Goal: Task Accomplishment & Management: Manage account settings

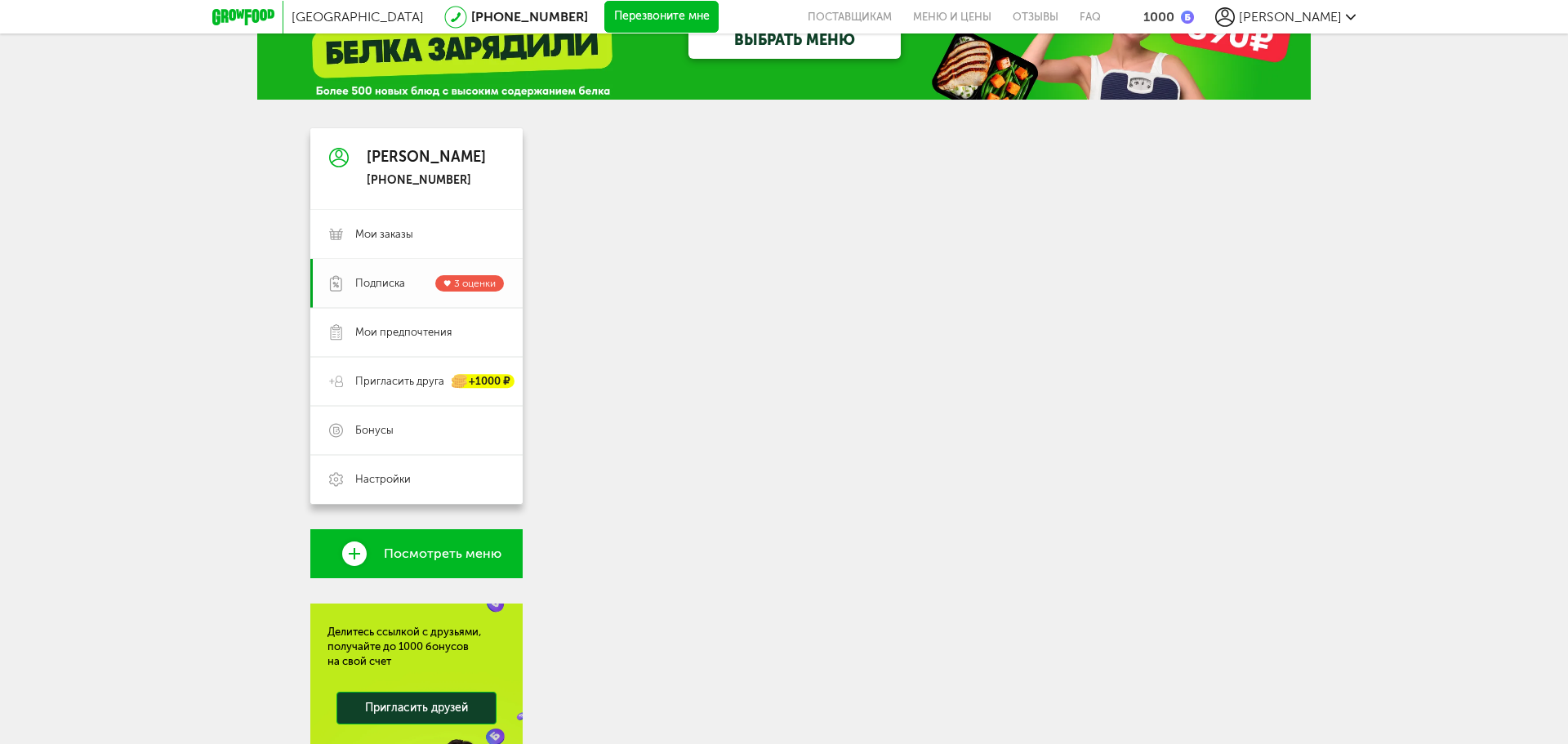
click at [404, 282] on span "Подписка" at bounding box center [380, 283] width 50 height 14
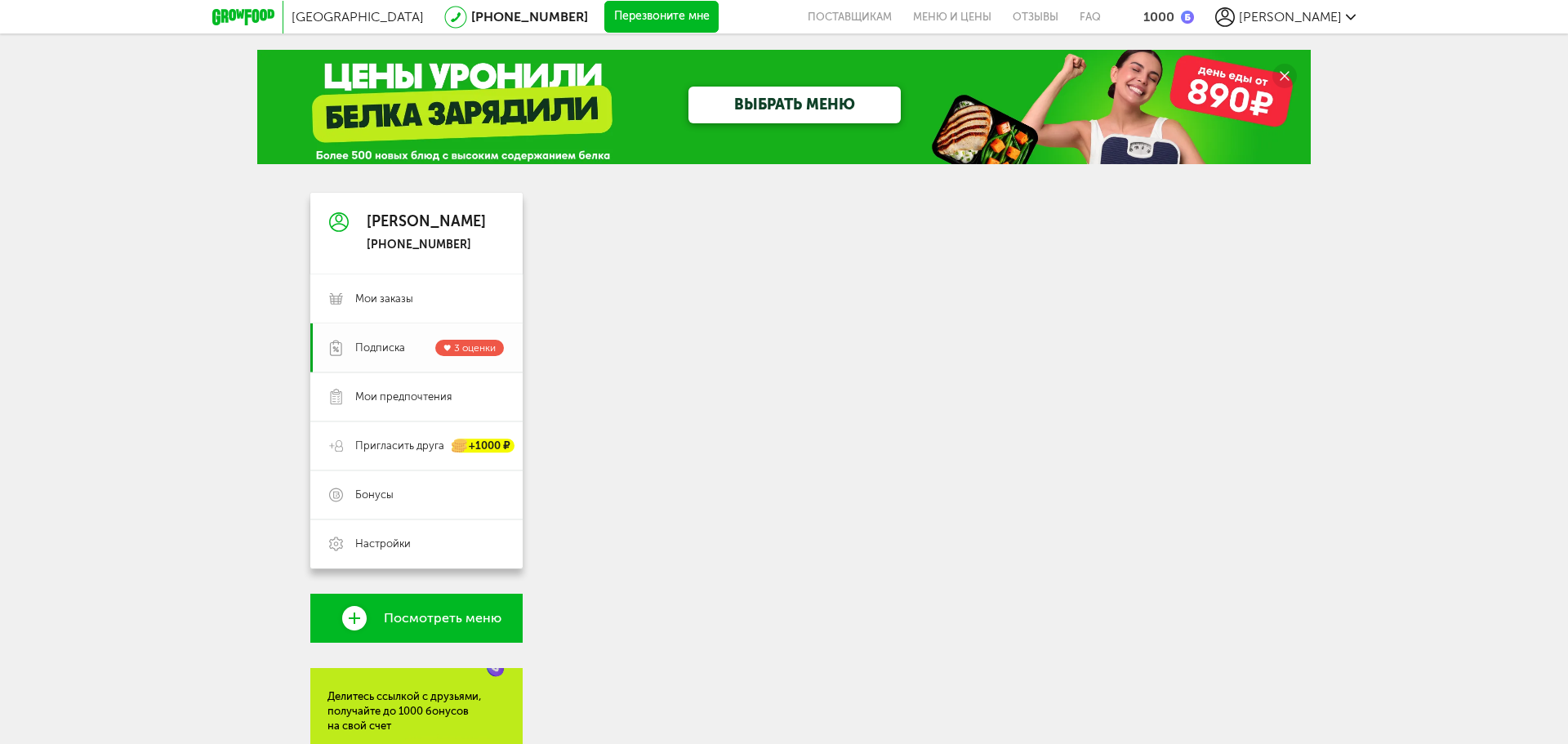
click at [364, 341] on span "Подписка" at bounding box center [380, 347] width 50 height 14
click at [383, 540] on span "Настройки" at bounding box center [382, 543] width 55 height 14
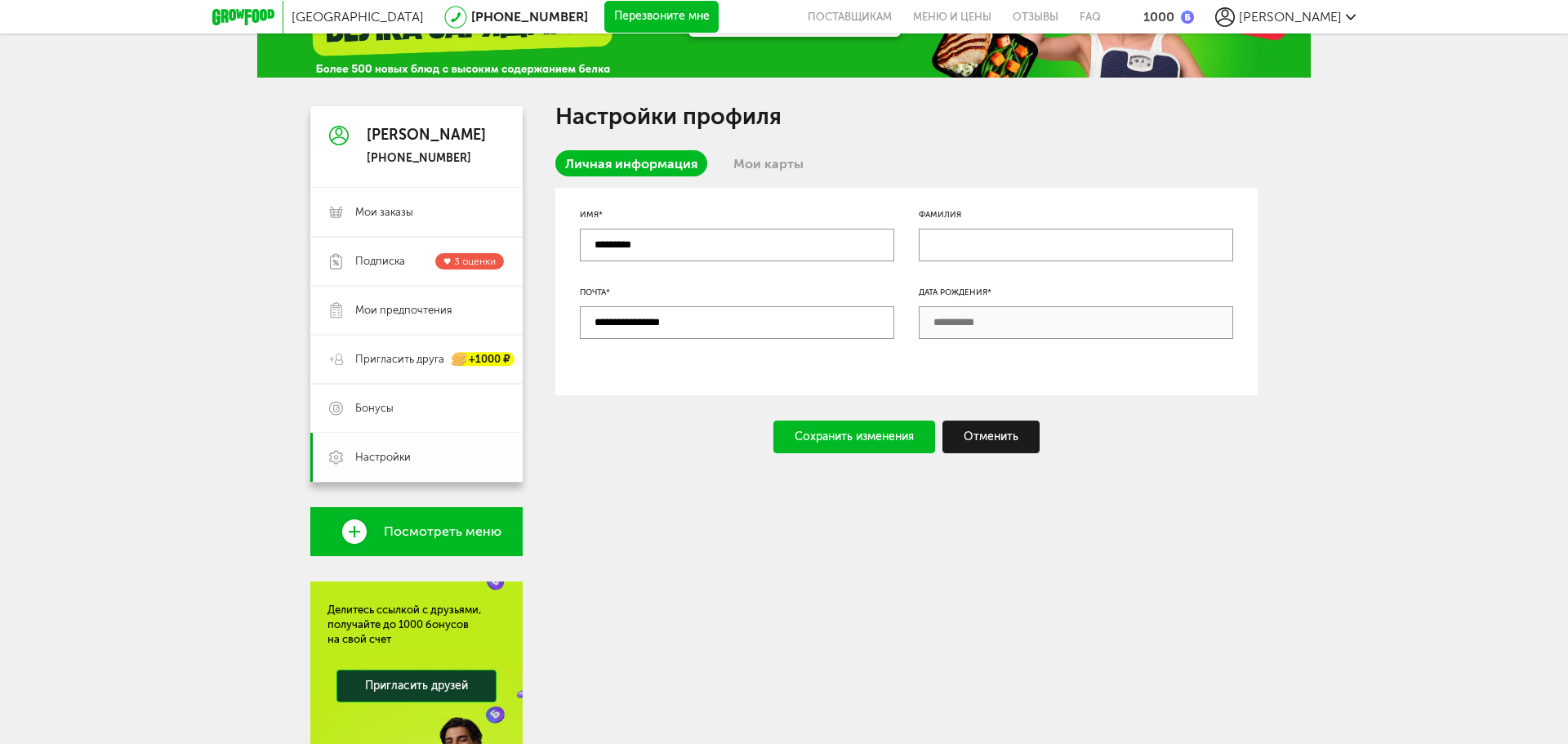
scroll to position [82, 0]
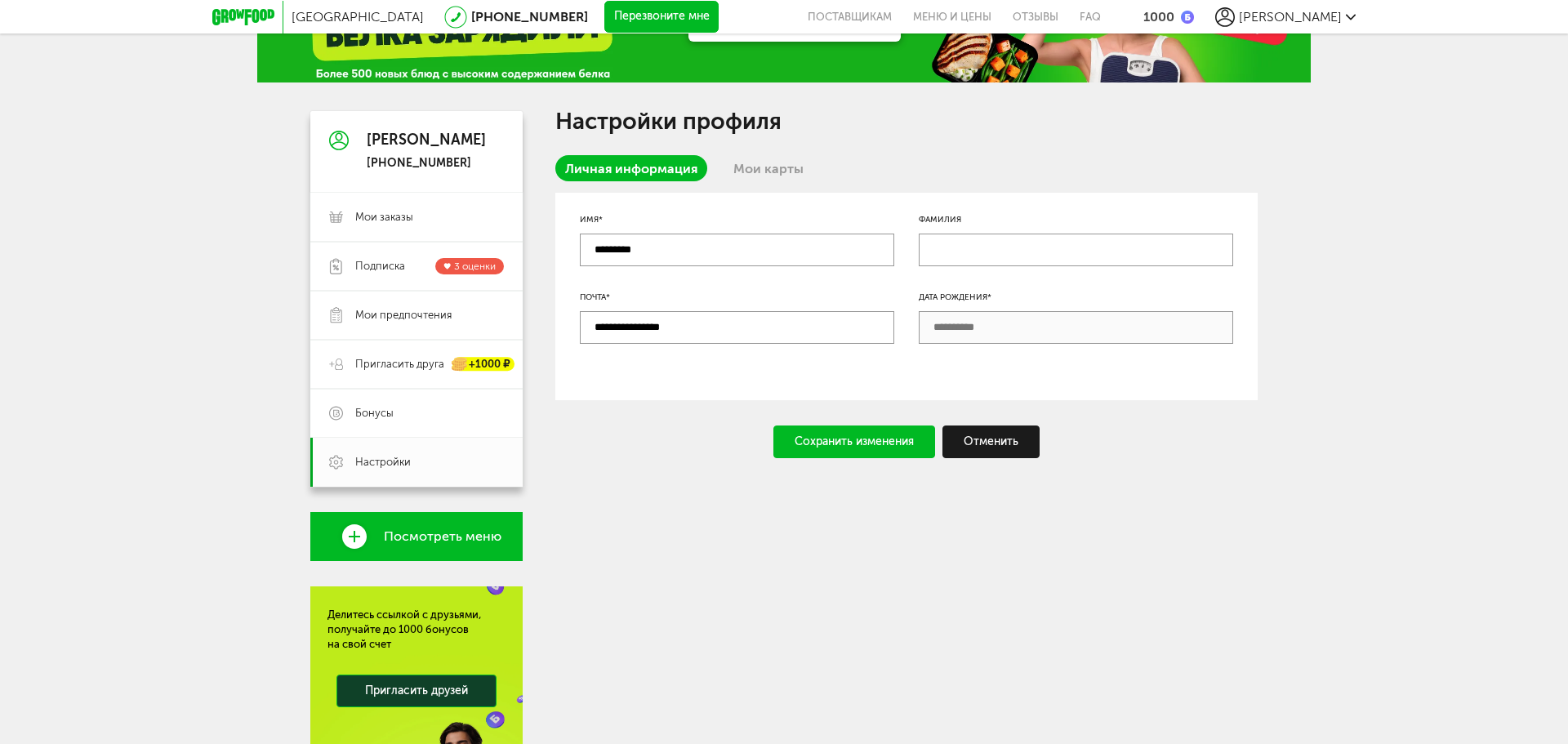
click at [993, 243] on input "text" at bounding box center [1075, 249] width 314 height 32
click at [352, 208] on link "Мои заказы" at bounding box center [416, 217] width 212 height 49
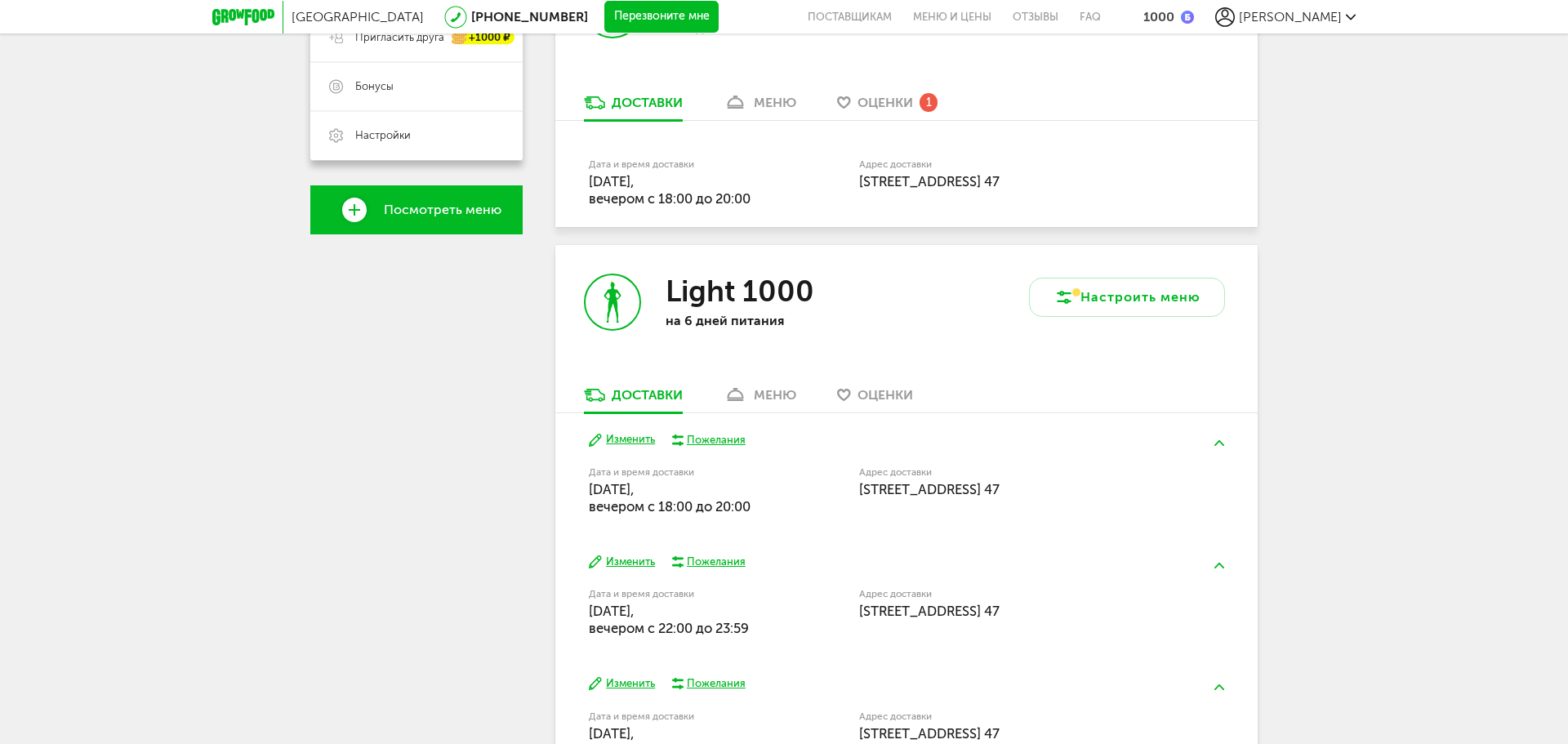
scroll to position [490, 0]
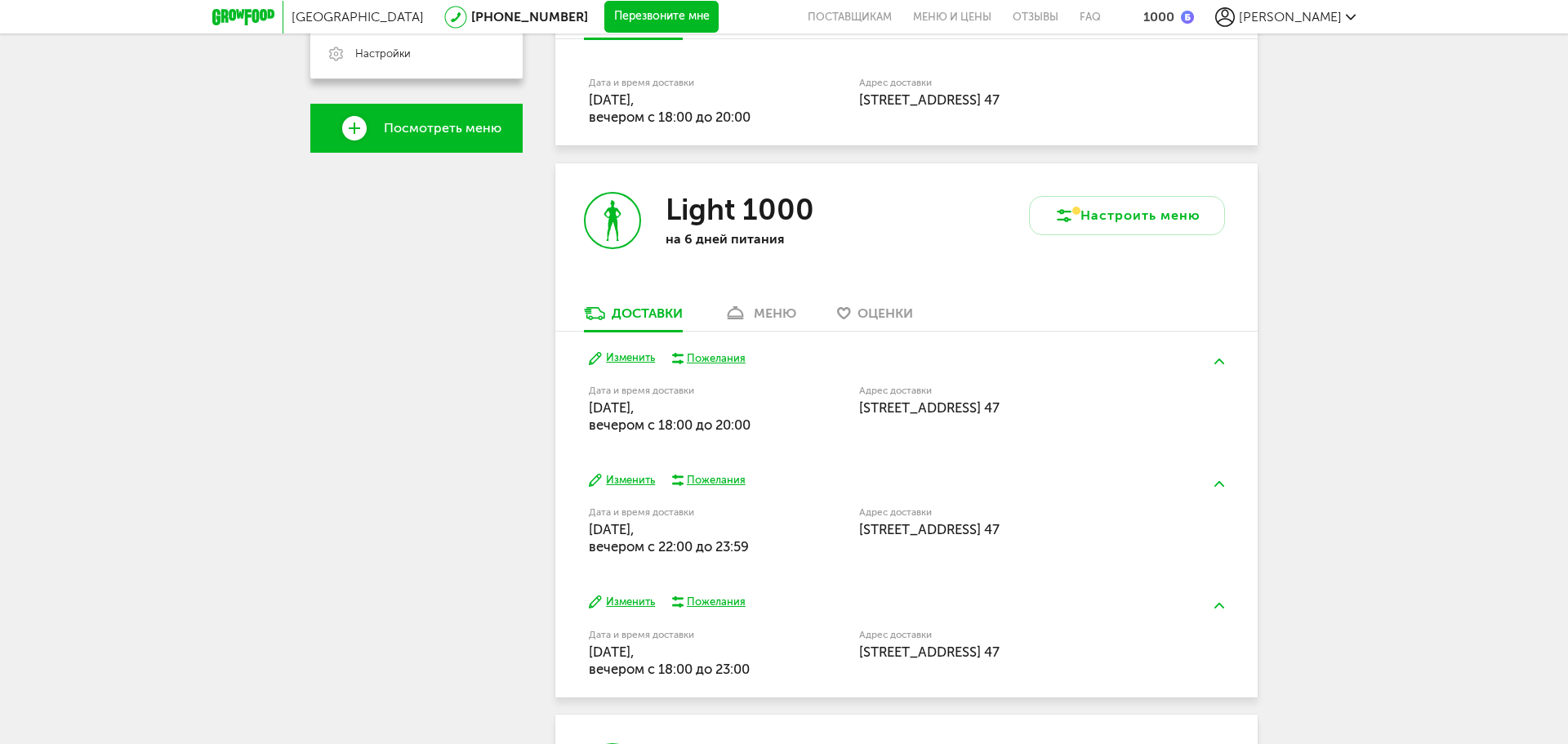
click at [707, 356] on div "Пожелания" at bounding box center [716, 358] width 59 height 14
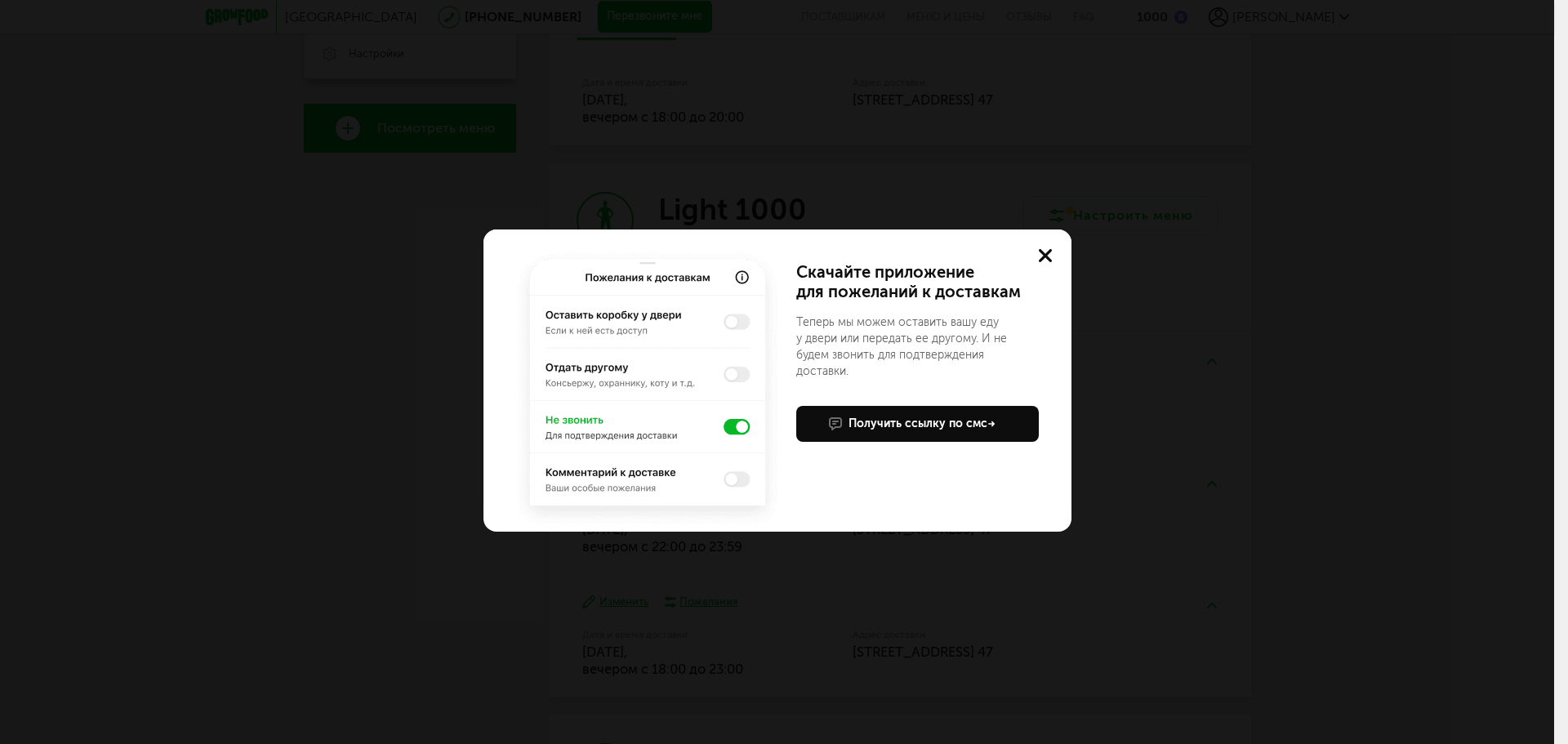
click at [726, 431] on img at bounding box center [648, 389] width 274 height 286
click at [730, 428] on img at bounding box center [648, 389] width 274 height 286
click at [728, 428] on img at bounding box center [648, 389] width 274 height 286
click at [734, 424] on img at bounding box center [648, 389] width 274 height 286
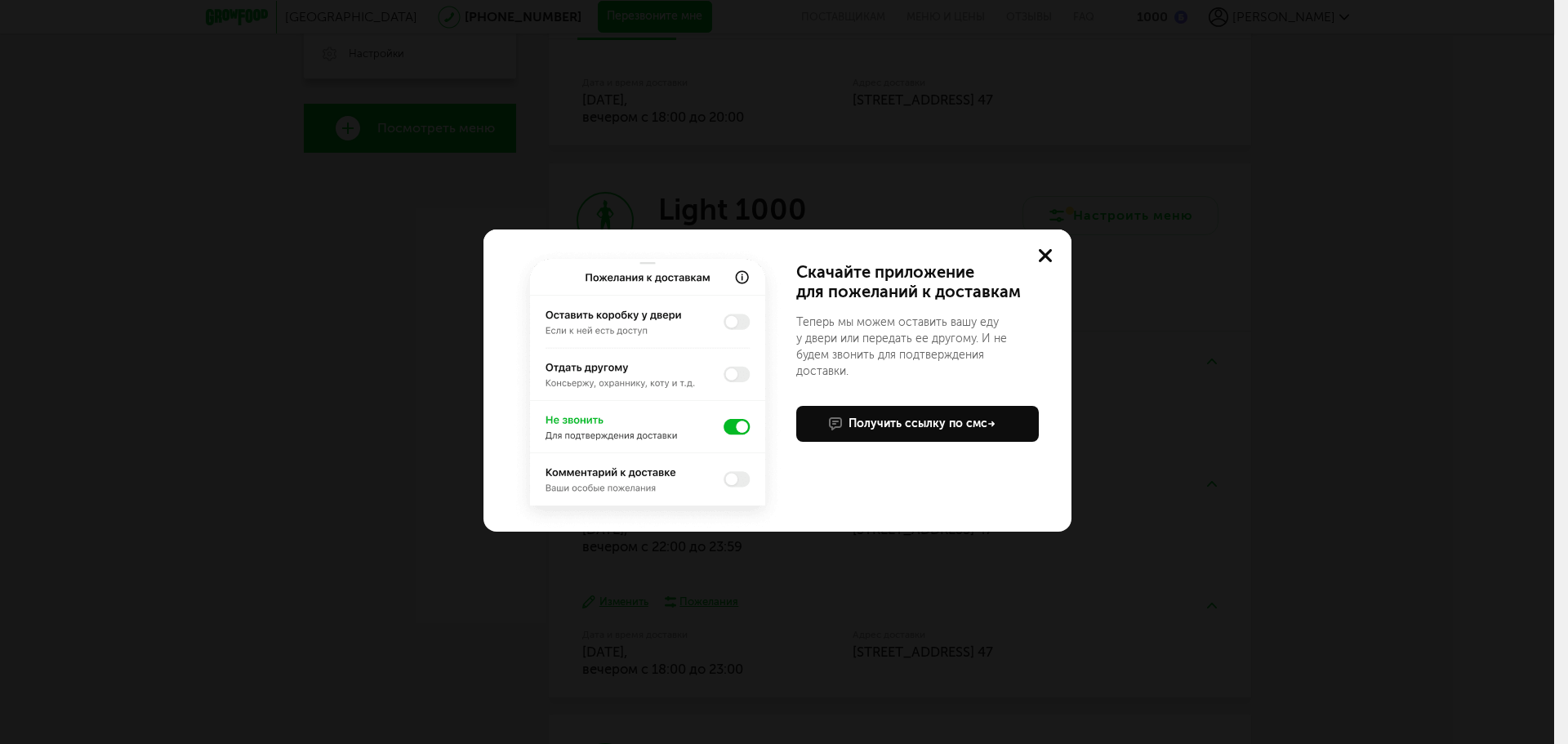
click at [726, 426] on img at bounding box center [648, 389] width 274 height 286
click at [1054, 255] on button at bounding box center [1044, 255] width 52 height 52
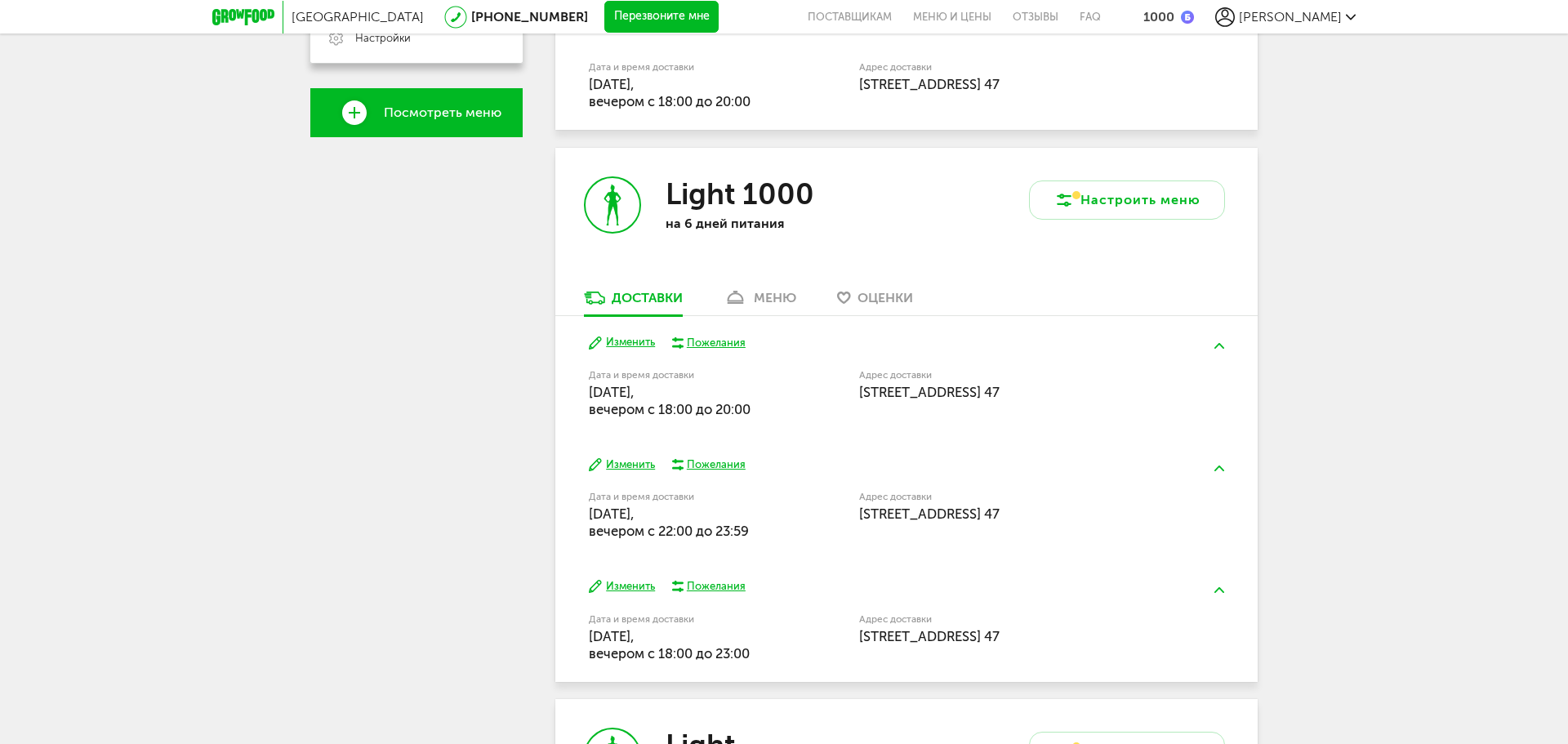
scroll to position [572, 0]
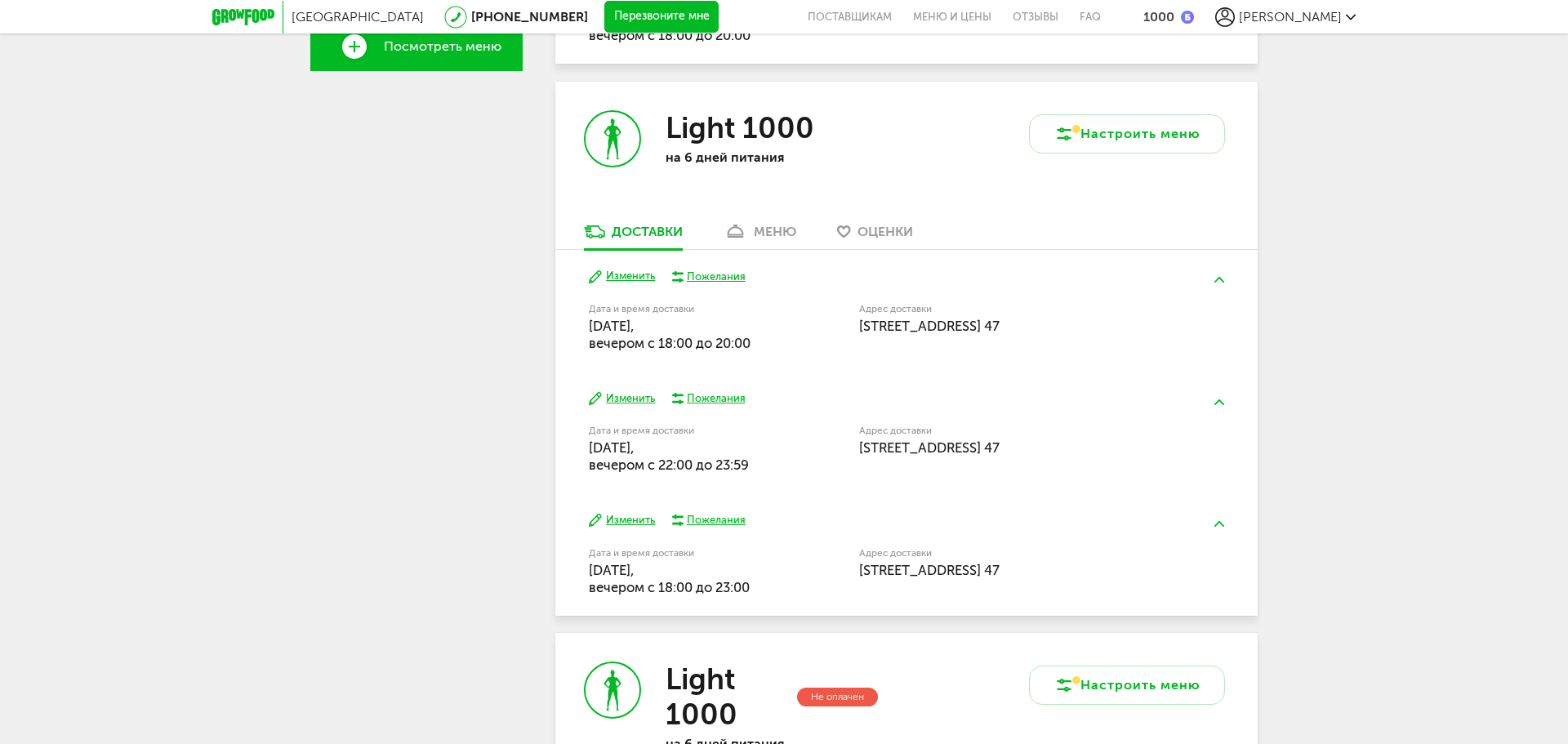
click at [709, 277] on div "Пожелания" at bounding box center [716, 277] width 59 height 14
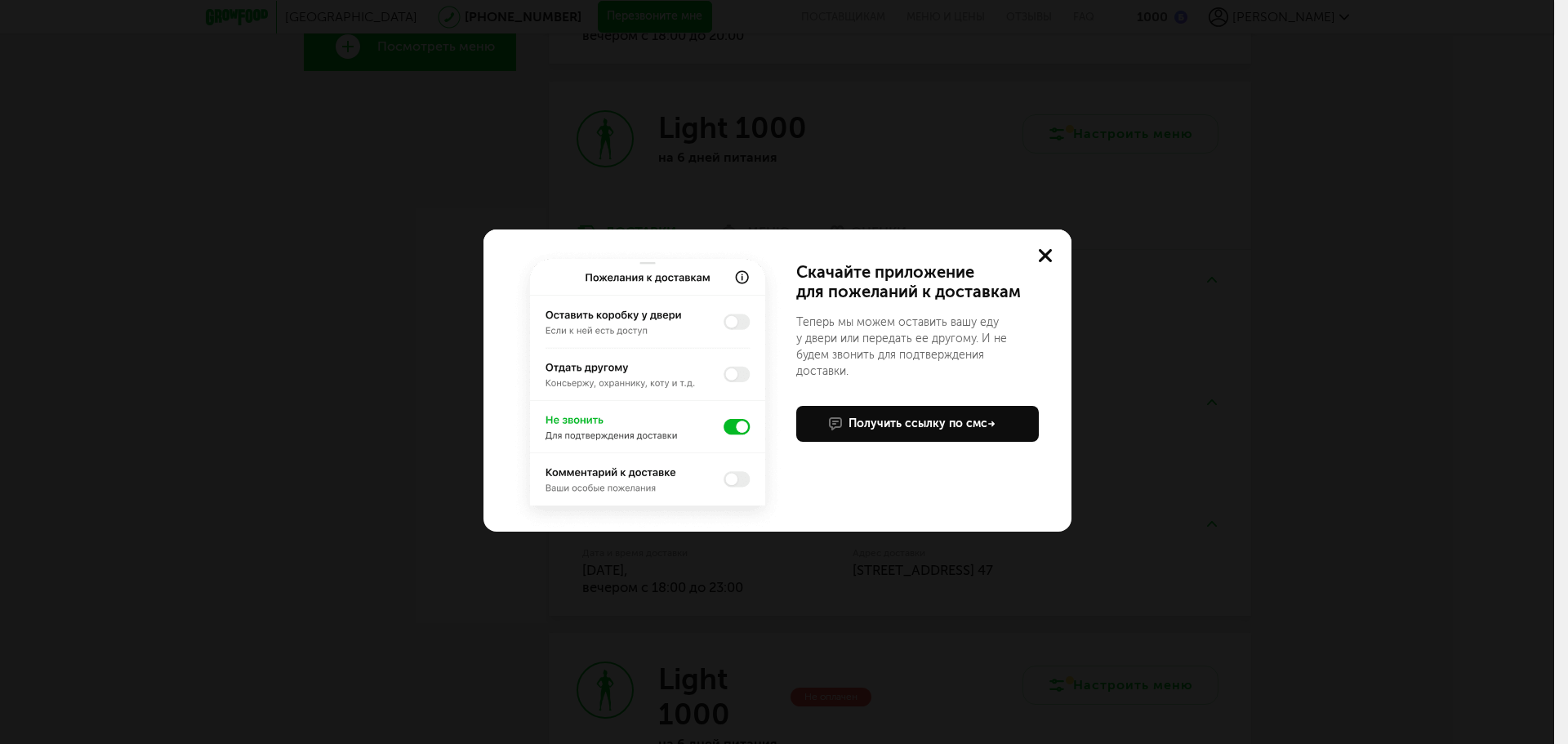
click at [730, 430] on img at bounding box center [648, 389] width 274 height 286
click at [730, 427] on img at bounding box center [648, 389] width 274 height 286
click at [1046, 253] on use at bounding box center [1044, 255] width 13 height 13
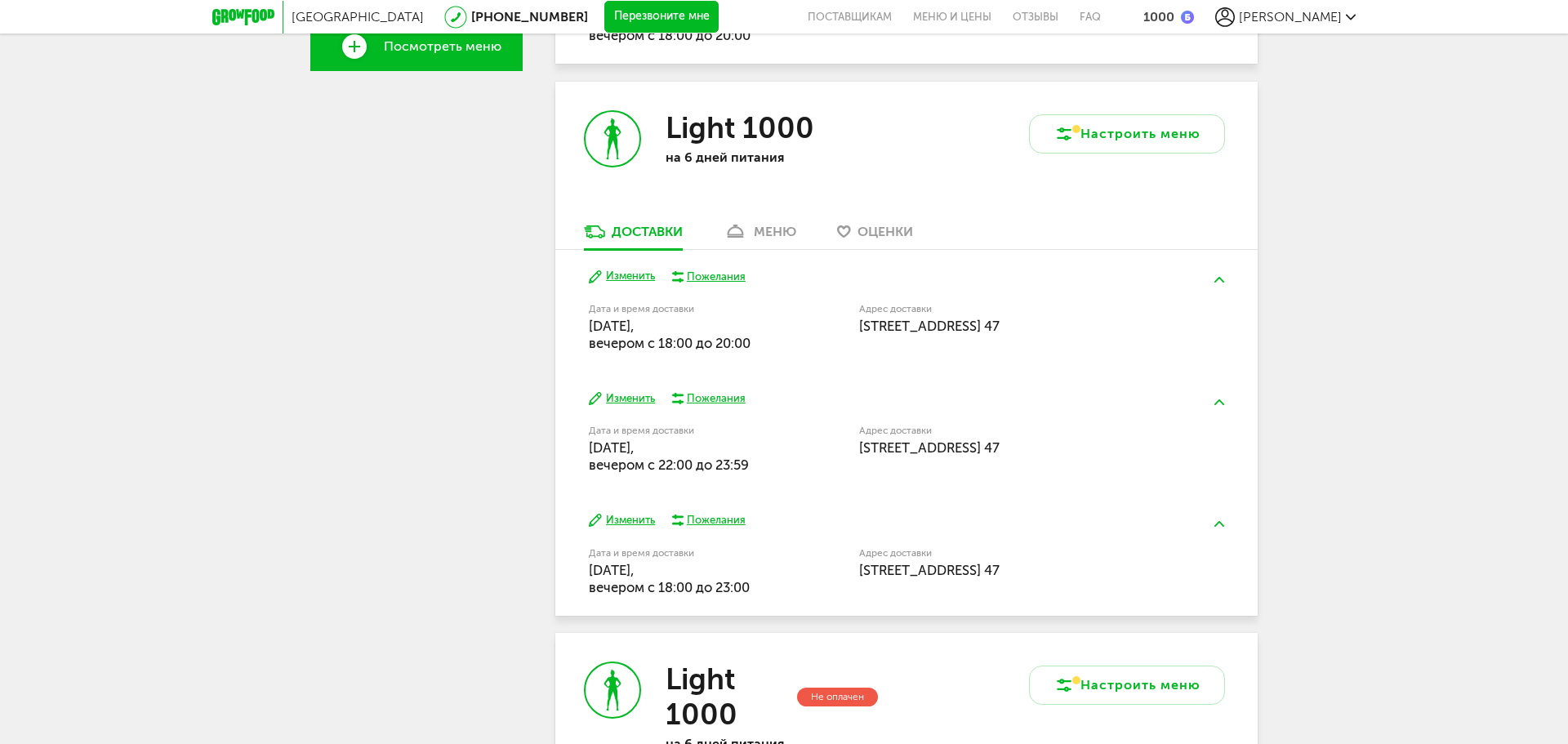
click at [717, 395] on div "Пожелания" at bounding box center [716, 398] width 59 height 14
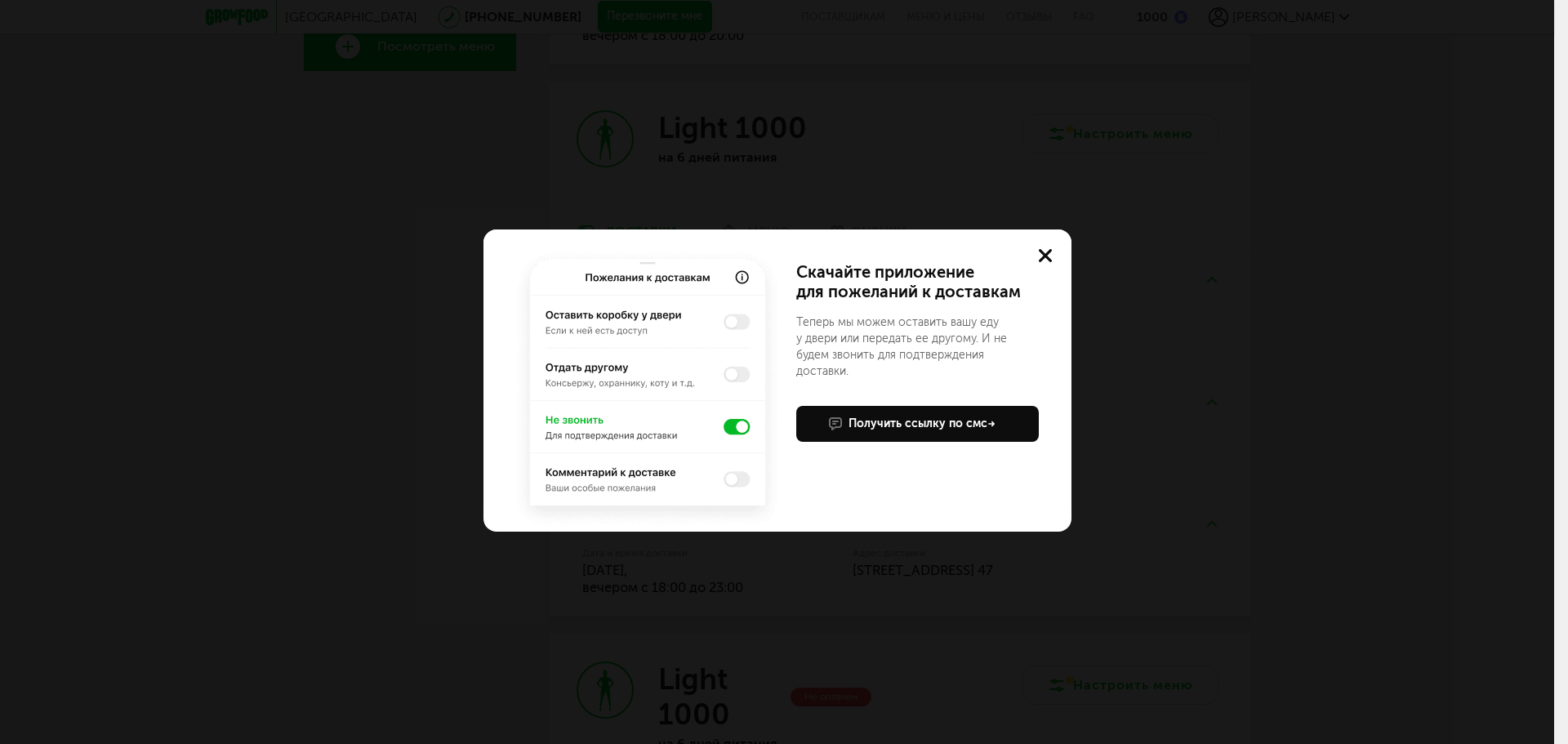
click at [730, 423] on img at bounding box center [648, 389] width 274 height 286
click at [730, 424] on img at bounding box center [648, 389] width 274 height 286
click at [730, 424] on img at bounding box center [648, 389] width 274 height 286
click at [728, 422] on img at bounding box center [648, 389] width 274 height 286
click at [736, 275] on img at bounding box center [648, 389] width 274 height 286
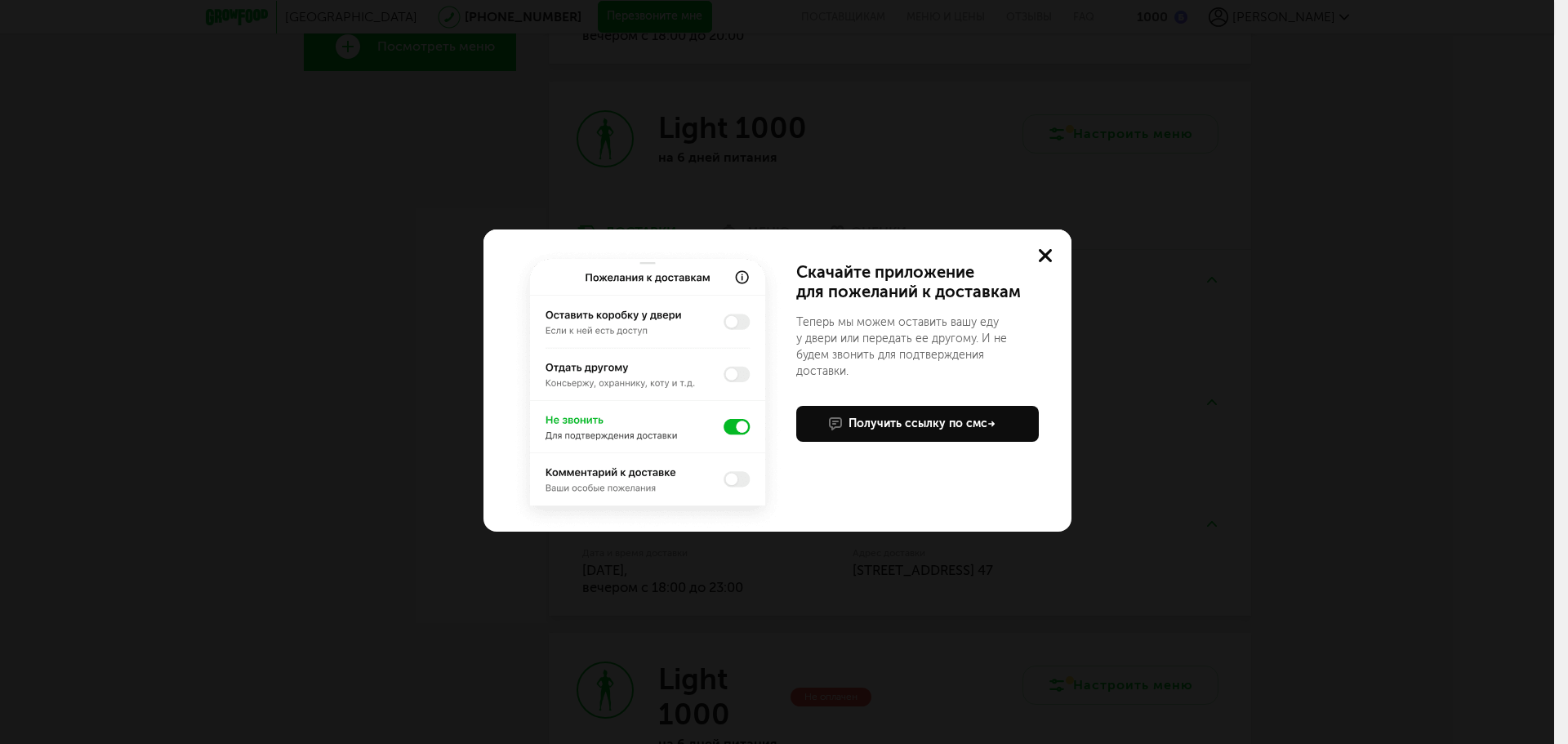
click at [627, 443] on img at bounding box center [648, 389] width 274 height 286
click at [734, 425] on img at bounding box center [648, 389] width 274 height 286
click at [741, 374] on img at bounding box center [648, 389] width 274 height 286
click at [1046, 256] on use at bounding box center [1044, 255] width 13 height 13
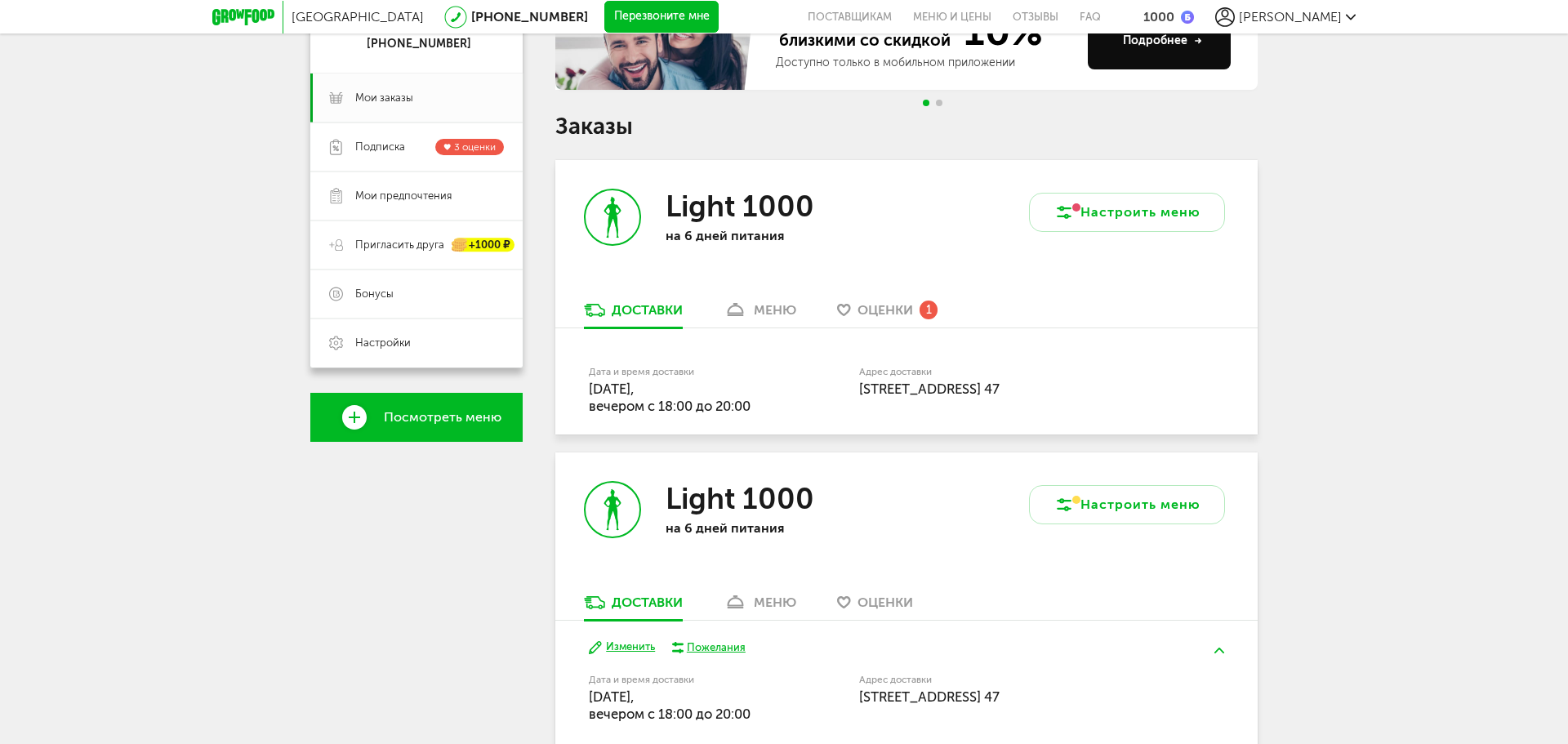
scroll to position [245, 0]
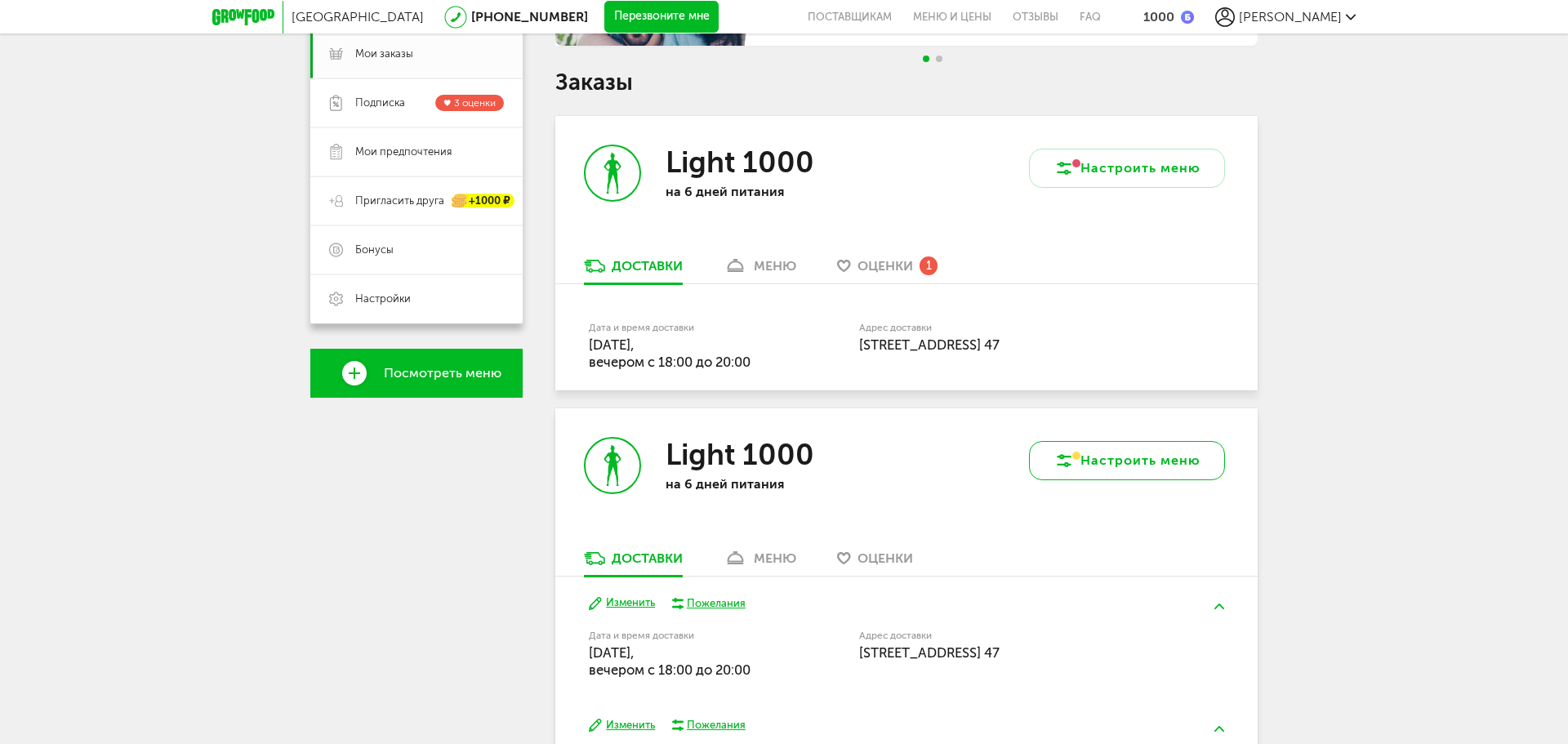
click at [1124, 472] on button "Настроить меню" at bounding box center [1127, 461] width 196 height 39
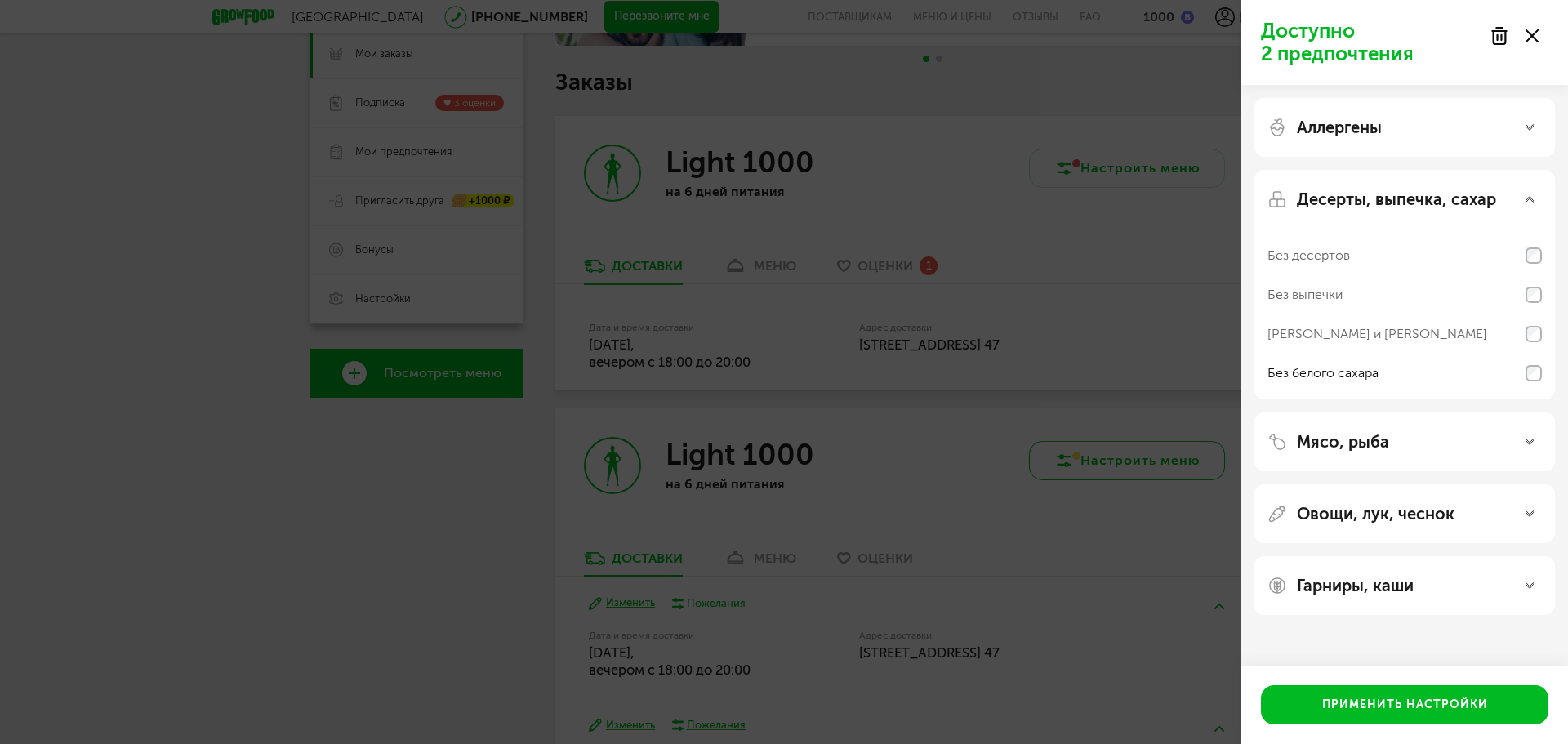
click at [1124, 472] on div "Доступно 2 предпочтения Аллергены Десерты, выпечка, сахар Без десертов Без выпе…" at bounding box center [784, 372] width 1568 height 744
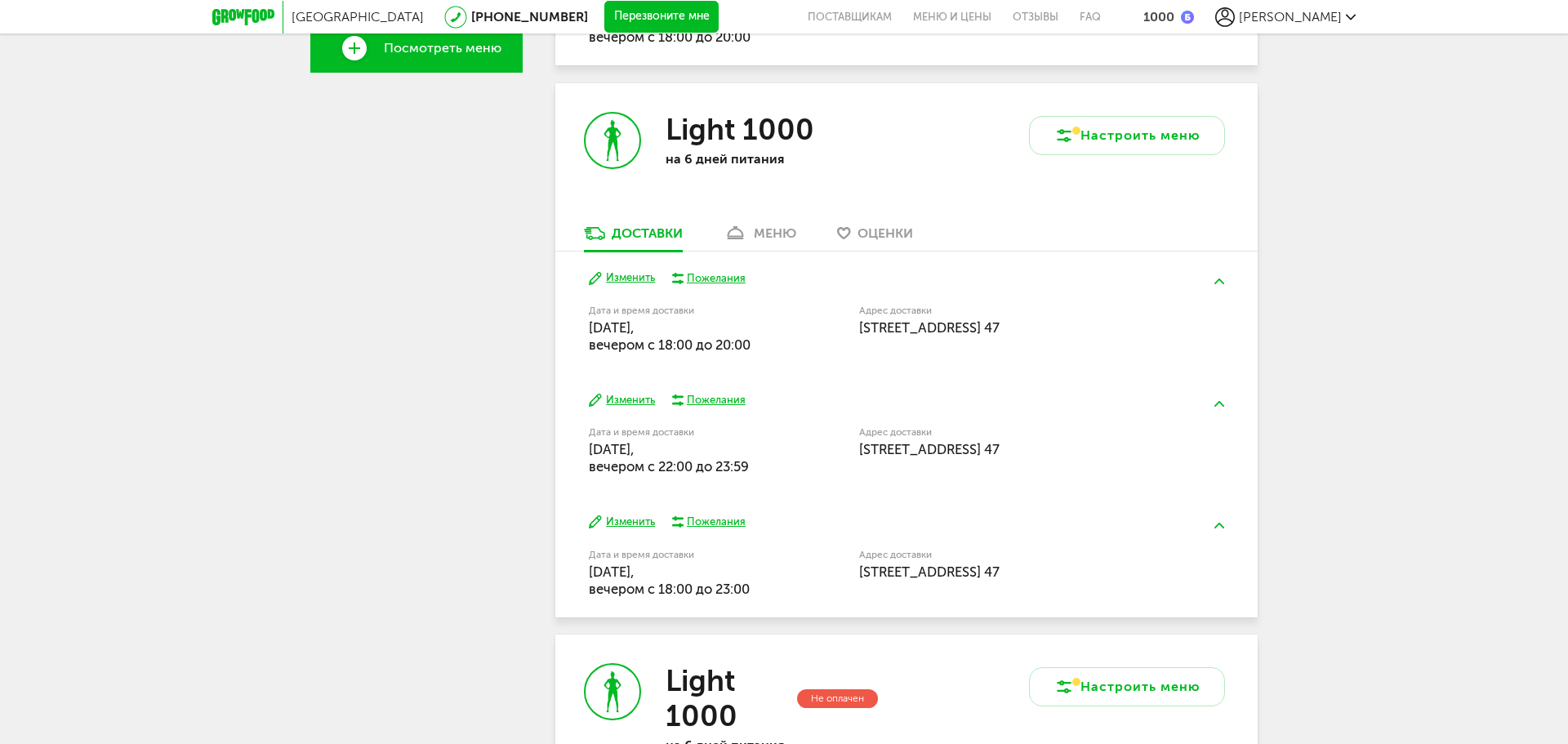
scroll to position [572, 0]
click at [642, 520] on button "Изменить" at bounding box center [622, 520] width 66 height 15
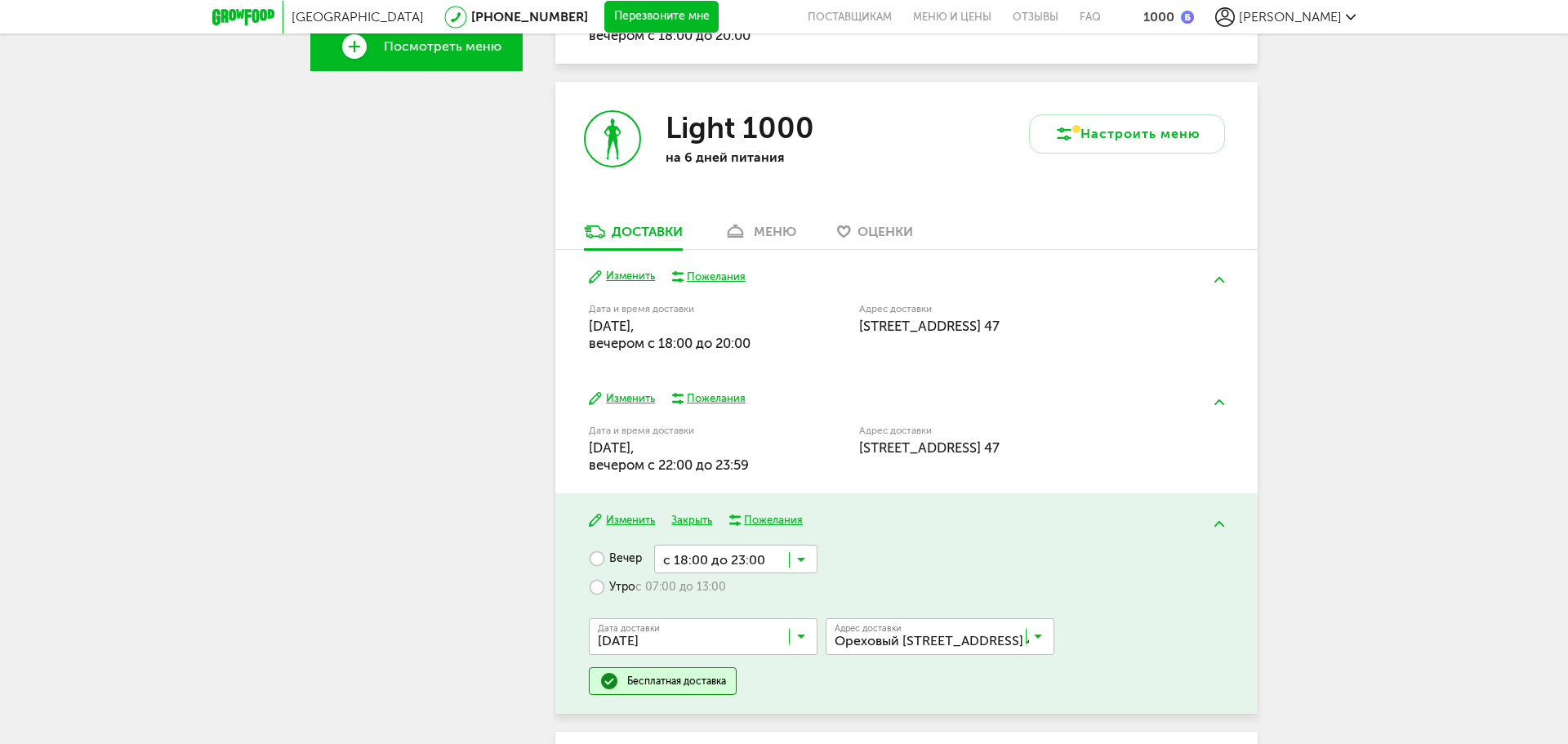
click at [803, 558] on icon at bounding box center [801, 563] width 9 height 16
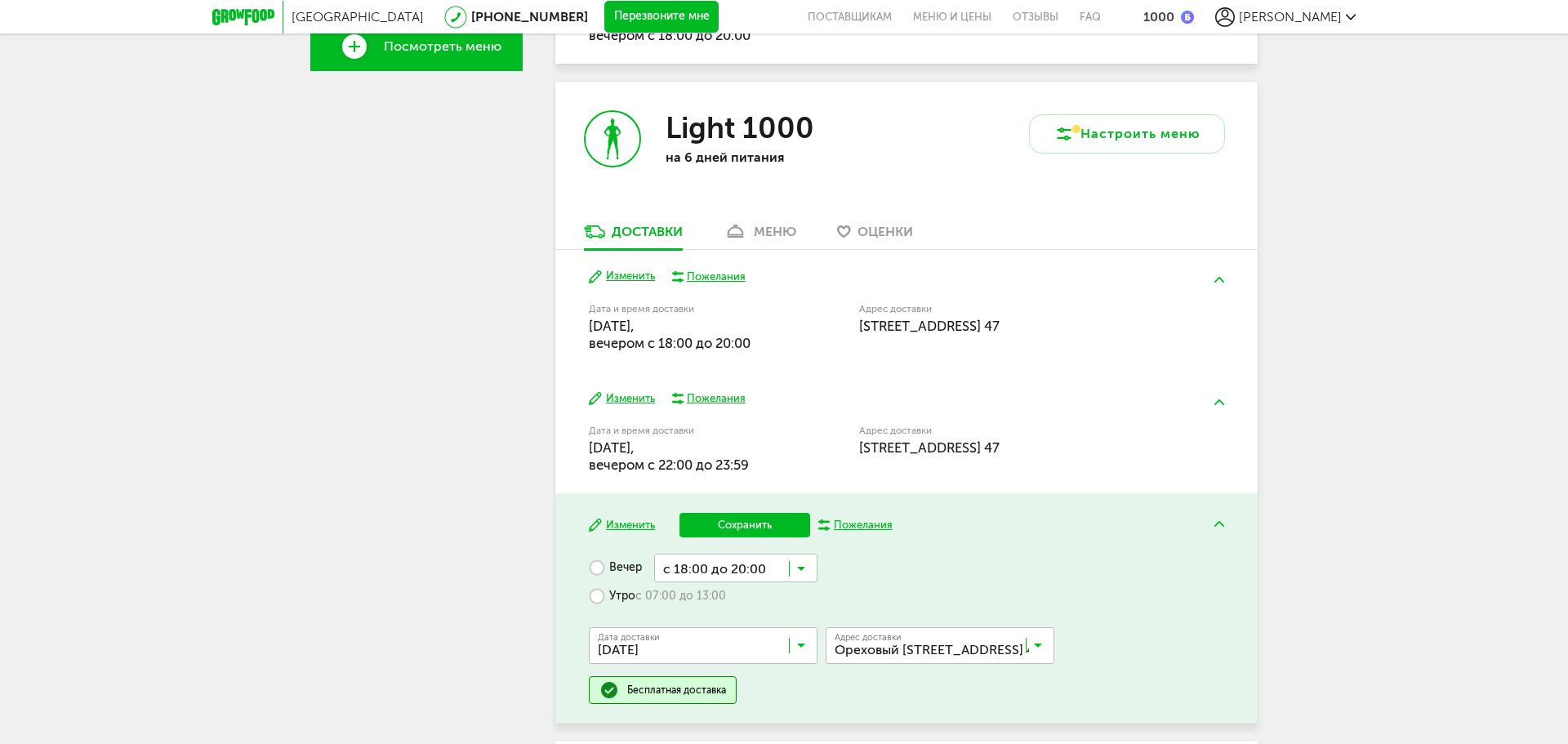
click at [740, 616] on span "с 18:00 до 20:00" at bounding box center [735, 632] width 162 height 34
click at [785, 516] on button "Сохранить" at bounding box center [744, 524] width 130 height 25
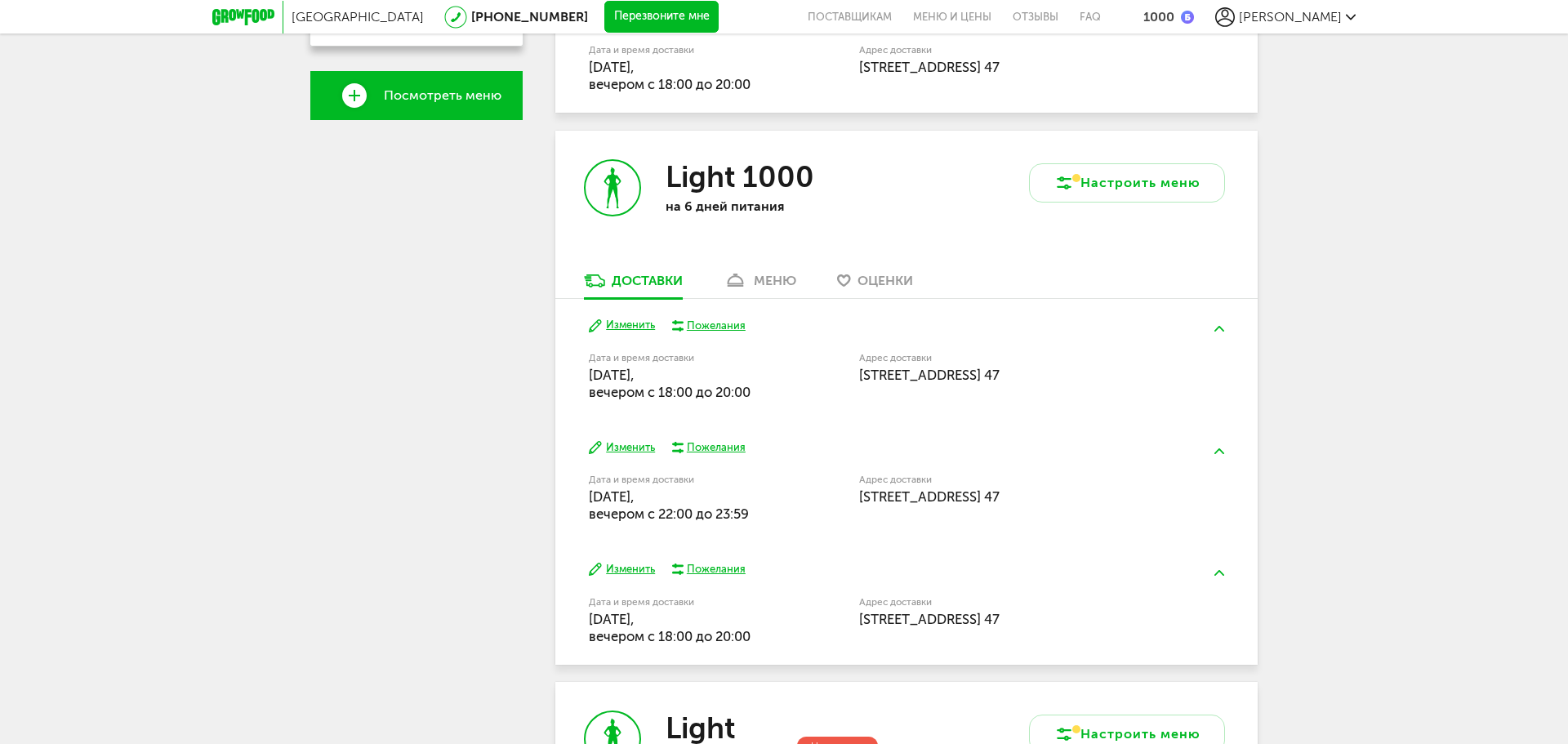
scroll to position [522, 0]
click at [772, 278] on div "меню" at bounding box center [775, 281] width 43 height 15
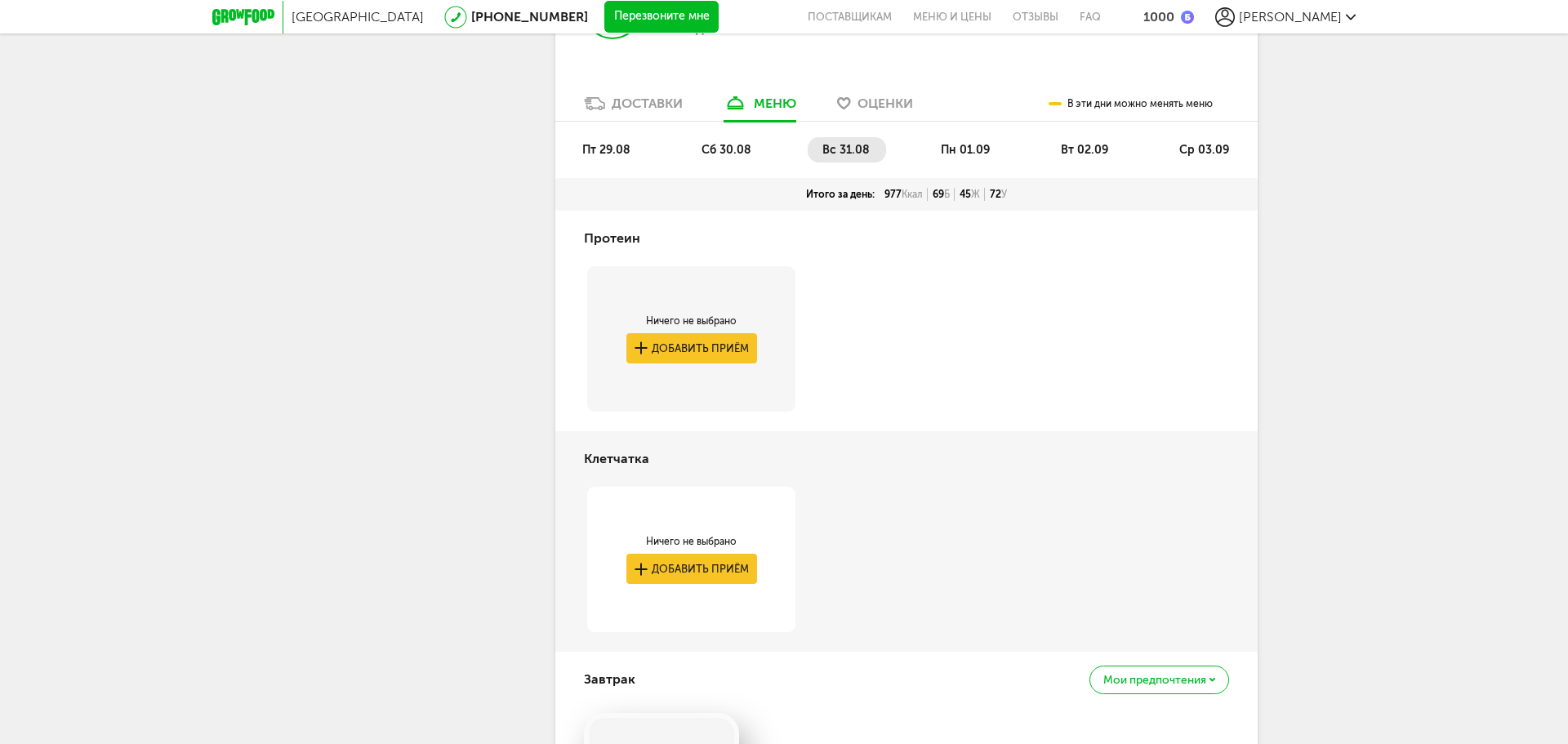
scroll to position [531, 0]
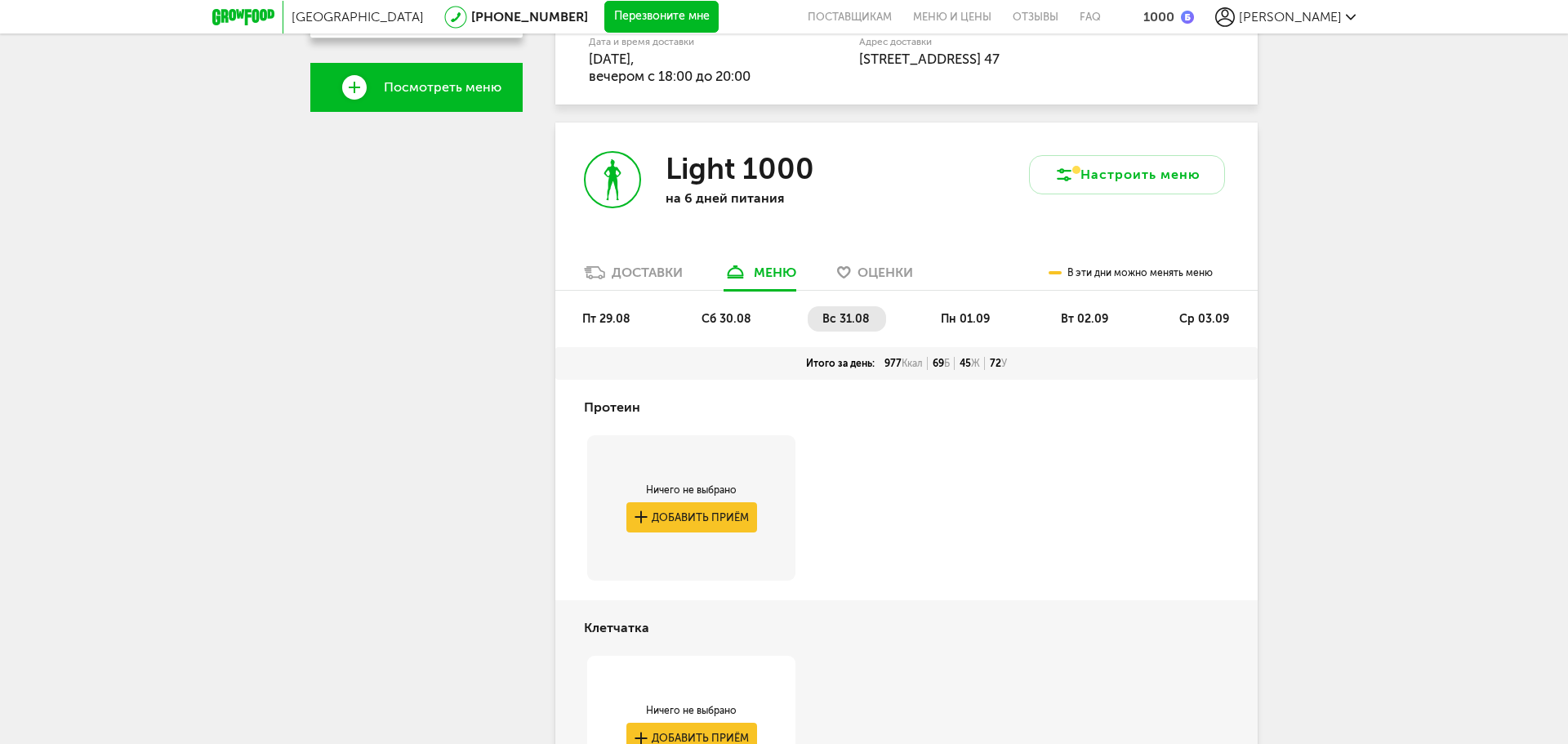
click at [615, 312] on span "пт 29.08" at bounding box center [606, 318] width 49 height 14
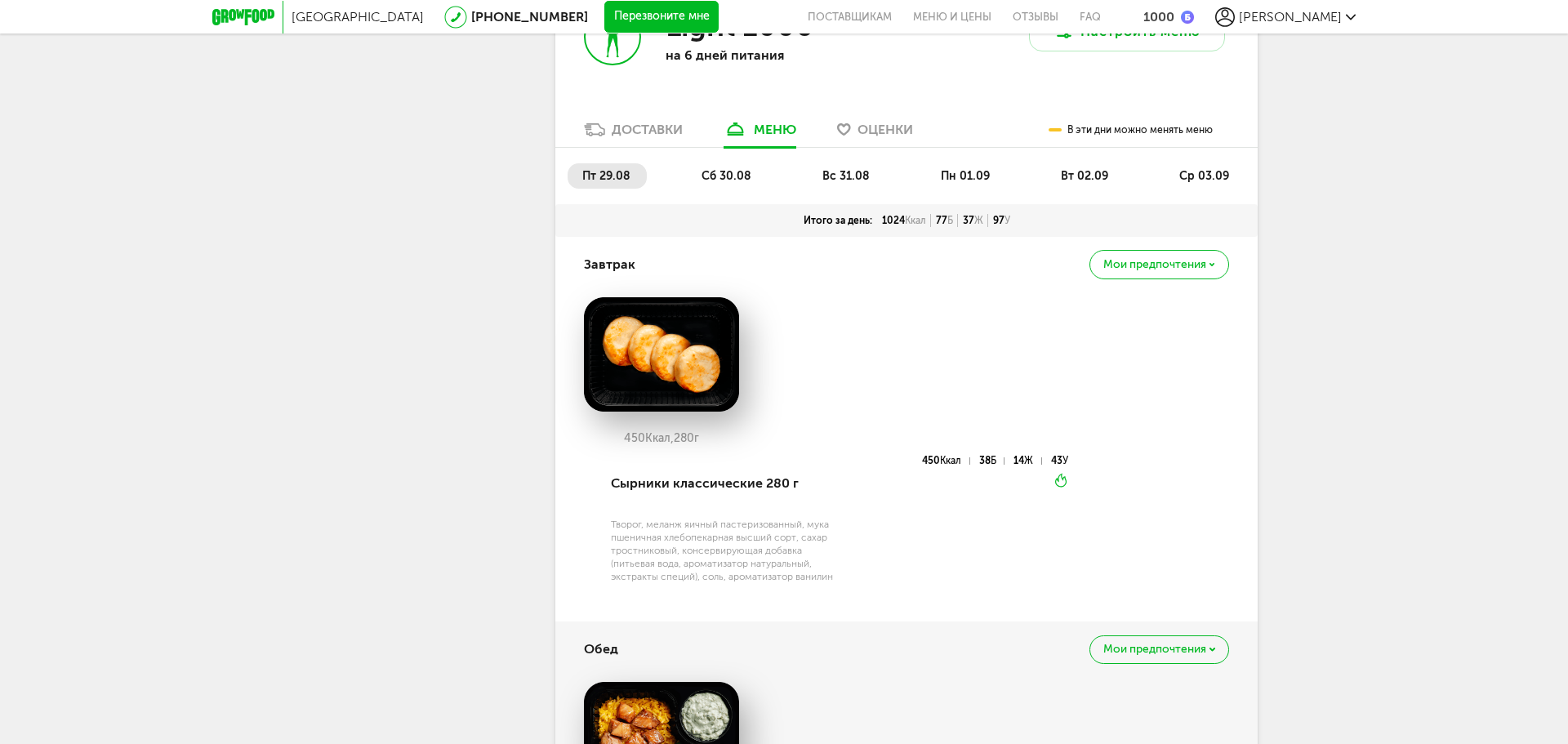
scroll to position [613, 0]
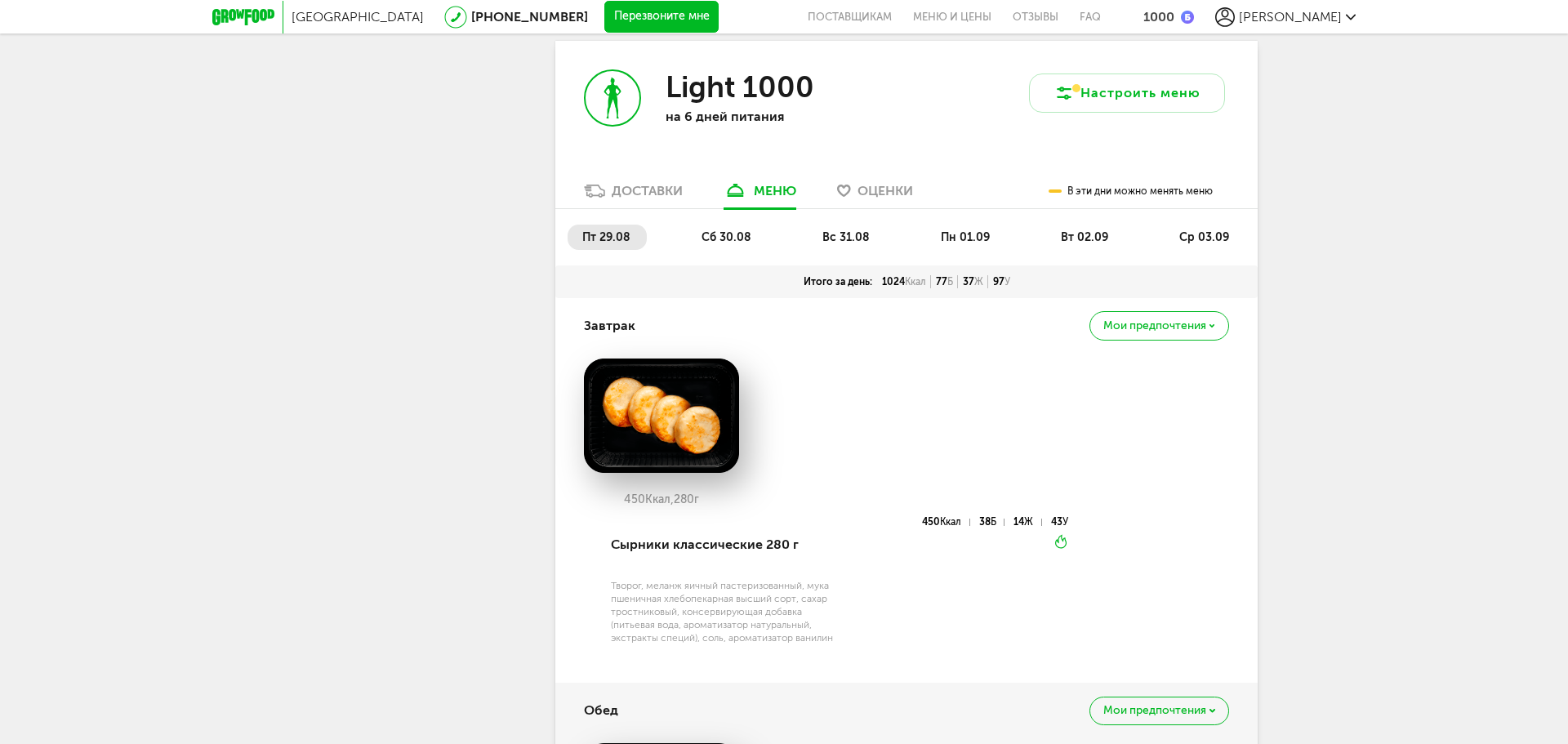
click at [733, 232] on span "сб 30.08" at bounding box center [726, 238] width 50 height 14
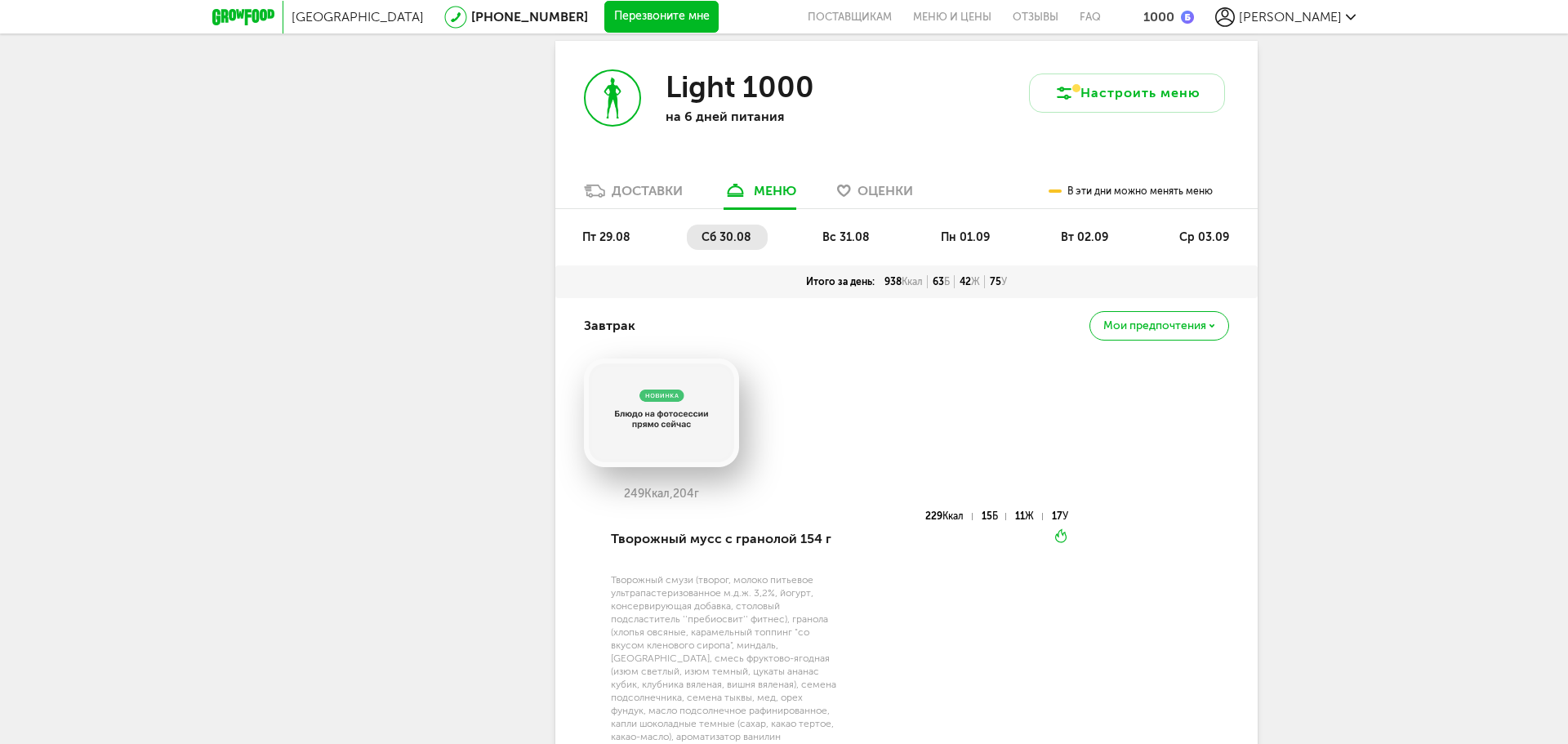
click at [854, 238] on span "вс 31.08" at bounding box center [846, 238] width 48 height 14
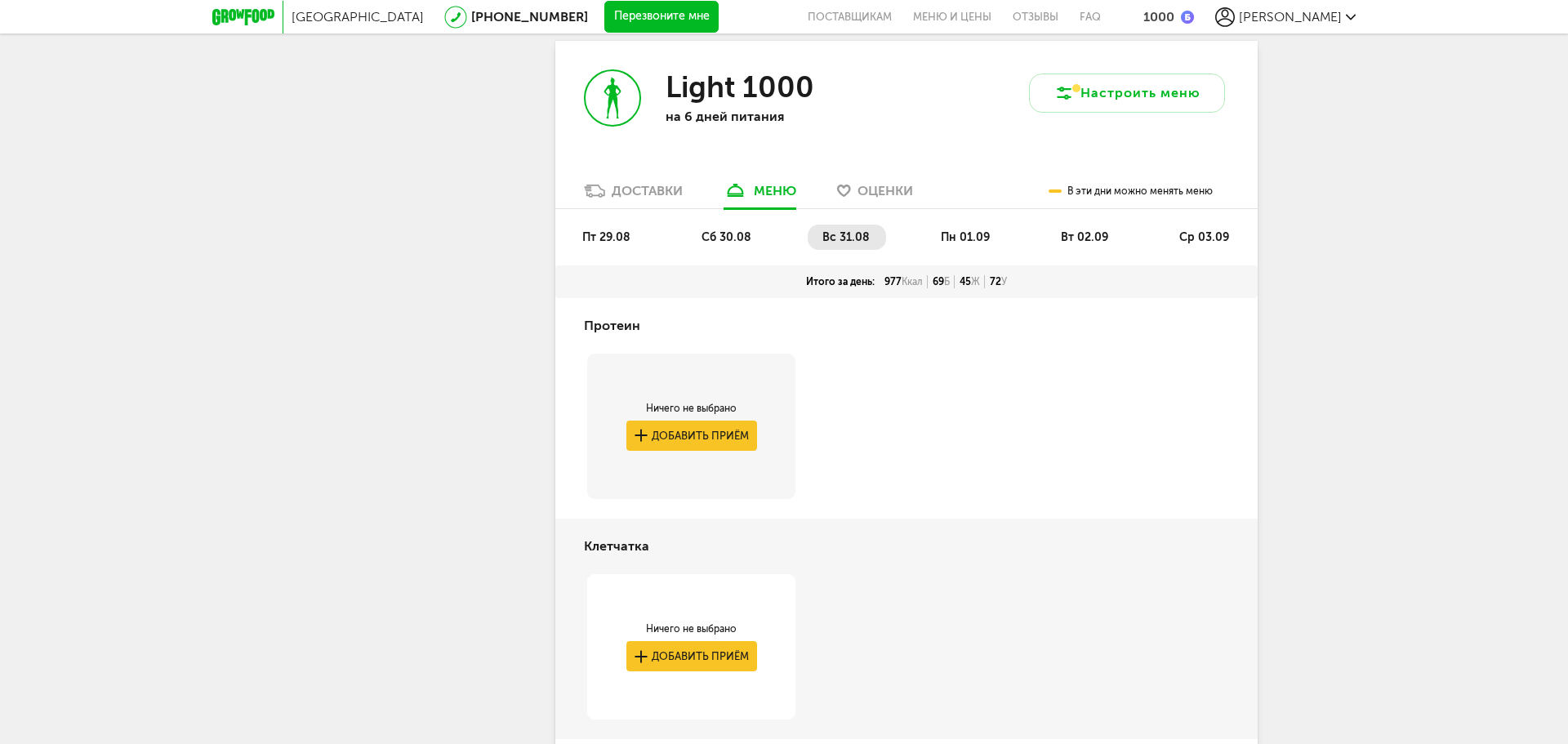
click at [967, 233] on span "пн 01.09" at bounding box center [965, 238] width 49 height 14
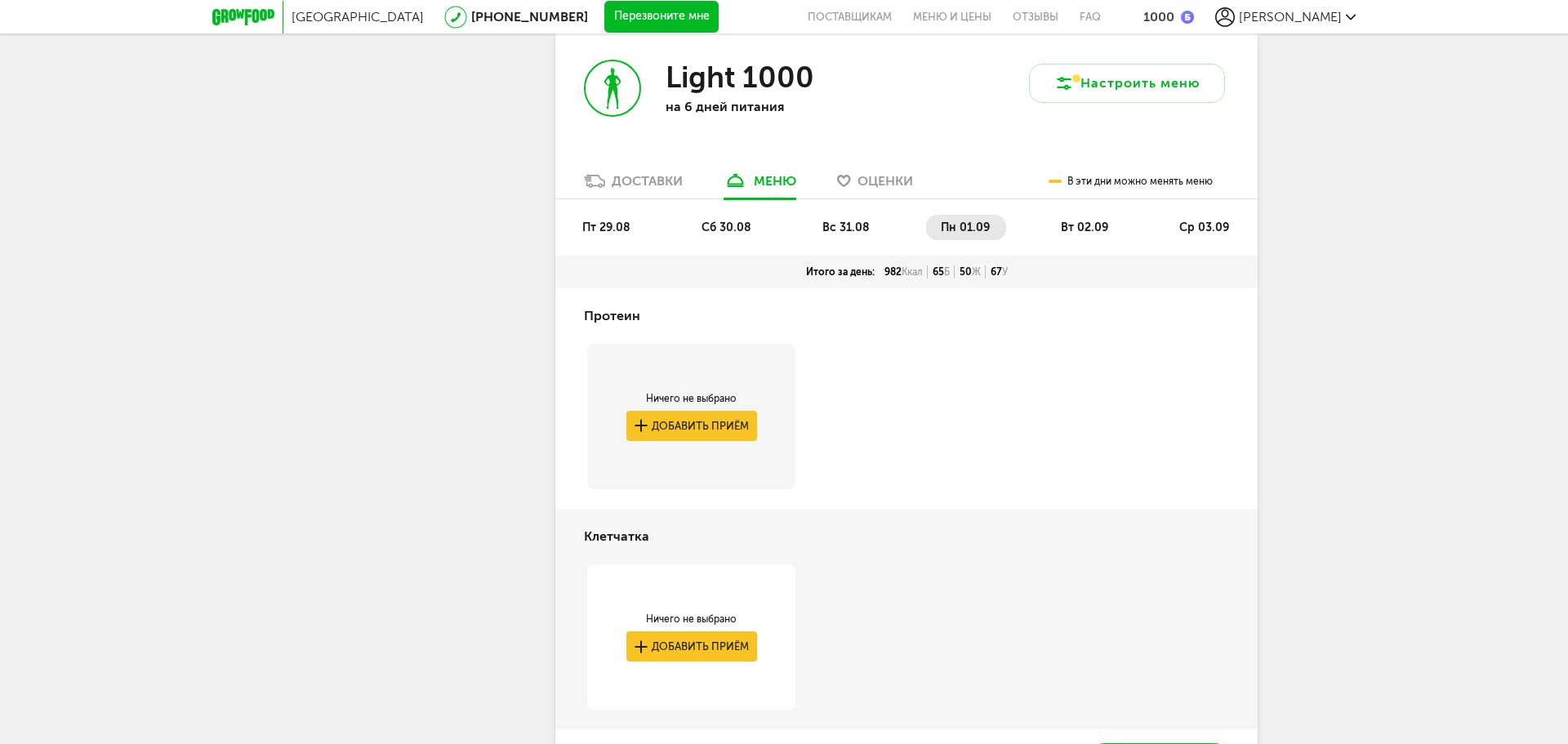
scroll to position [449, 0]
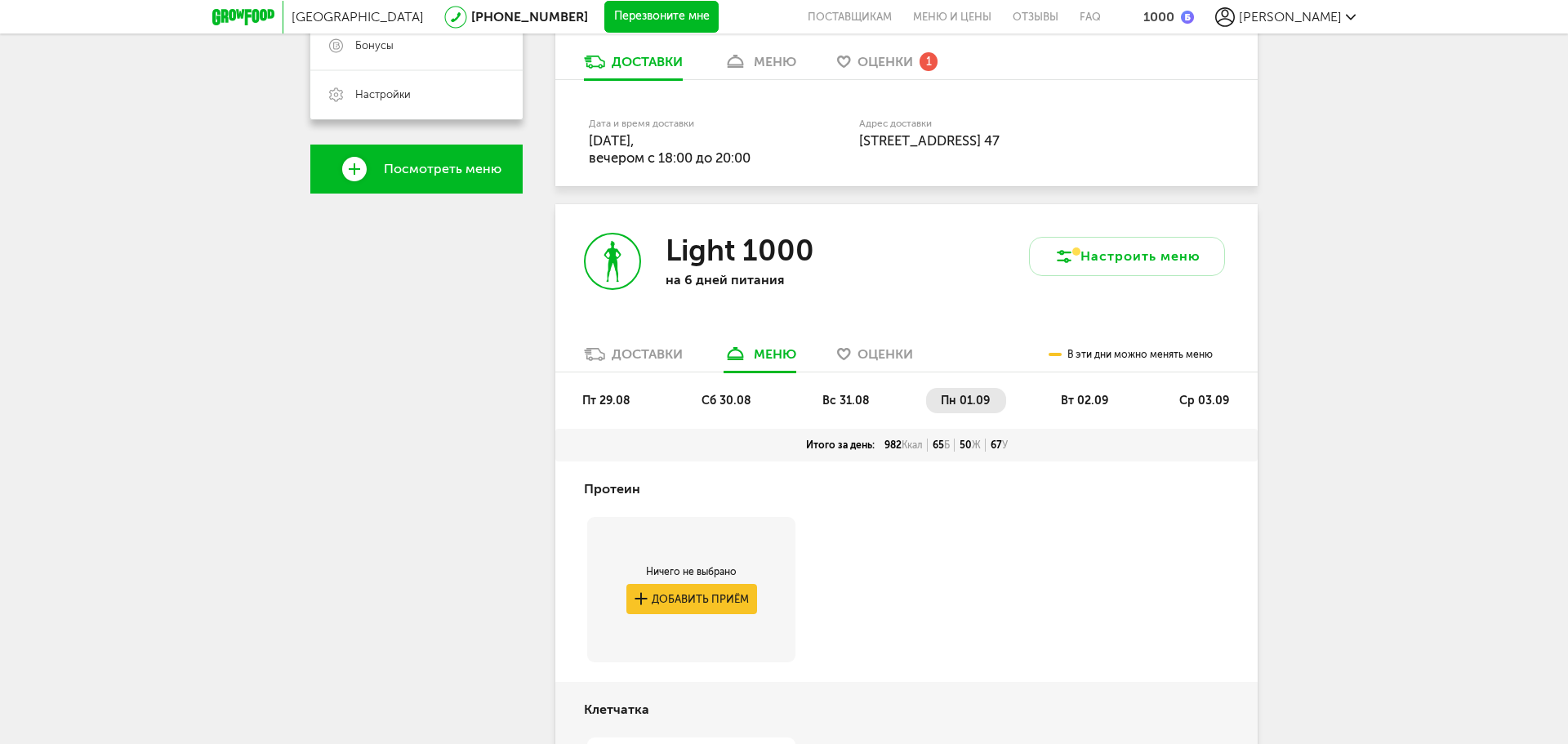
click at [1079, 399] on span "вт 02.09" at bounding box center [1084, 400] width 48 height 14
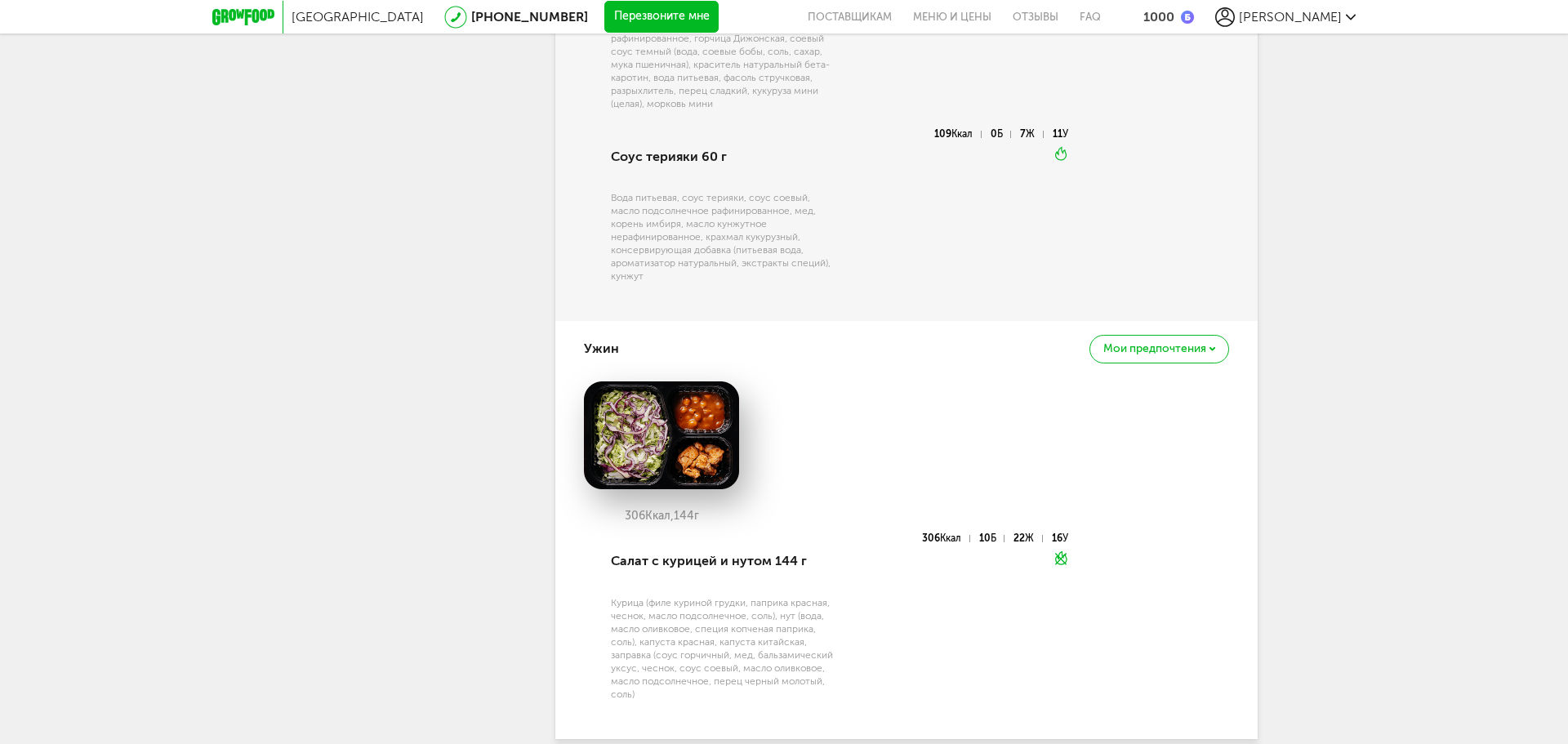
scroll to position [2082, 0]
click at [1181, 356] on div "Мои предпочтения" at bounding box center [1159, 350] width 140 height 29
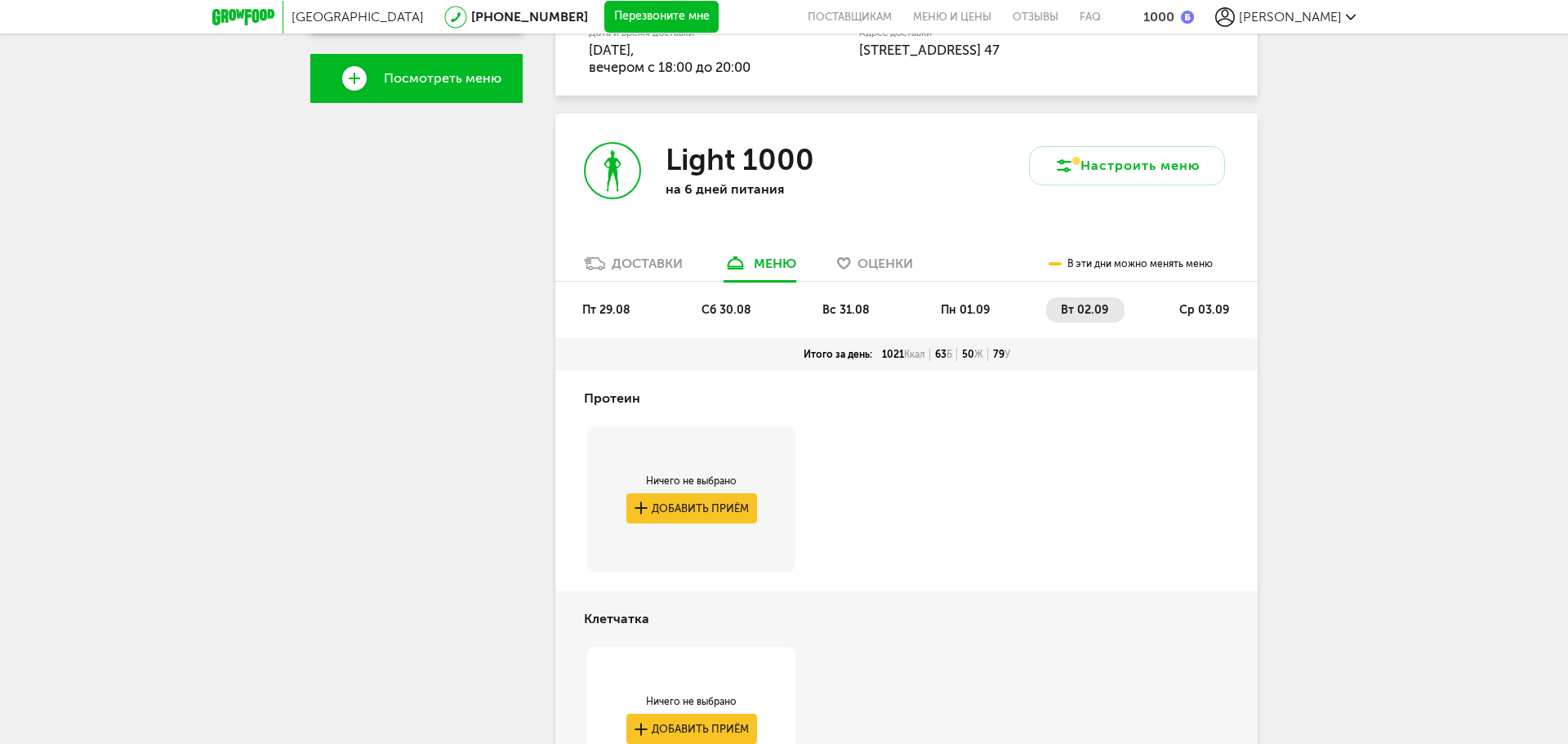
scroll to position [531, 0]
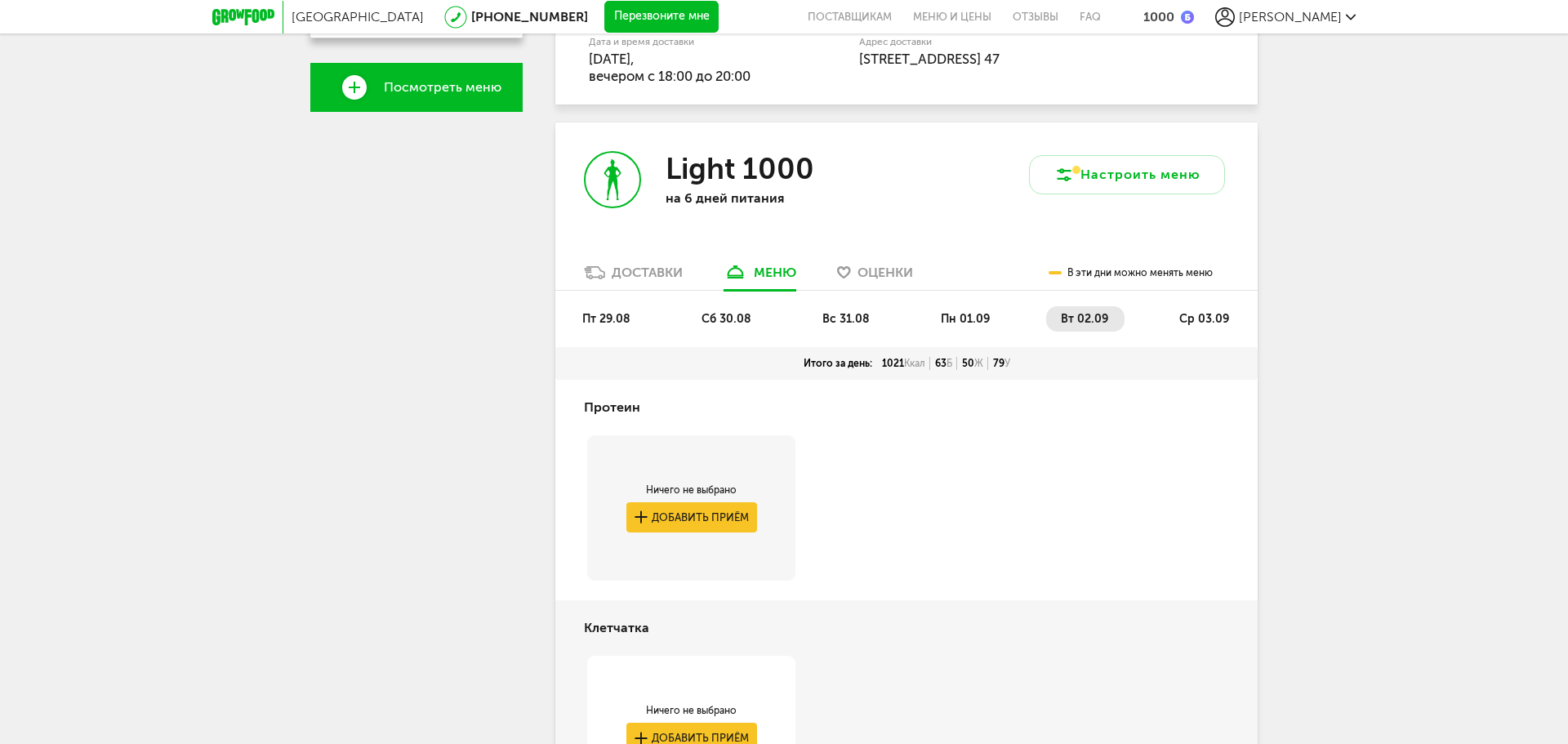
click at [1196, 313] on span "ср 03.09" at bounding box center [1204, 318] width 50 height 14
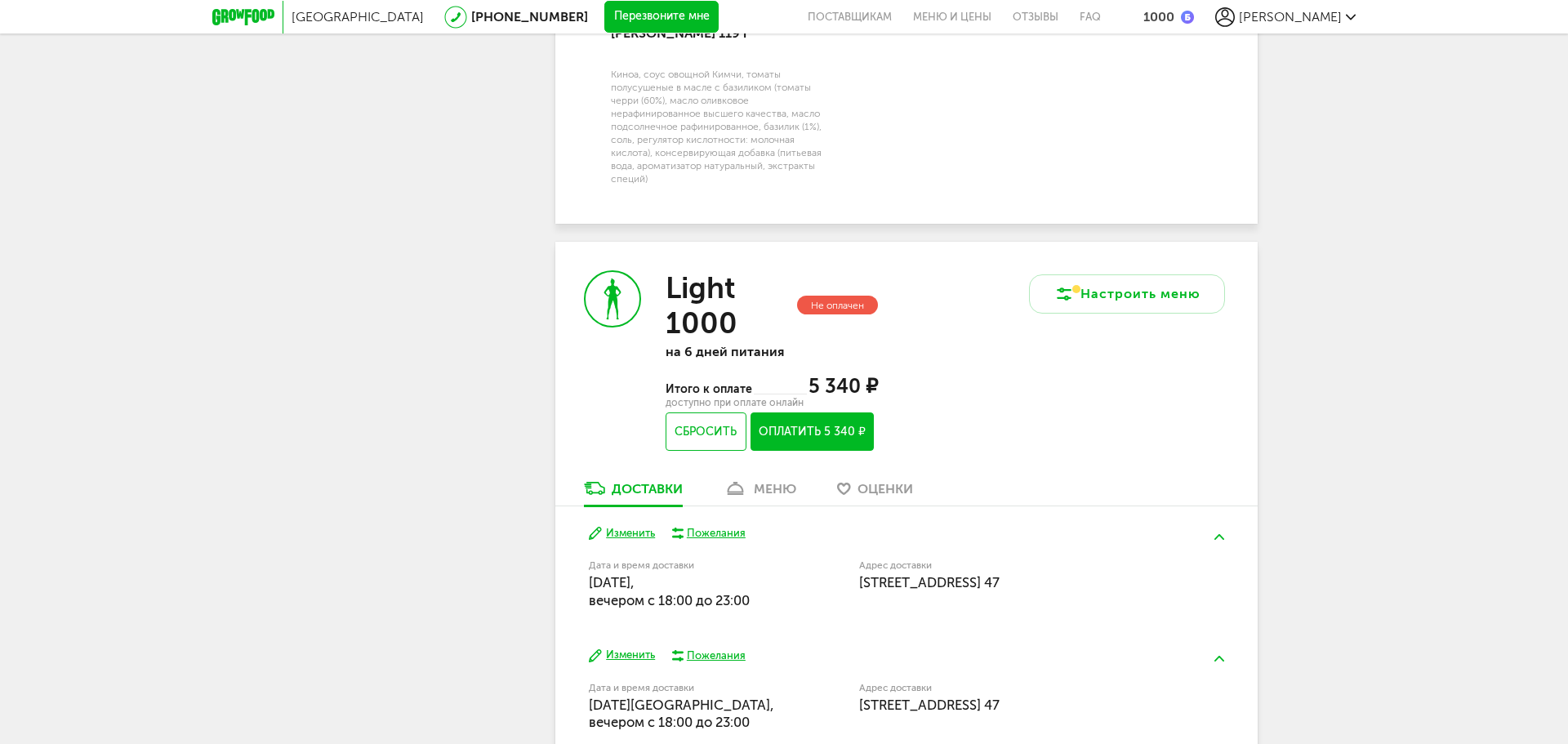
scroll to position [2818, 0]
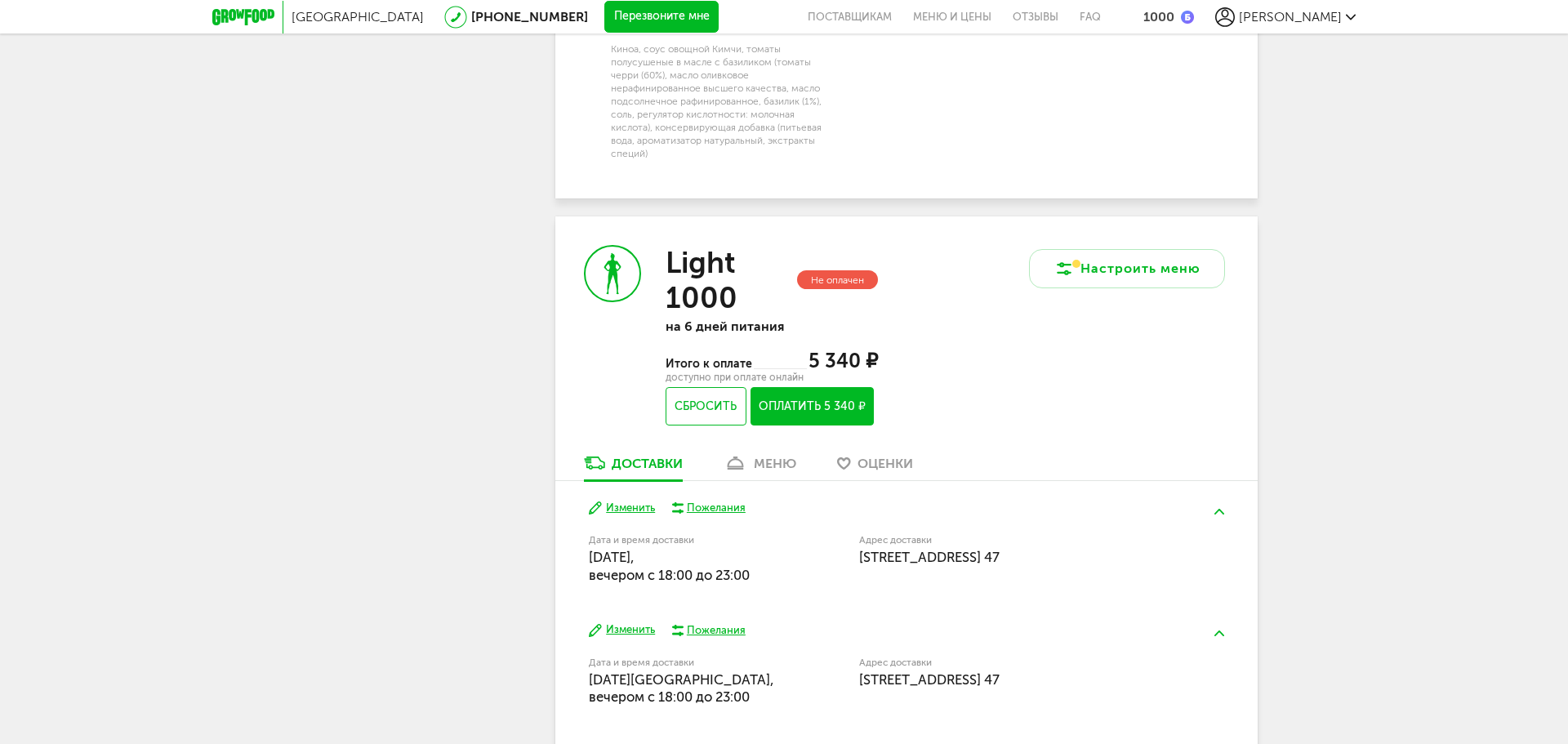
click at [747, 456] on icon at bounding box center [735, 463] width 24 height 14
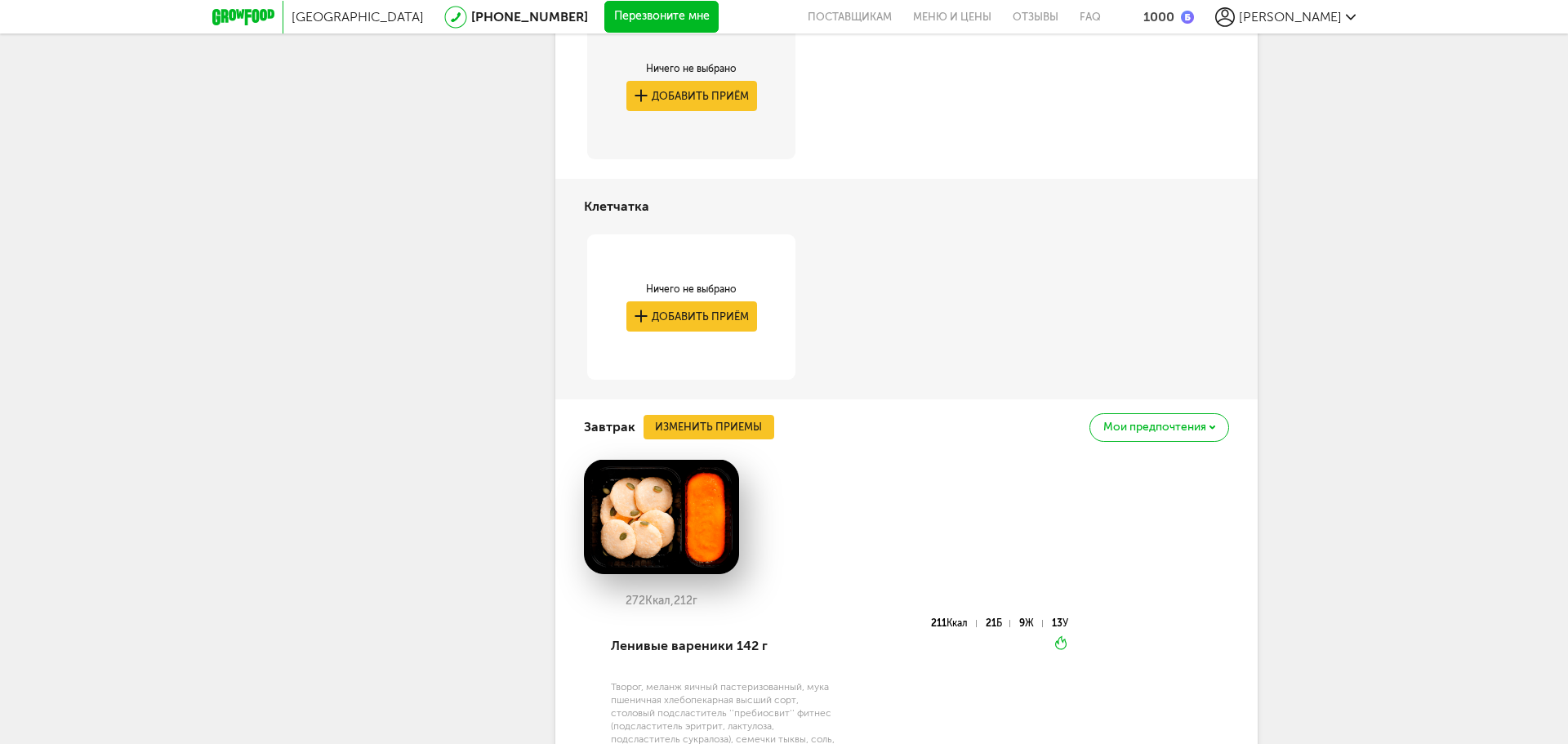
scroll to position [3220, 0]
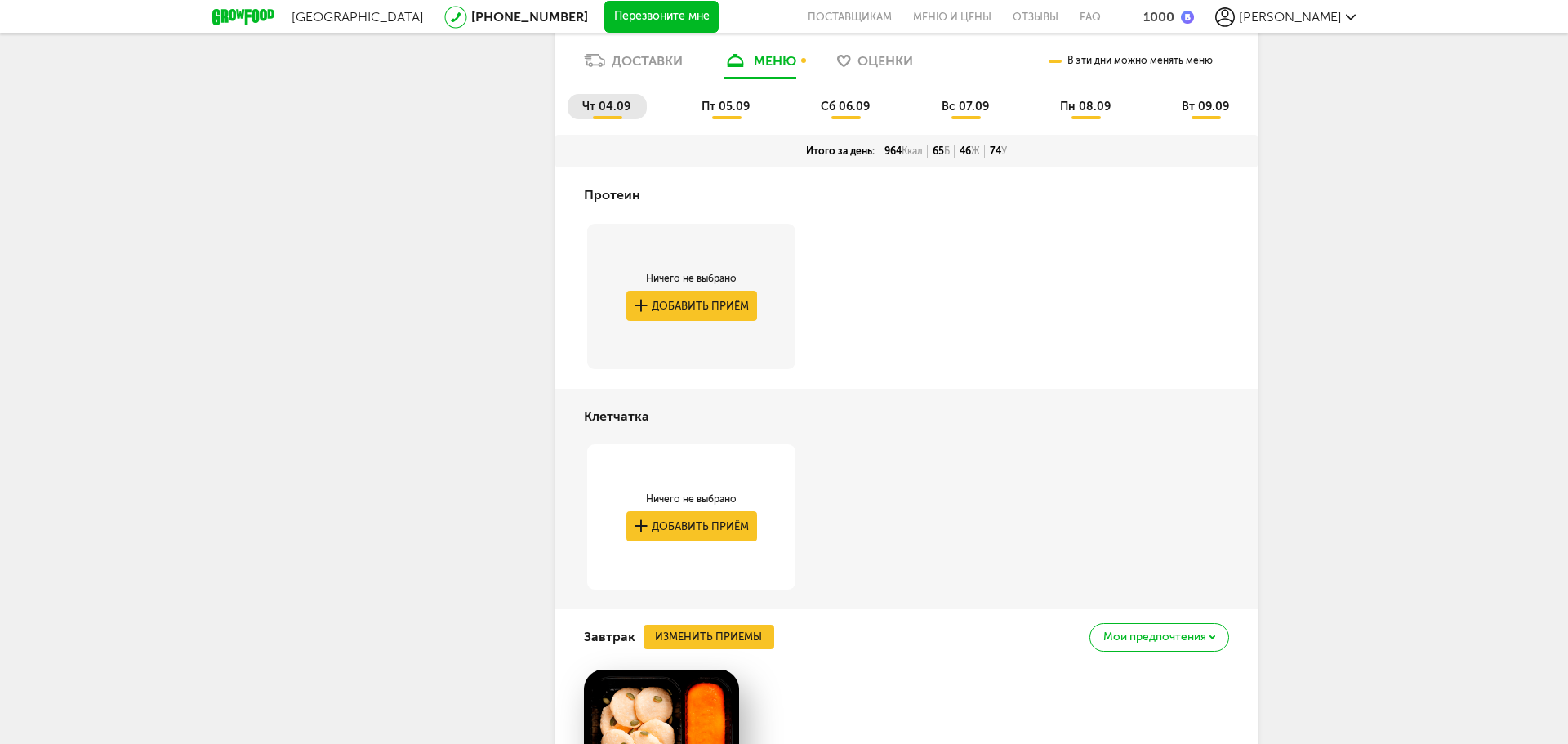
click at [713, 100] on span "пт 05.09" at bounding box center [725, 106] width 49 height 14
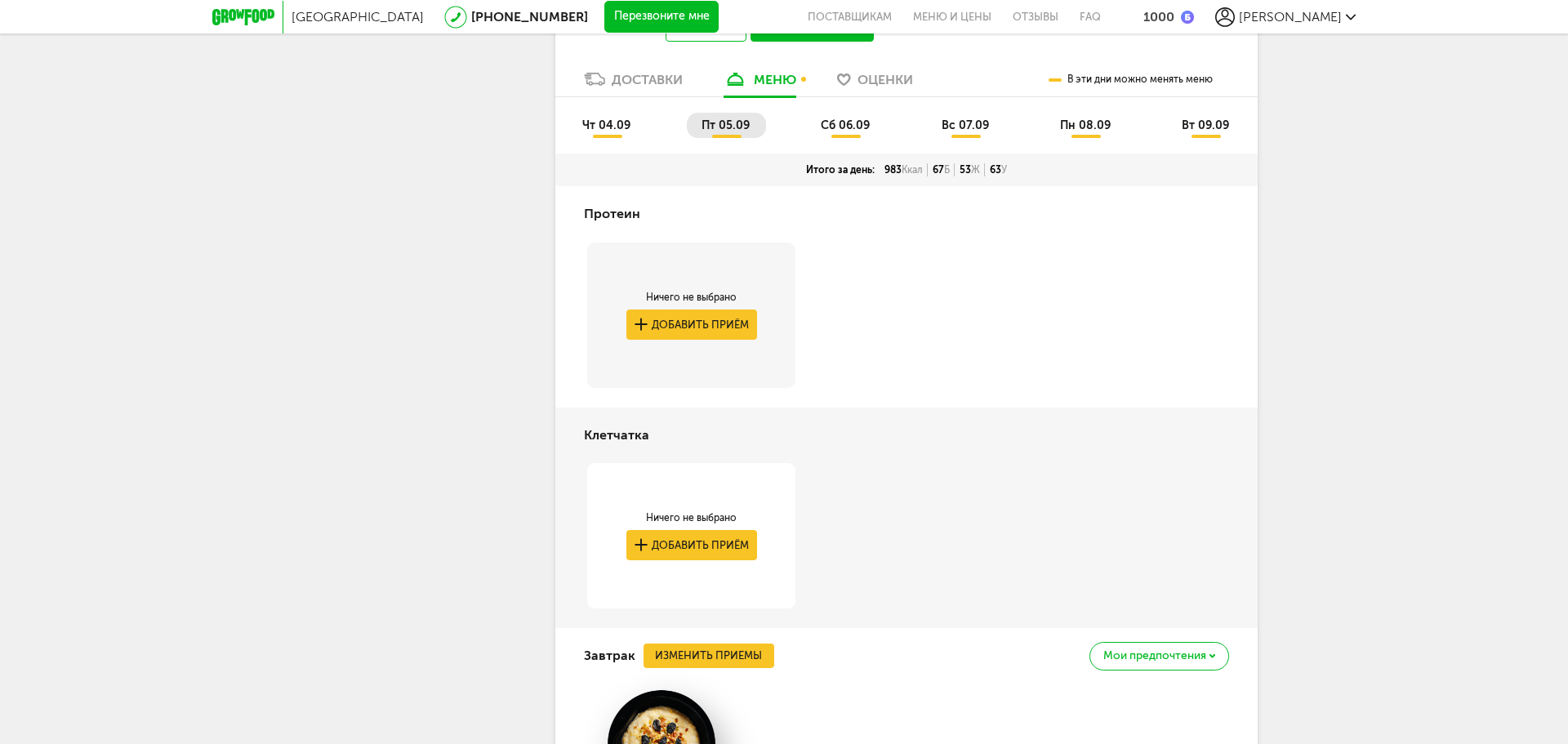
scroll to position [3057, 0]
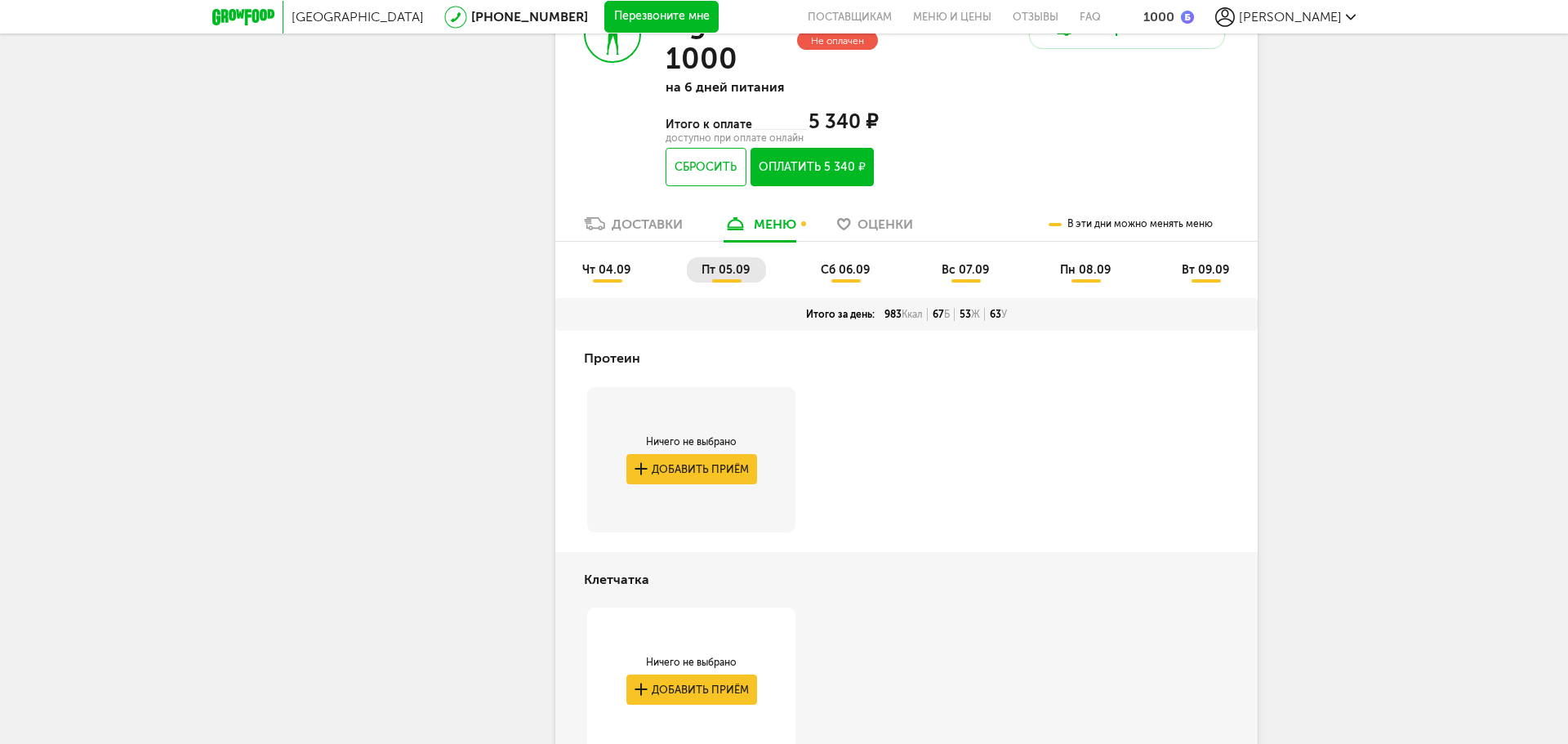
click at [845, 263] on span "сб 06.09" at bounding box center [845, 270] width 49 height 14
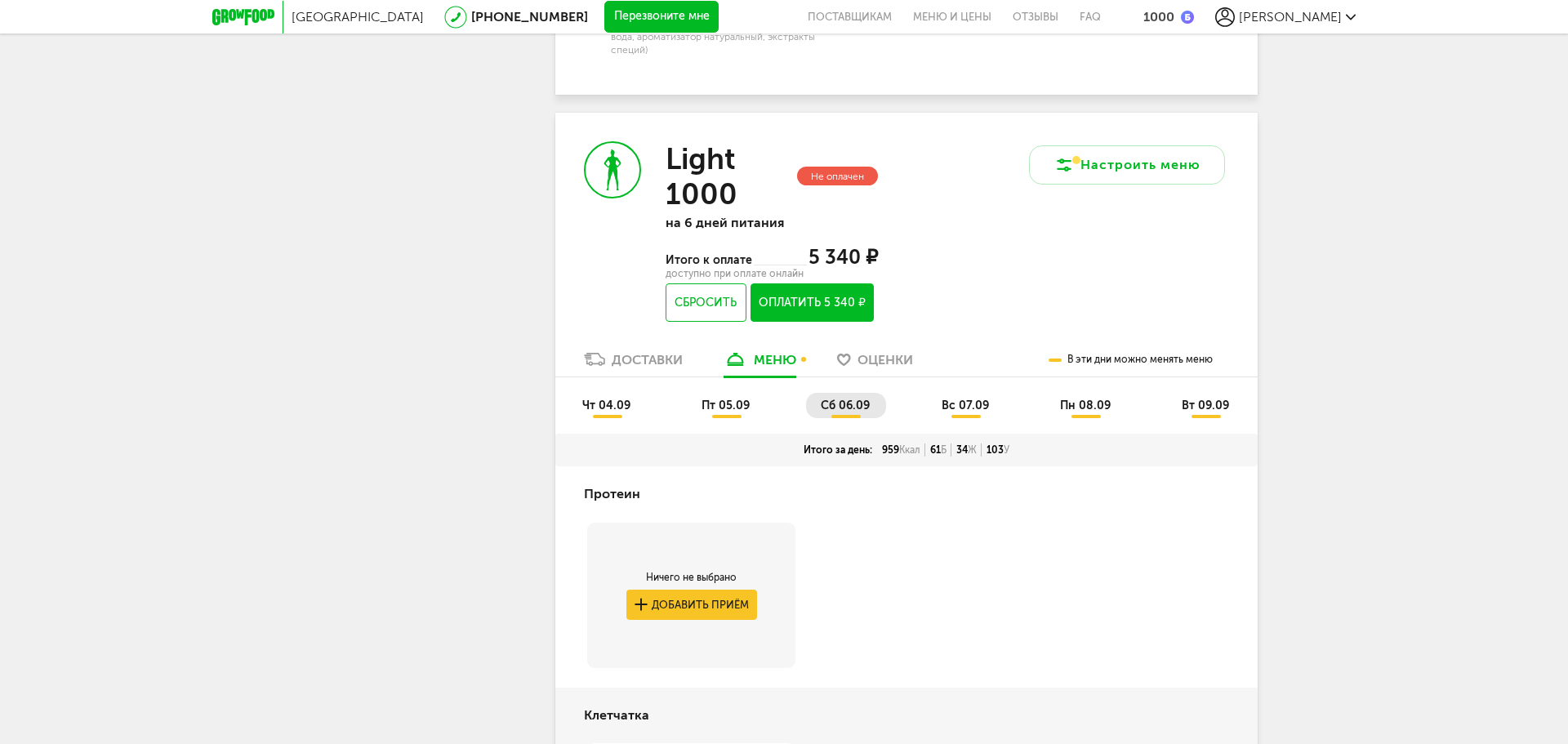
scroll to position [2882, 0]
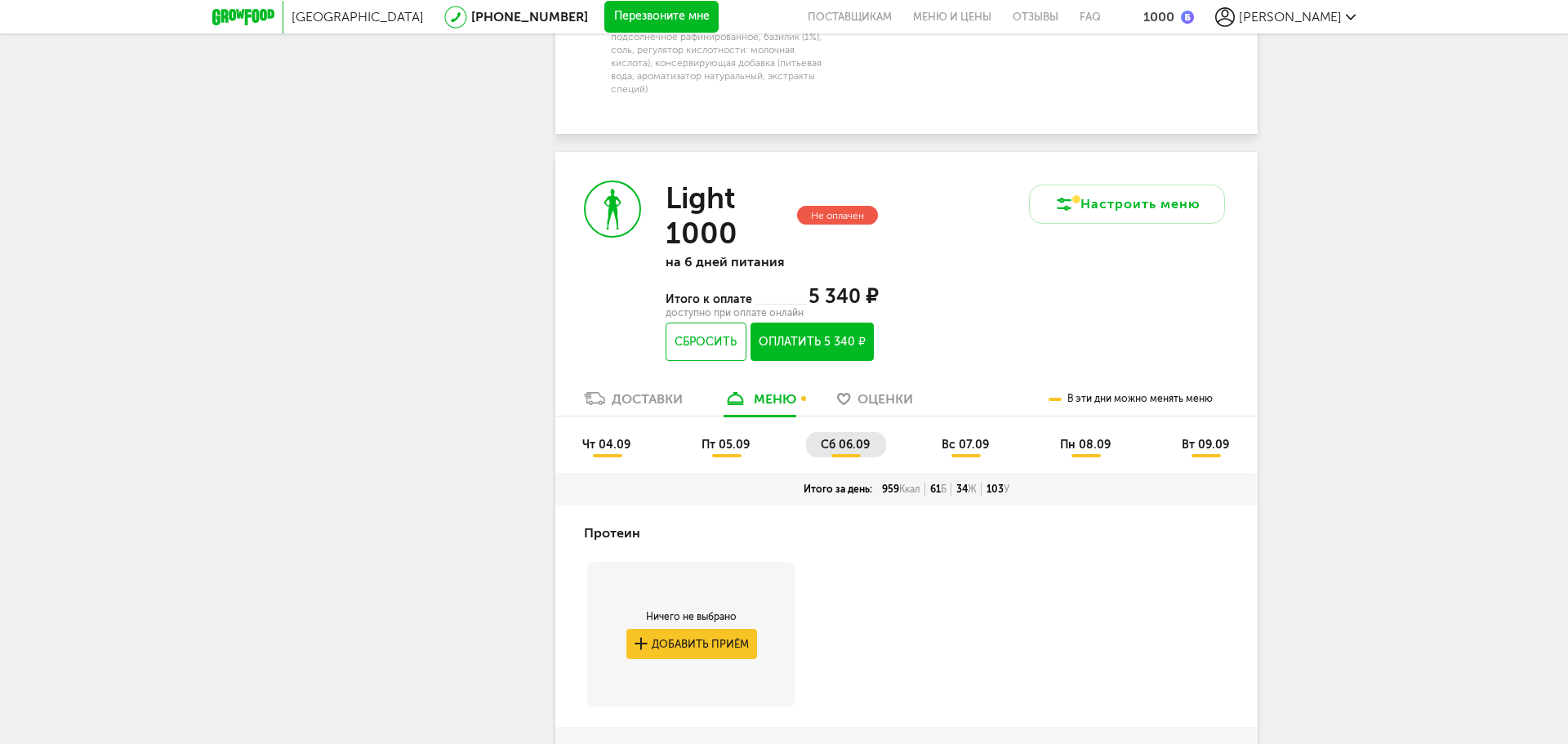
click at [987, 438] on span "вс 07.09" at bounding box center [965, 444] width 48 height 14
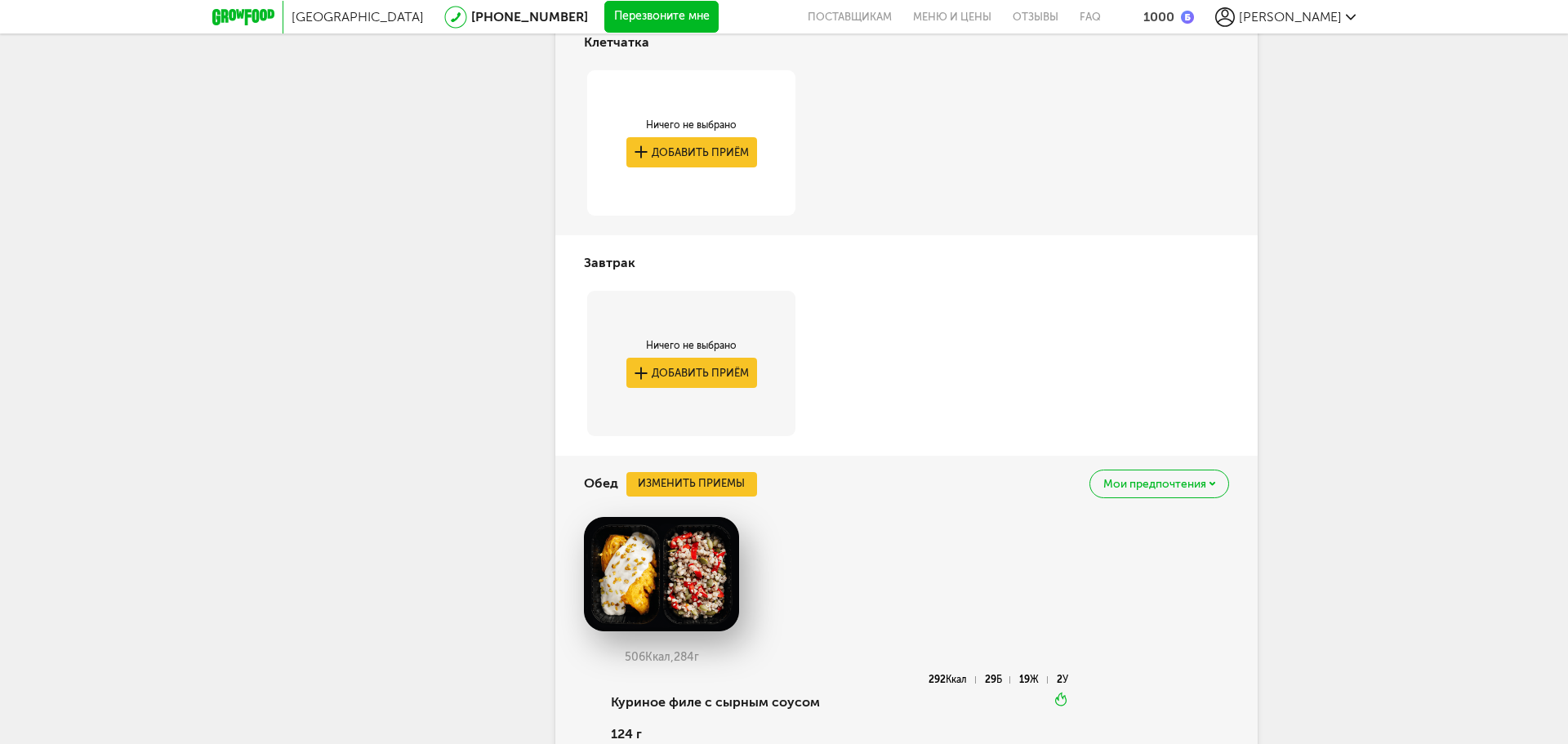
scroll to position [3551, 0]
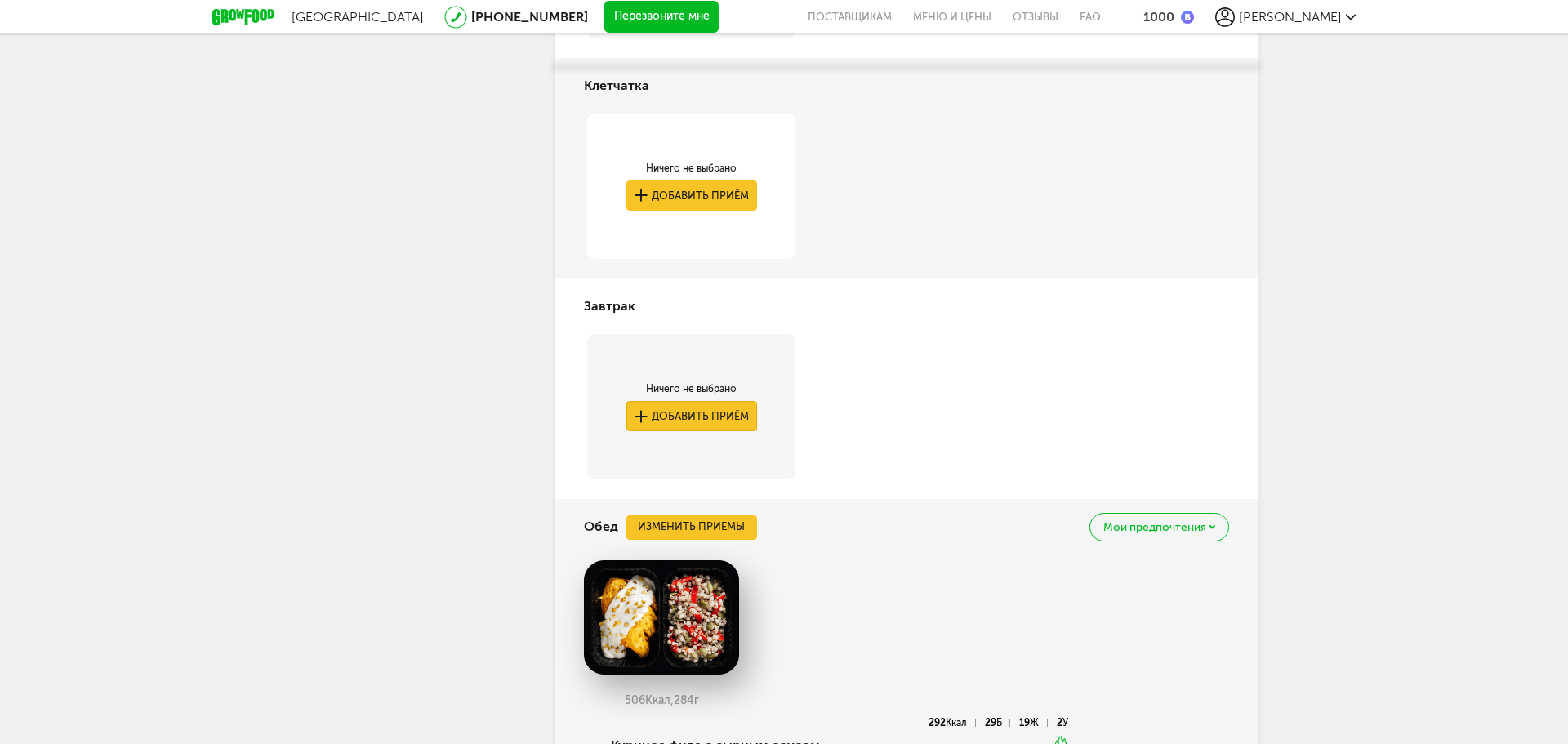
click at [756, 401] on button "Добавить приём" at bounding box center [691, 415] width 130 height 30
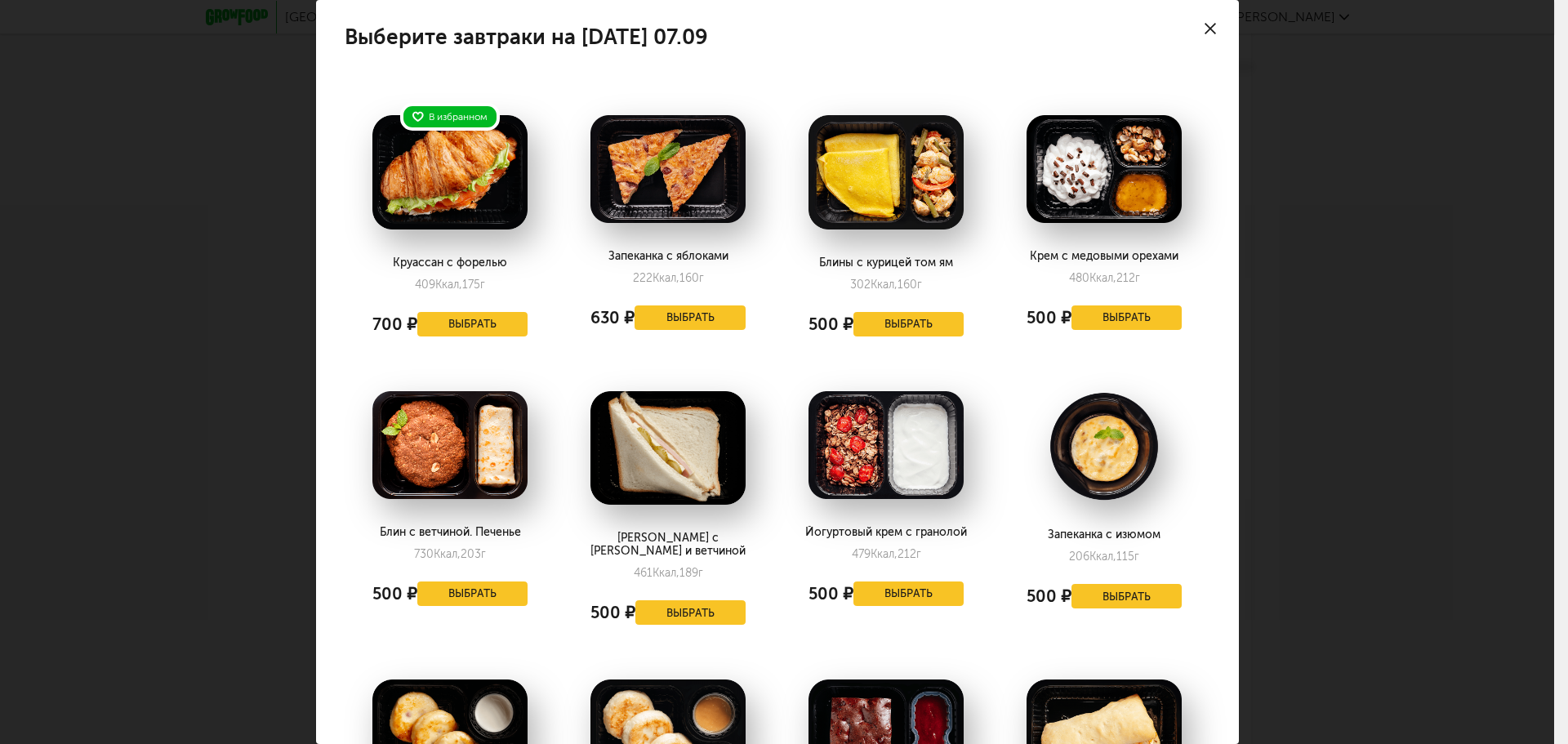
click at [1210, 27] on icon at bounding box center [1210, 28] width 11 height 11
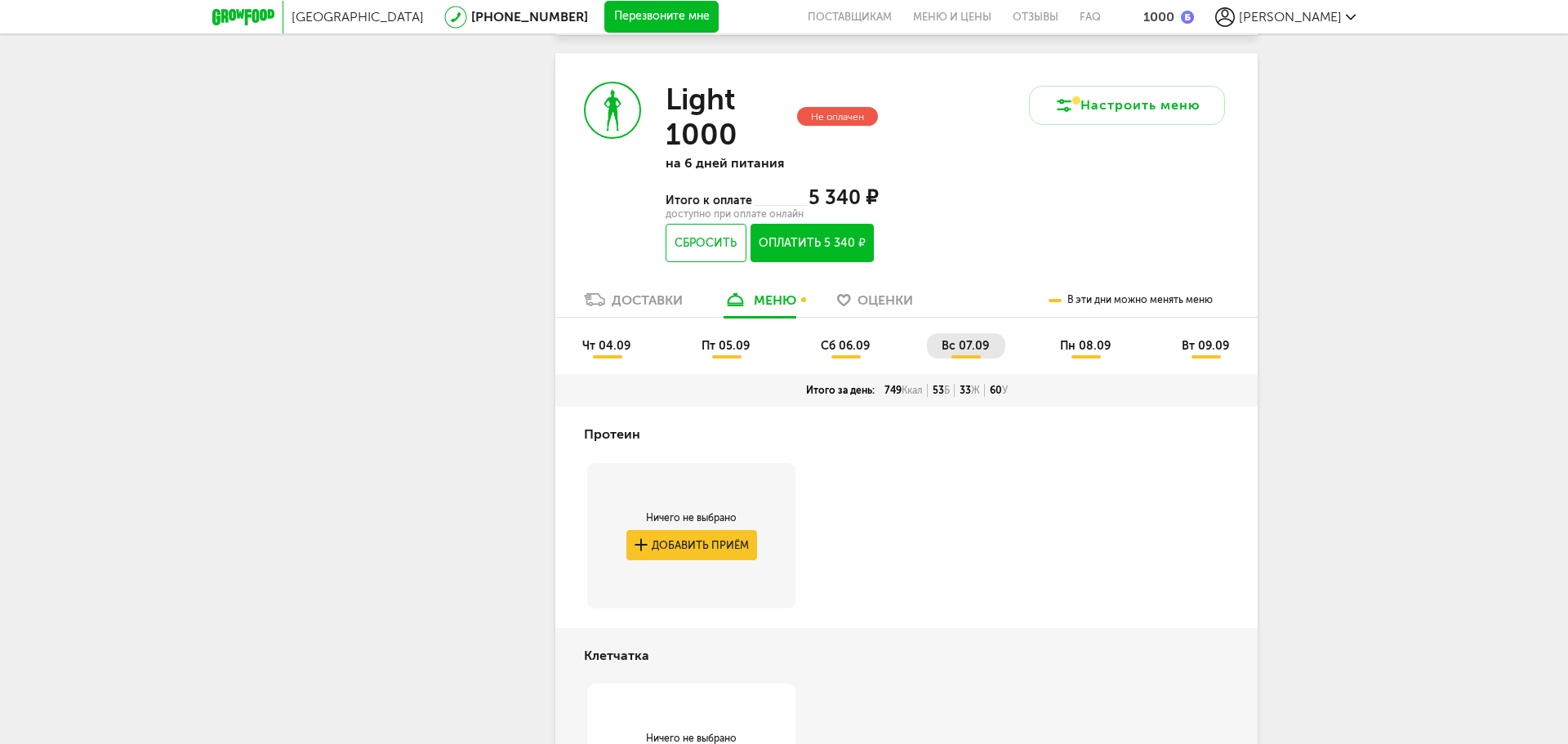
scroll to position [2979, 0]
click at [1084, 335] on ul "чт 04.09 пт 05.09 сб 06.09 вс 07.09 пн 08.09 вт 09.09" at bounding box center [907, 355] width 678 height 41
click at [1088, 341] on span "пн 08.09" at bounding box center [1084, 347] width 50 height 14
click at [957, 341] on span "вс 07.09" at bounding box center [965, 347] width 48 height 14
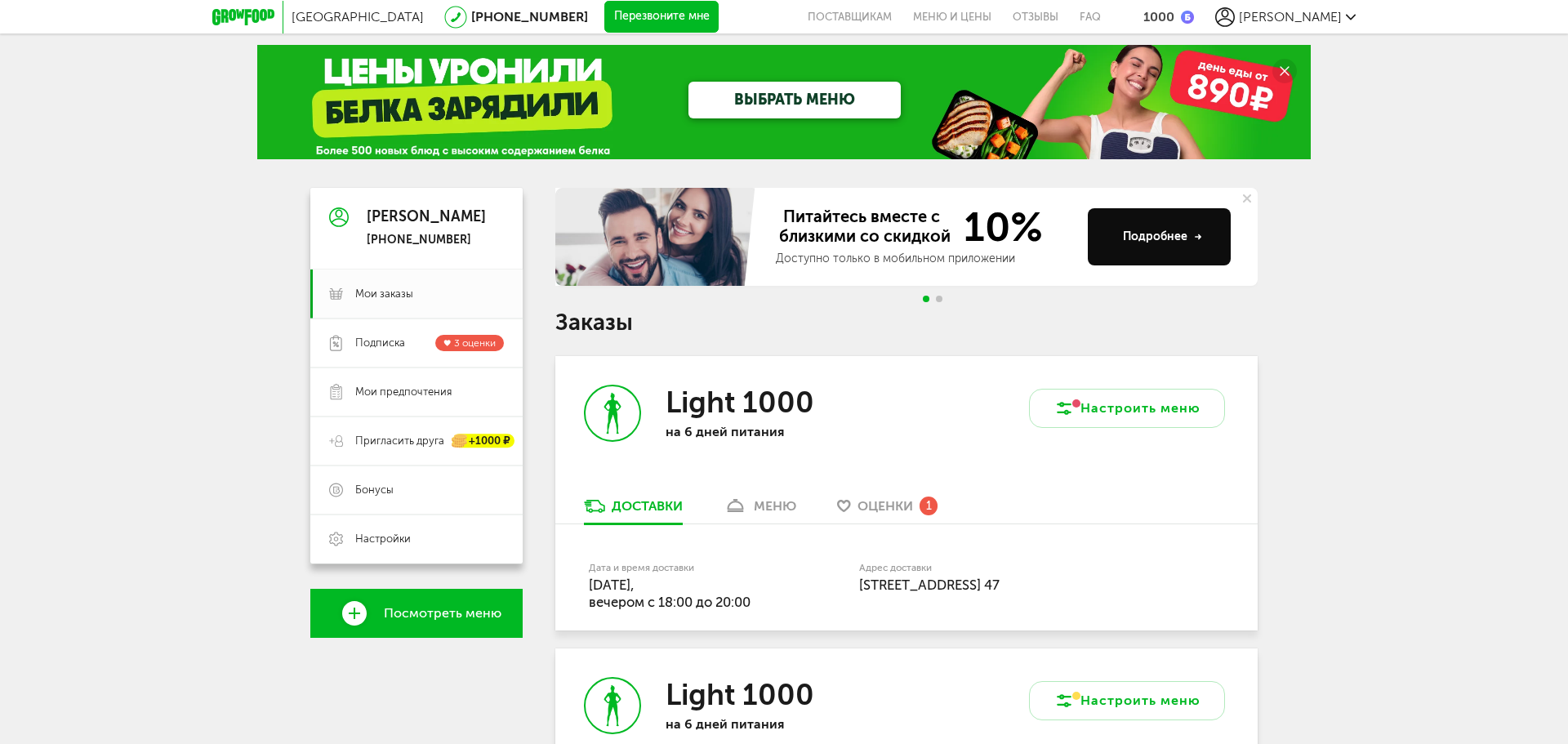
scroll to position [0, 0]
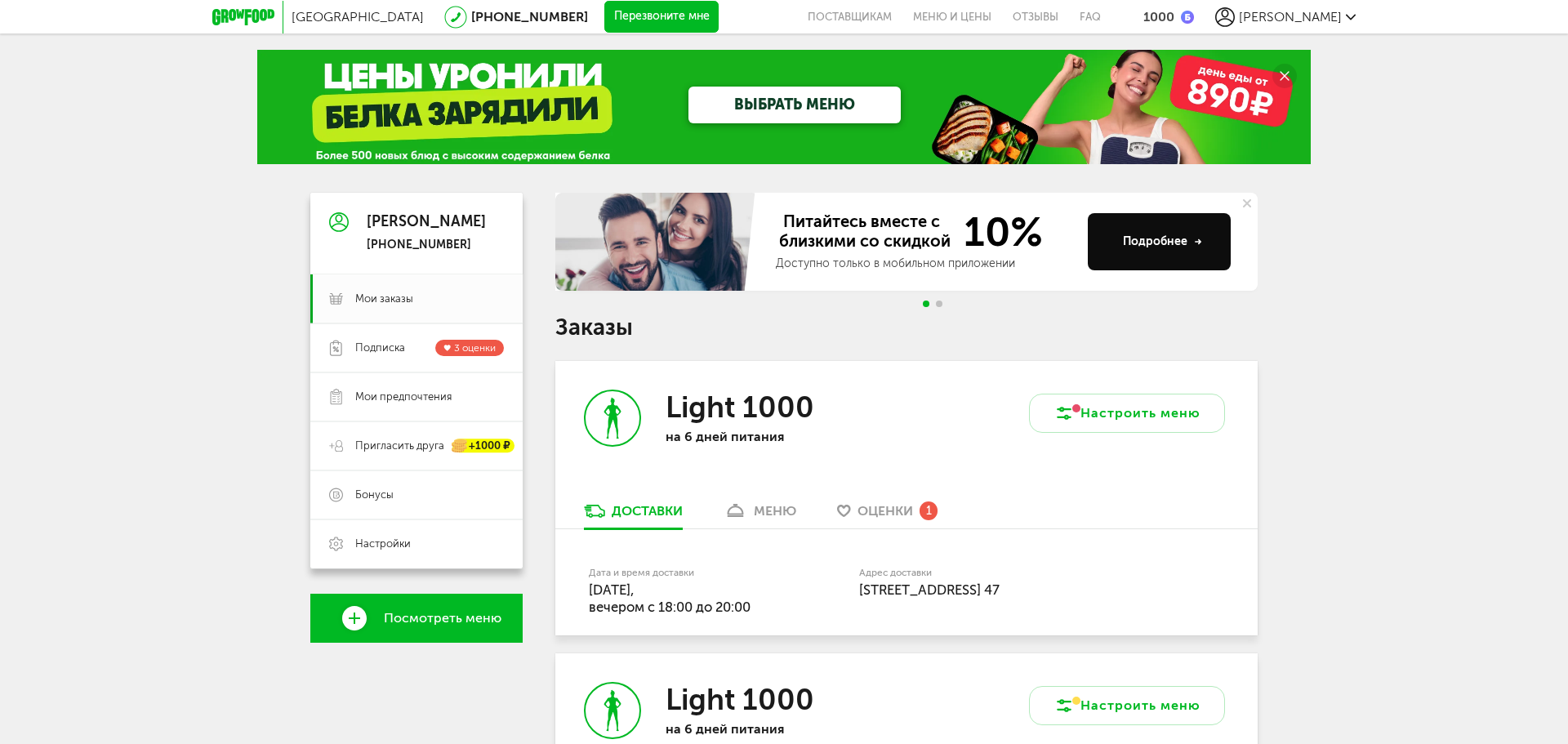
click at [1296, 11] on span "[PERSON_NAME]" at bounding box center [1290, 17] width 103 height 15
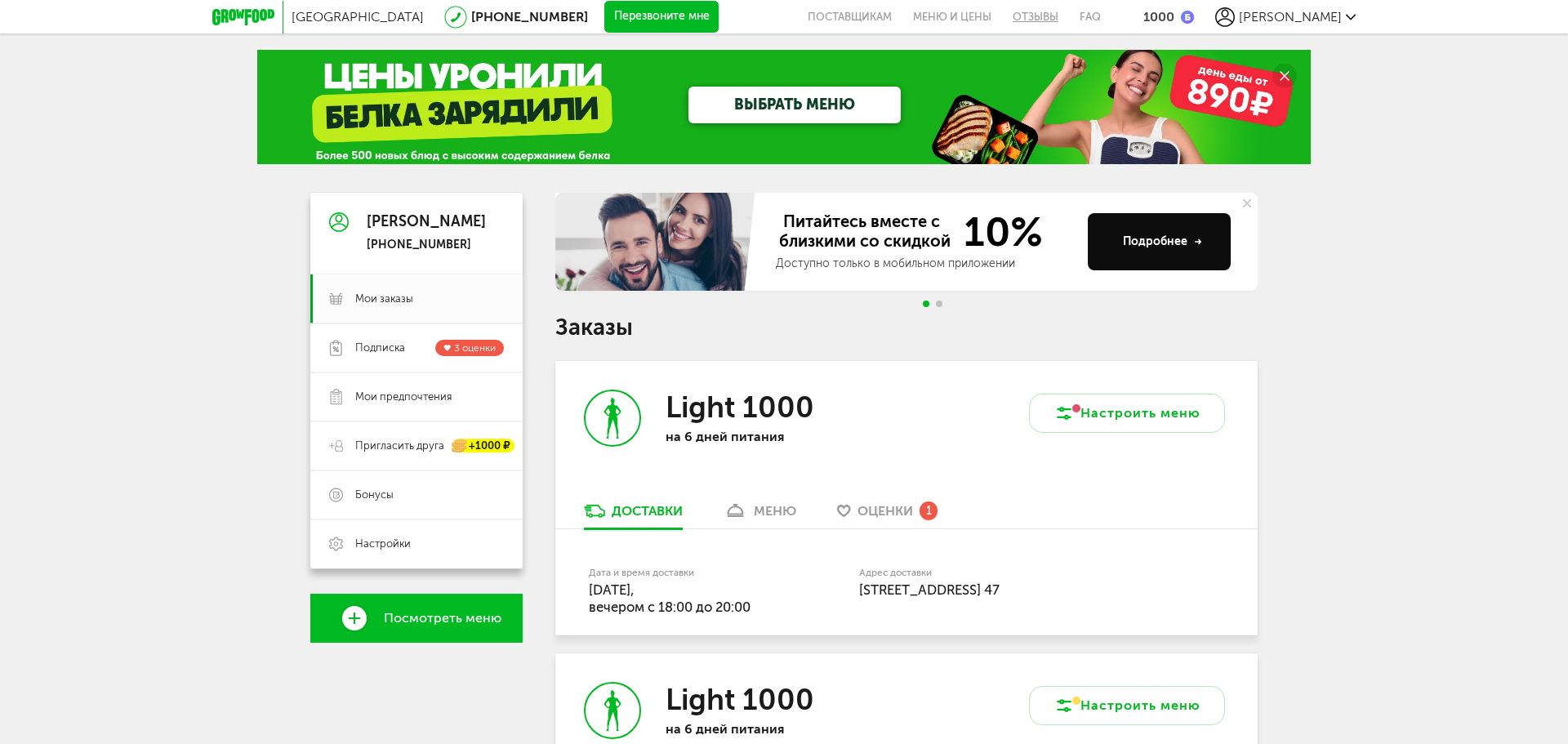
click at [1069, 10] on link "Отзывы" at bounding box center [1035, 16] width 67 height 33
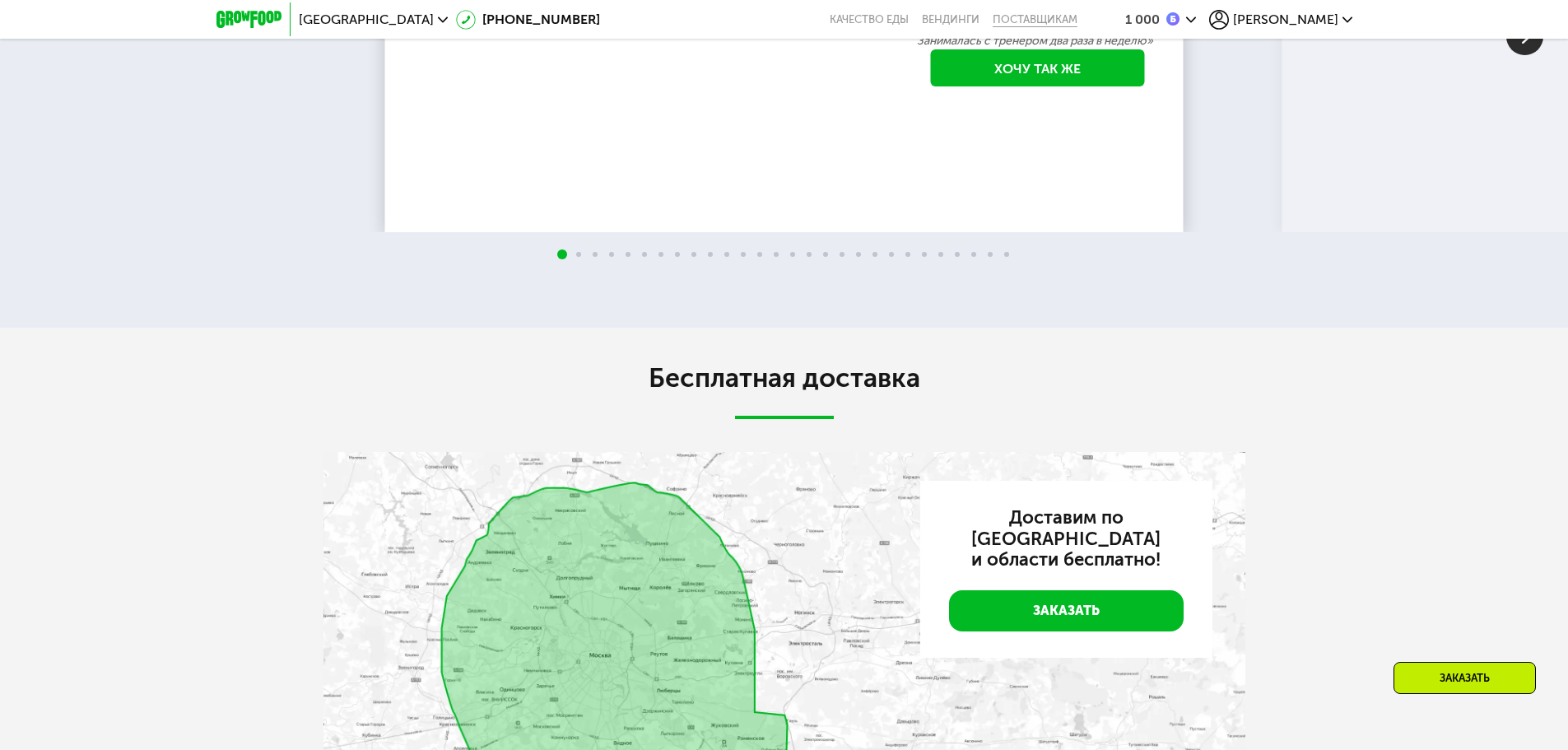
scroll to position [3422, 0]
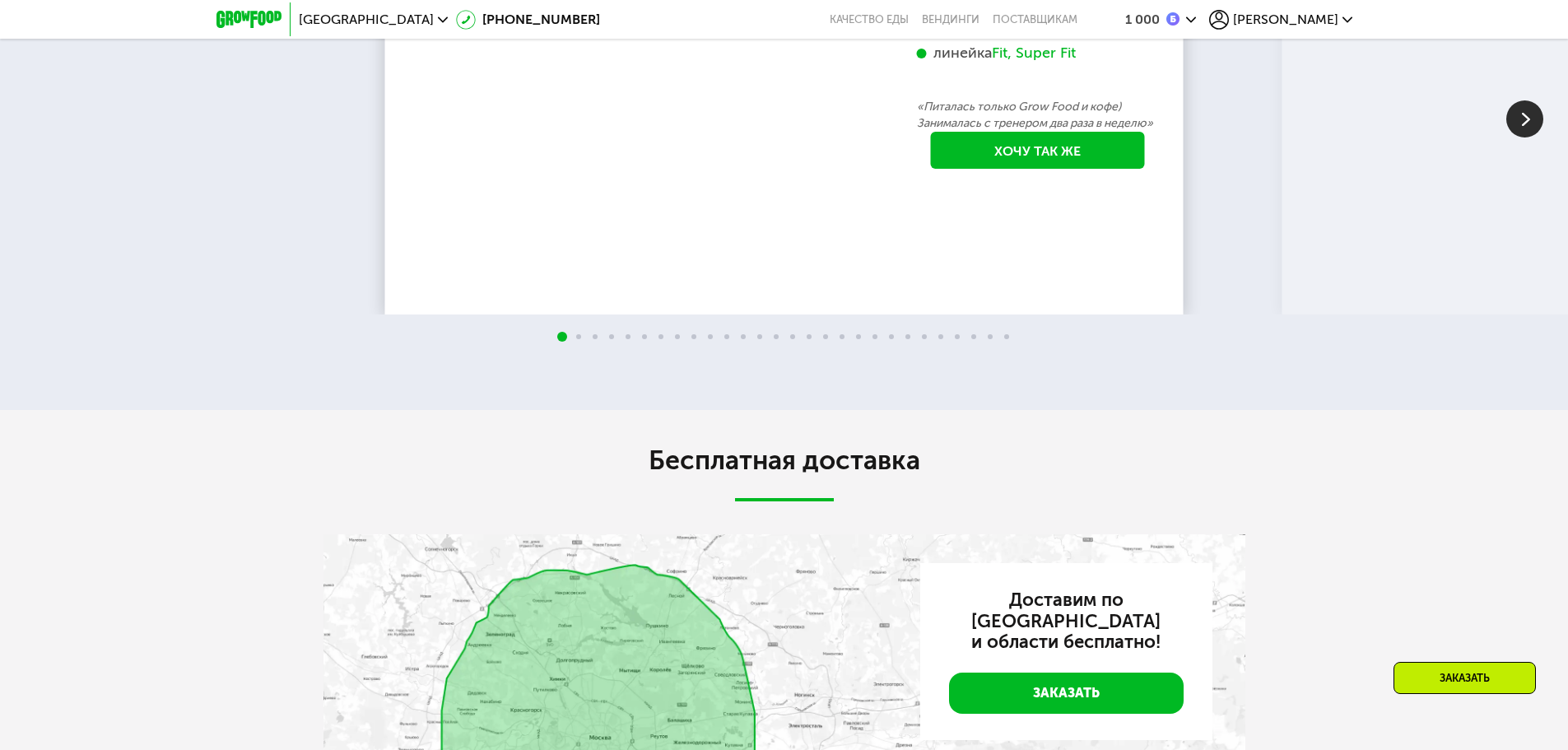
click at [1529, 137] on img at bounding box center [1524, 118] width 37 height 37
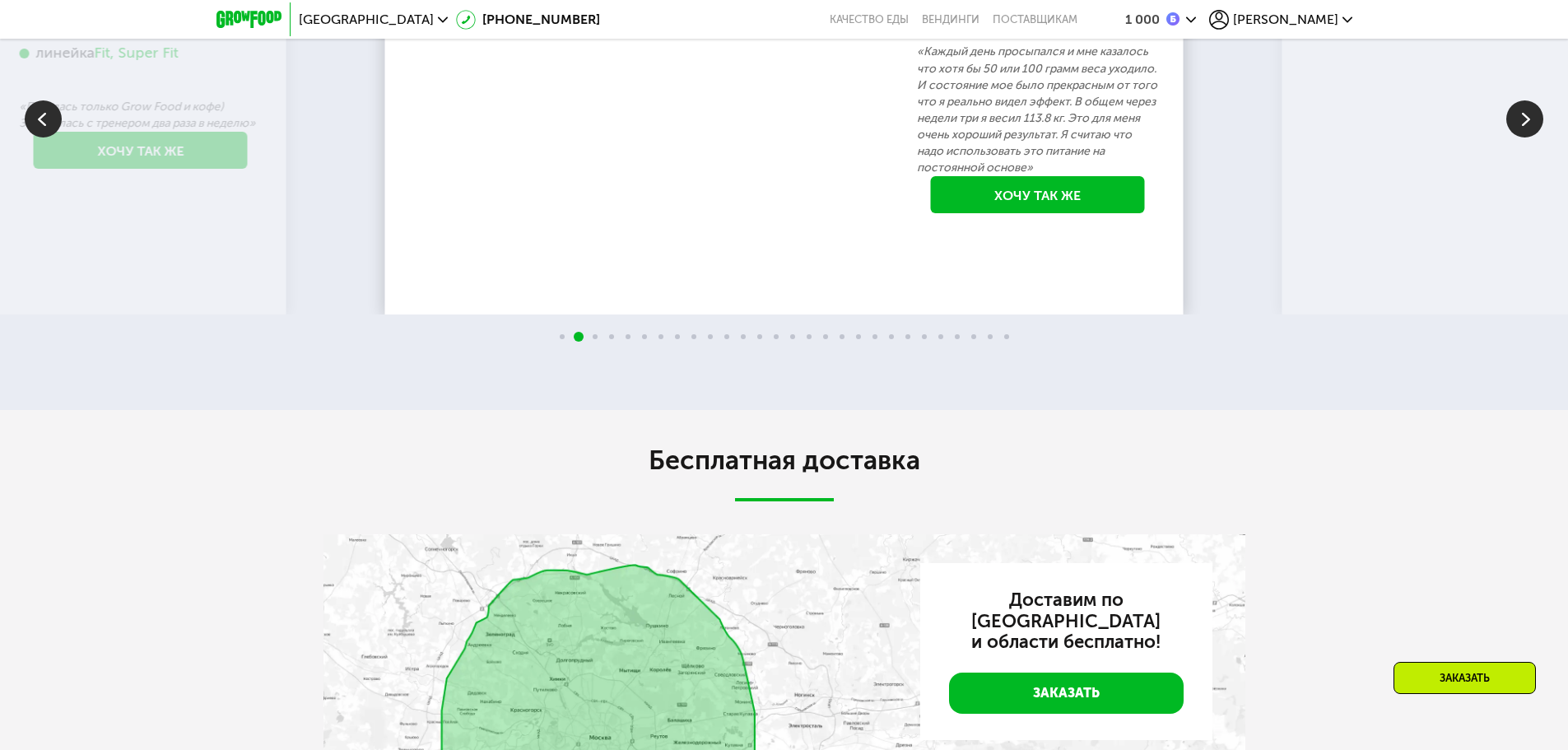
click at [1522, 137] on img at bounding box center [1524, 118] width 37 height 37
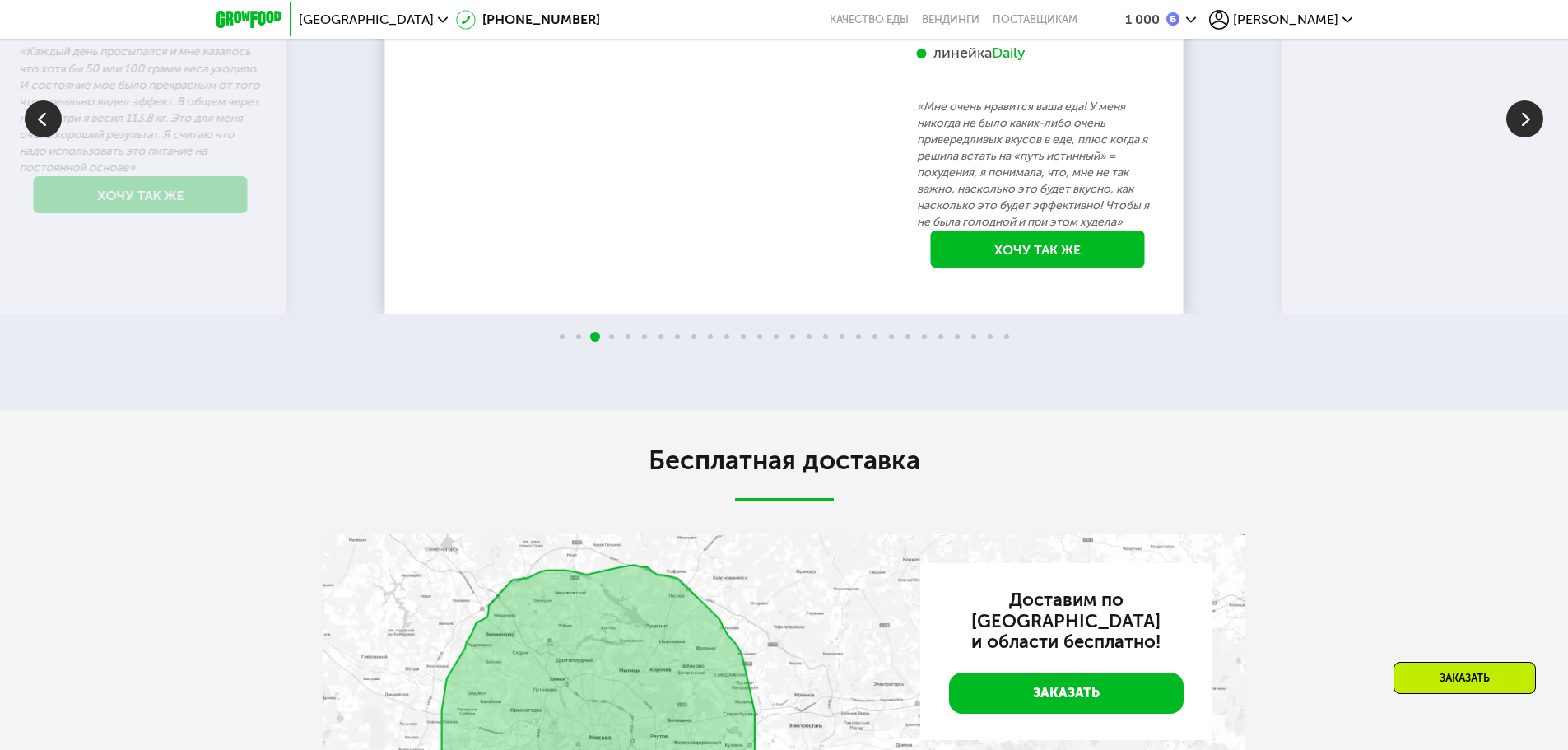
click at [1529, 137] on img at bounding box center [1524, 118] width 37 height 37
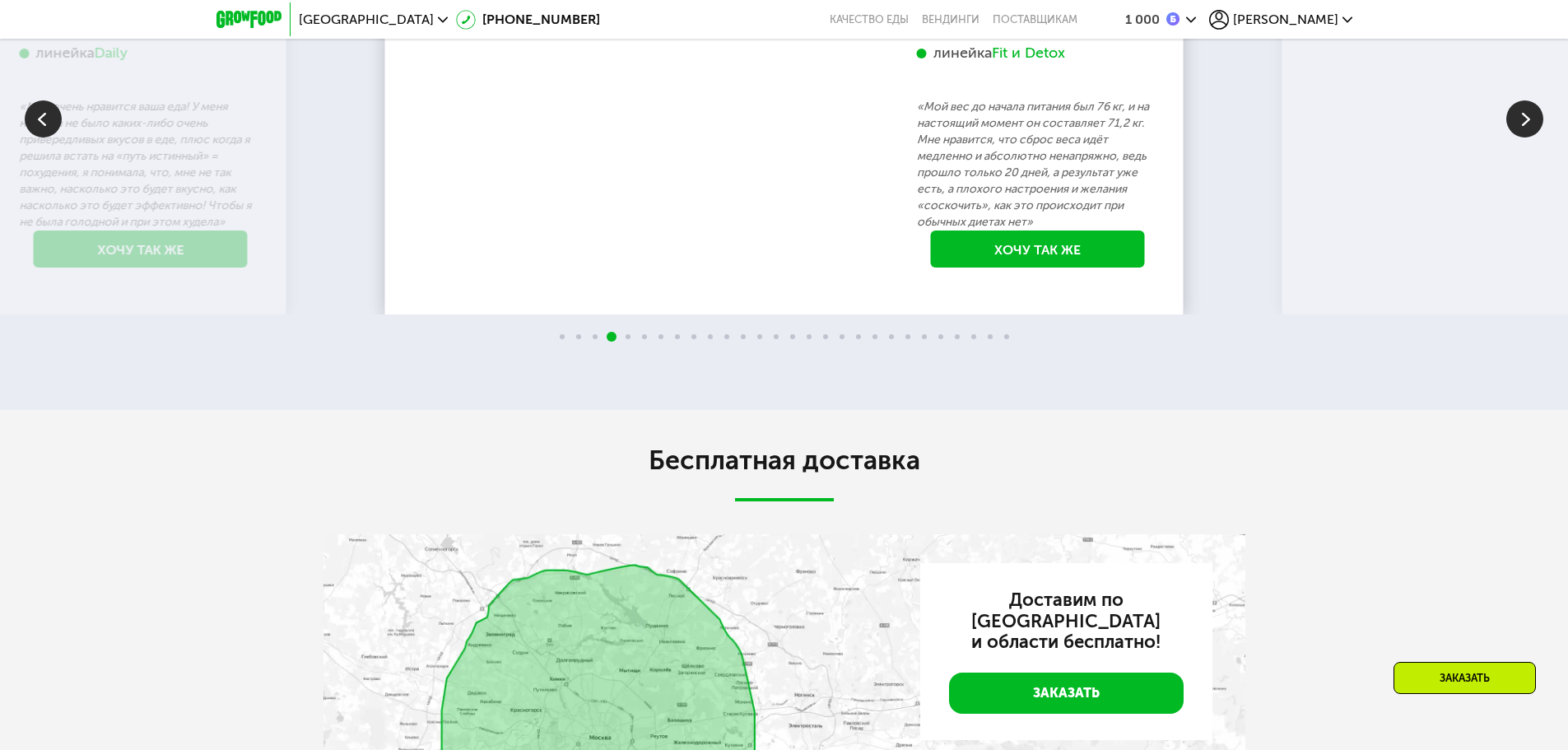
click at [1529, 137] on img at bounding box center [1524, 118] width 37 height 37
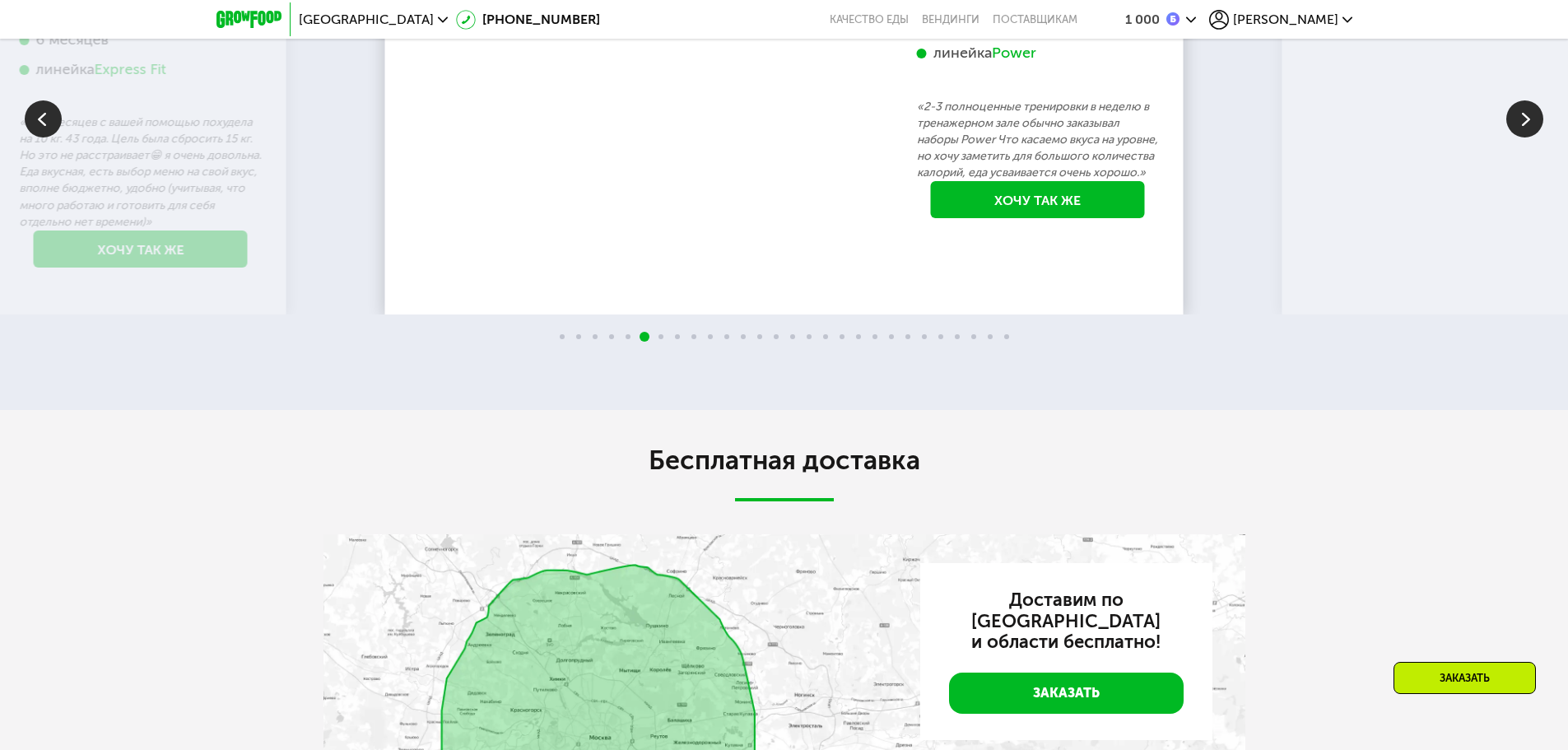
click at [1529, 137] on img at bounding box center [1524, 118] width 37 height 37
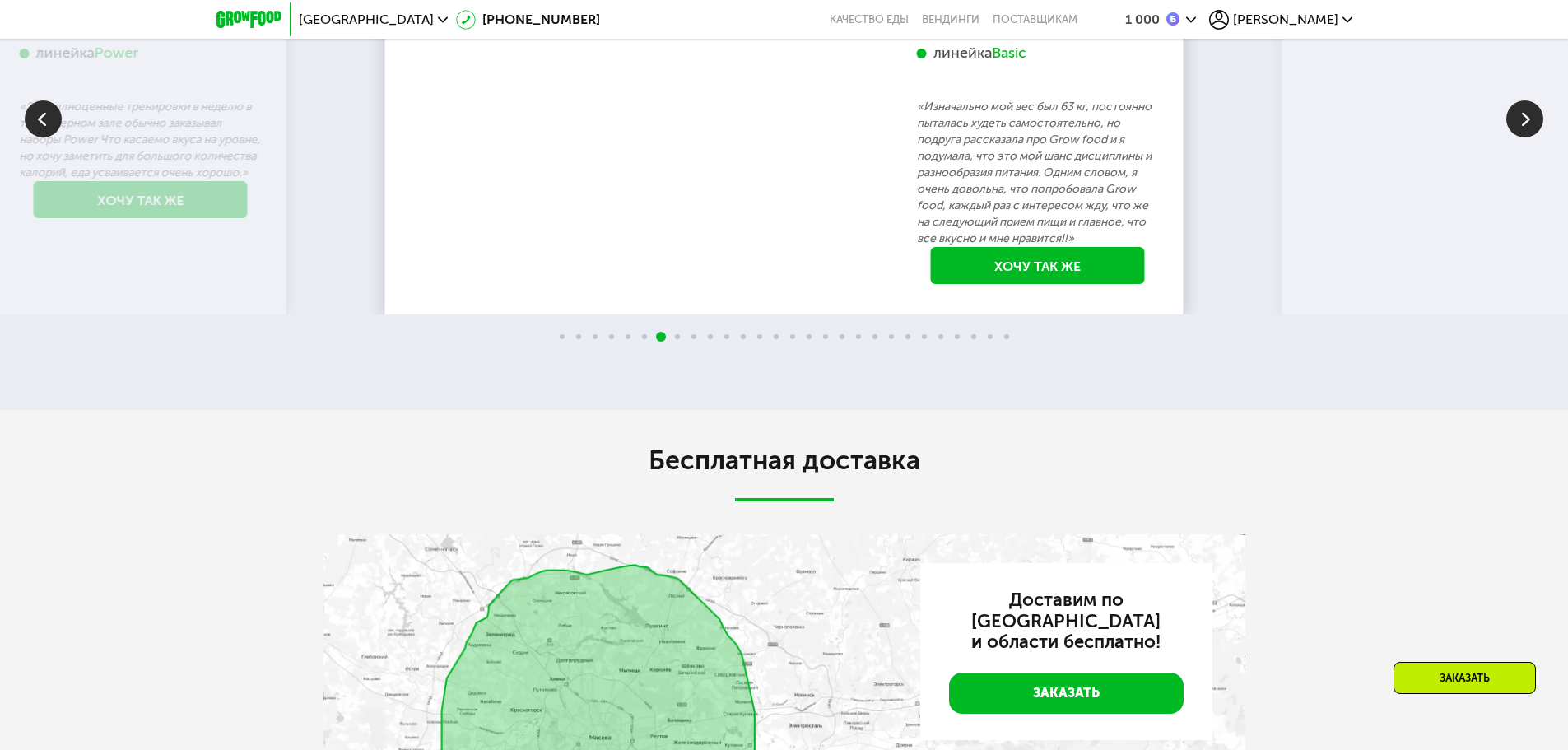
click at [1529, 137] on img at bounding box center [1524, 118] width 37 height 37
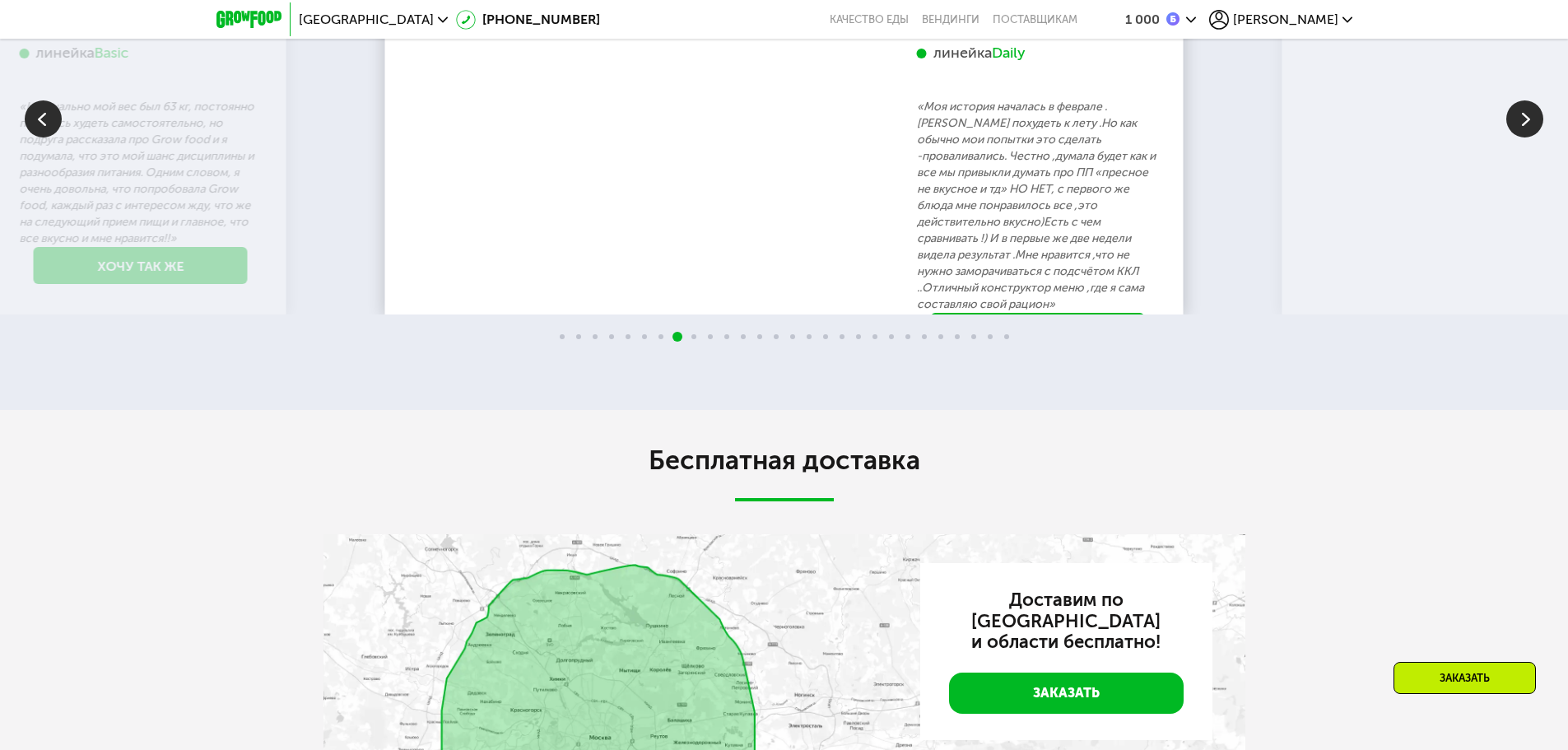
click at [1529, 137] on img at bounding box center [1524, 118] width 37 height 37
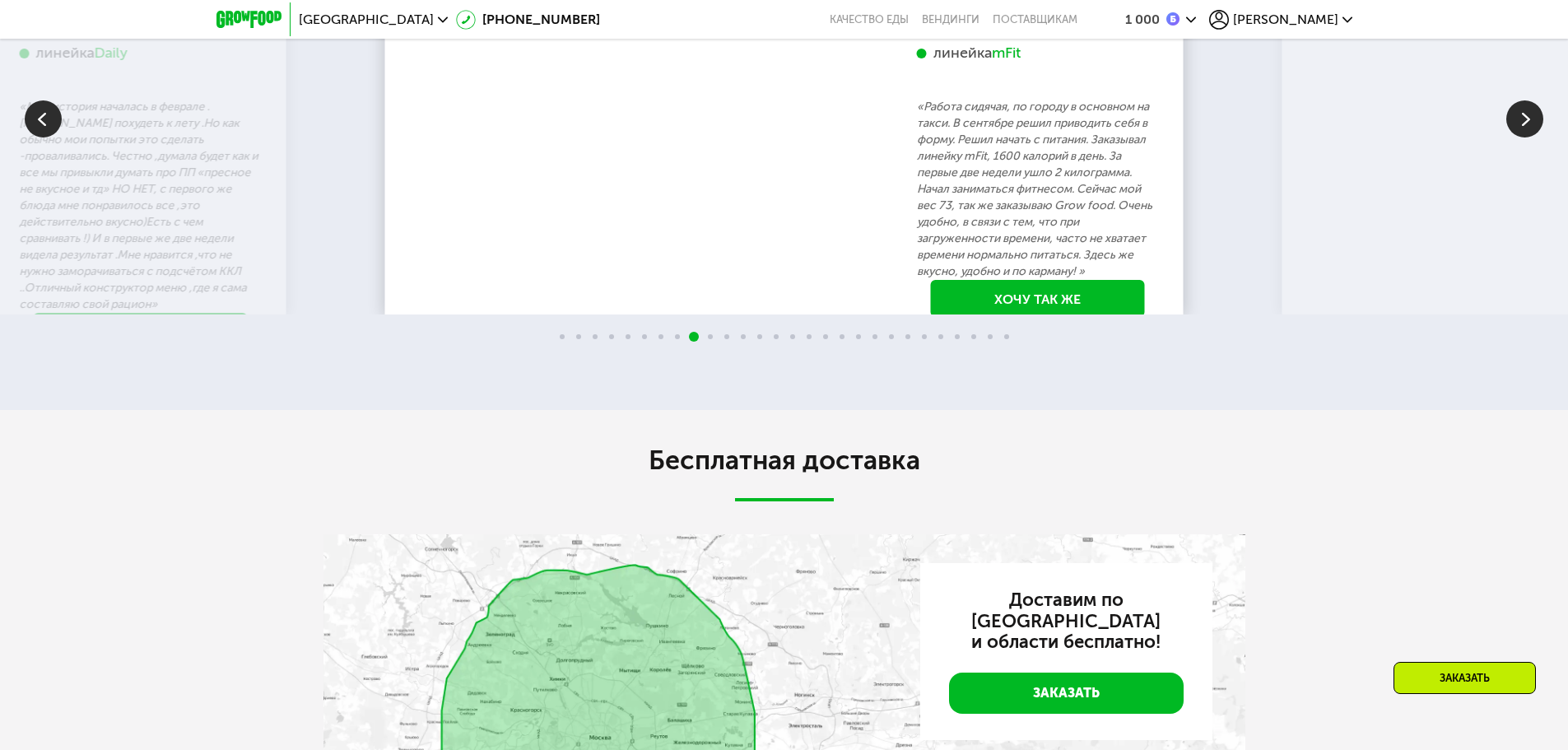
click at [1529, 137] on img at bounding box center [1524, 118] width 37 height 37
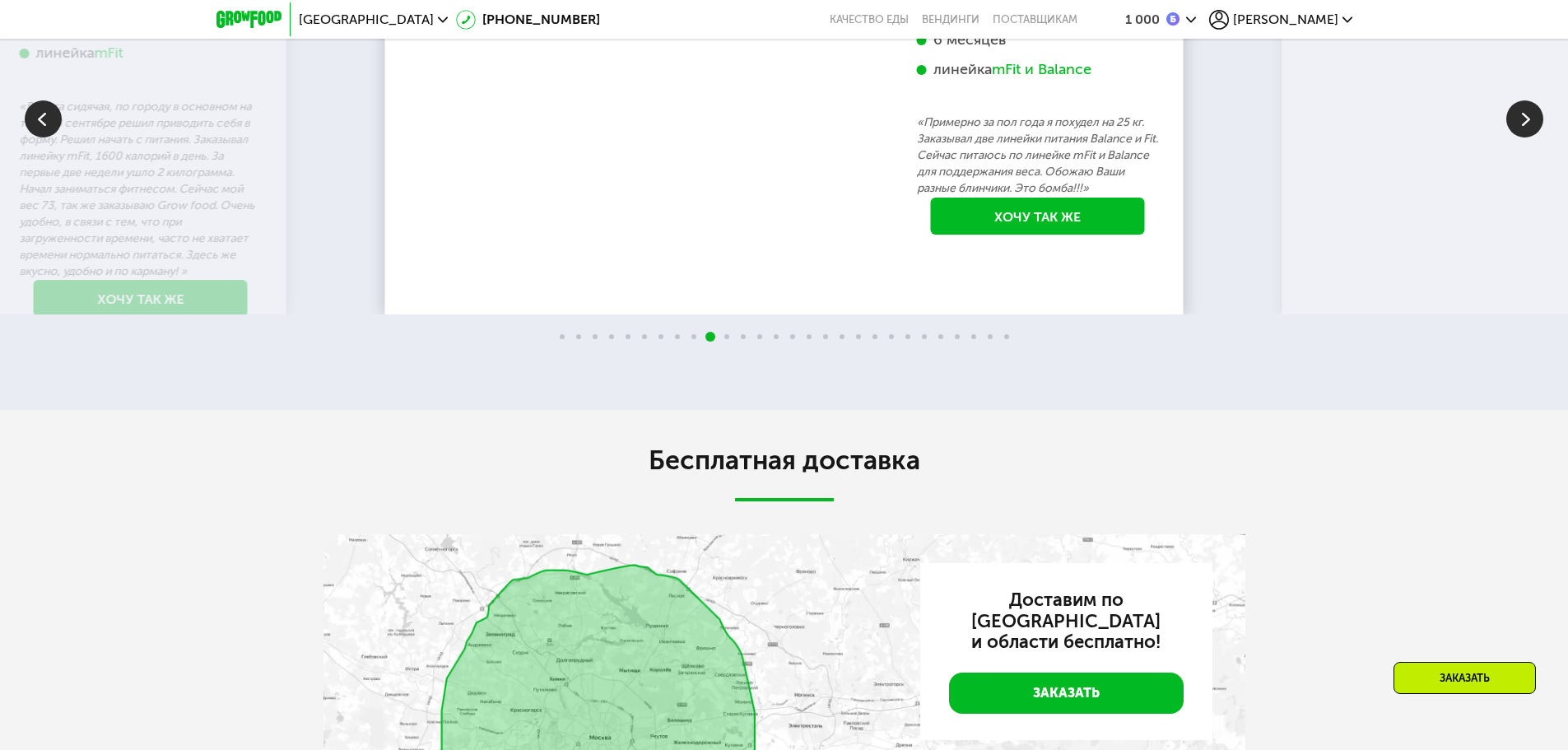
click at [1529, 137] on img at bounding box center [1524, 118] width 37 height 37
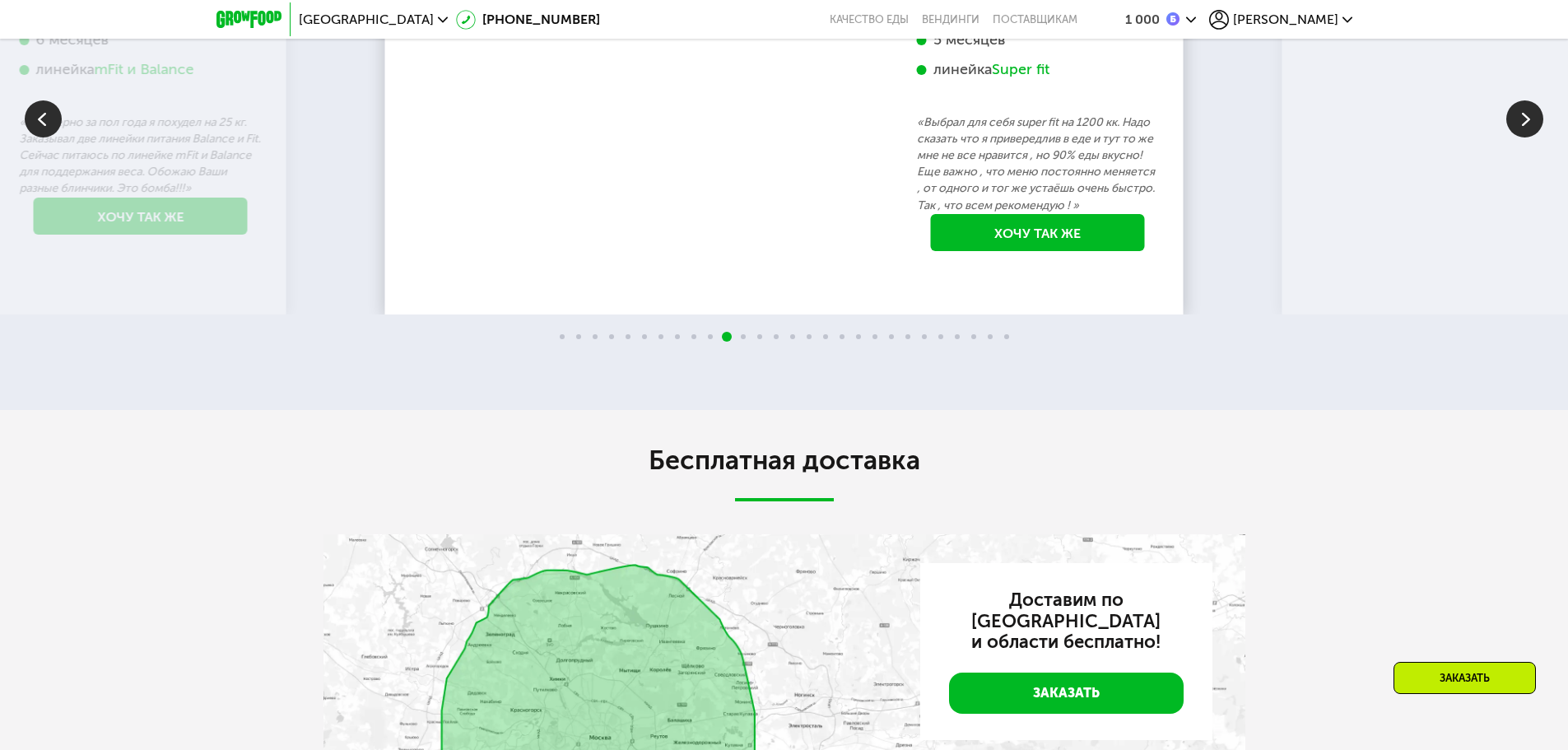
click at [1529, 137] on img at bounding box center [1524, 118] width 37 height 37
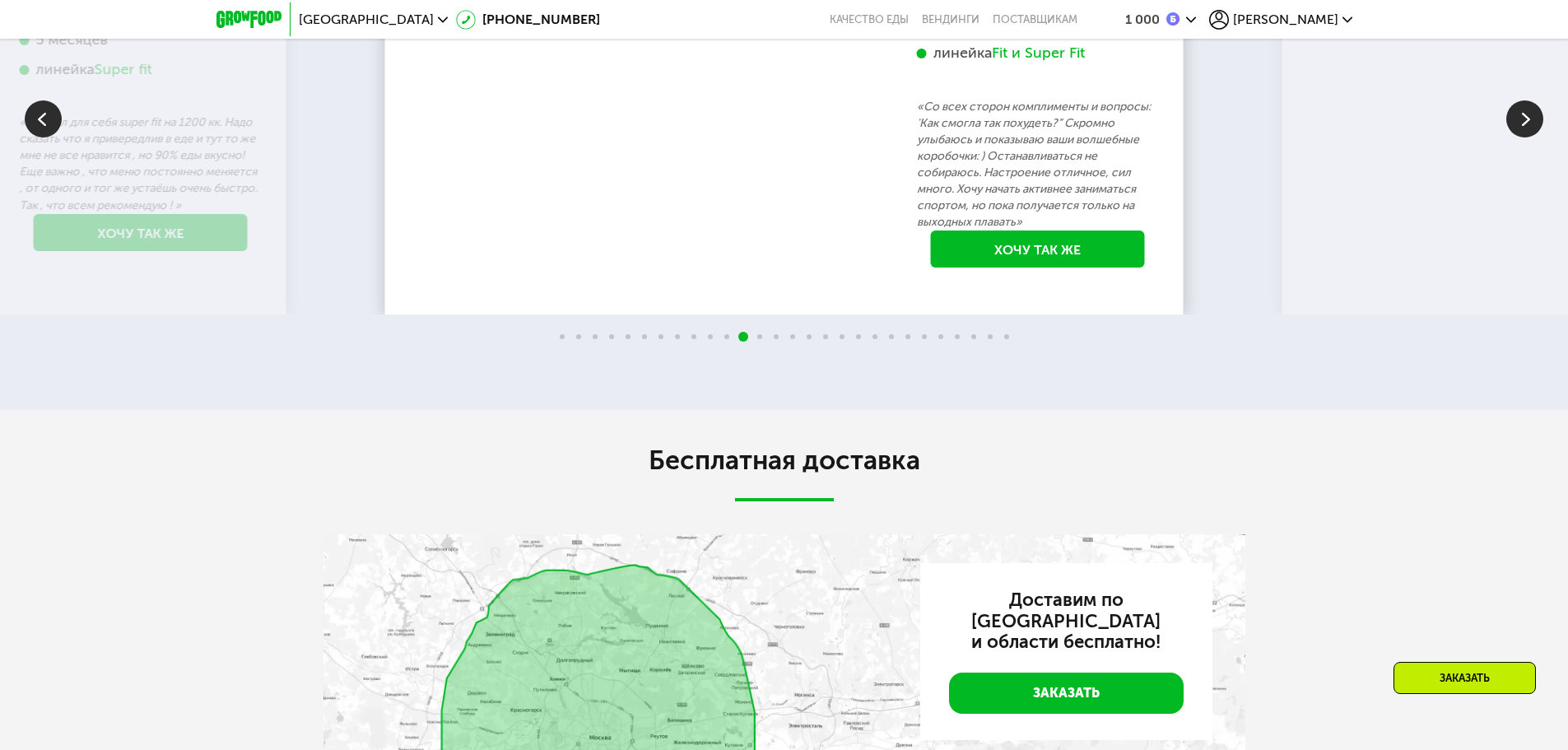
click at [1529, 137] on img at bounding box center [1524, 118] width 37 height 37
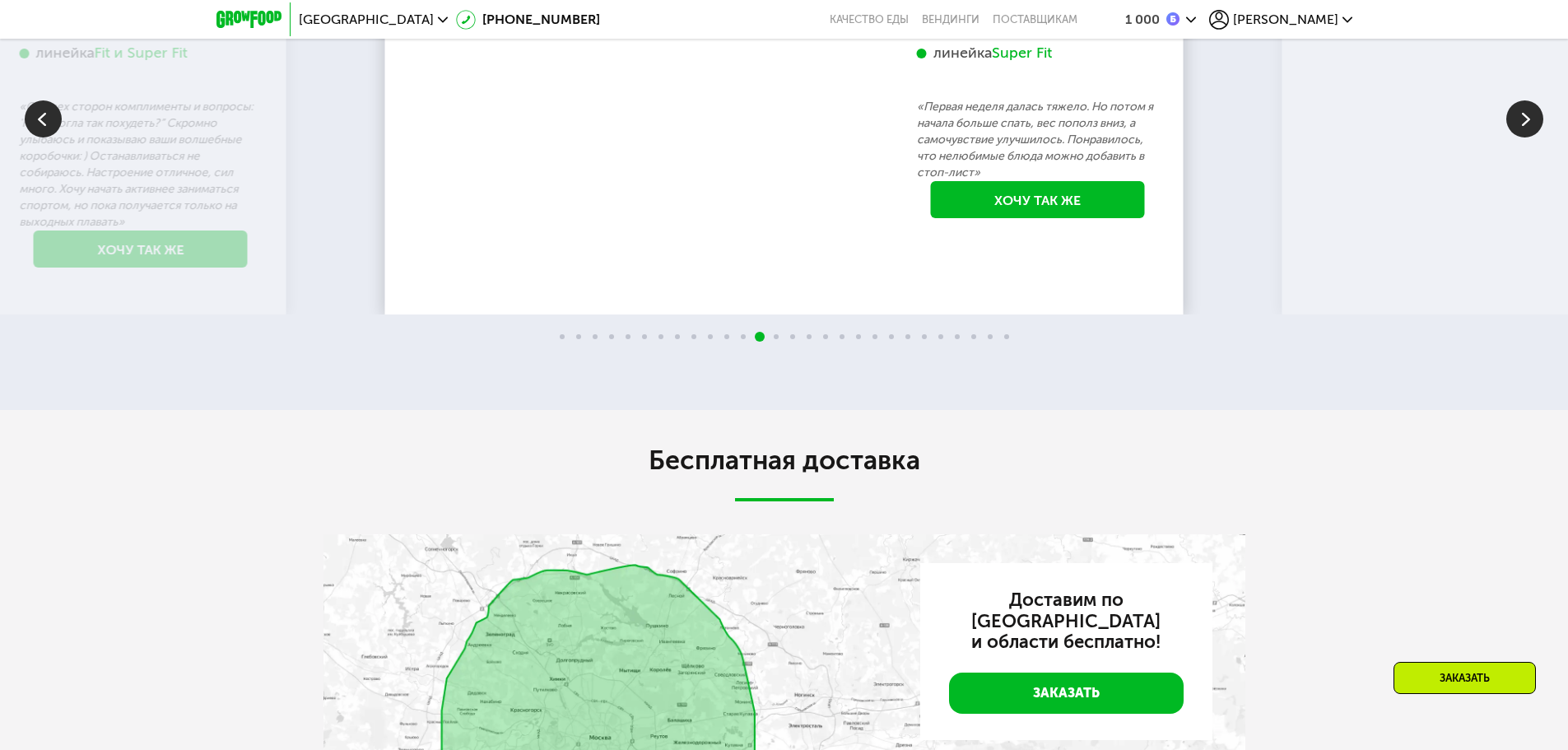
click at [1529, 137] on img at bounding box center [1524, 118] width 37 height 37
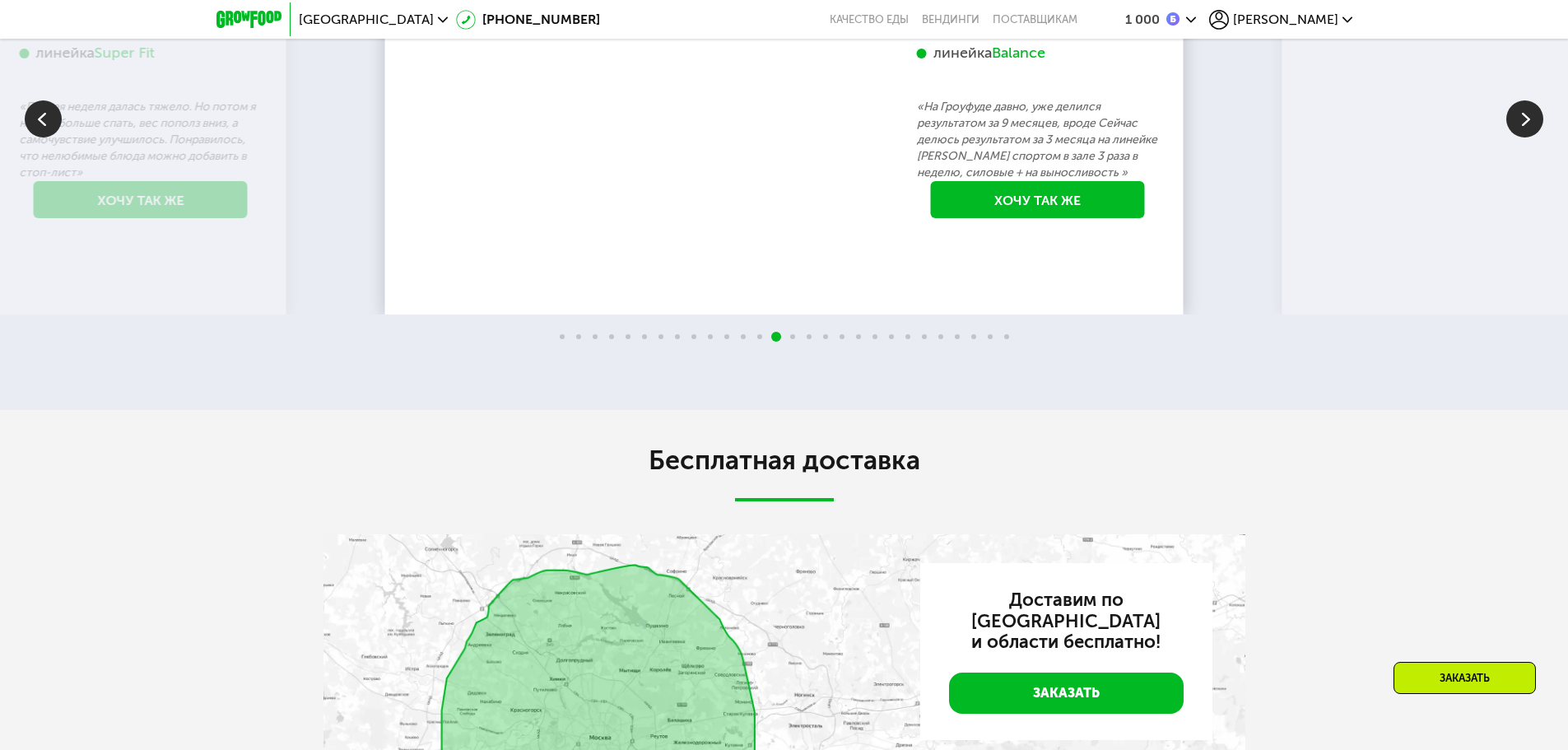
click at [1529, 137] on img at bounding box center [1524, 118] width 37 height 37
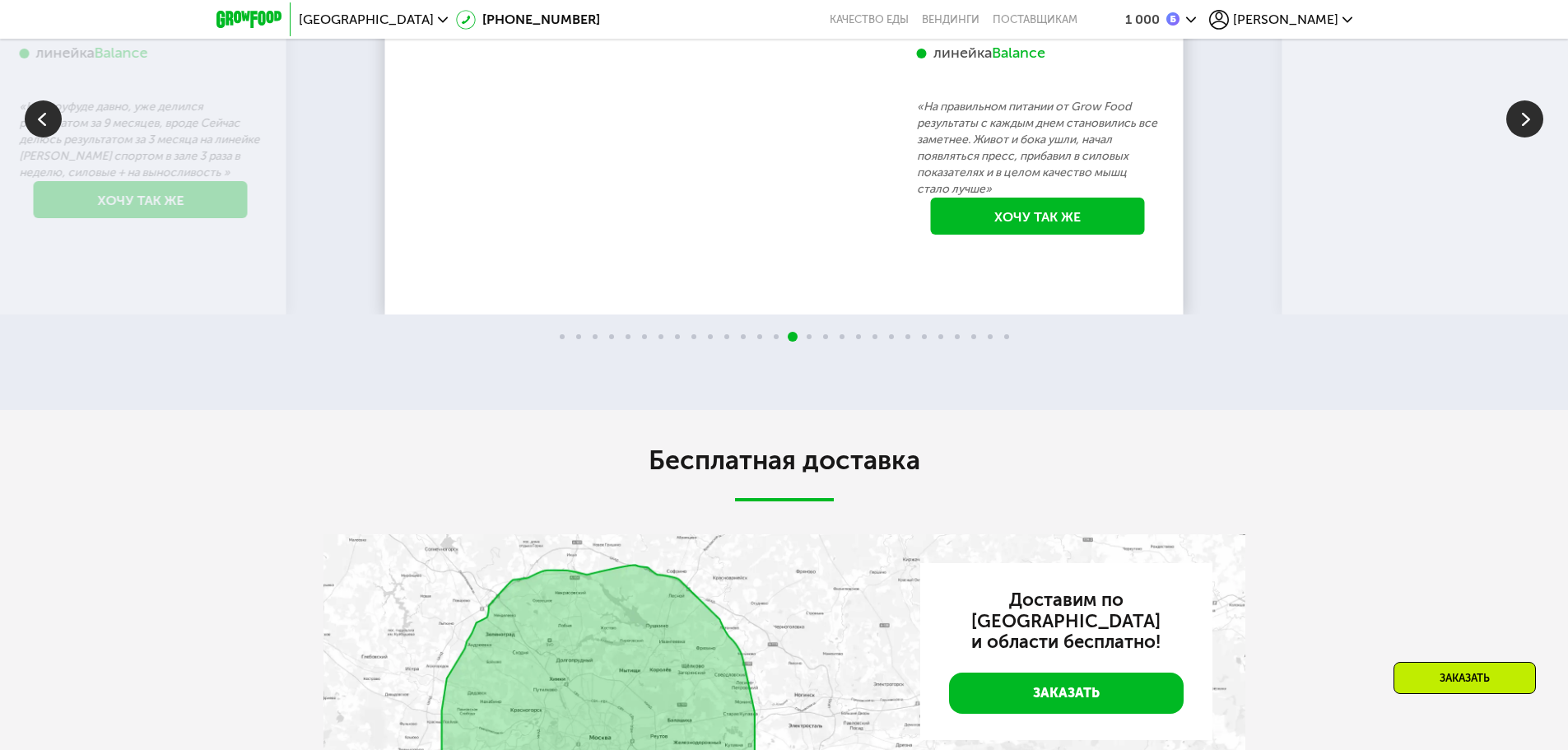
click at [1529, 137] on img at bounding box center [1524, 118] width 37 height 37
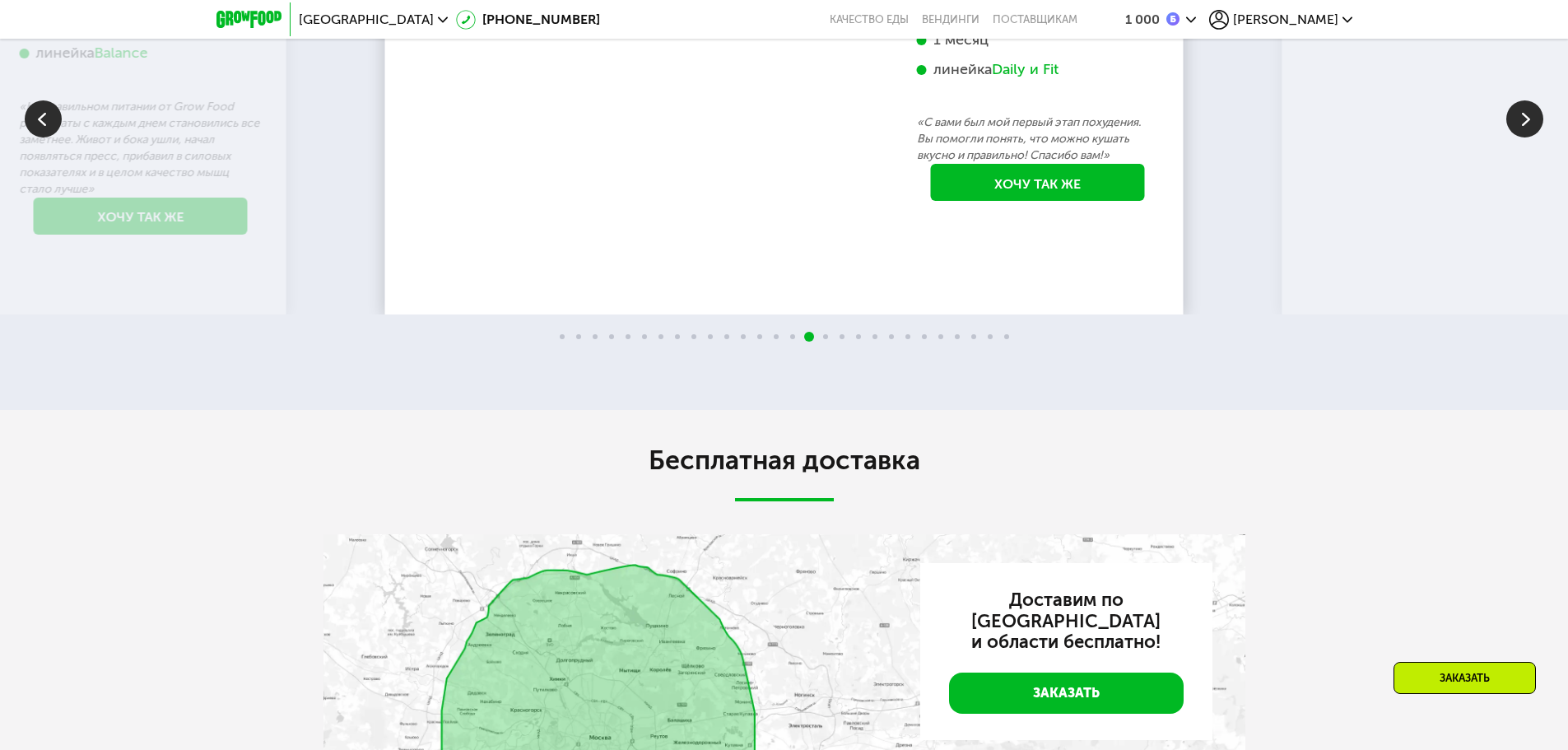
click at [1529, 137] on img at bounding box center [1524, 118] width 37 height 37
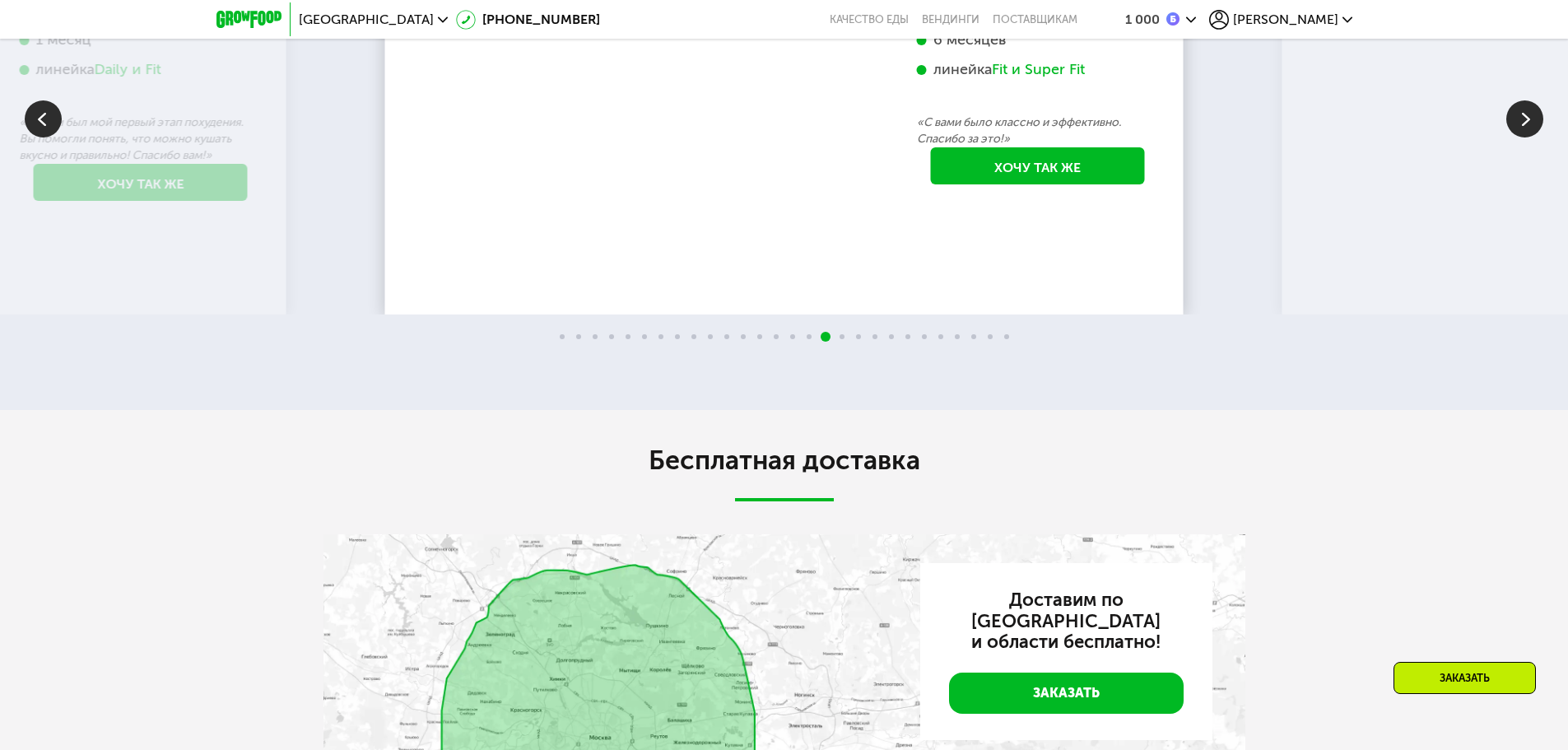
click at [1529, 137] on img at bounding box center [1524, 118] width 37 height 37
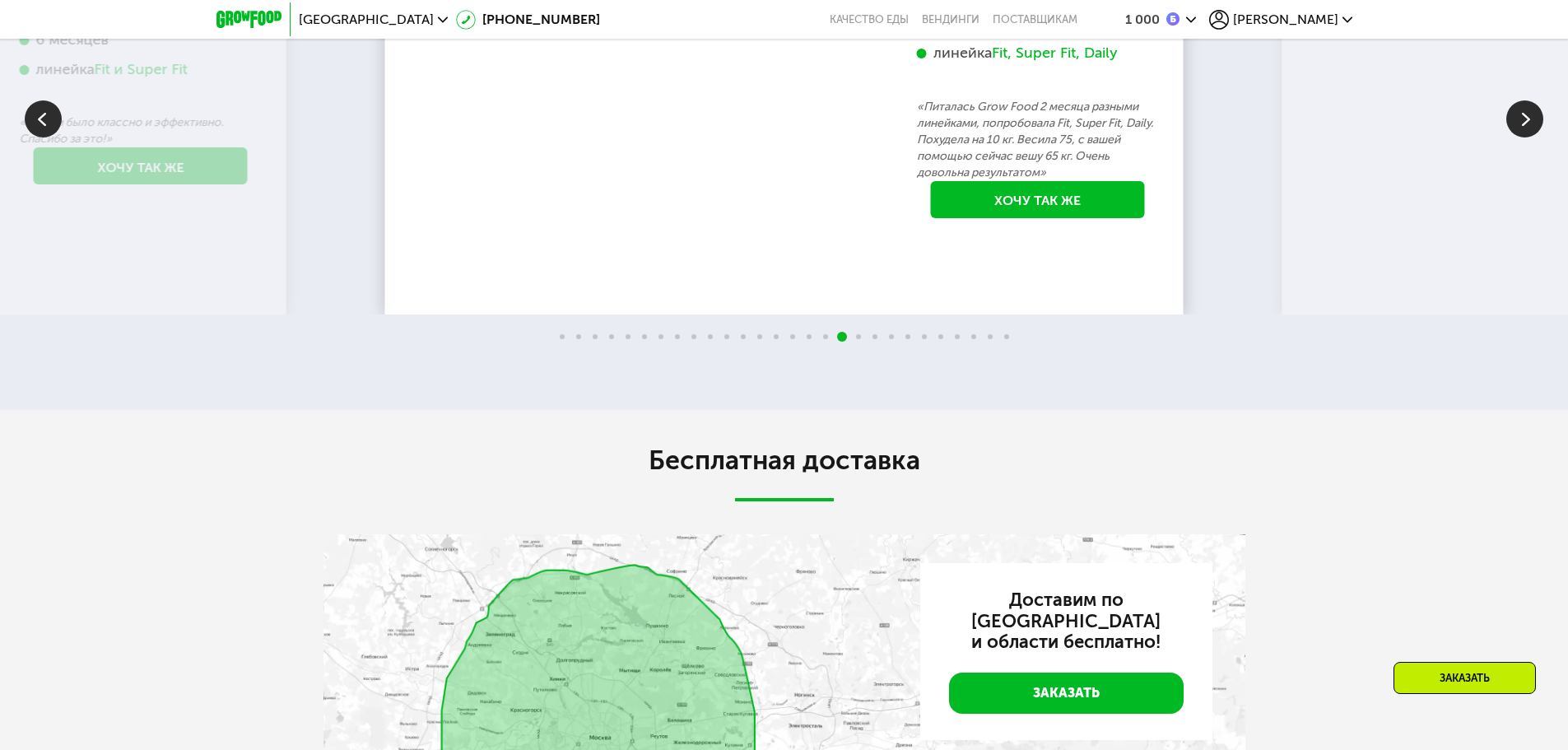
click at [1529, 137] on img at bounding box center [1524, 118] width 37 height 37
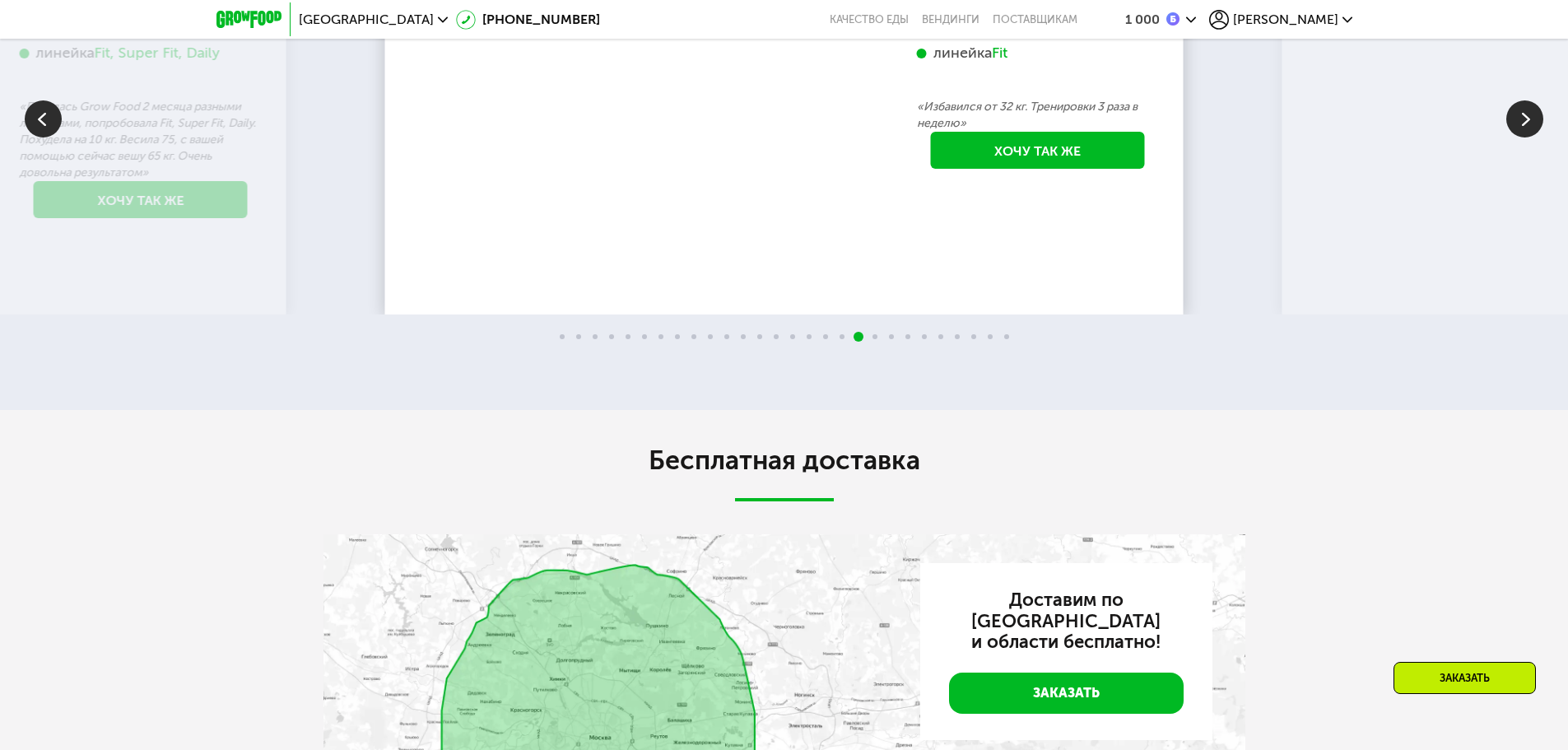
click at [1529, 137] on img at bounding box center [1524, 118] width 37 height 37
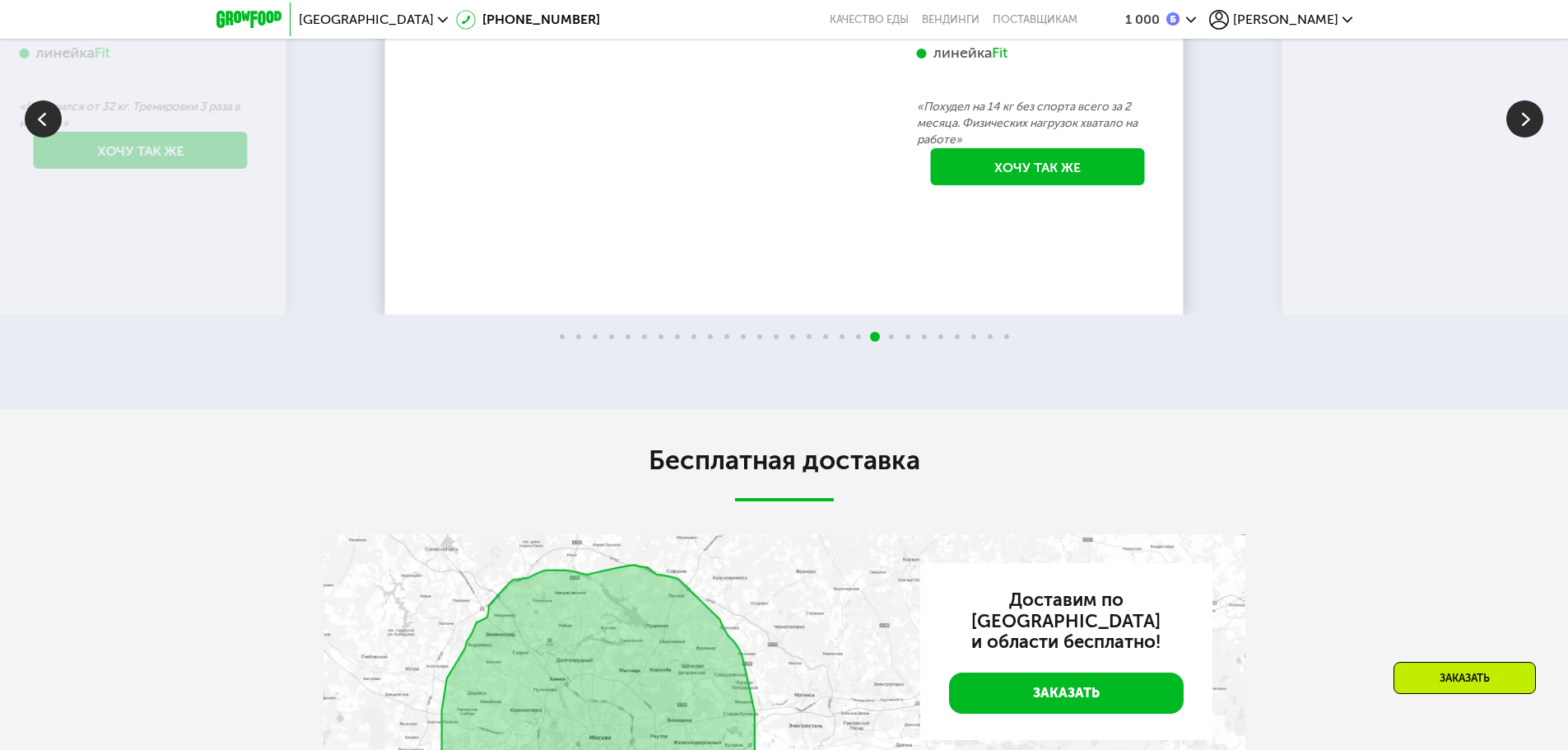
click at [1529, 137] on img at bounding box center [1524, 118] width 37 height 37
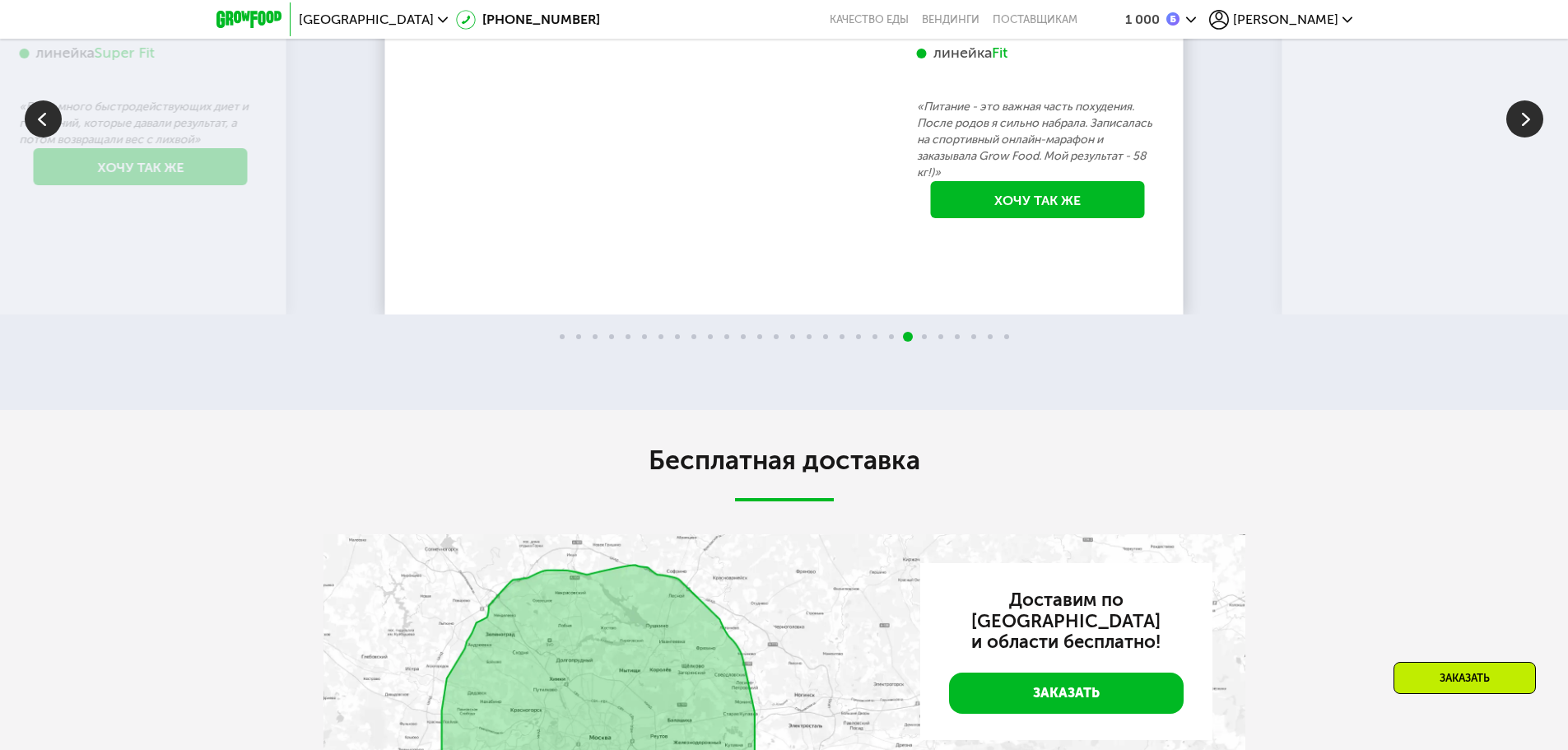
click at [1529, 137] on img at bounding box center [1524, 118] width 37 height 37
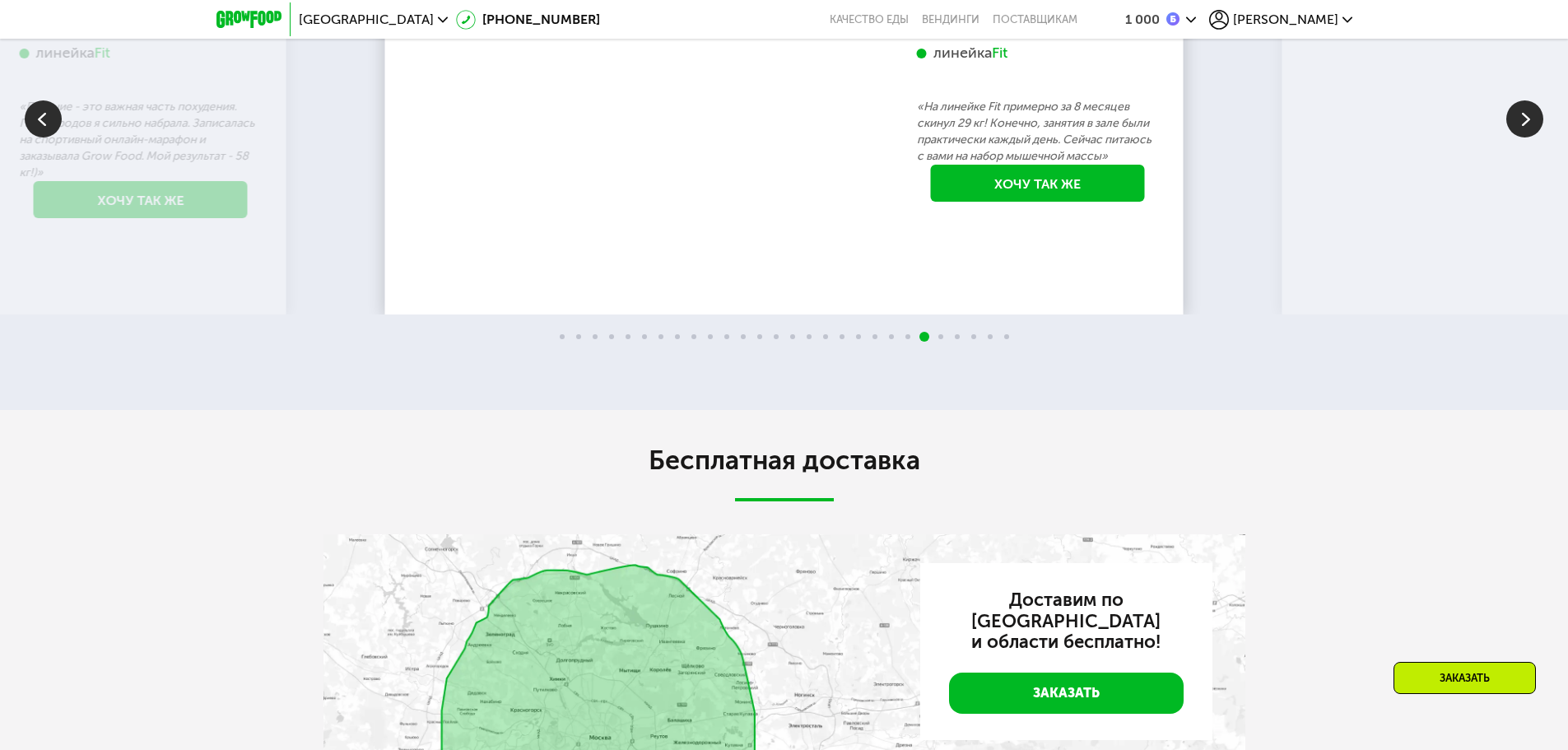
click at [1529, 137] on img at bounding box center [1524, 118] width 37 height 37
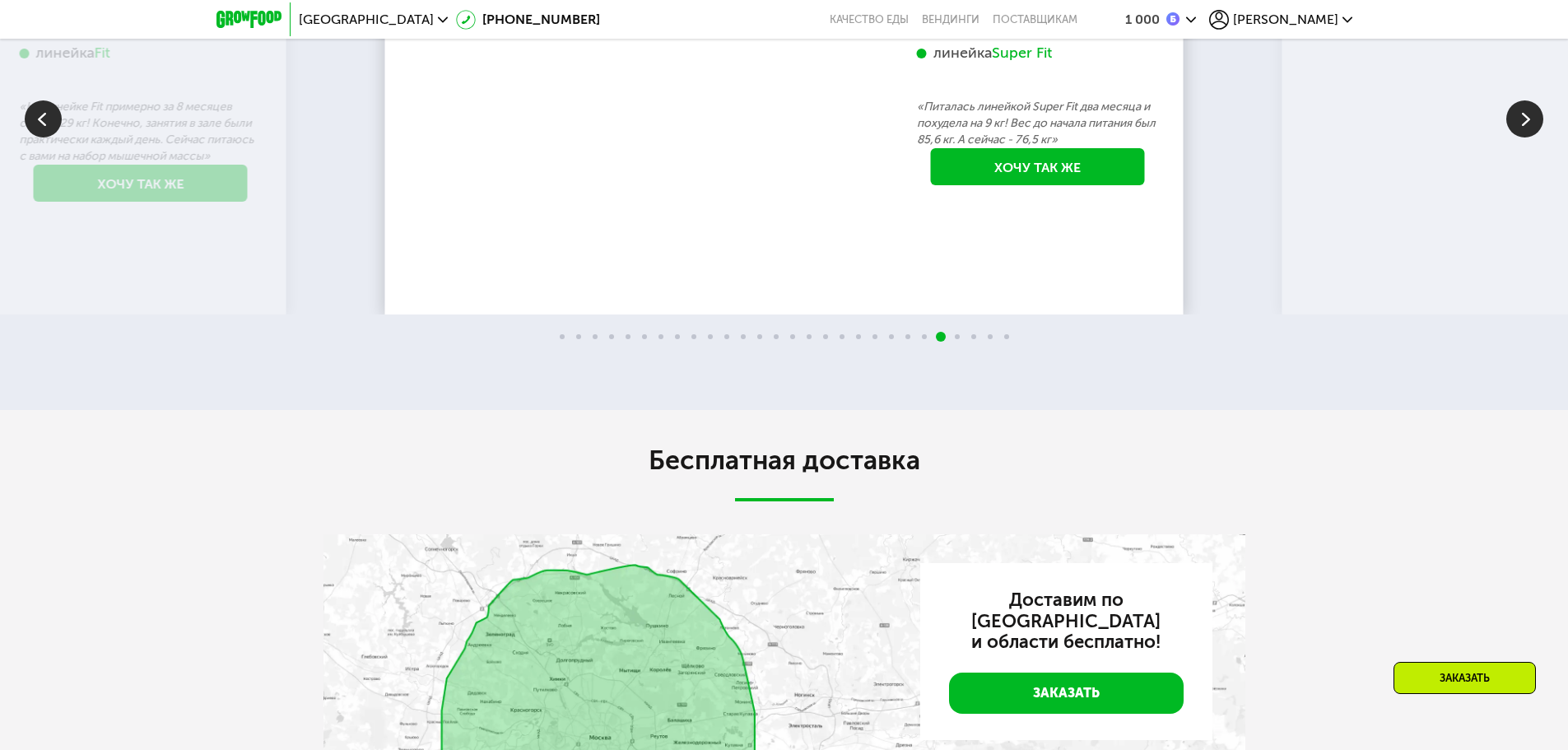
click at [1529, 137] on img at bounding box center [1524, 118] width 37 height 37
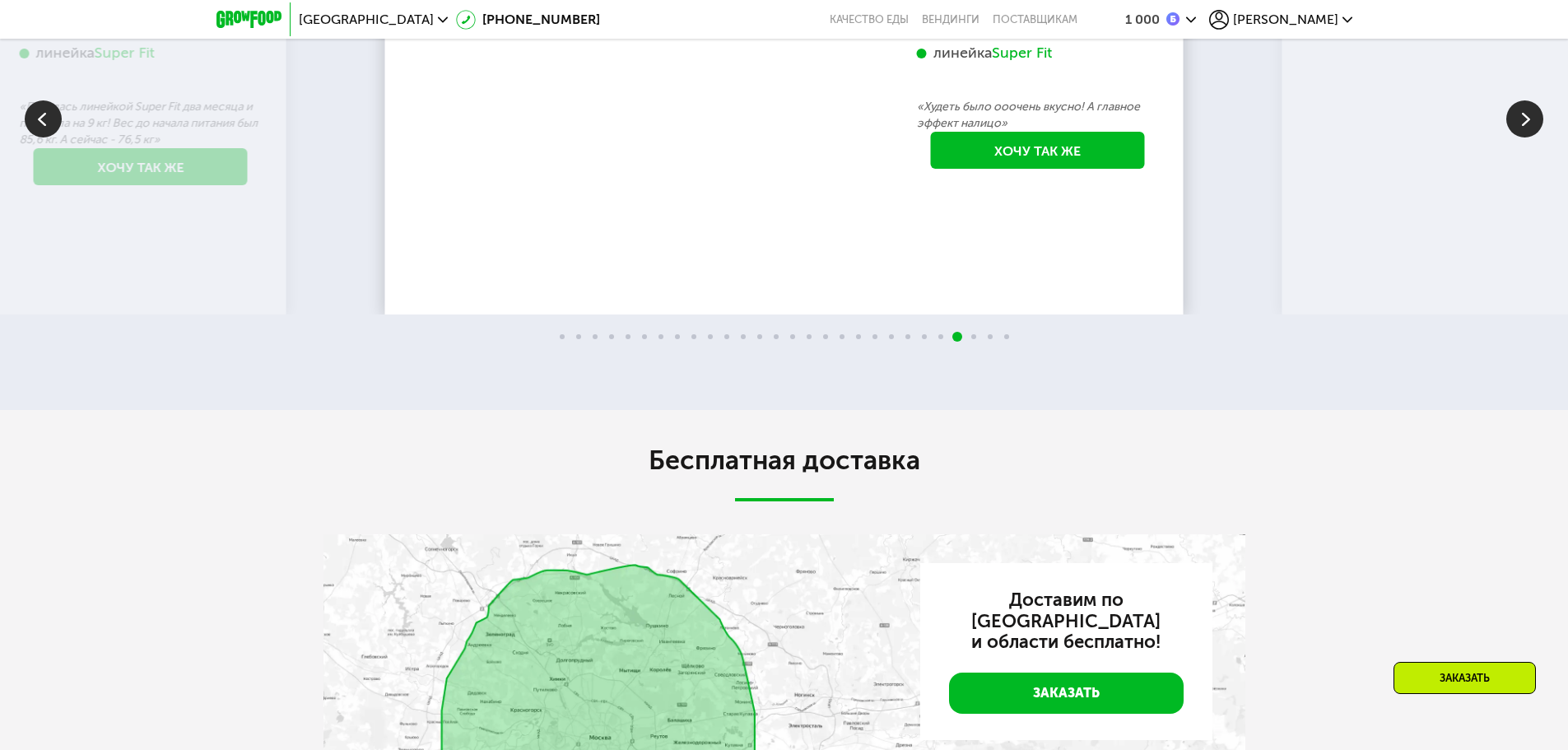
click at [1529, 137] on img at bounding box center [1524, 118] width 37 height 37
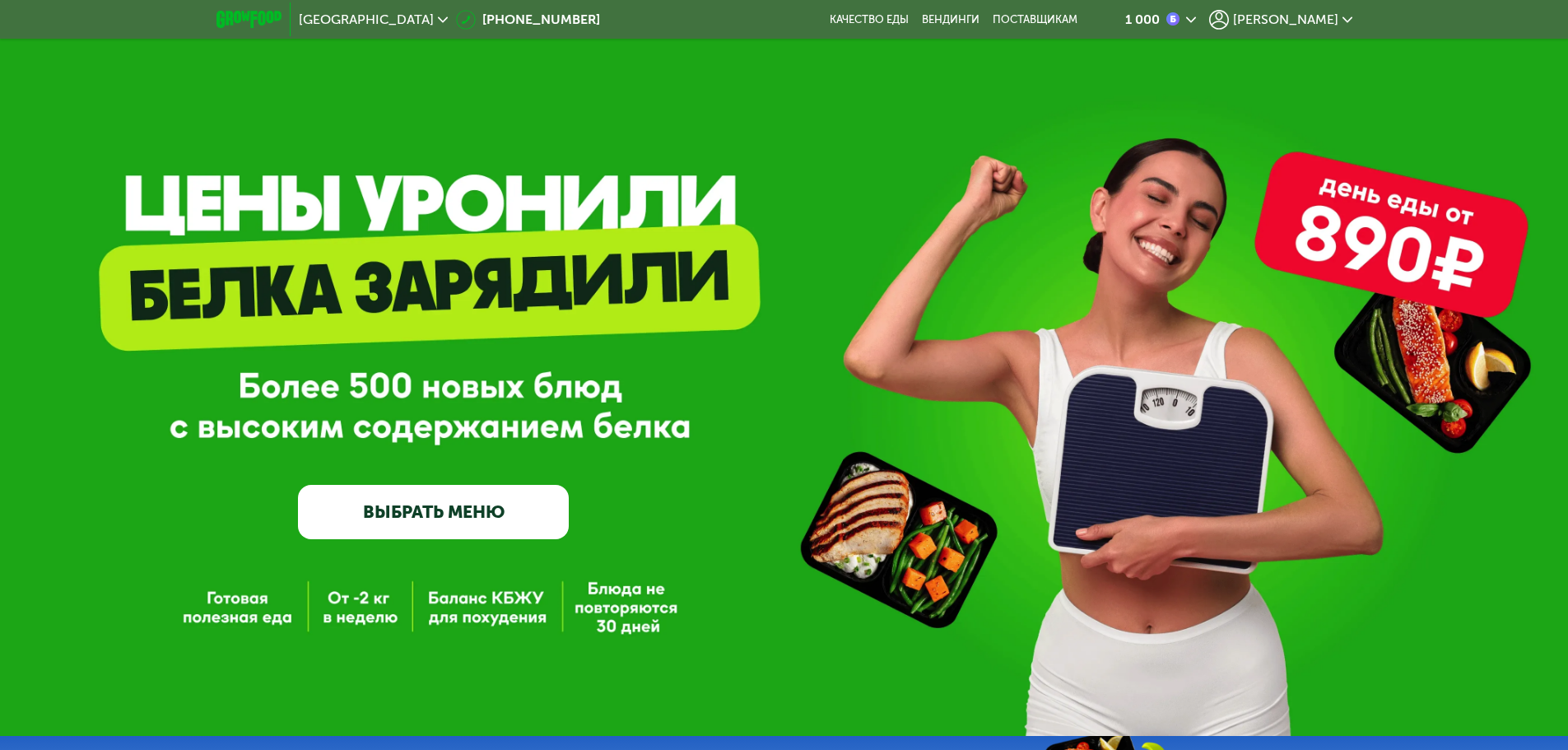
scroll to position [247, 0]
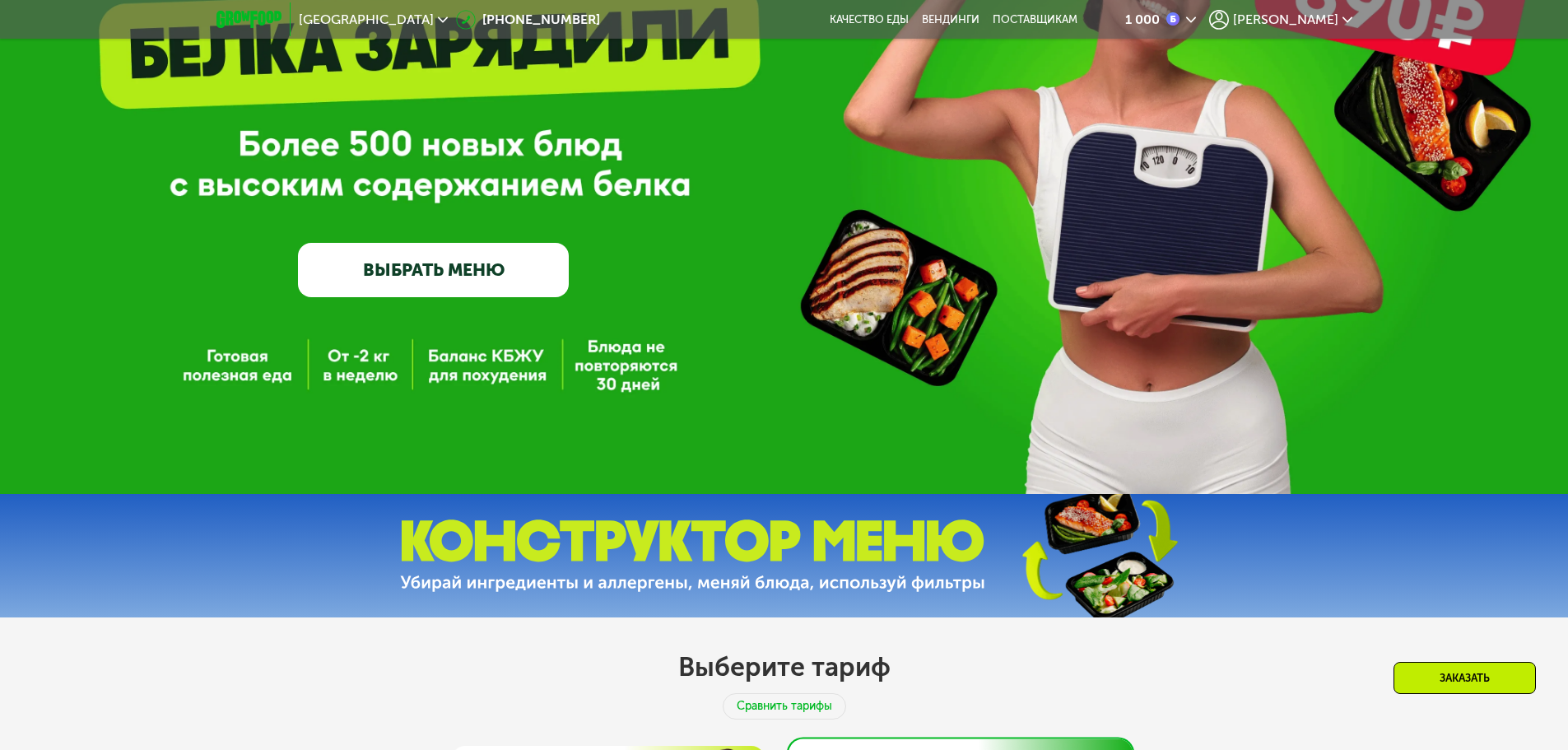
click at [444, 270] on link "ВЫБРАТЬ МЕНЮ" at bounding box center [433, 269] width 271 height 54
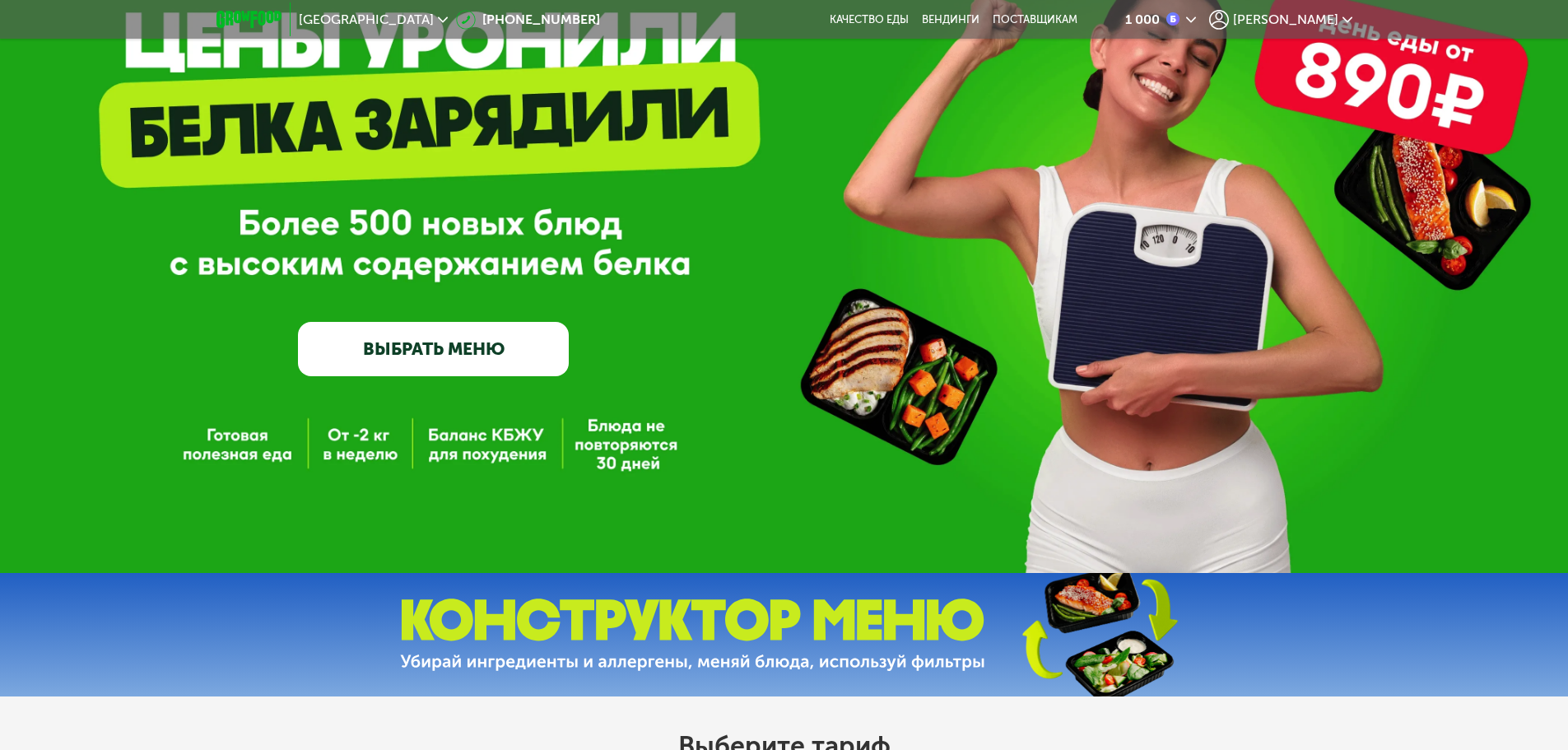
scroll to position [0, 0]
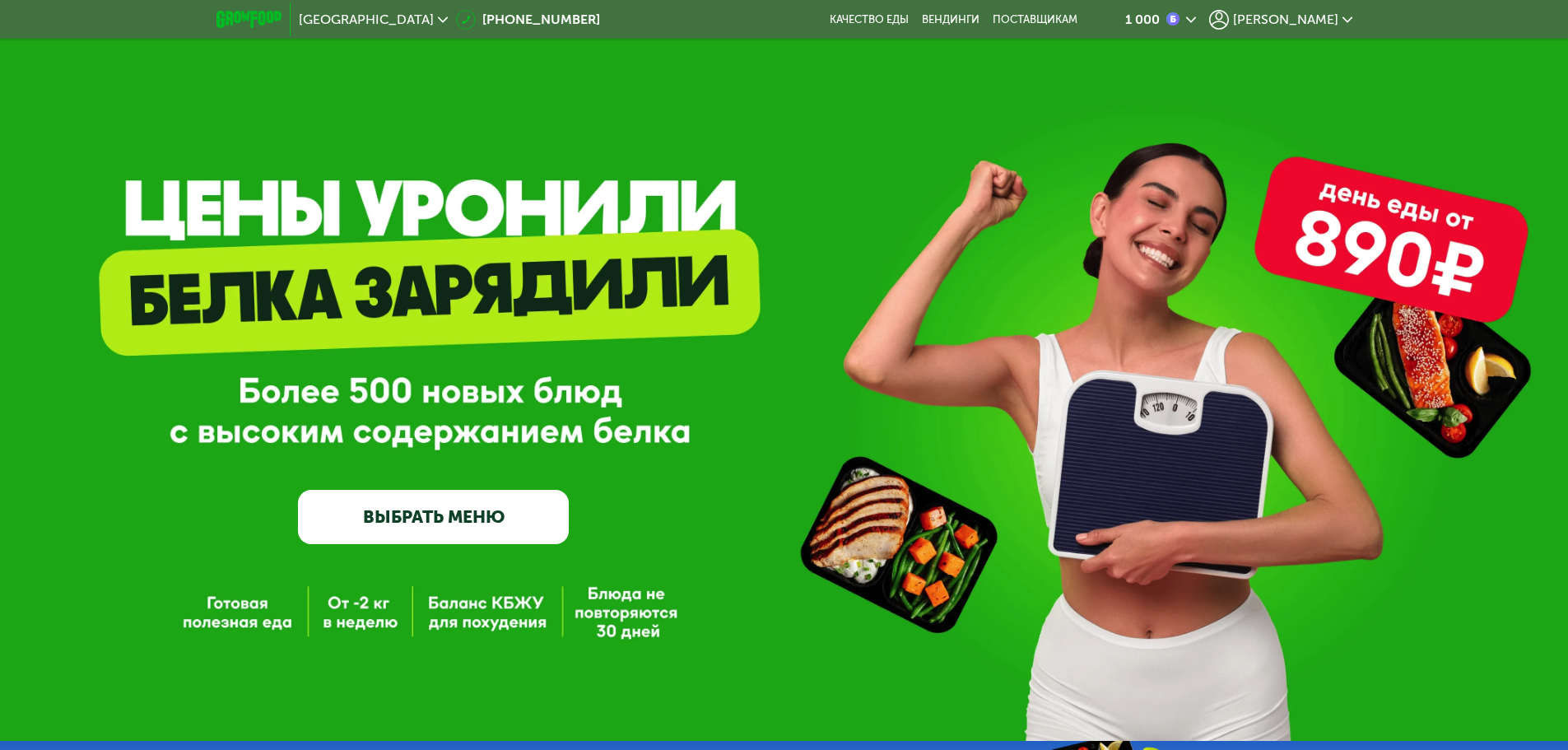
click at [1312, 21] on span "[PERSON_NAME]" at bounding box center [1285, 19] width 106 height 13
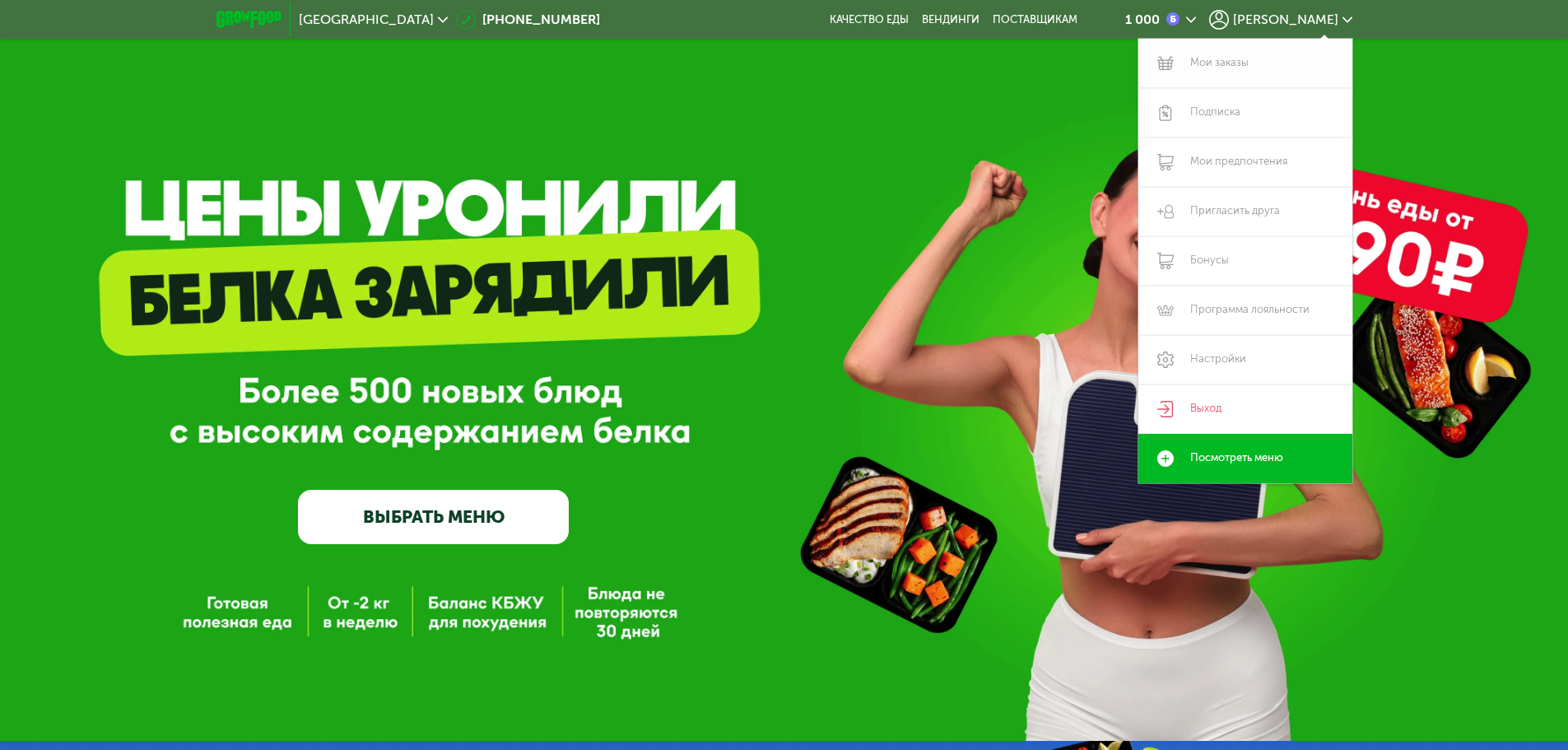
click at [1288, 55] on link "Мои заказы" at bounding box center [1245, 64] width 214 height 50
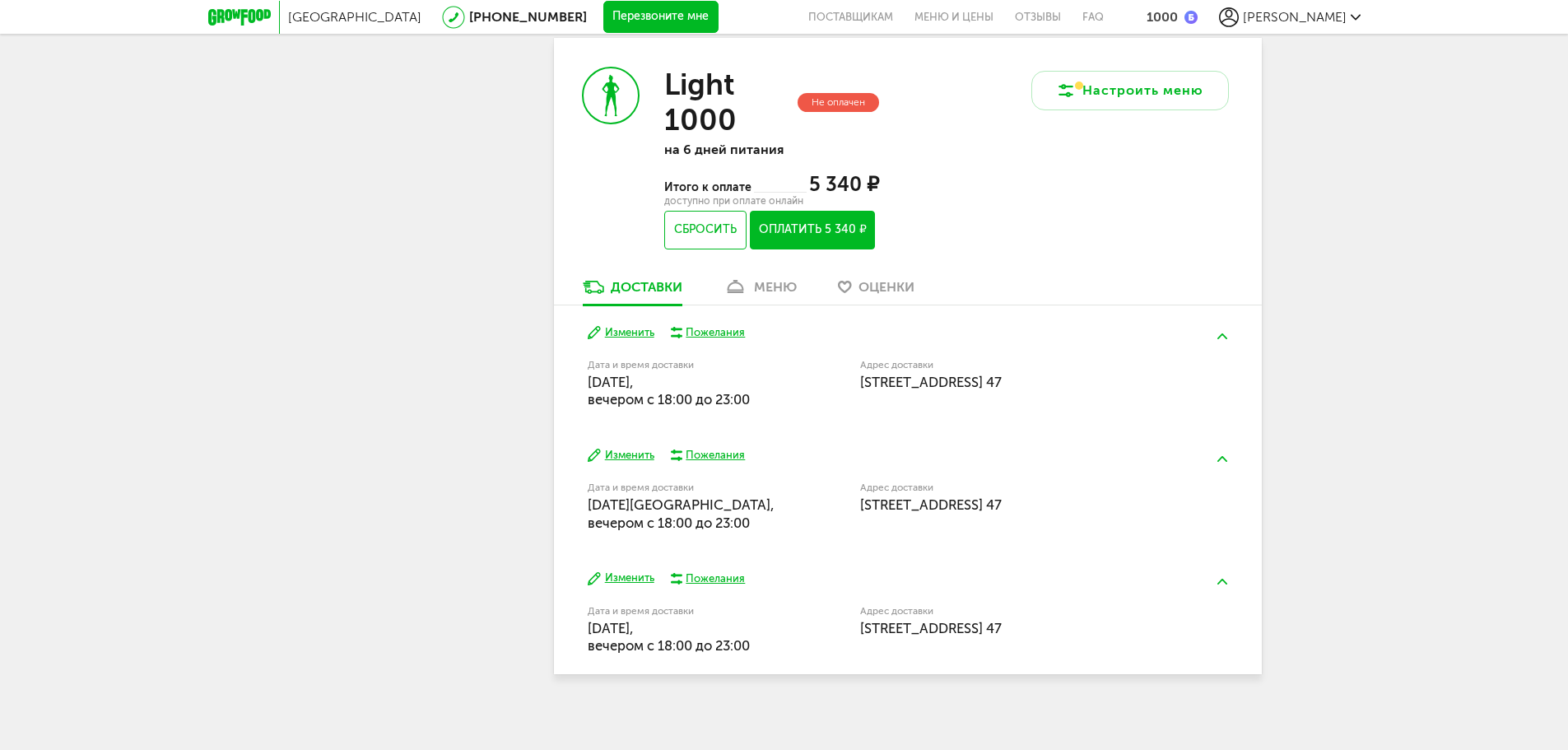
scroll to position [1185, 0]
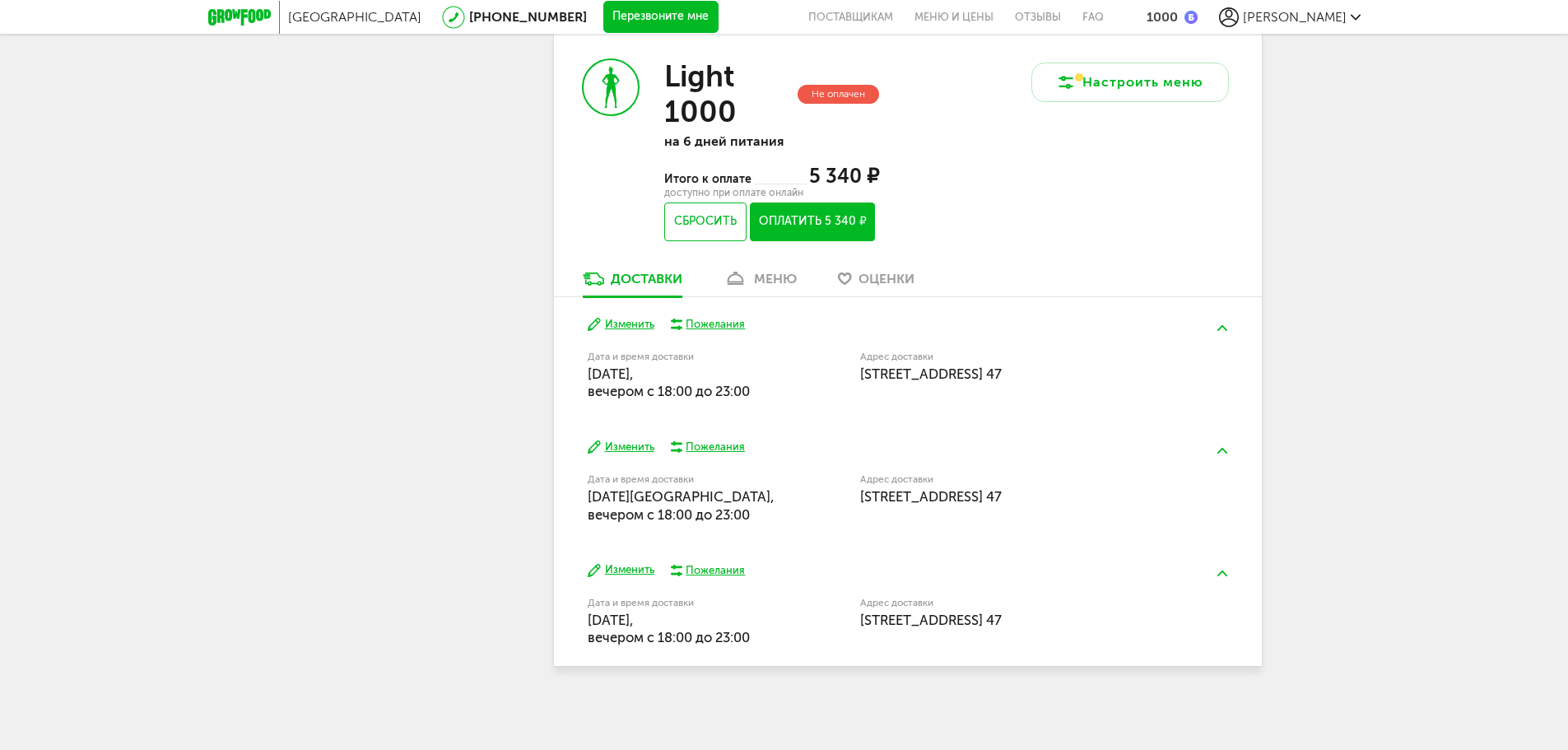
click at [613, 88] on use at bounding box center [611, 88] width 17 height 41
click at [689, 106] on h3 "Light 1000" at bounding box center [728, 94] width 130 height 71
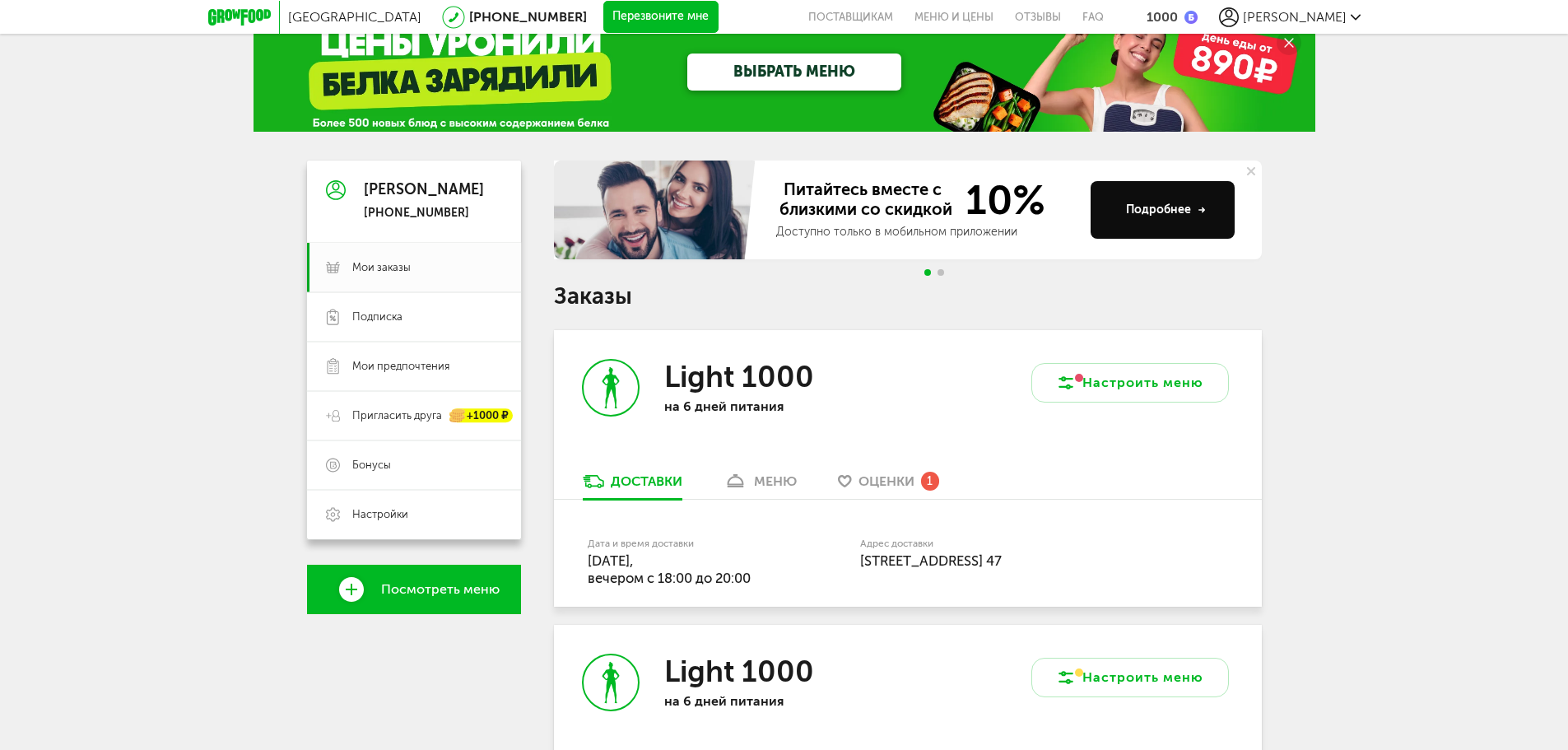
scroll to position [0, 0]
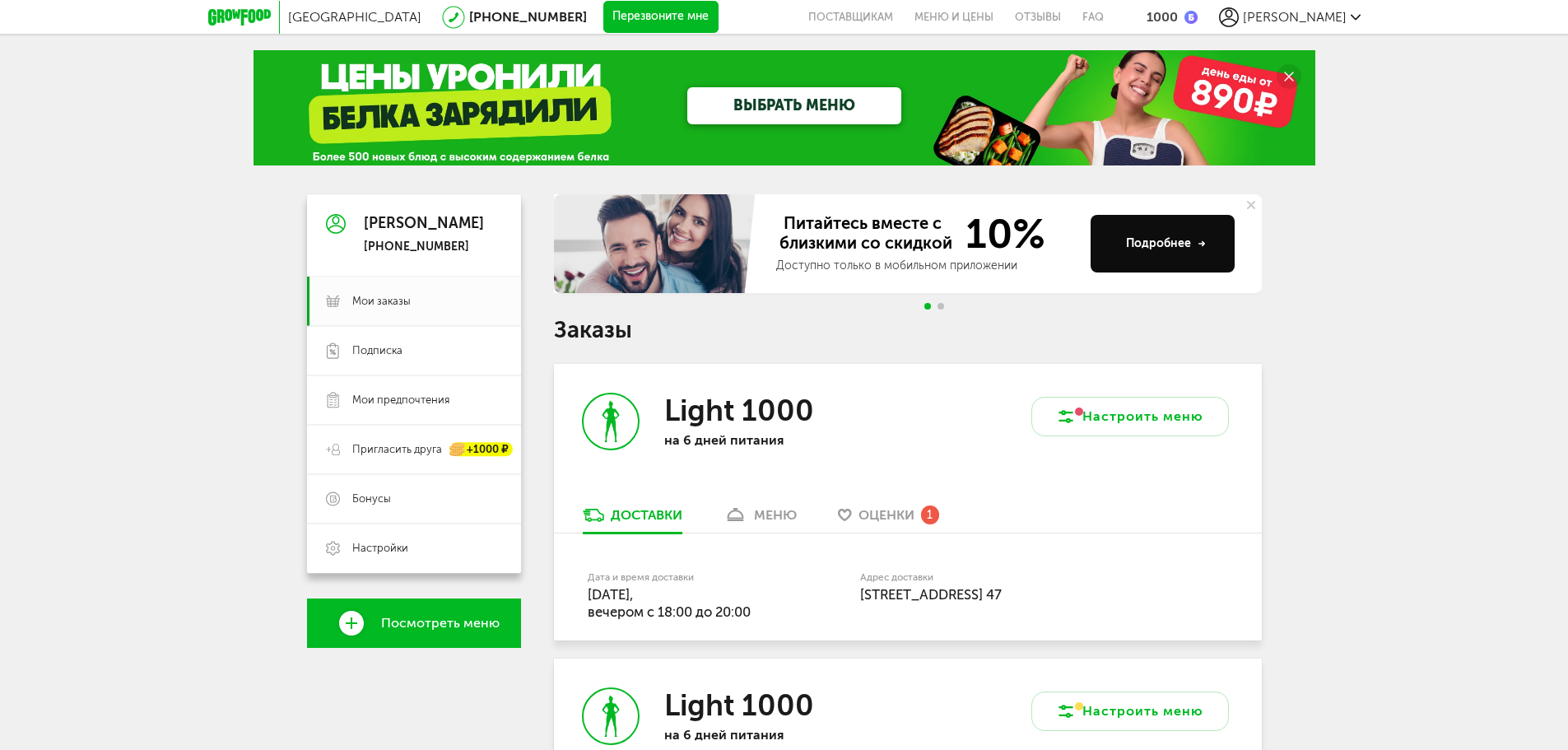
click at [811, 98] on link "ВЫБРАТЬ МЕНЮ" at bounding box center [793, 106] width 214 height 37
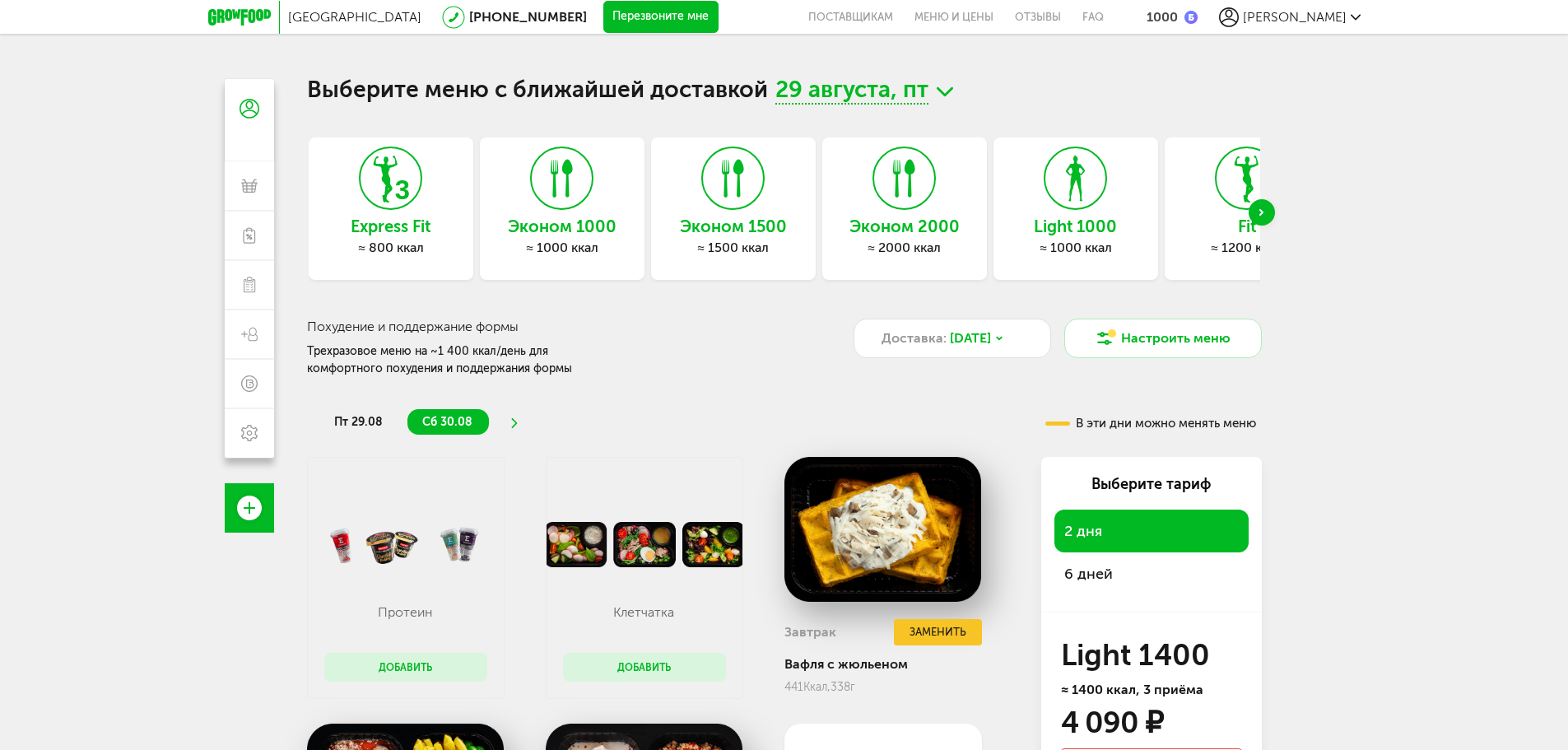
click at [1262, 218] on div "Next slide" at bounding box center [1261, 212] width 27 height 27
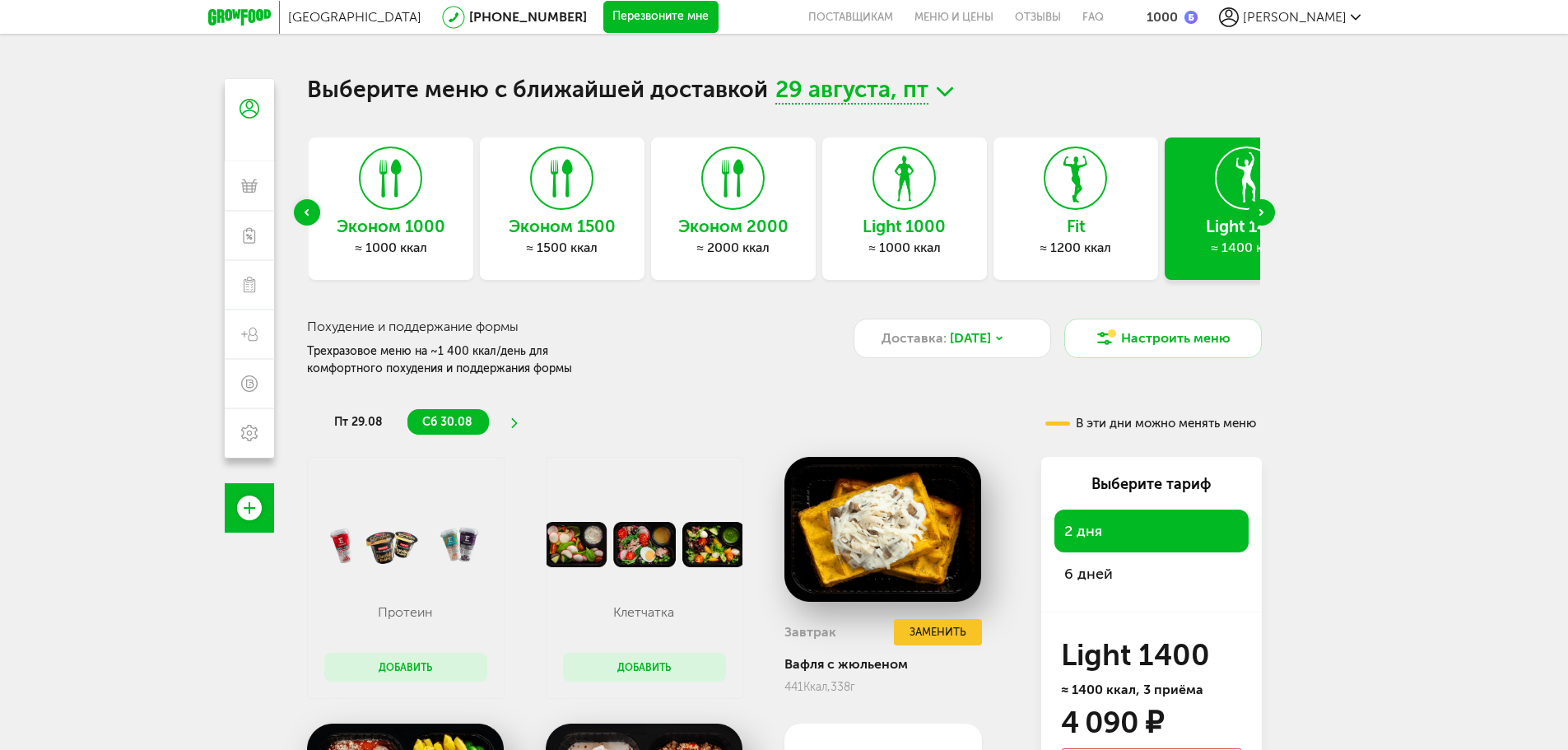
click at [309, 212] on icon "Previous slide" at bounding box center [306, 213] width 4 height 7
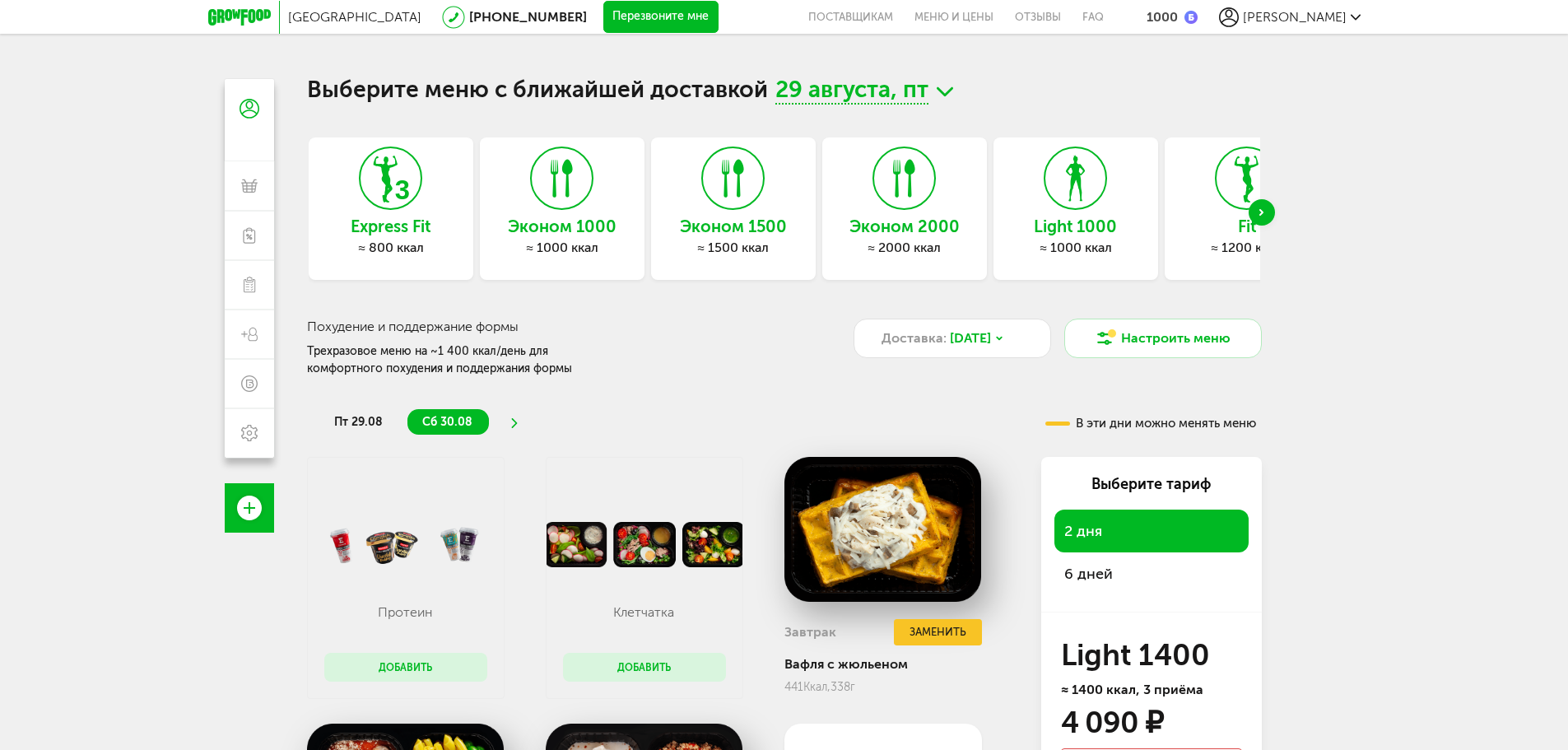
click at [1323, 15] on span "[PERSON_NAME]" at bounding box center [1294, 17] width 104 height 15
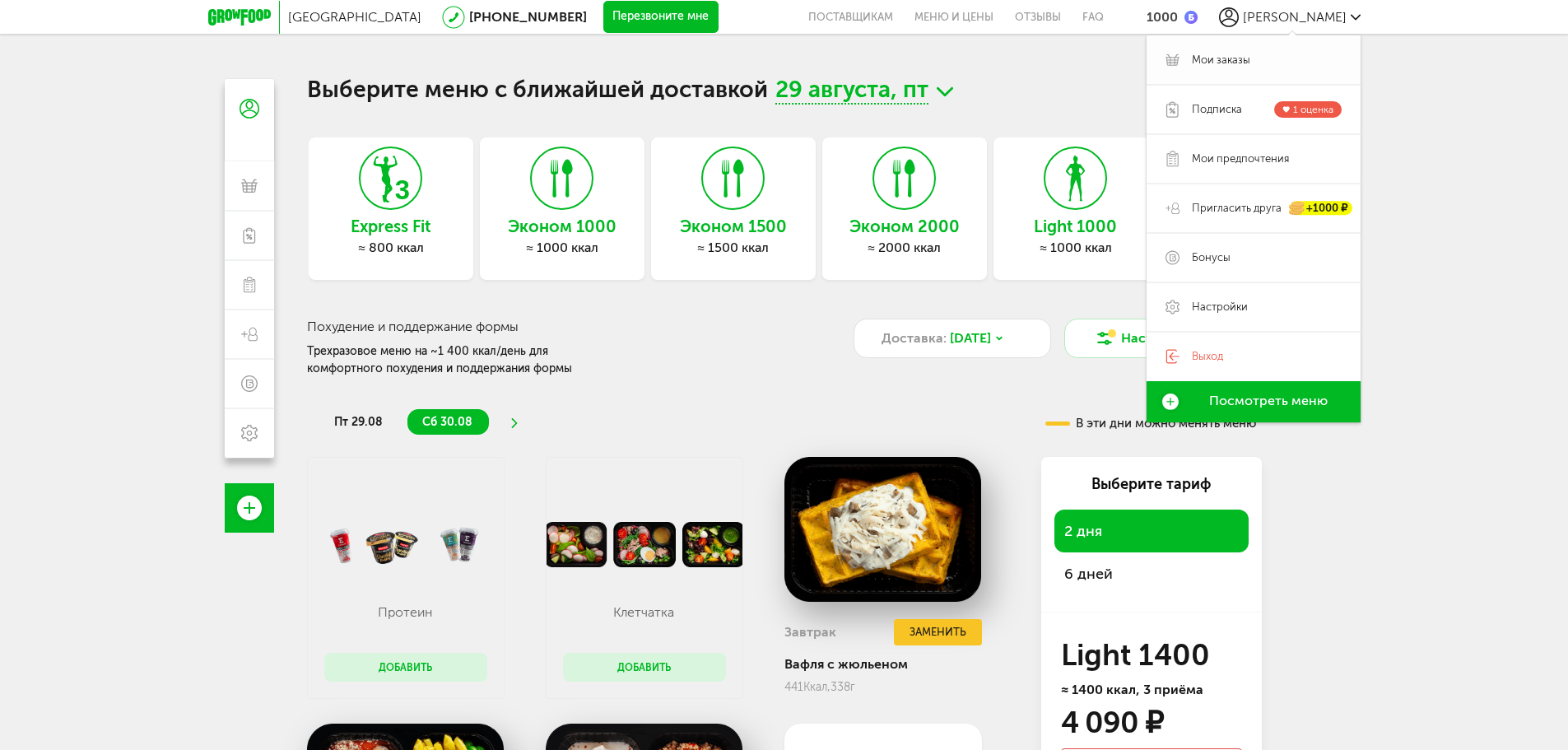
click at [1267, 57] on span "Мои заказы" at bounding box center [1266, 59] width 150 height 15
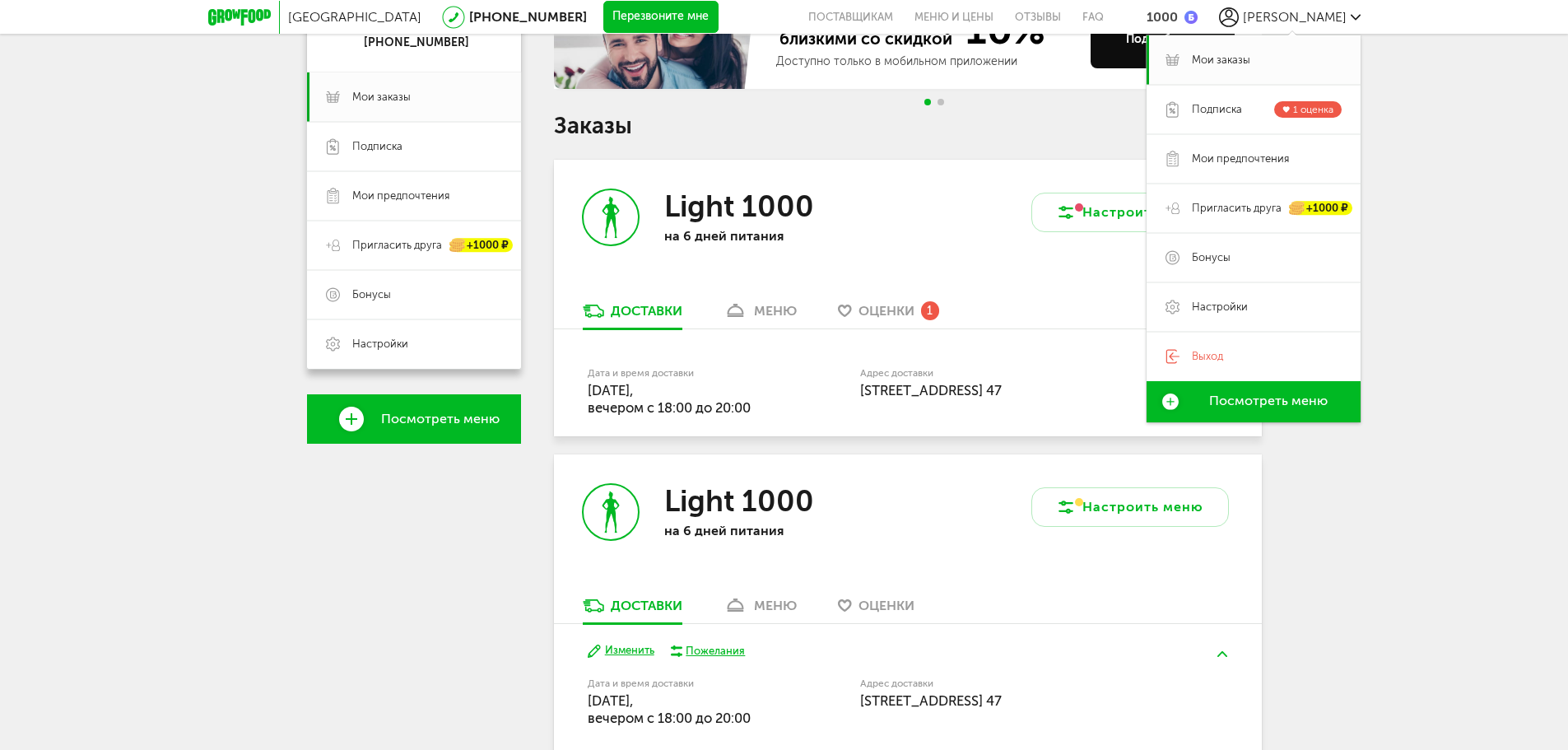
scroll to position [412, 0]
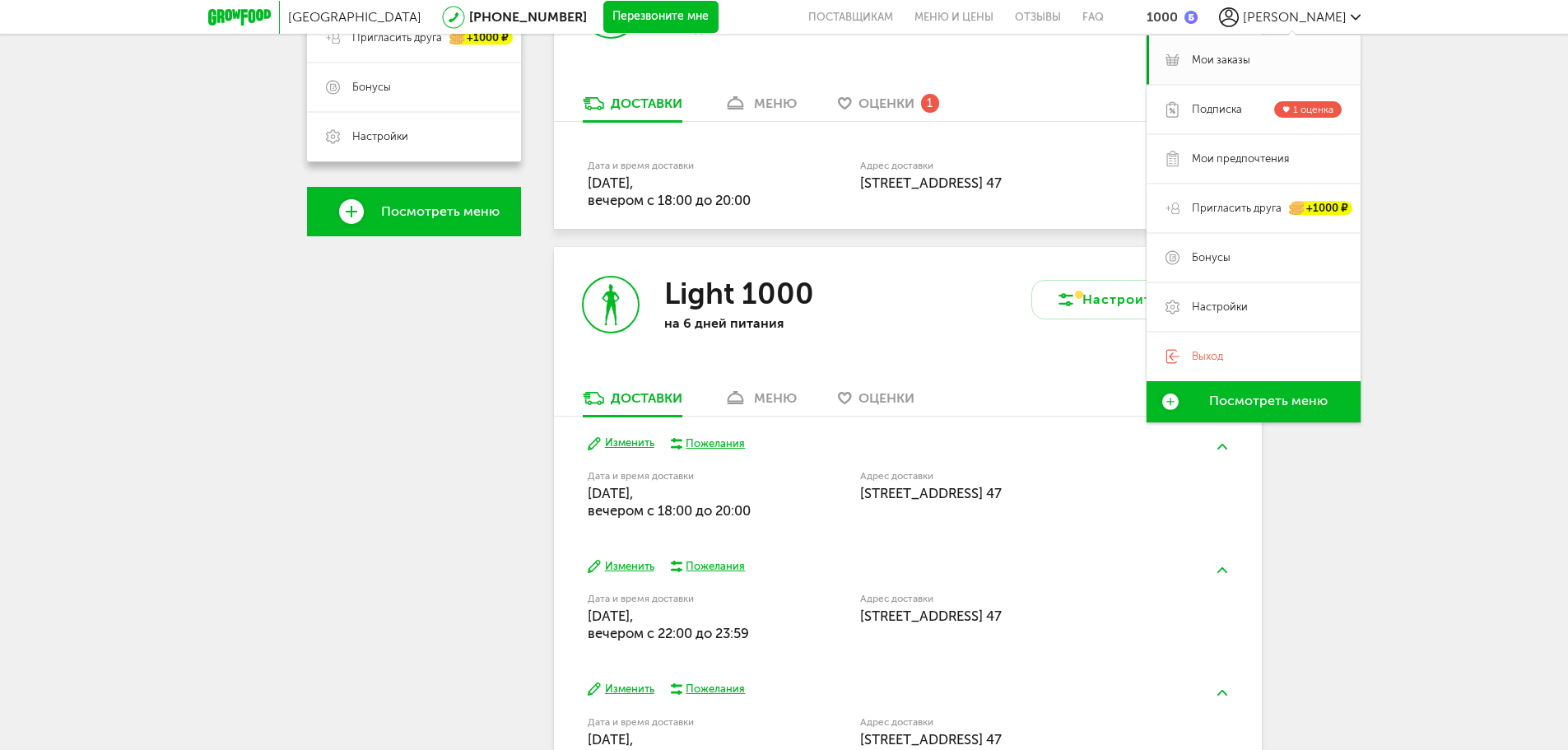
click at [1527, 425] on div "Москва 8 (800) 555-21-78 Перезвоните мне поставщикам Меню и цены Отзывы FAQ 100…" at bounding box center [784, 555] width 1568 height 1935
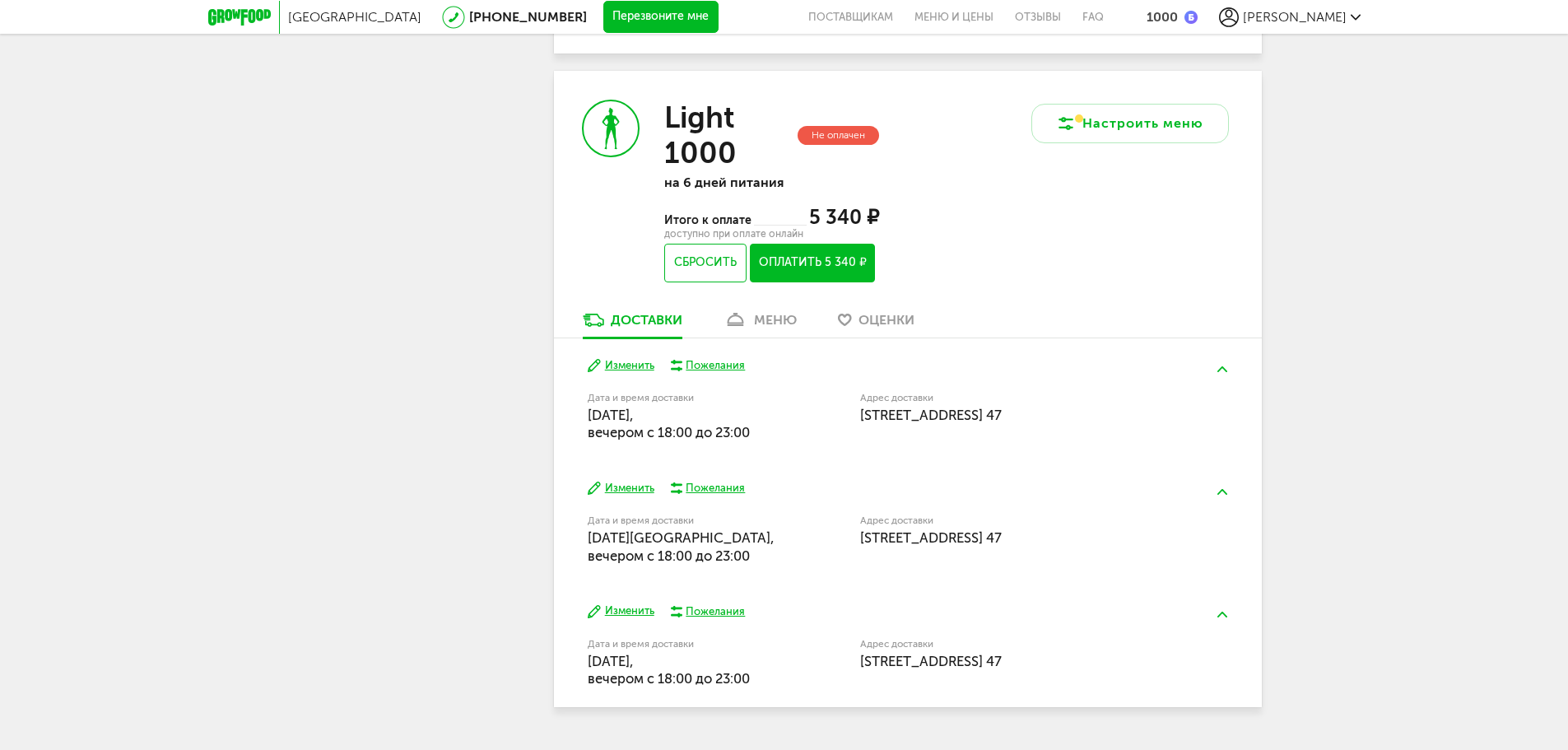
scroll to position [1152, 0]
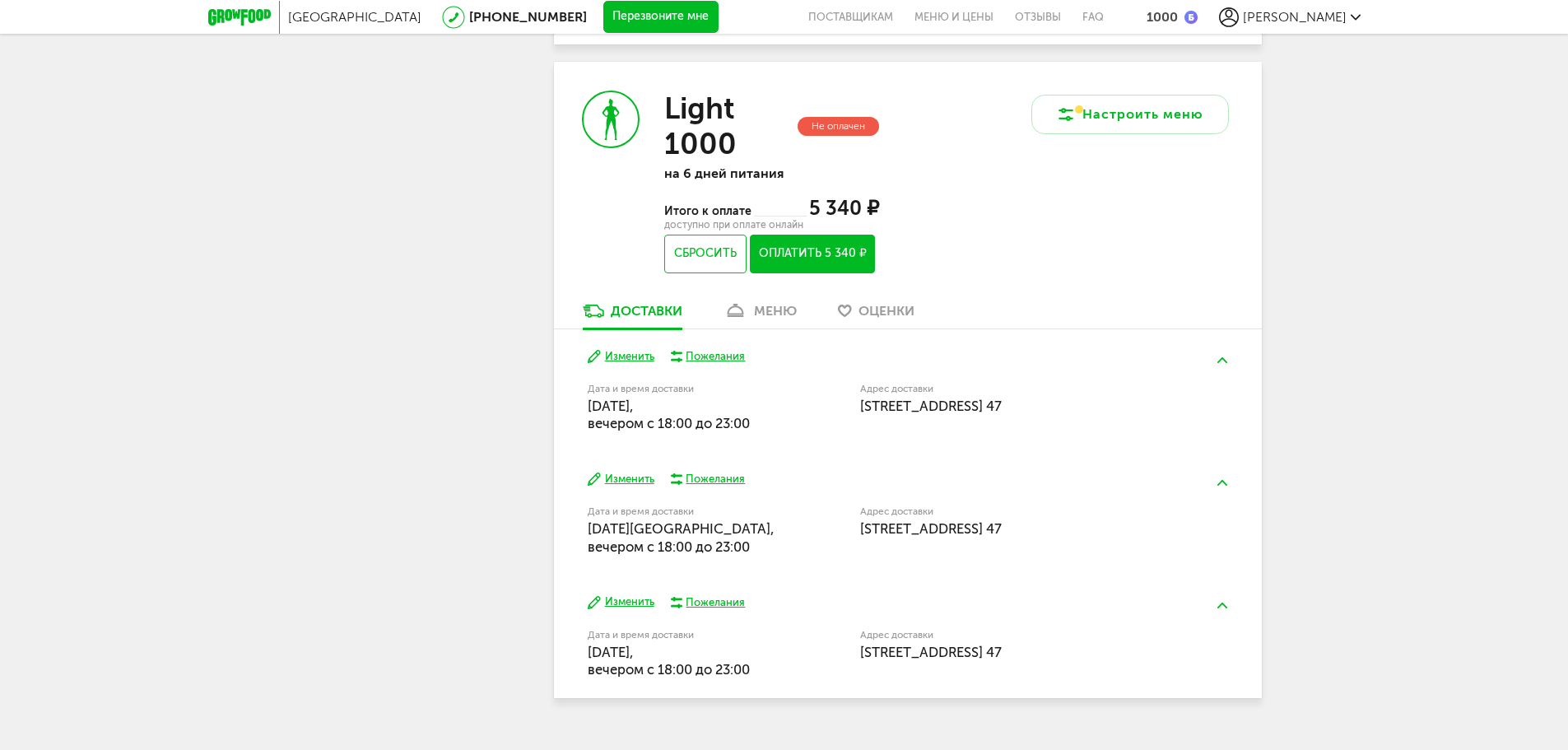
click at [762, 305] on div "меню" at bounding box center [775, 311] width 43 height 15
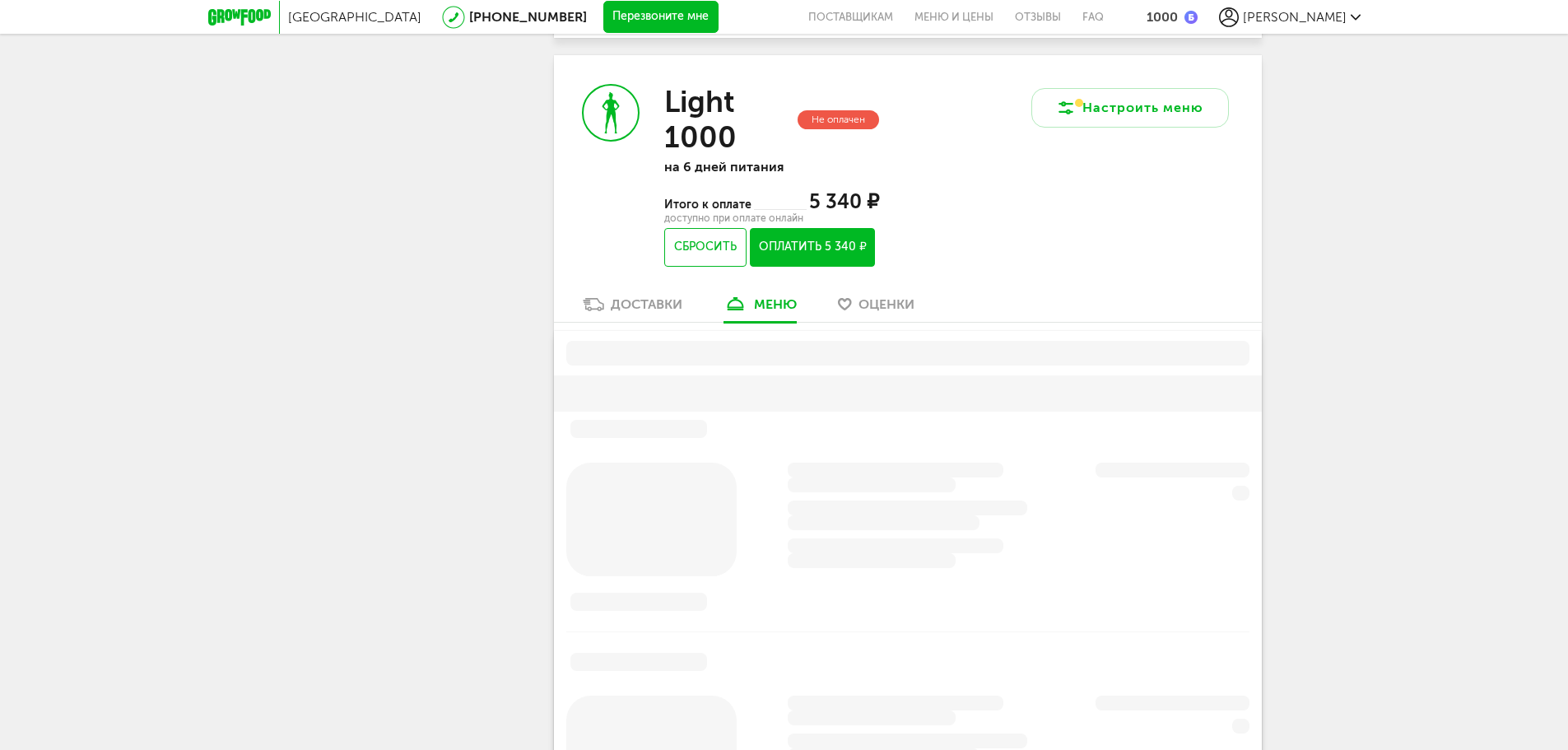
scroll to position [1173, 0]
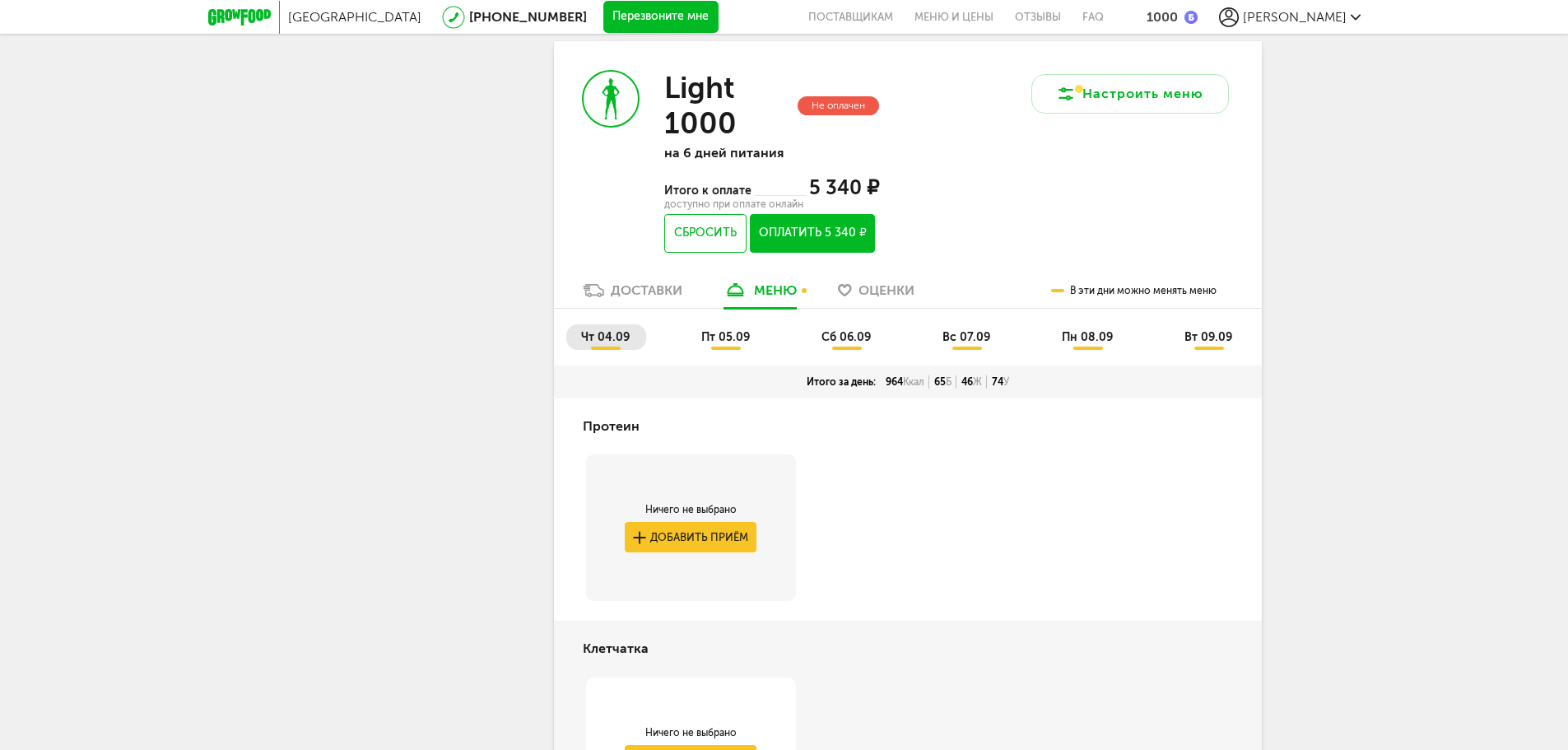
click at [966, 345] on li "вс 07.09" at bounding box center [967, 337] width 79 height 26
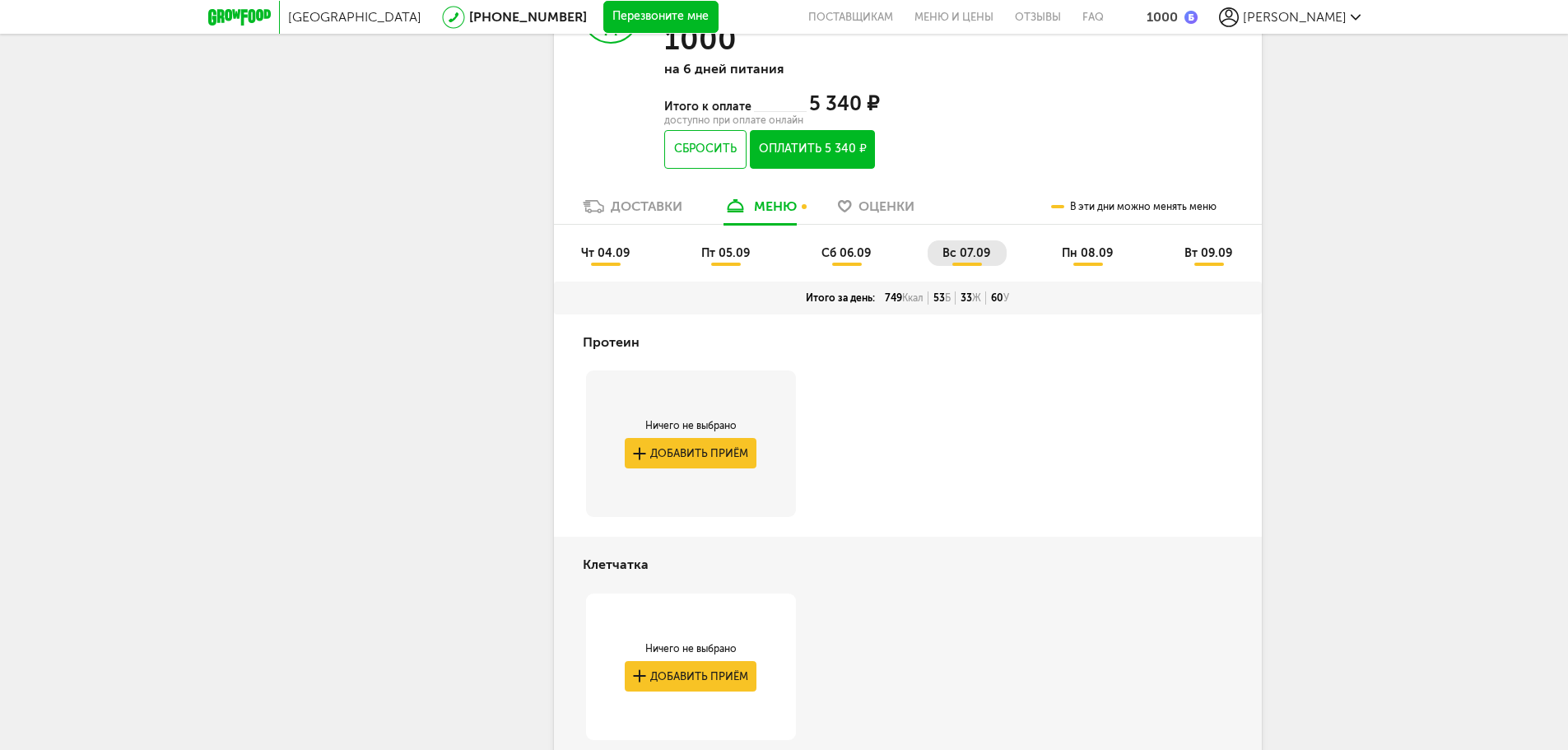
scroll to position [1255, 0]
click at [1089, 261] on span "пн 08.09" at bounding box center [1087, 255] width 51 height 14
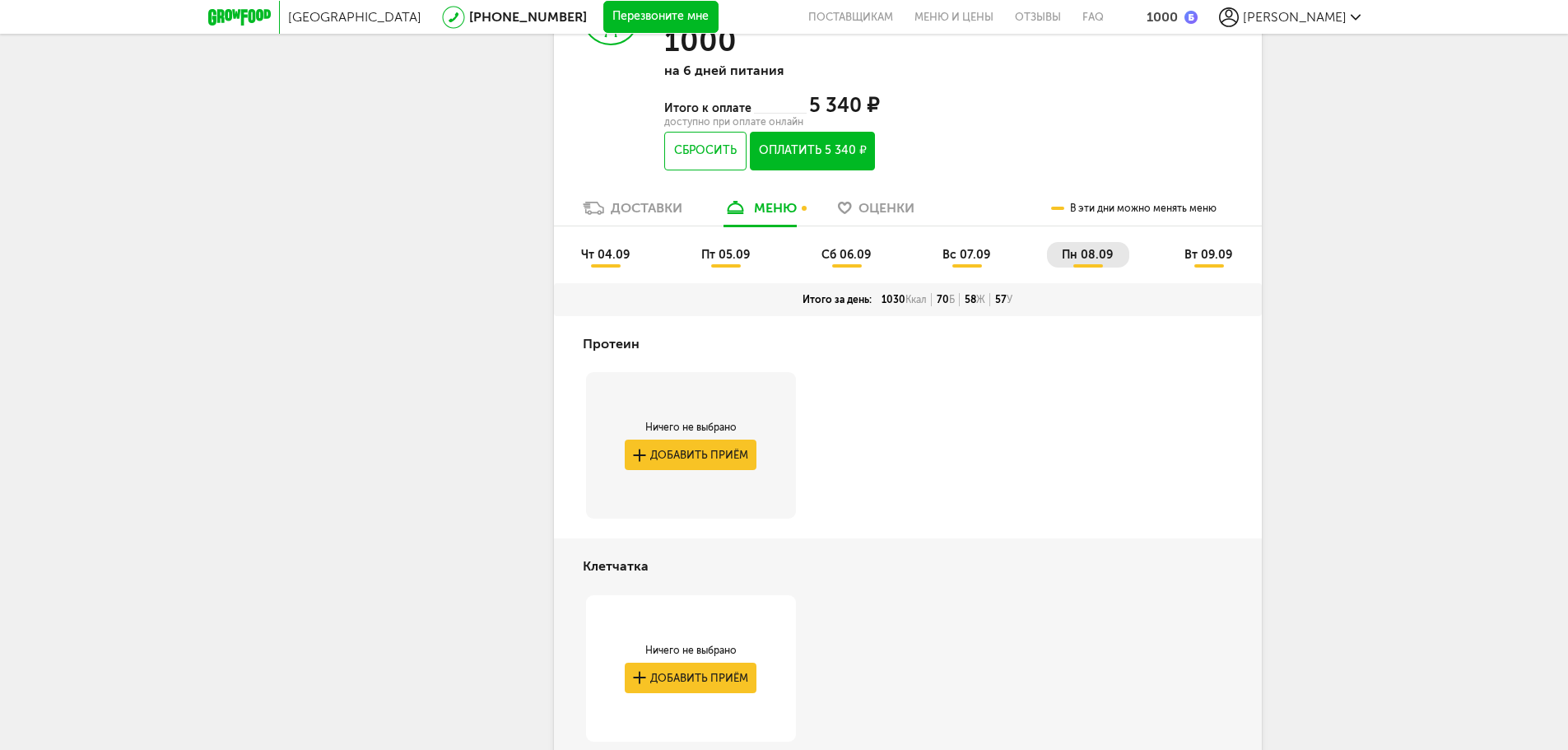
click at [1200, 252] on span "вт 09.09" at bounding box center [1209, 255] width 48 height 14
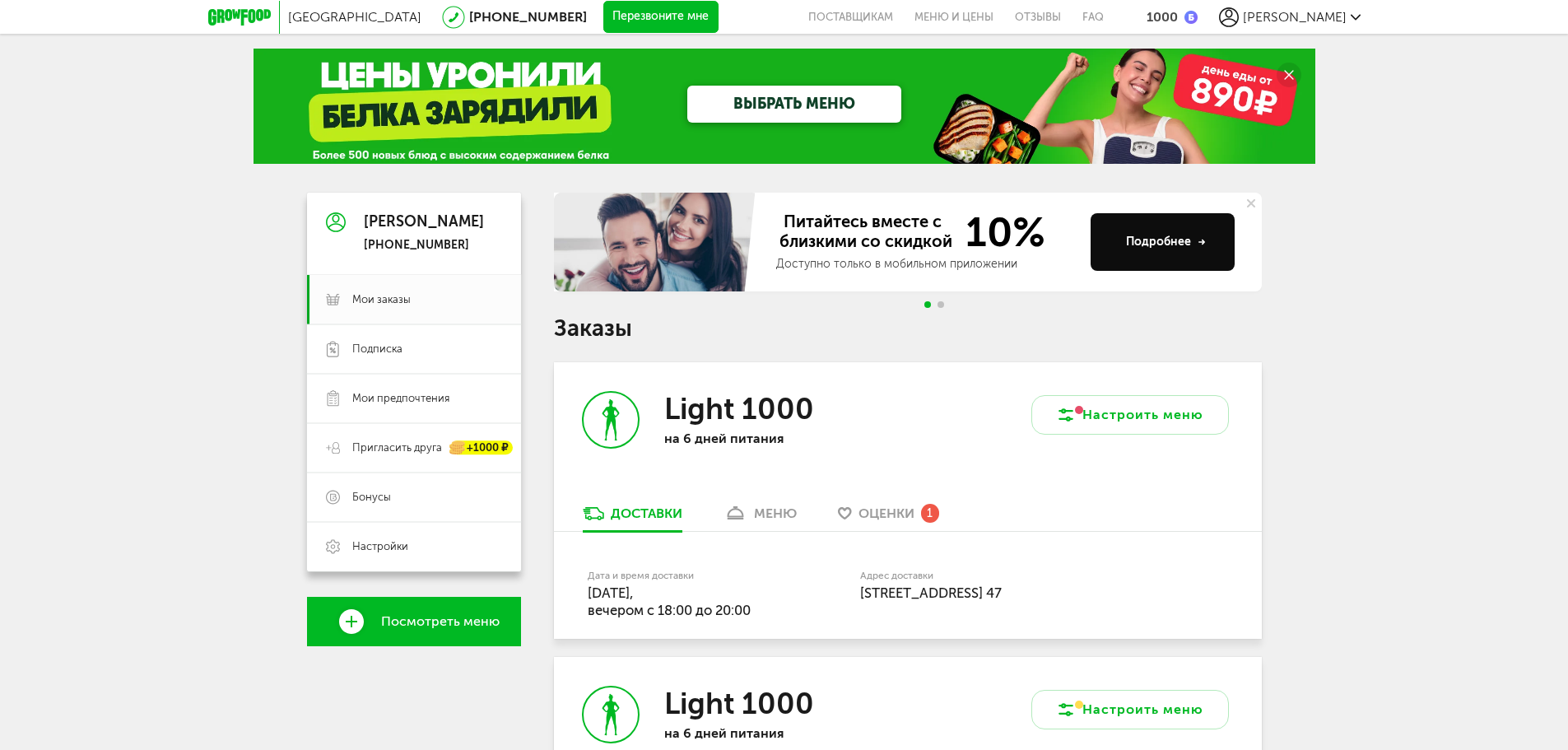
scroll to position [0, 0]
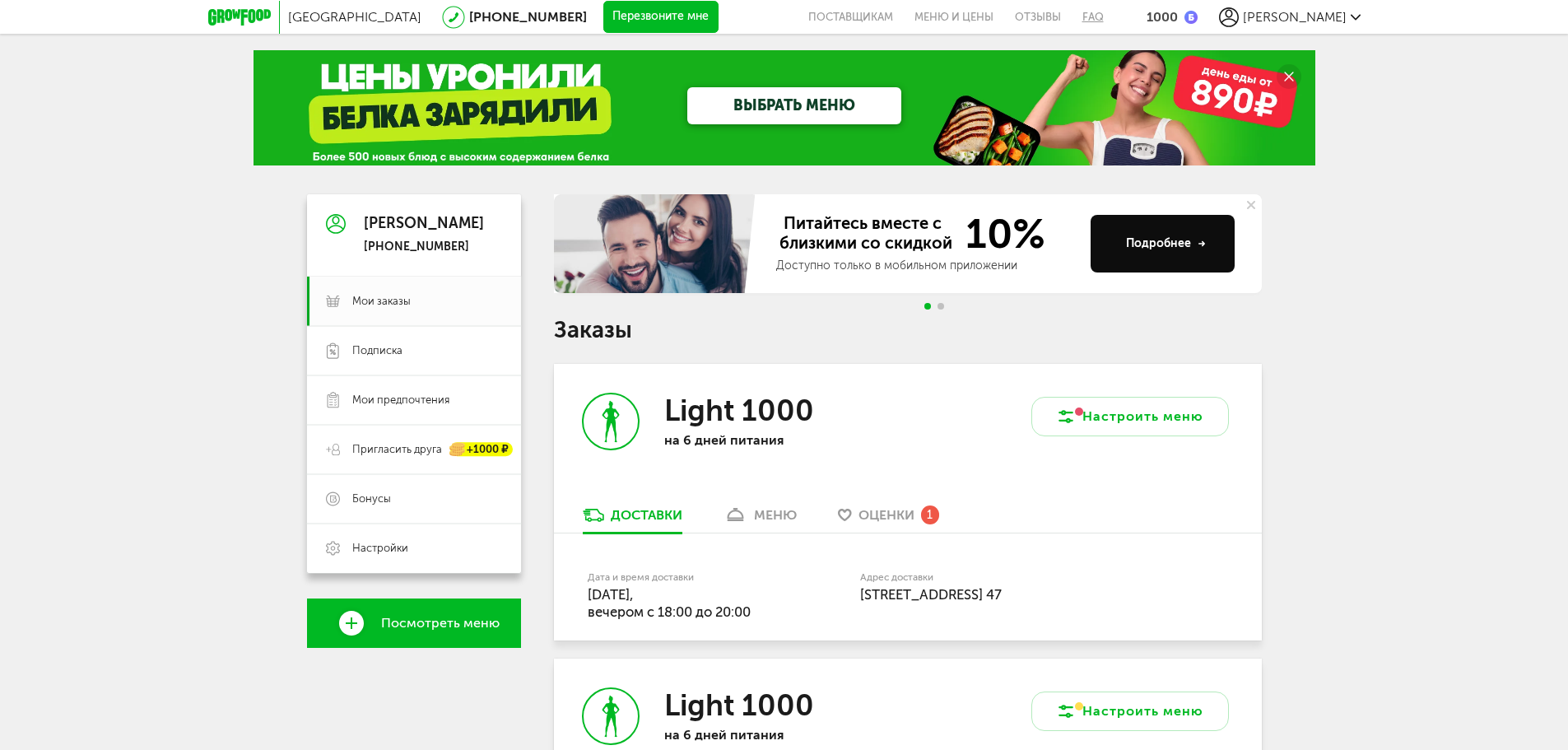
click at [1104, 21] on link "FAQ" at bounding box center [1087, 16] width 32 height 33
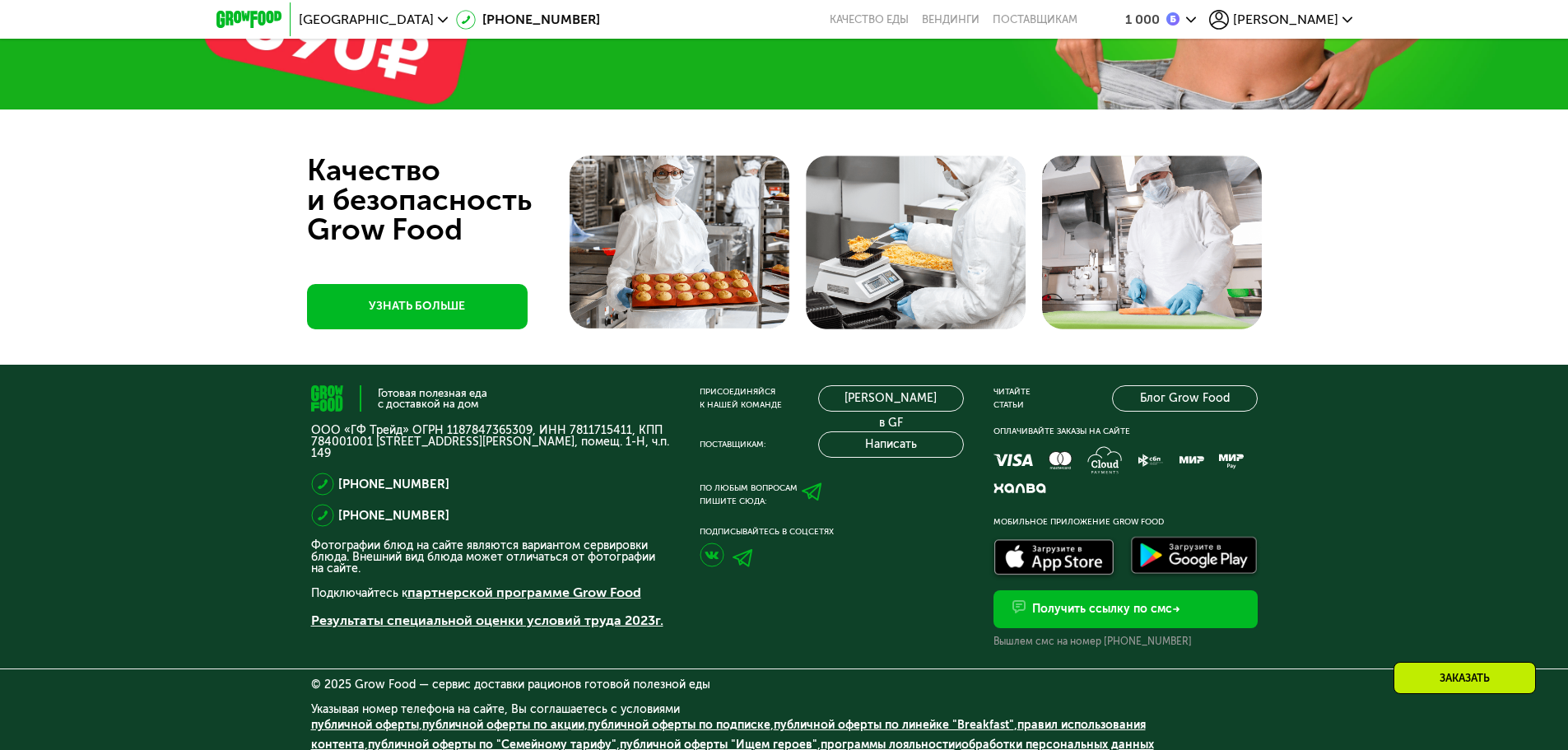
scroll to position [5333, 0]
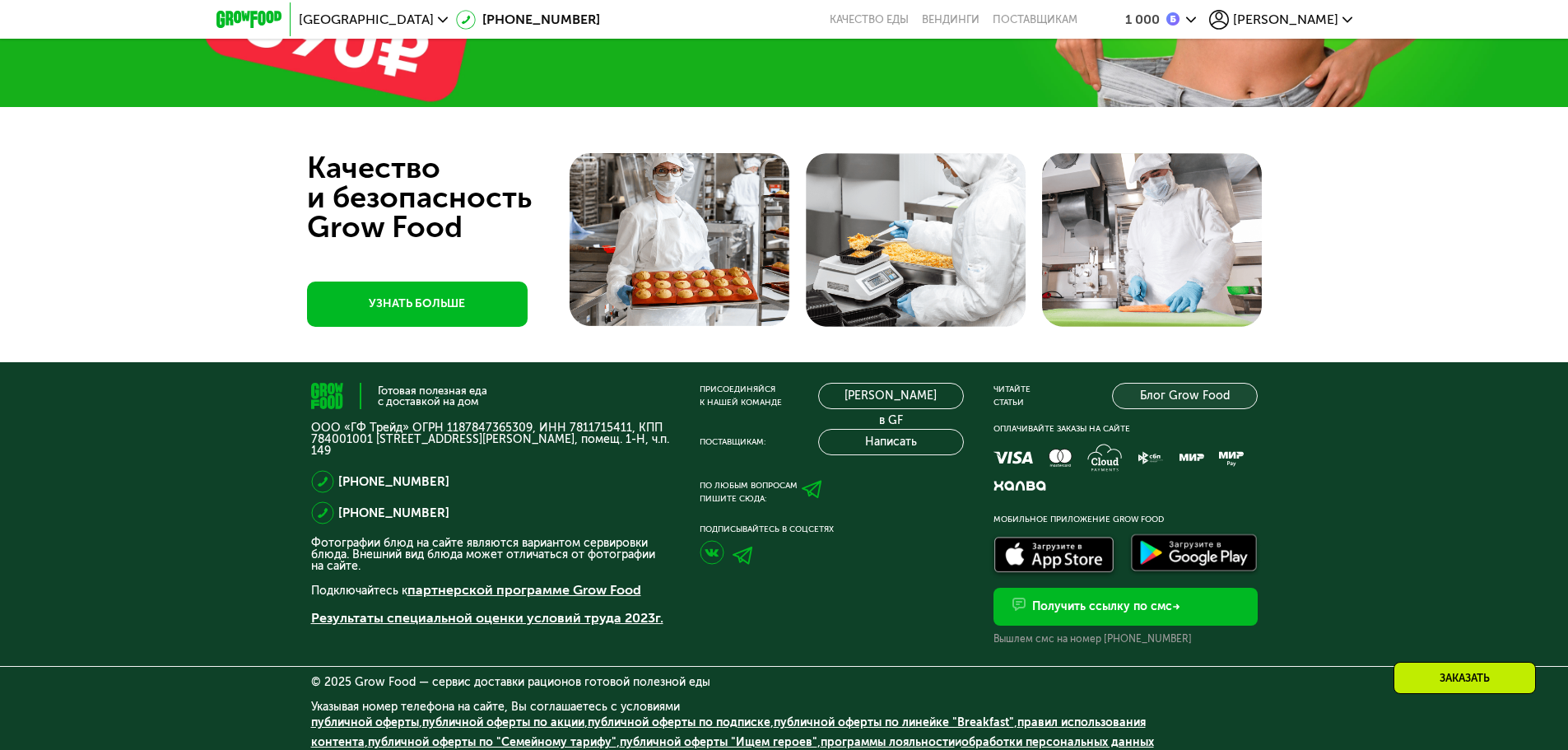
click at [1185, 391] on link "Блог Grow Food" at bounding box center [1185, 396] width 146 height 27
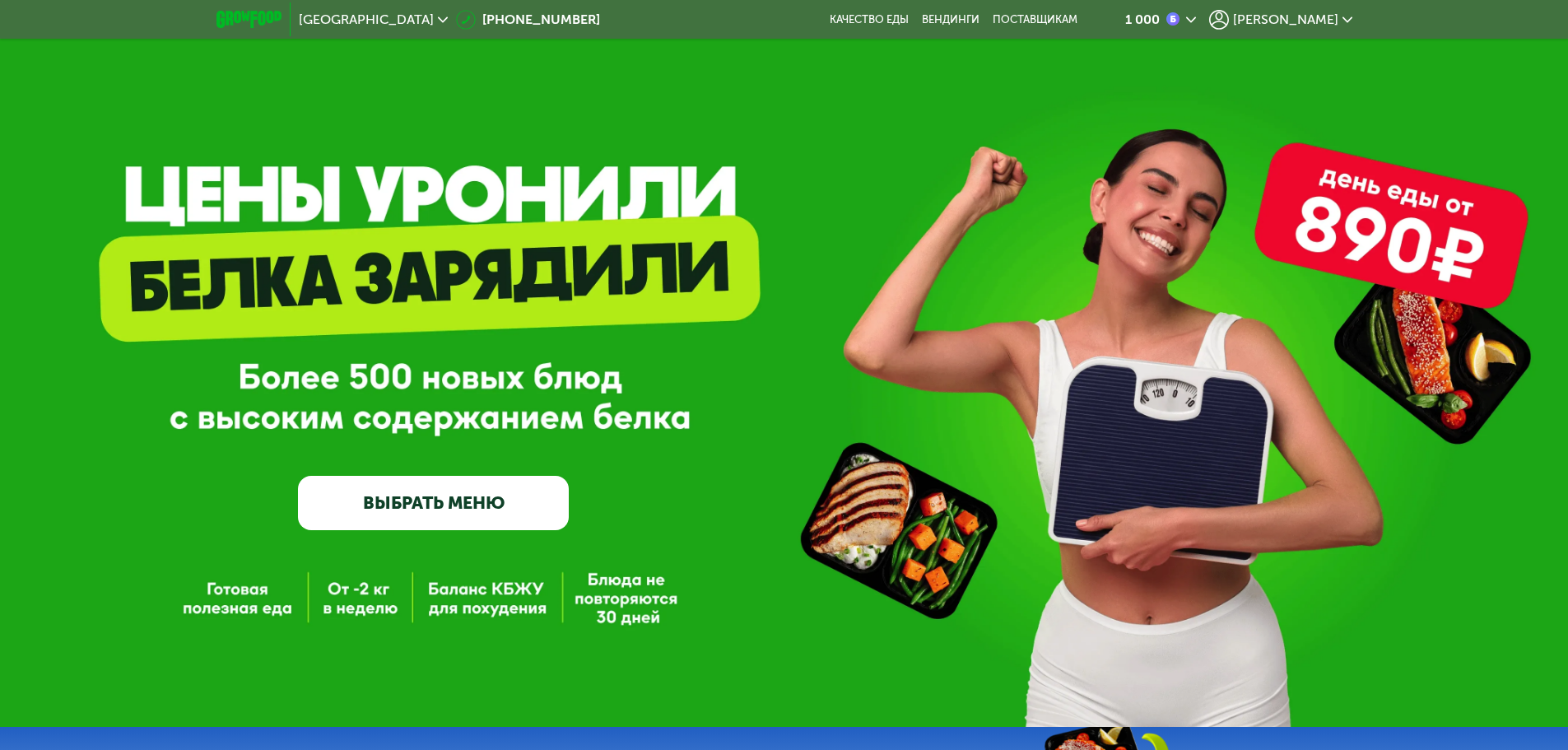
scroll to position [0, 0]
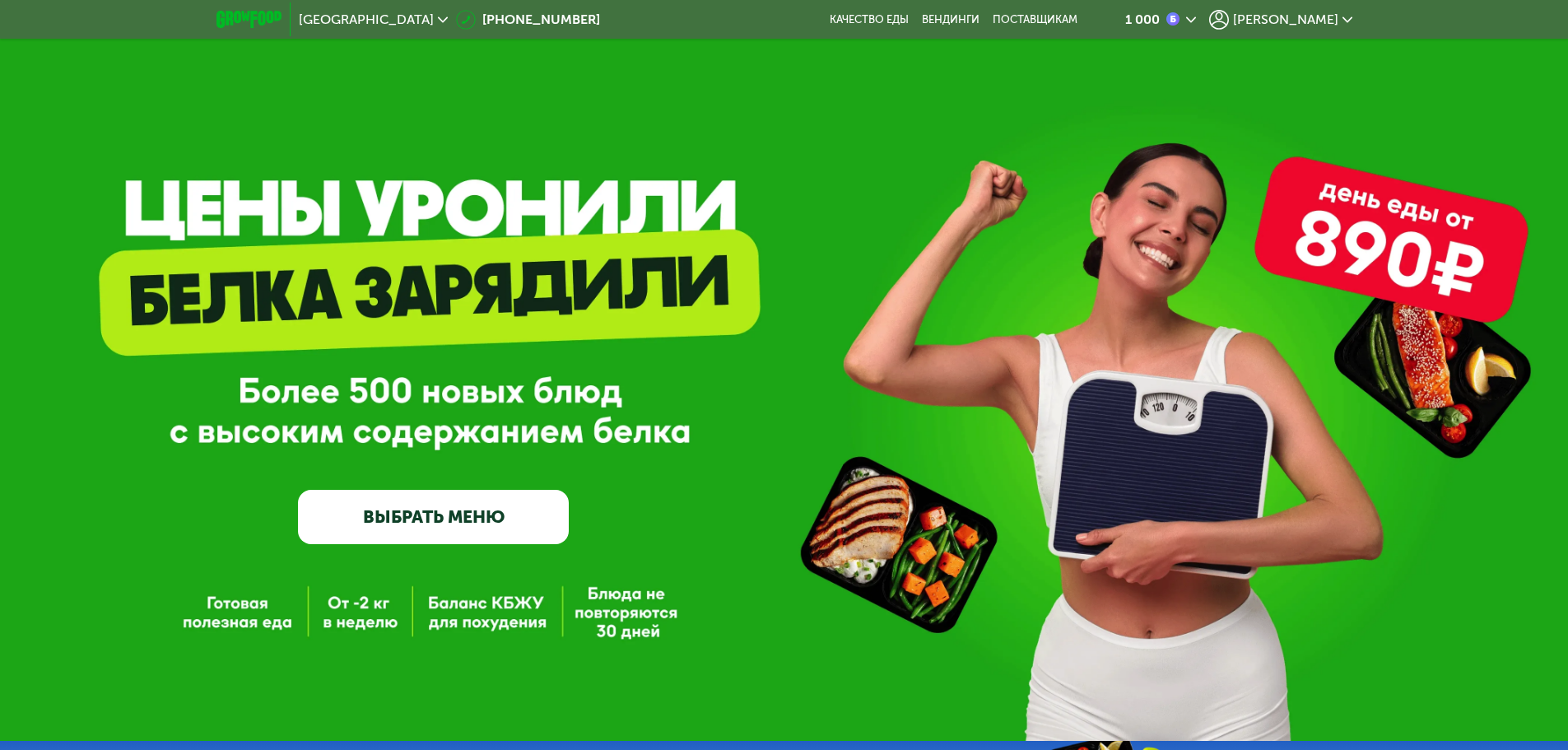
click at [1325, 25] on span "[PERSON_NAME]" at bounding box center [1285, 19] width 106 height 13
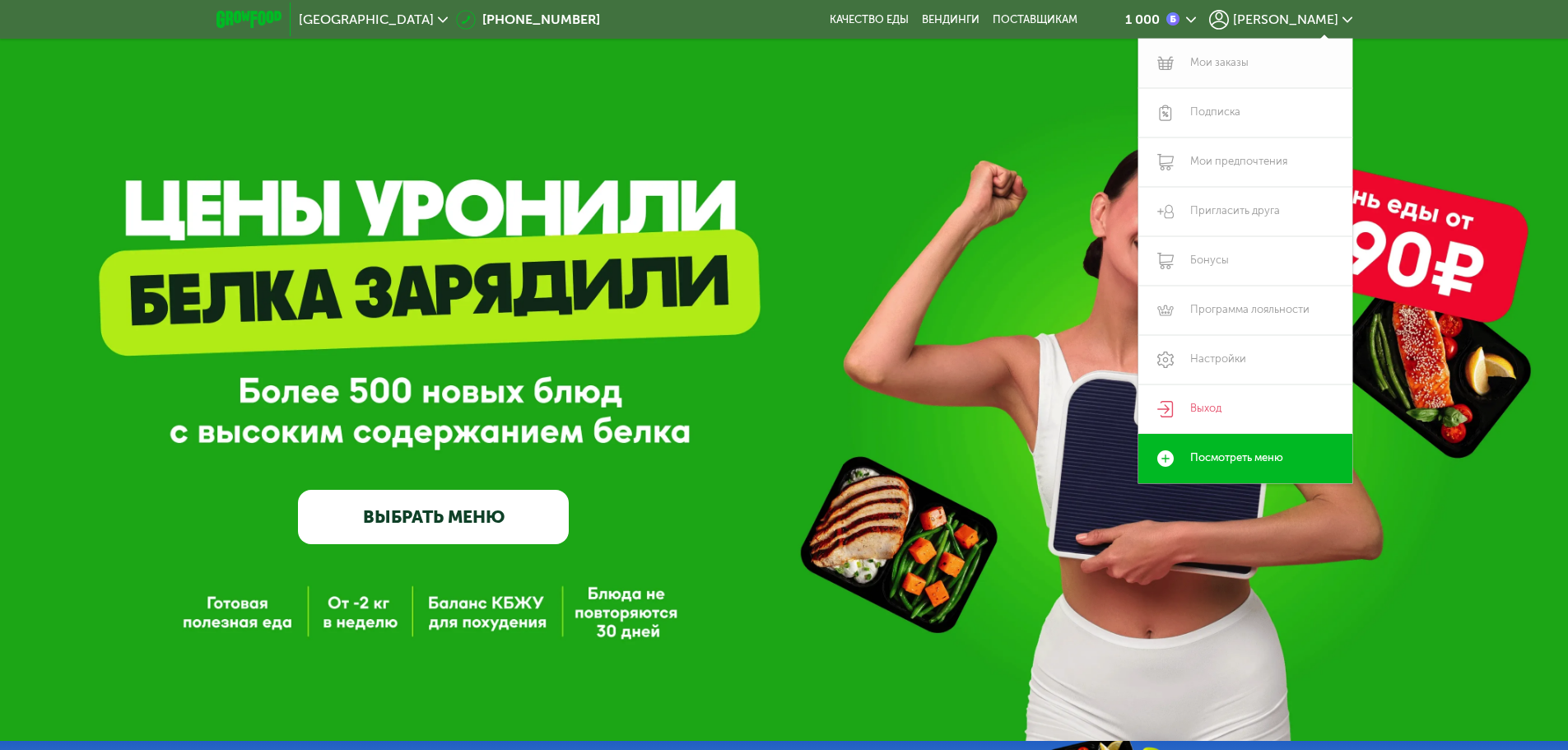
click at [1265, 63] on link "Мои заказы" at bounding box center [1245, 64] width 214 height 50
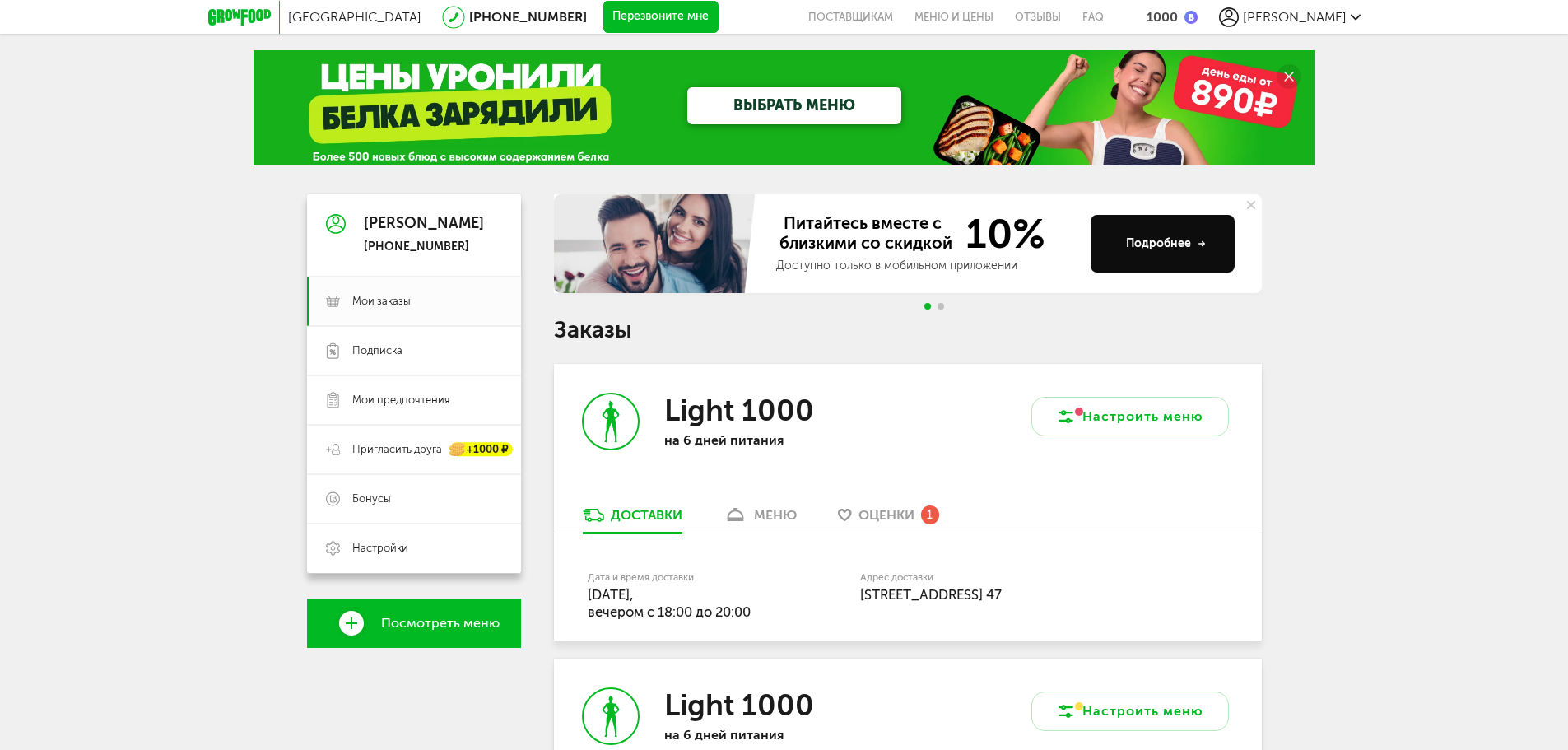
click at [419, 621] on span "Посмотреть меню" at bounding box center [440, 623] width 118 height 15
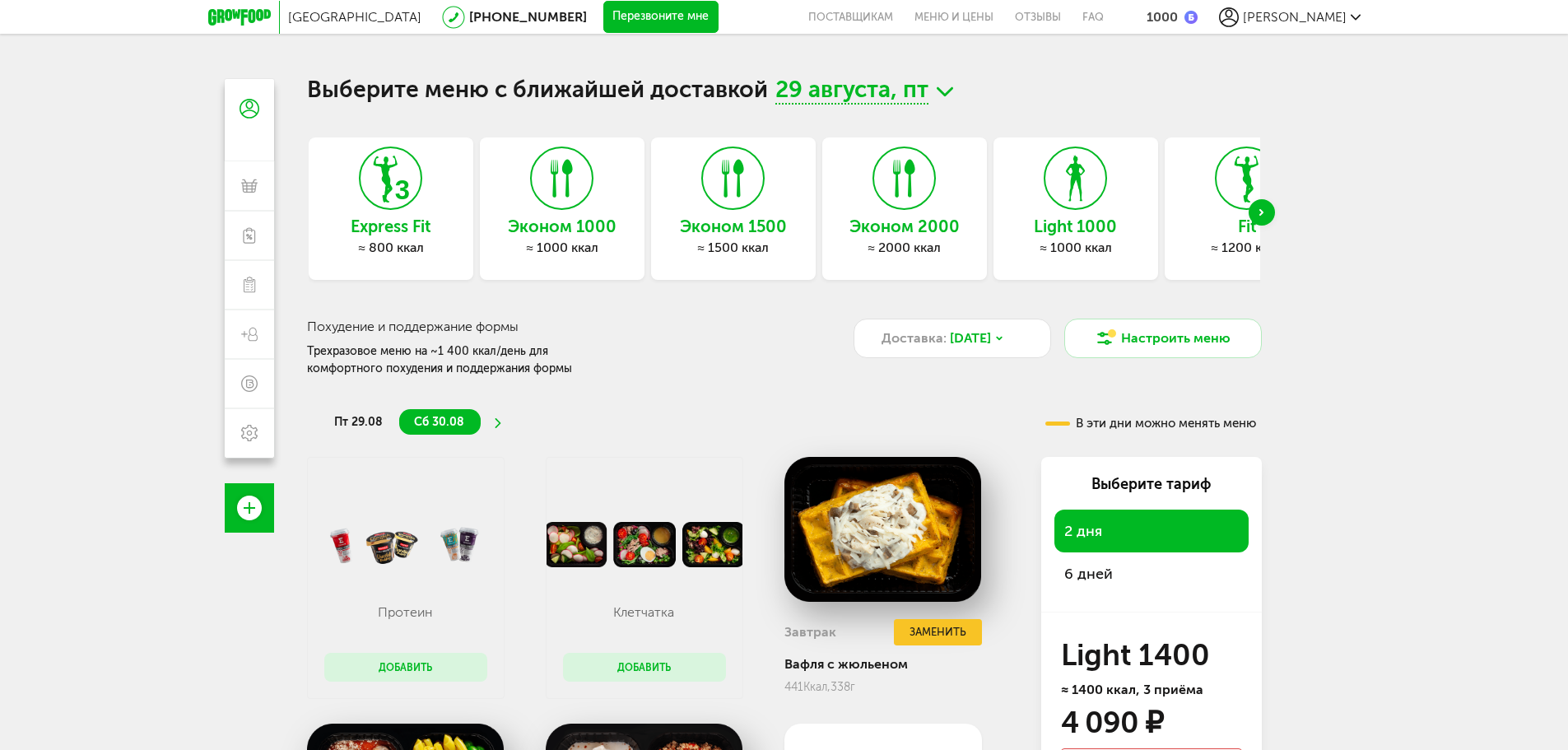
click at [1263, 214] on div "Next slide" at bounding box center [1261, 212] width 27 height 27
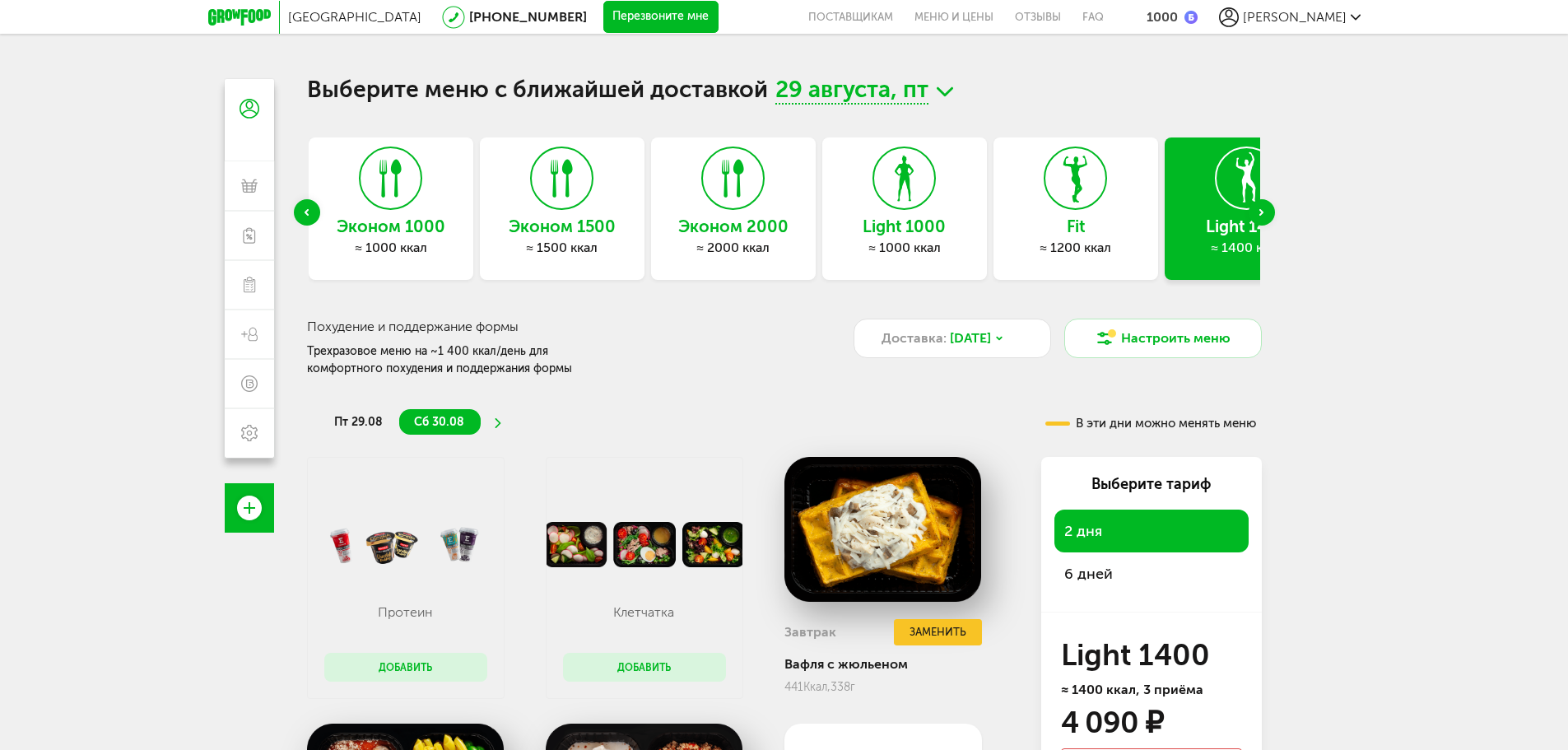
click at [1266, 208] on div "Next slide" at bounding box center [1261, 212] width 27 height 27
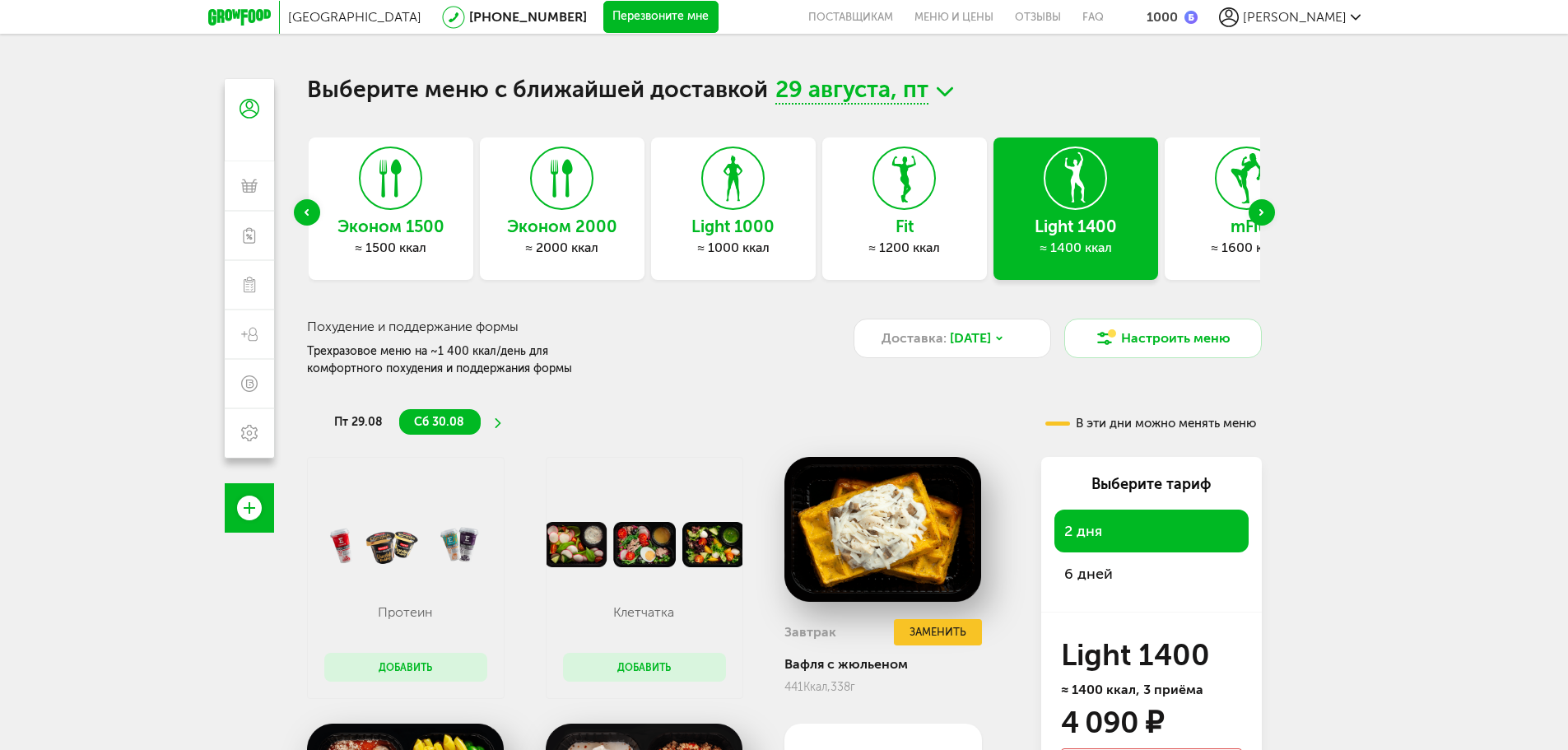
click at [1266, 208] on div "Next slide" at bounding box center [1261, 212] width 27 height 27
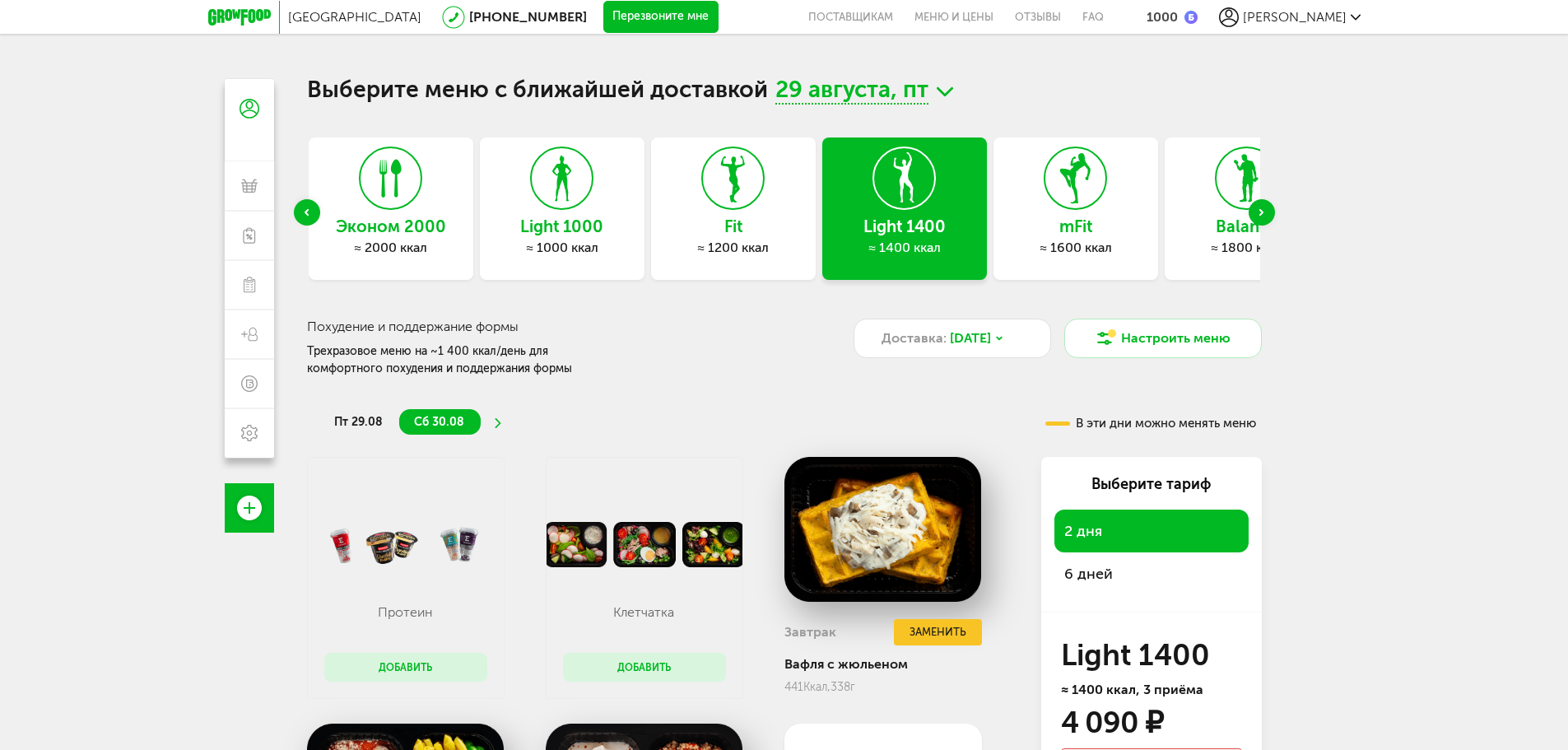
click at [1266, 208] on div "Next slide" at bounding box center [1261, 212] width 27 height 27
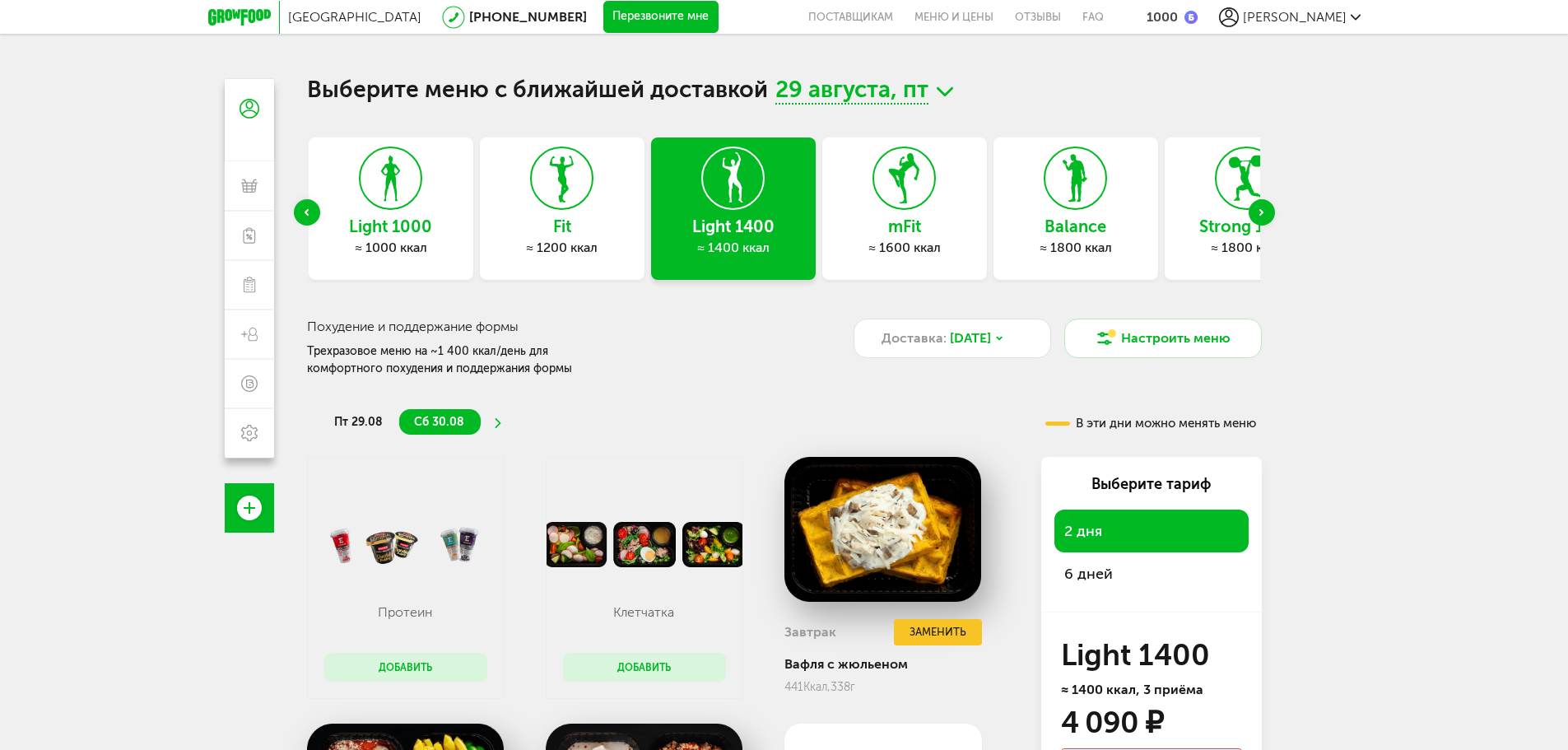
click at [1266, 208] on div "Next slide" at bounding box center [1261, 212] width 27 height 27
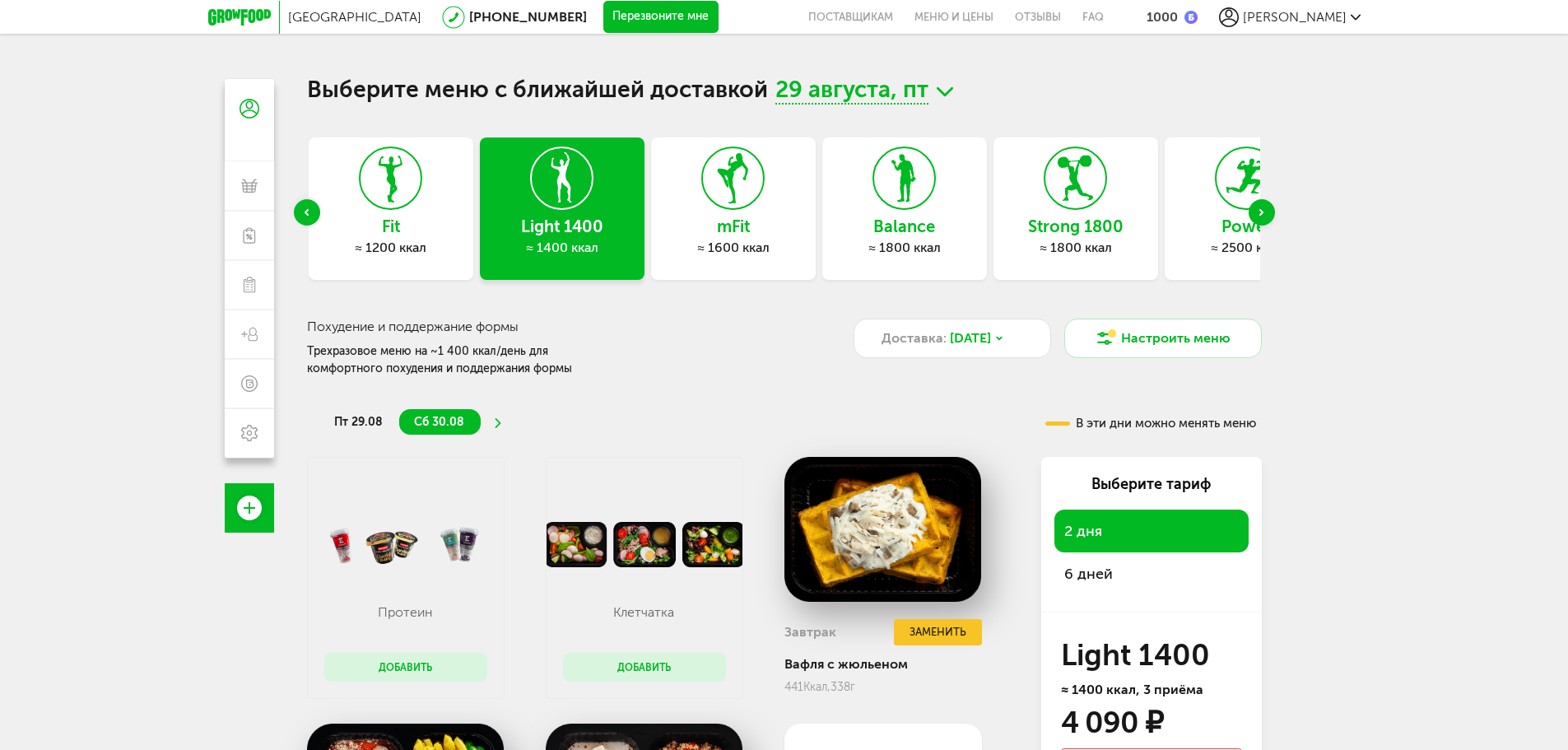
click at [1266, 208] on div "Next slide" at bounding box center [1261, 212] width 27 height 27
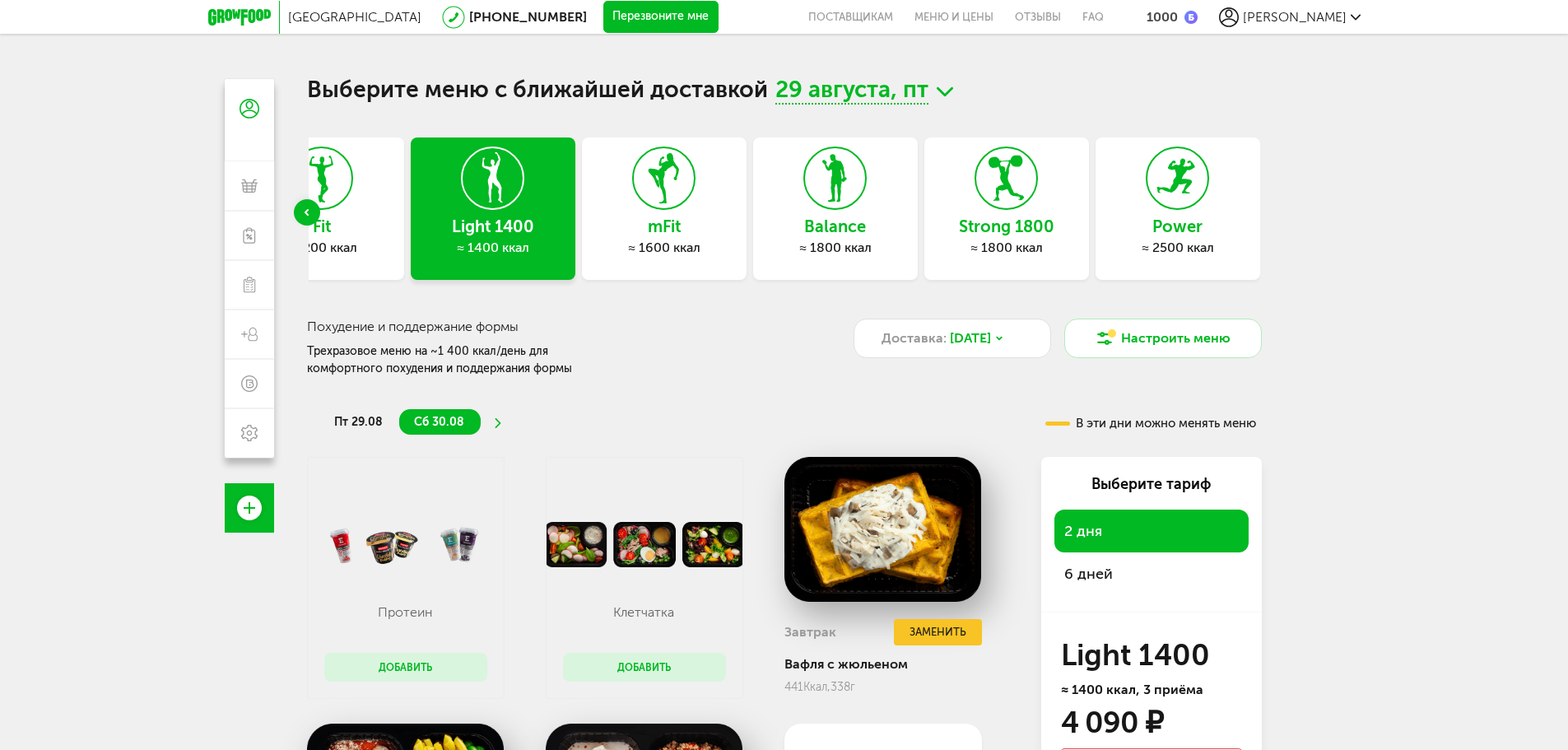
click at [310, 218] on div "Previous slide" at bounding box center [306, 212] width 27 height 27
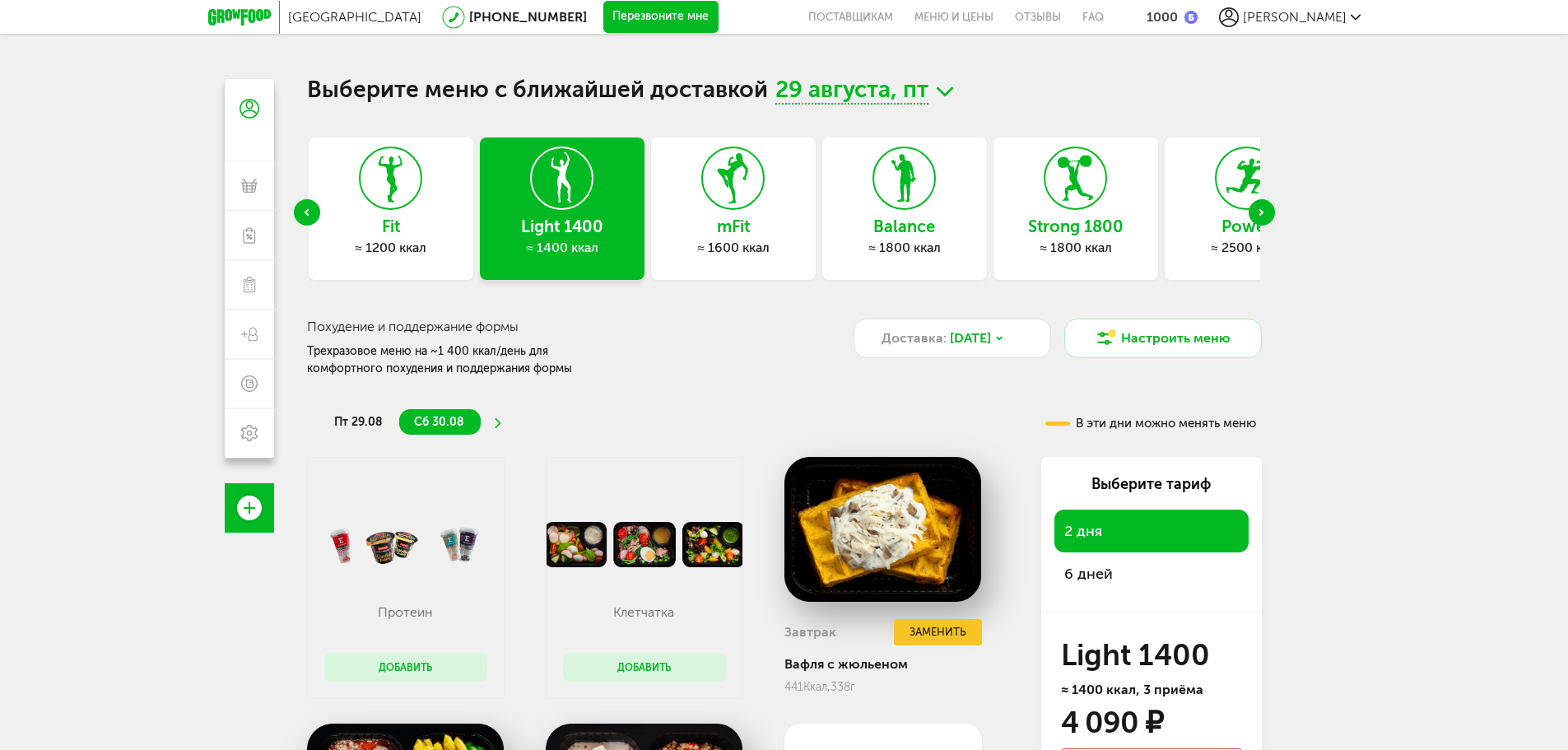
click at [310, 218] on div "Previous slide" at bounding box center [306, 212] width 27 height 27
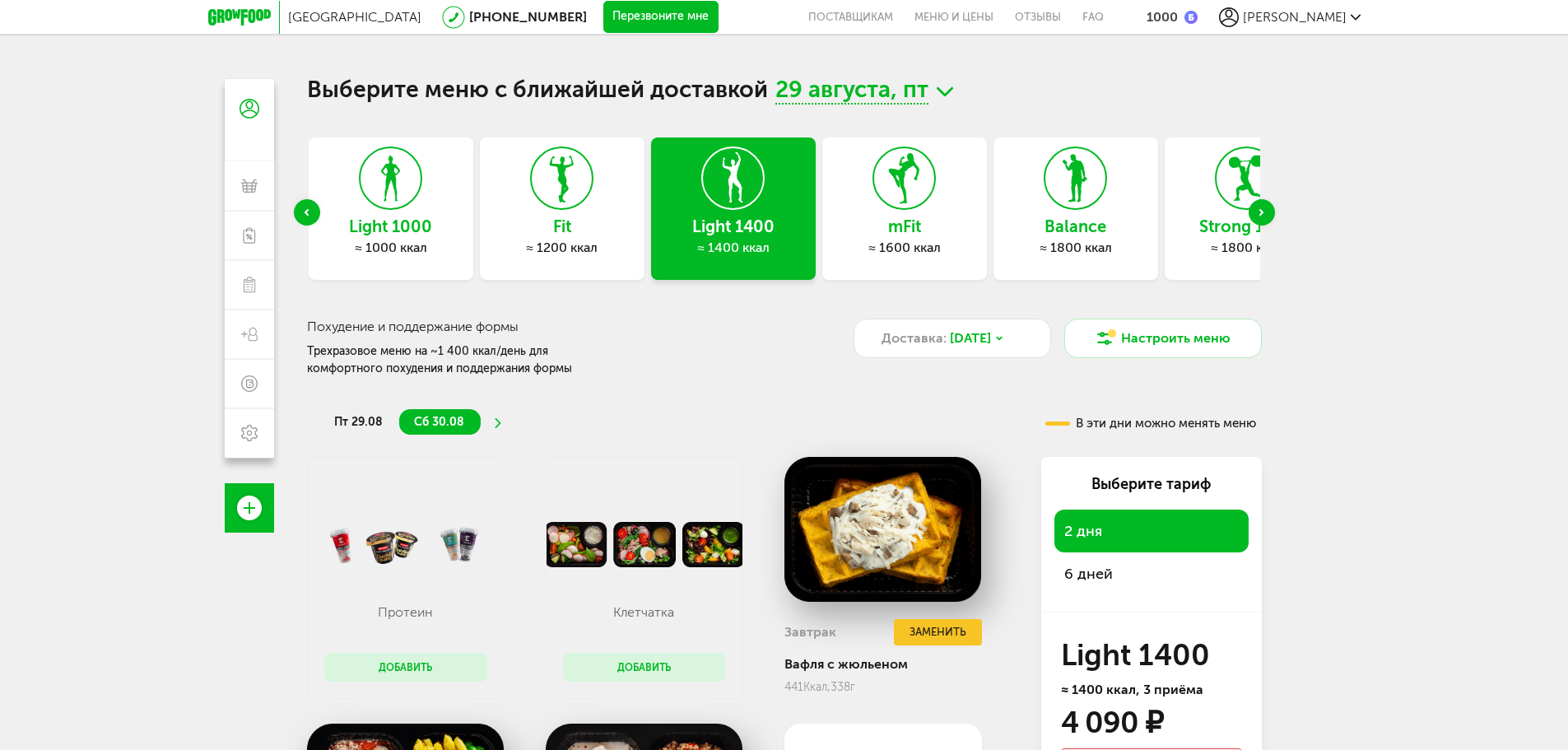
click at [310, 218] on div "Previous slide" at bounding box center [306, 212] width 27 height 27
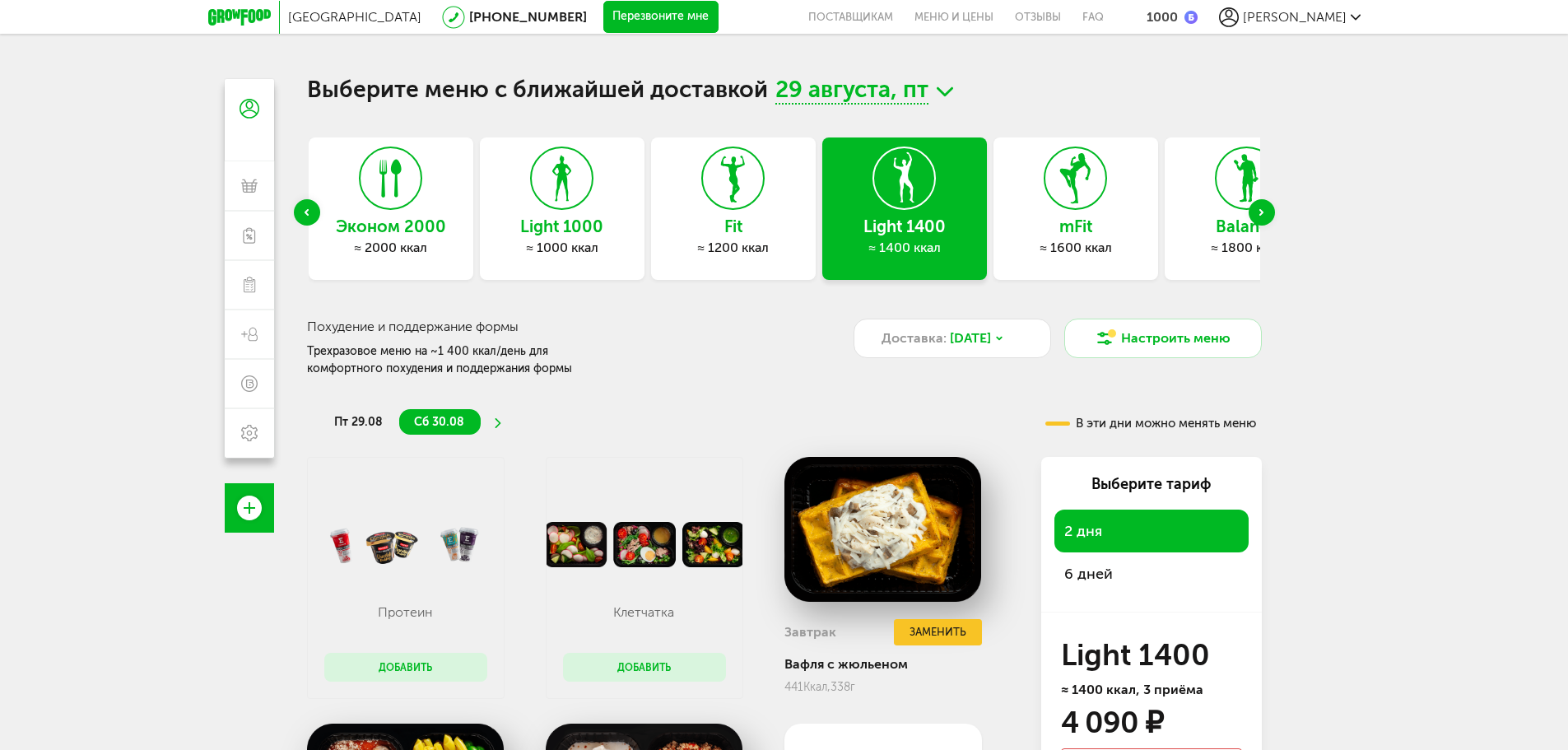
click at [310, 218] on div "Previous slide" at bounding box center [306, 212] width 27 height 27
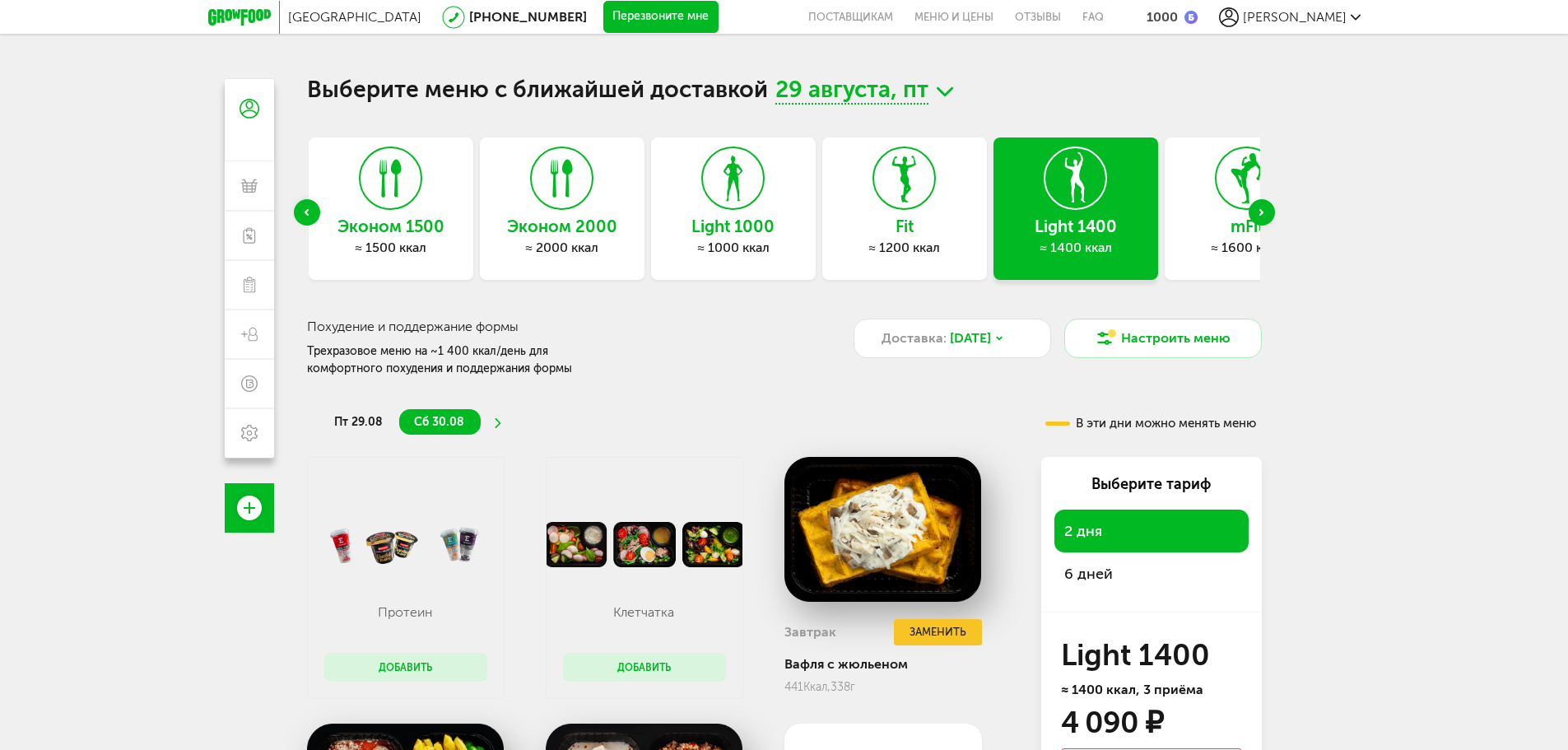
click at [311, 218] on div "Previous slide" at bounding box center [306, 212] width 27 height 27
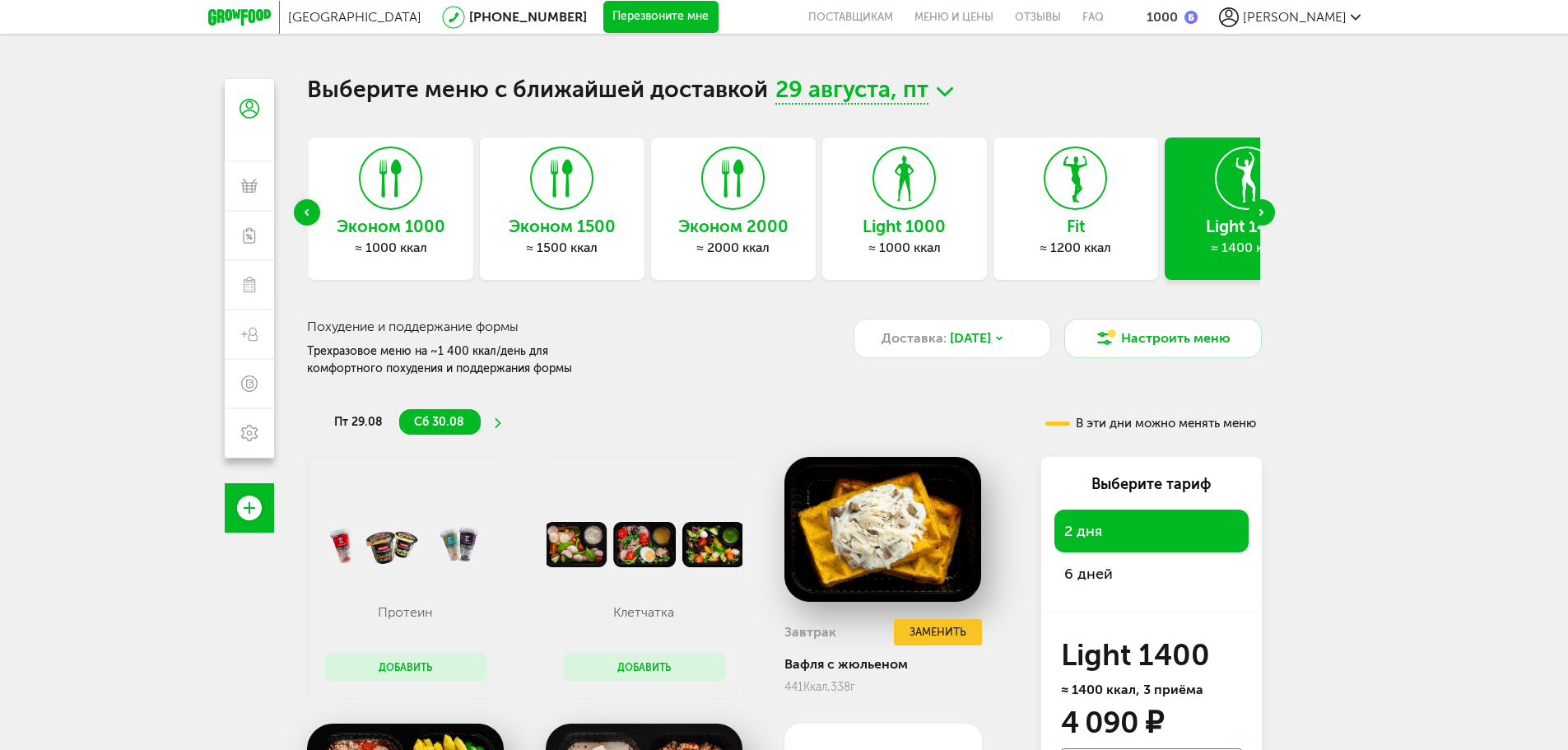
click at [311, 218] on div "Previous slide" at bounding box center [306, 212] width 27 height 27
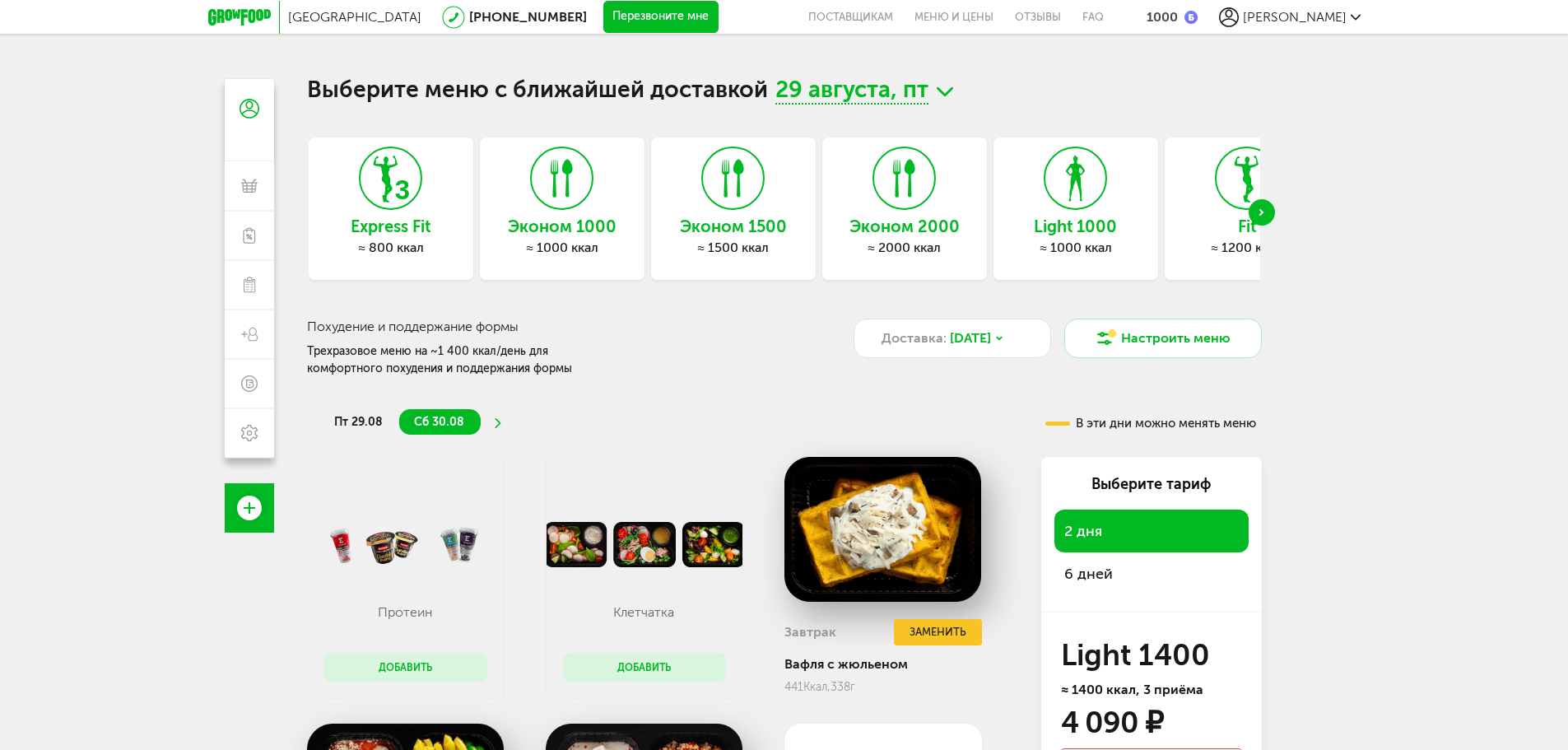
click at [311, 218] on h3 "Express Fit" at bounding box center [391, 226] width 165 height 18
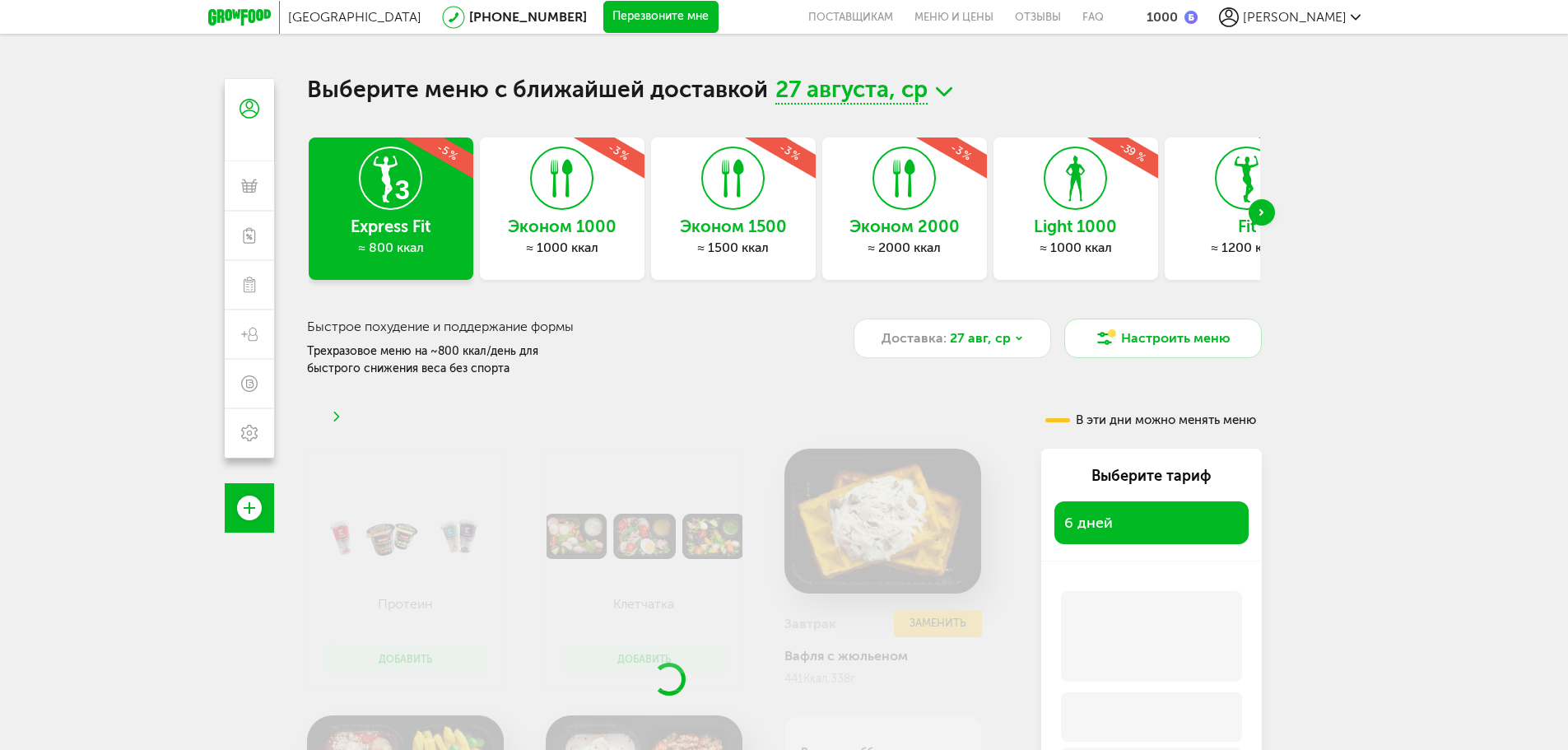
click at [1261, 213] on div "Express Fit ≈ 800 ккал -5 % Эконом 1000 ≈ 1000 ккал -3 % Эконом 1500 ≈ 1500 кка…" at bounding box center [784, 213] width 955 height 151
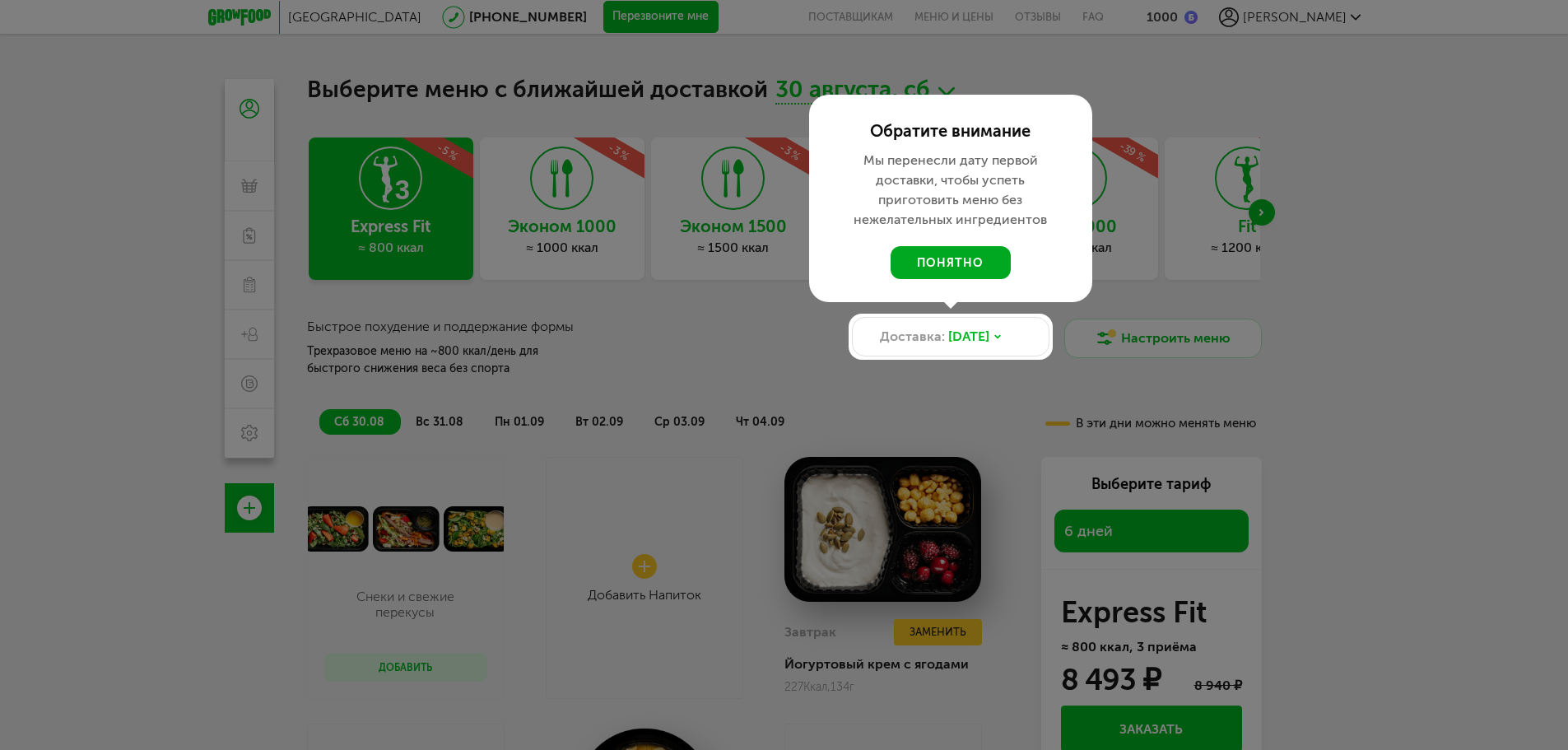
click at [961, 258] on button "понятно" at bounding box center [950, 263] width 120 height 33
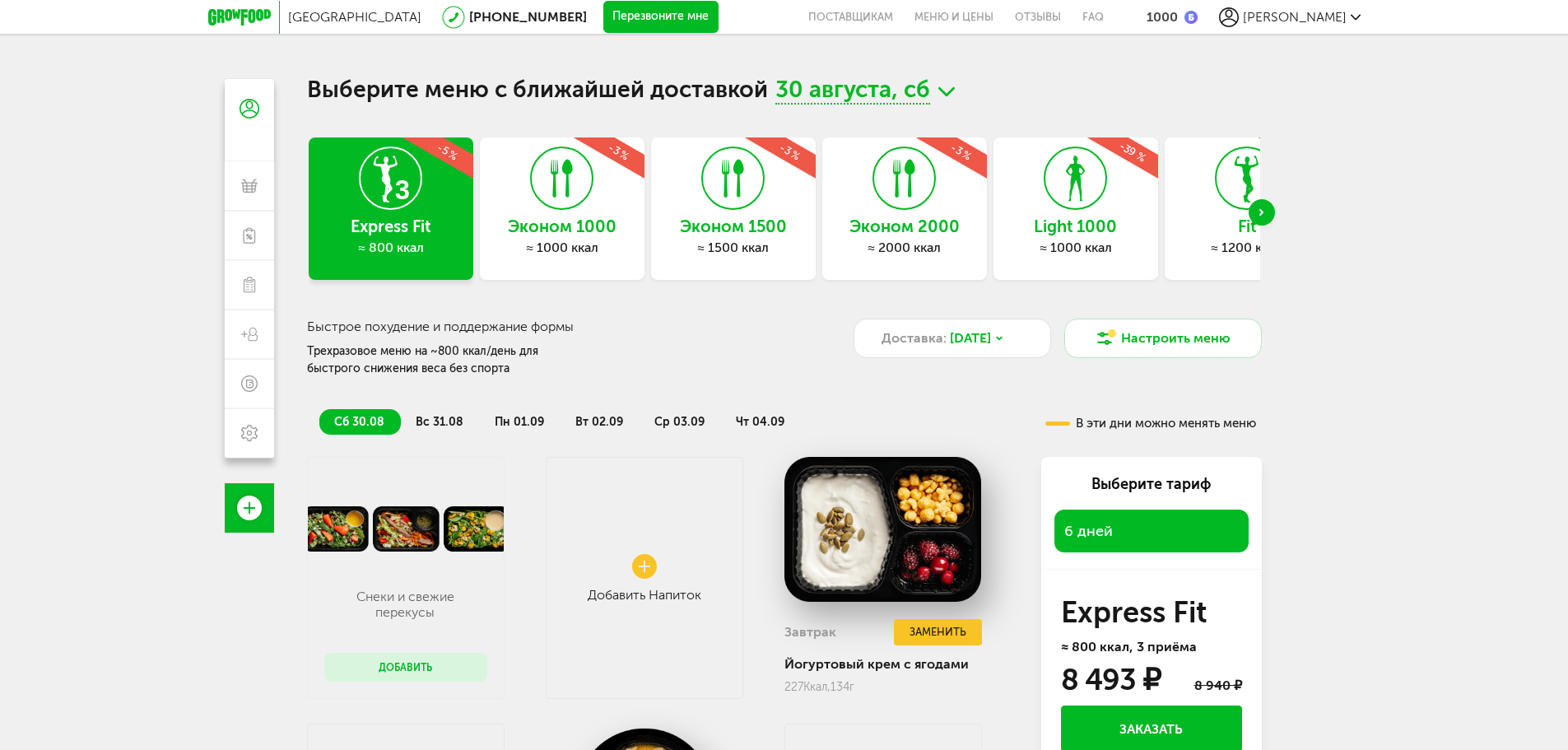
click at [1263, 210] on icon "Next slide" at bounding box center [1261, 213] width 4 height 7
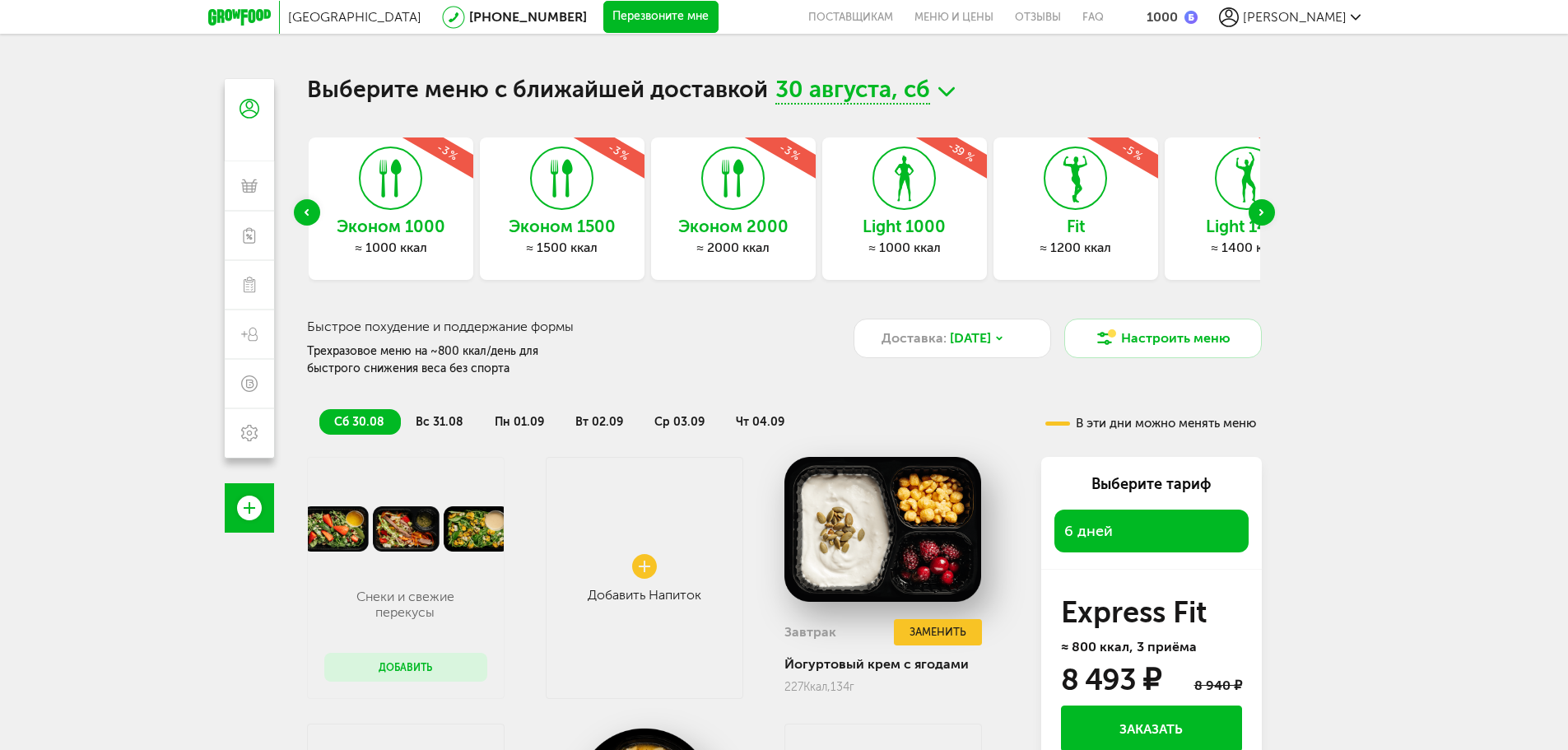
click at [1263, 213] on div "Next slide" at bounding box center [1261, 212] width 27 height 27
click at [1264, 213] on div "Next slide" at bounding box center [1261, 212] width 27 height 27
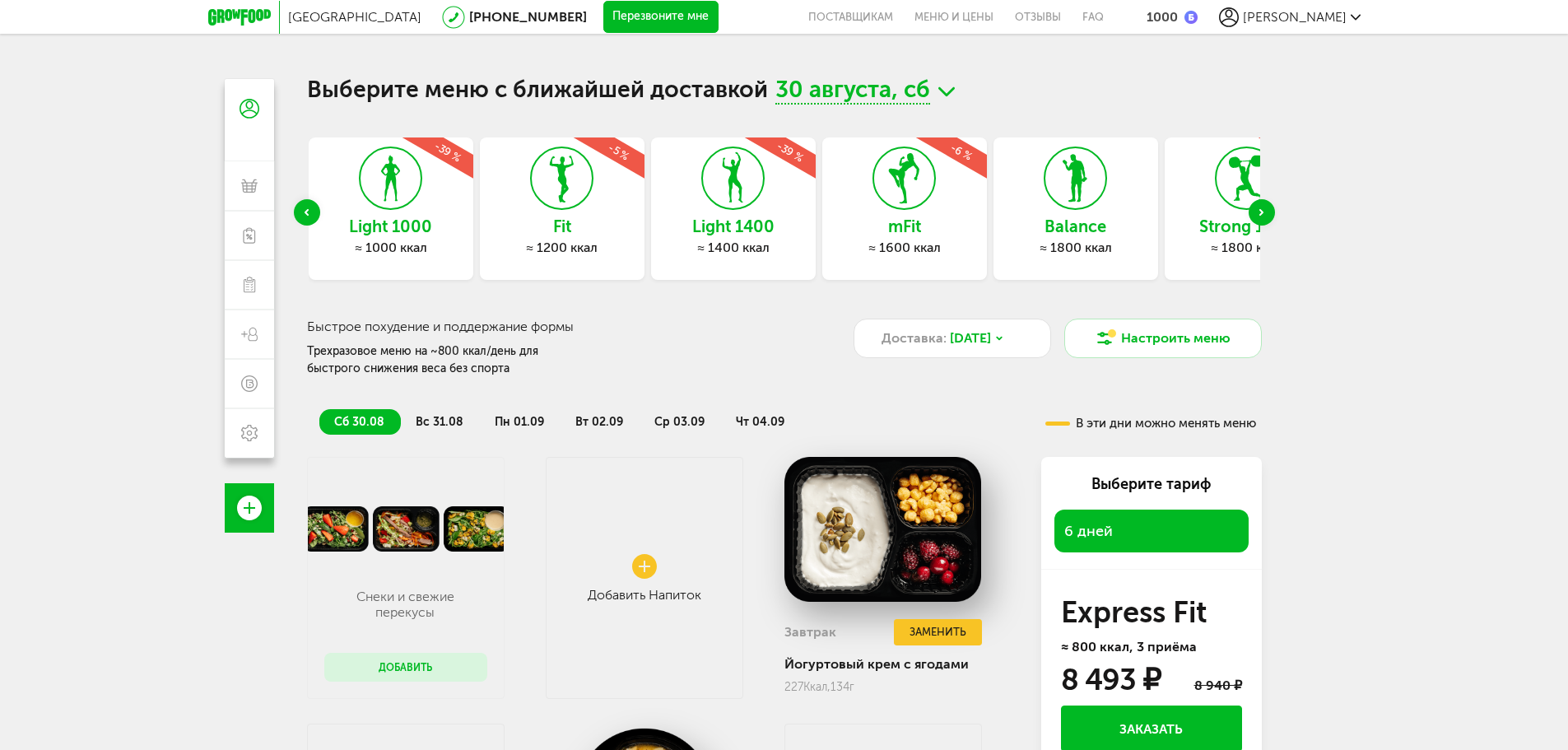
click at [1264, 214] on div "Next slide" at bounding box center [1261, 212] width 27 height 27
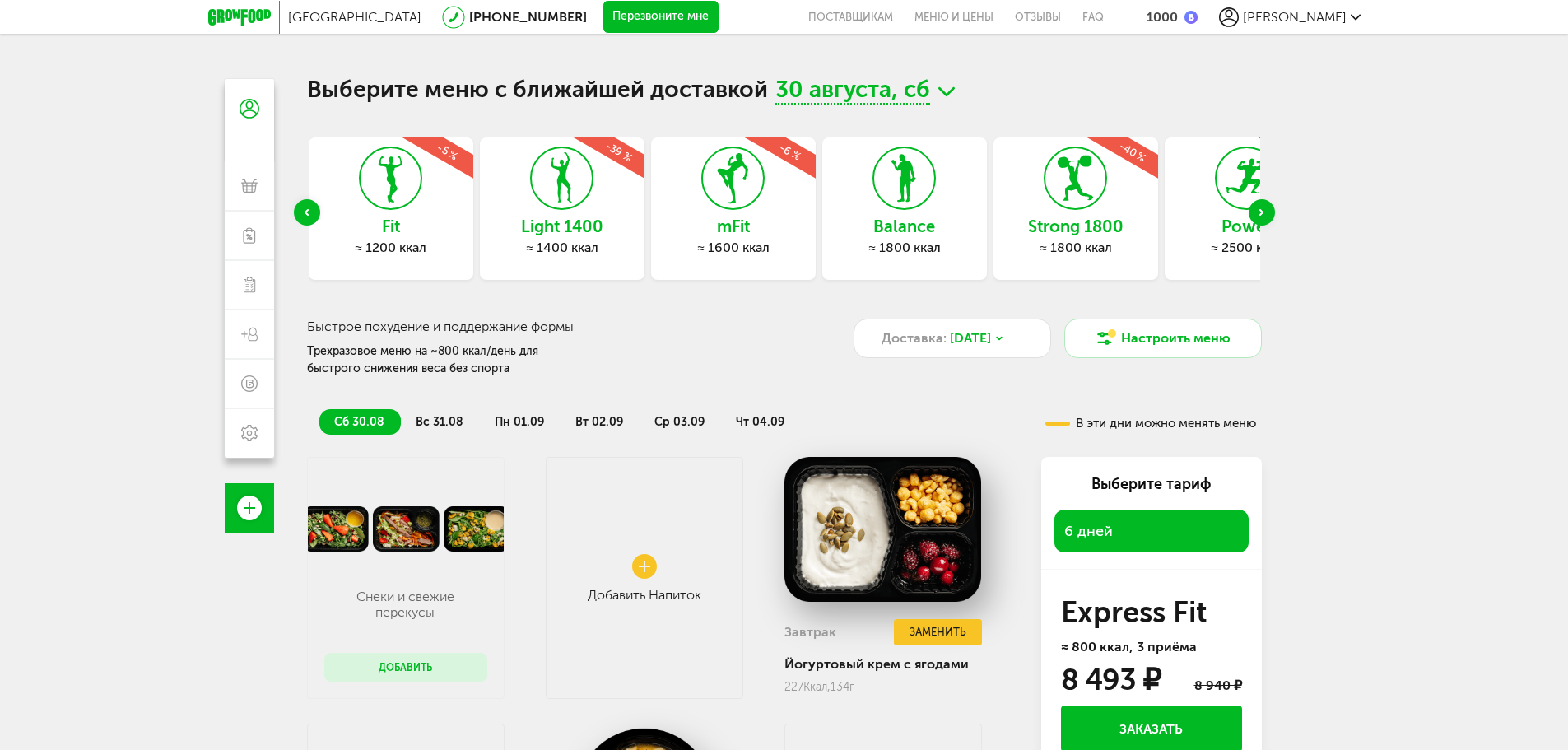
click at [1264, 214] on div "Next slide" at bounding box center [1261, 212] width 27 height 27
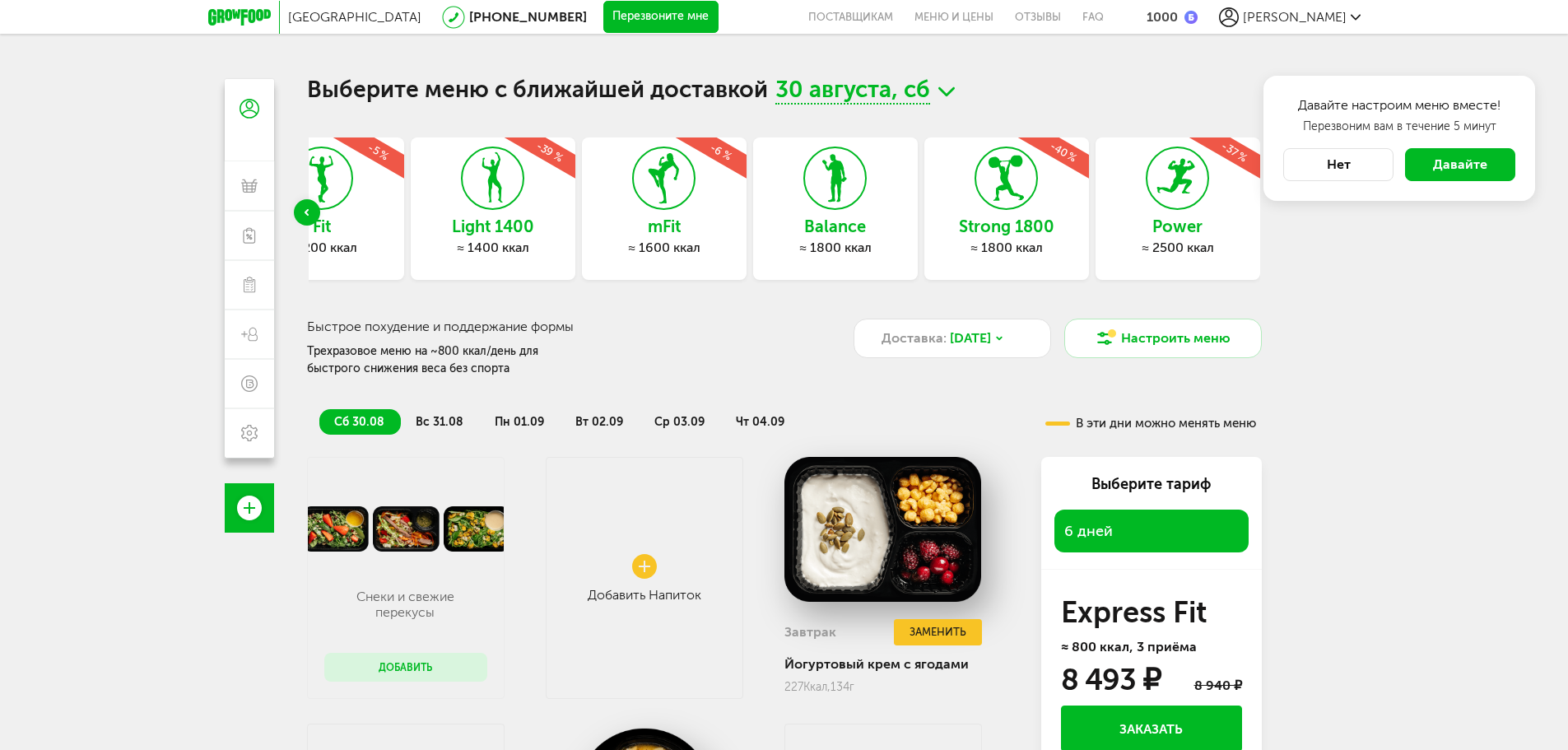
click at [603, 13] on button "Перезвоните мне" at bounding box center [660, 17] width 115 height 33
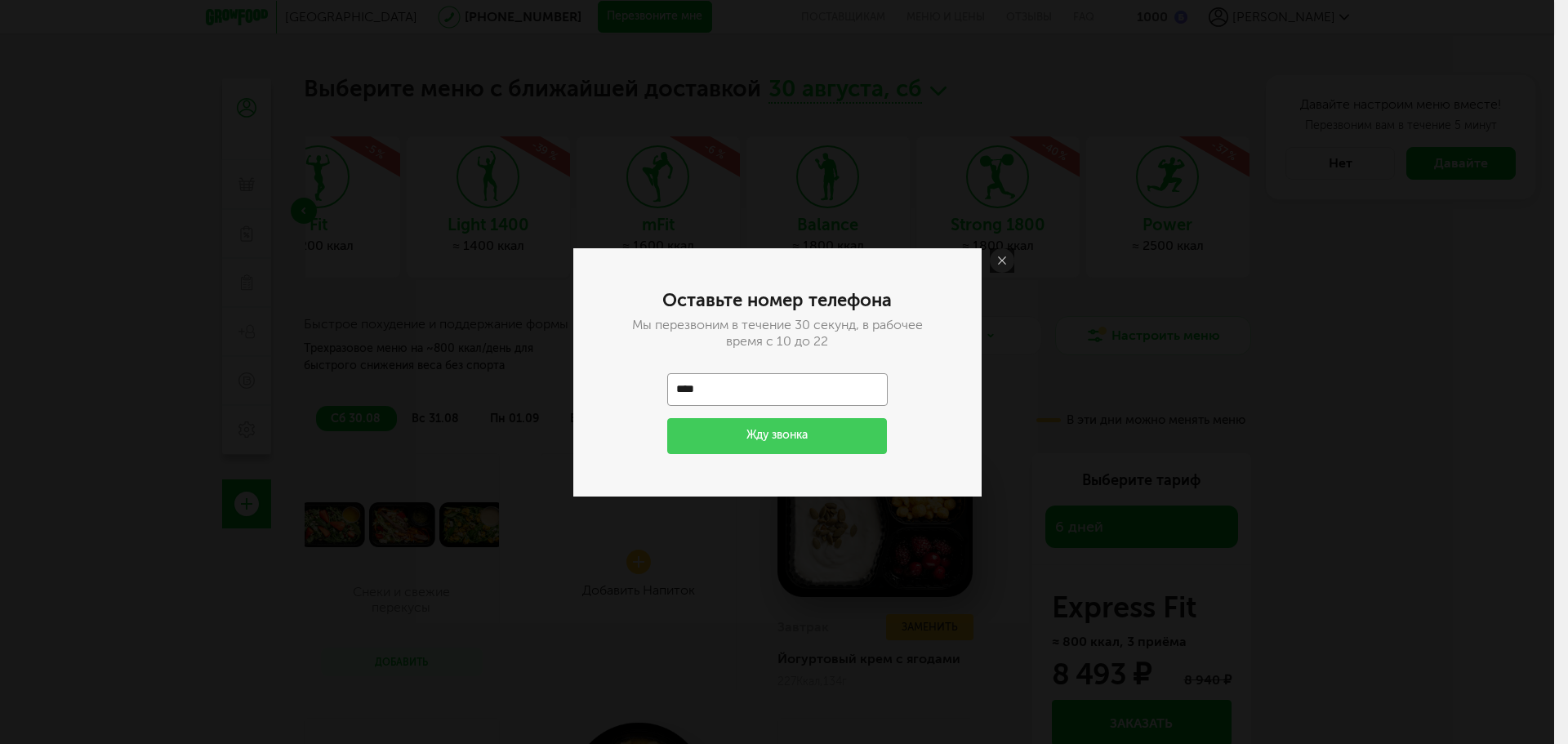
click at [1009, 256] on link at bounding box center [1002, 260] width 25 height 25
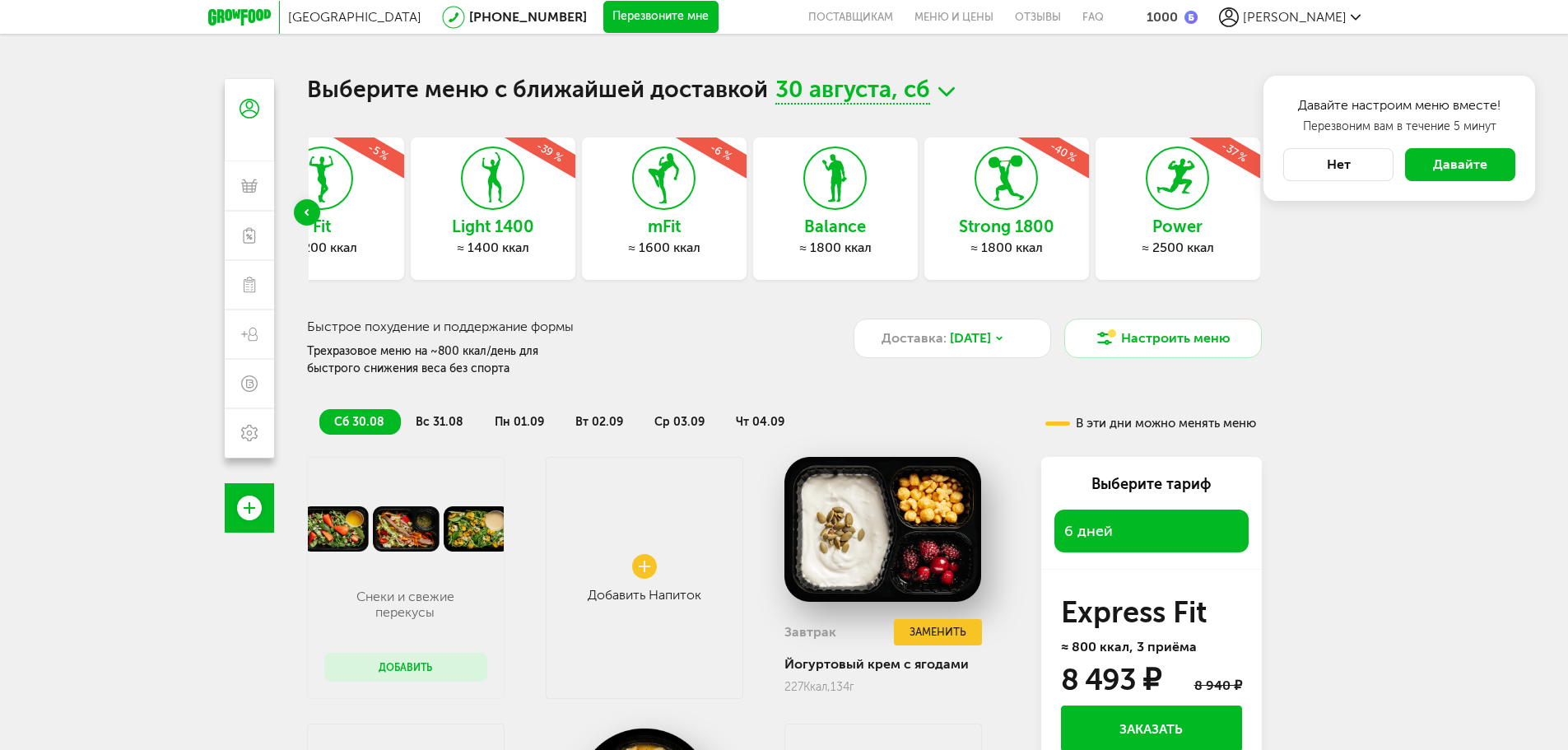
click at [1340, 18] on span "[PERSON_NAME]" at bounding box center [1294, 17] width 104 height 15
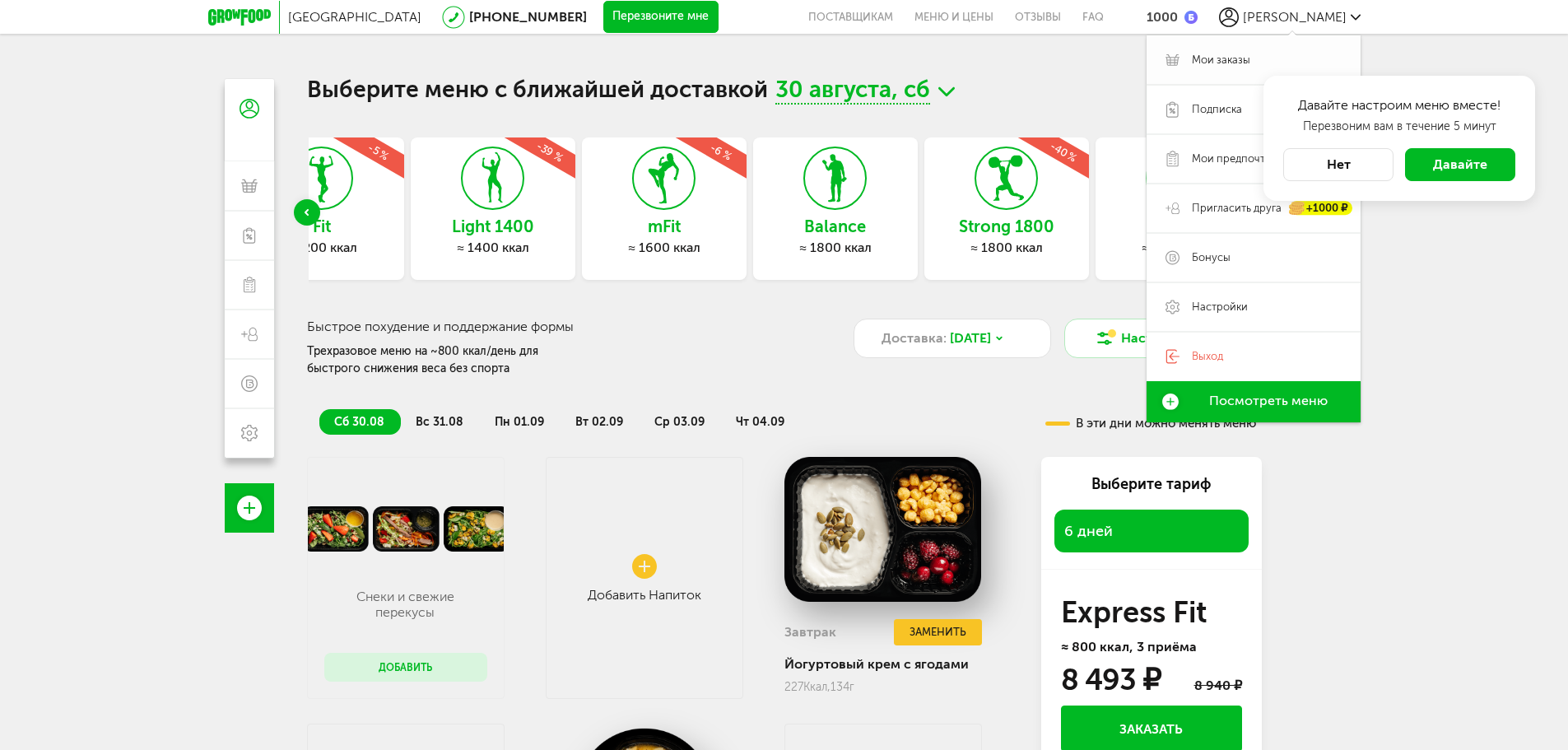
click at [1237, 46] on link "Мои заказы" at bounding box center [1252, 60] width 214 height 50
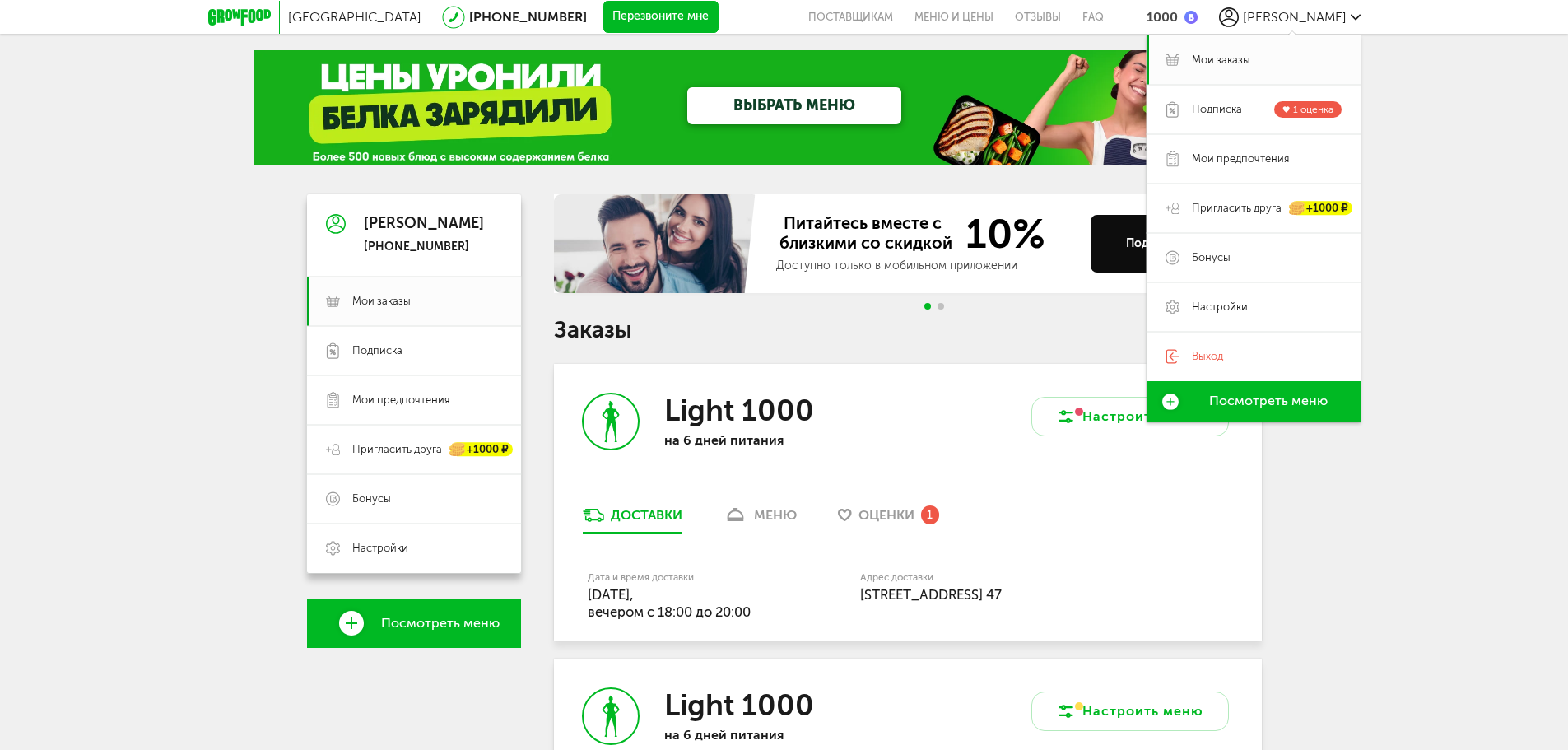
click at [603, 30] on button "Перезвоните мне" at bounding box center [660, 17] width 115 height 33
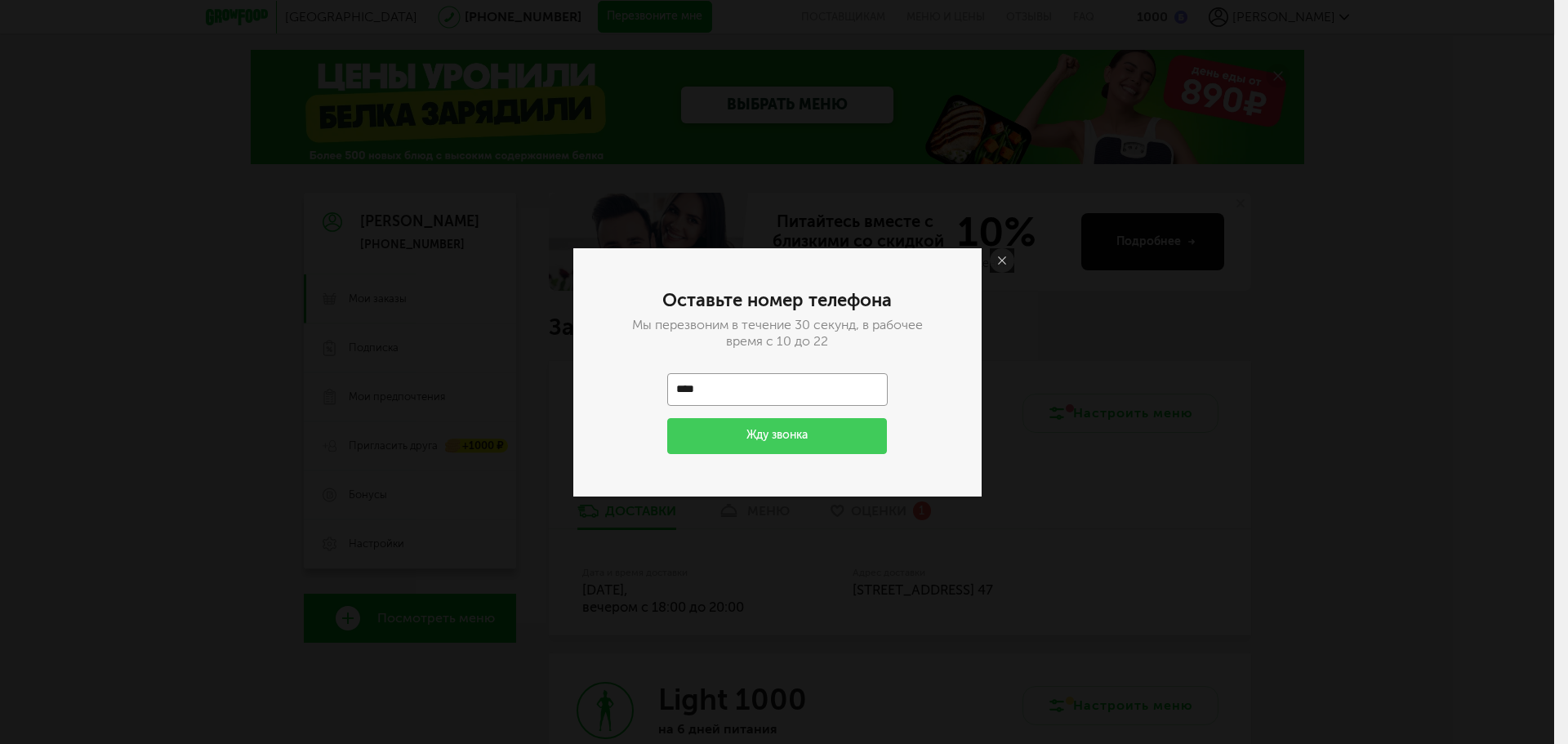
click at [1002, 260] on use at bounding box center [1002, 260] width 9 height 9
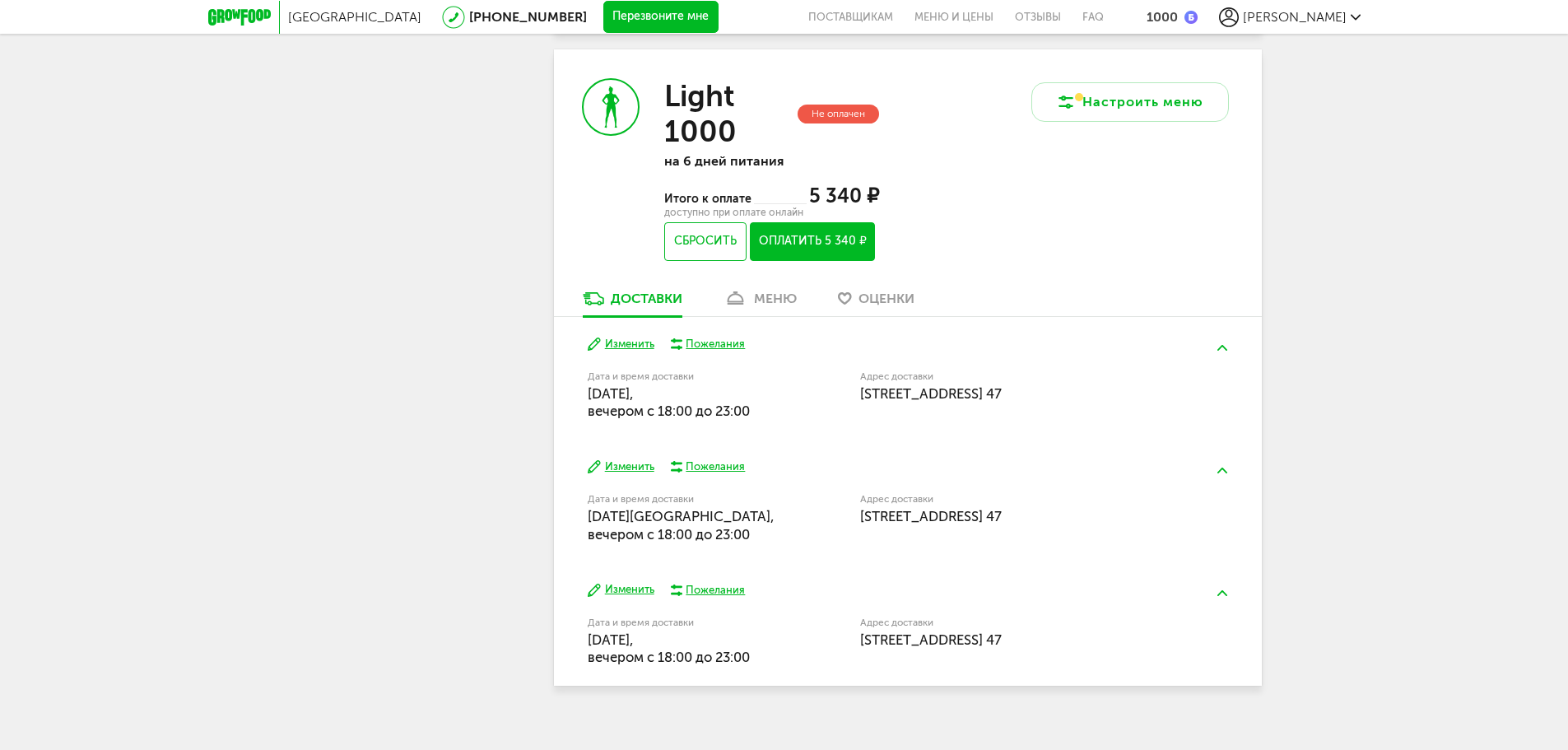
scroll to position [1185, 0]
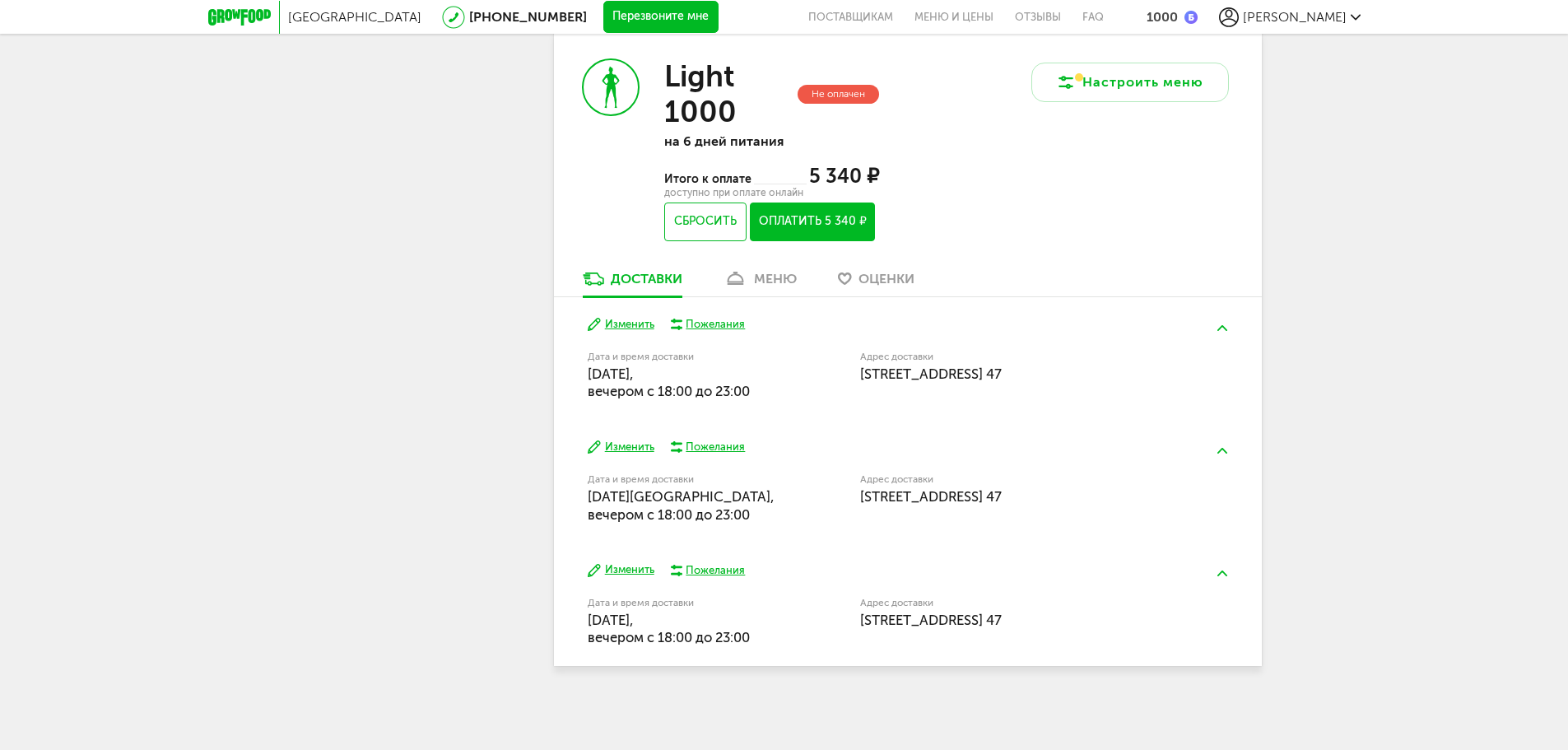
click at [759, 282] on div "меню" at bounding box center [775, 279] width 43 height 15
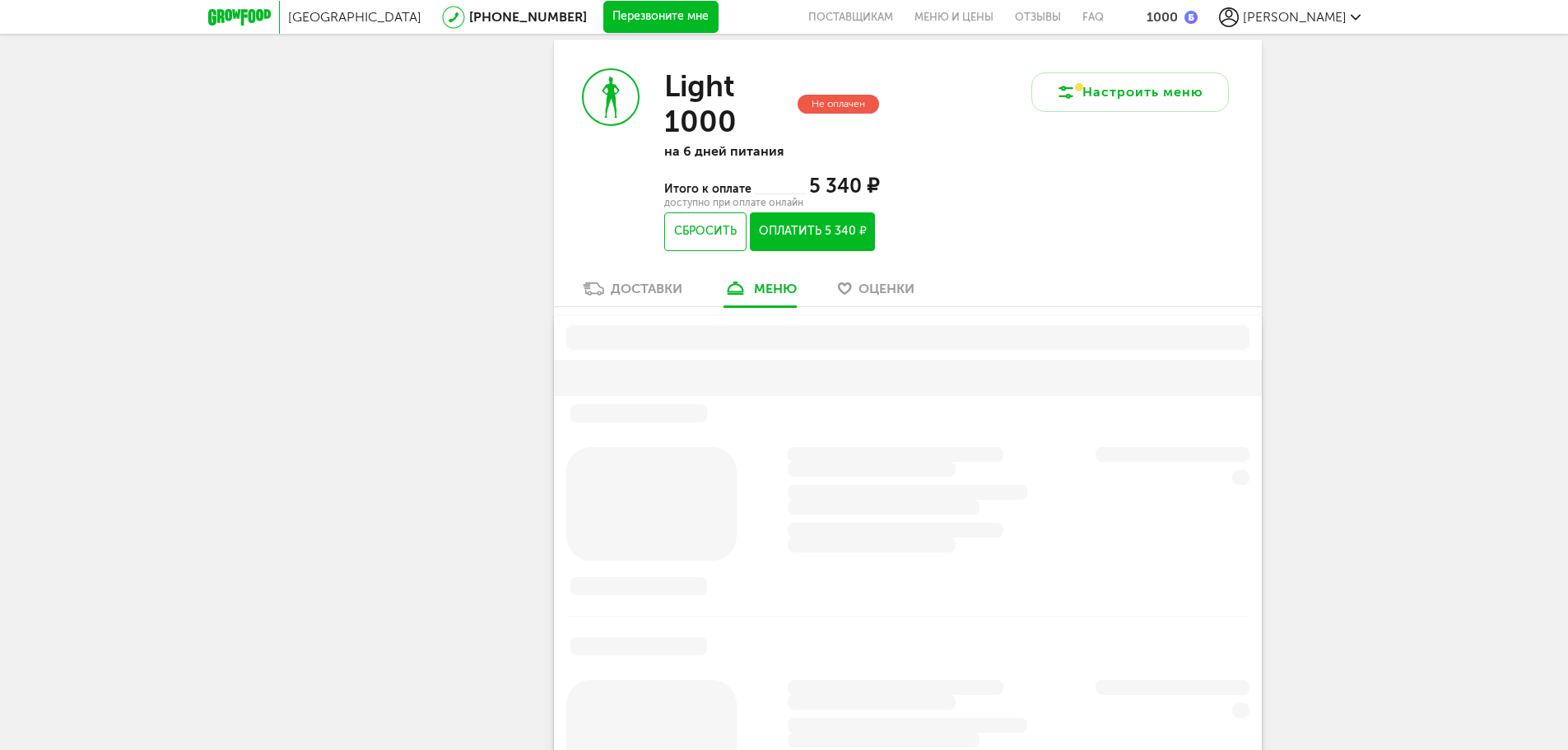
scroll to position [1173, 0]
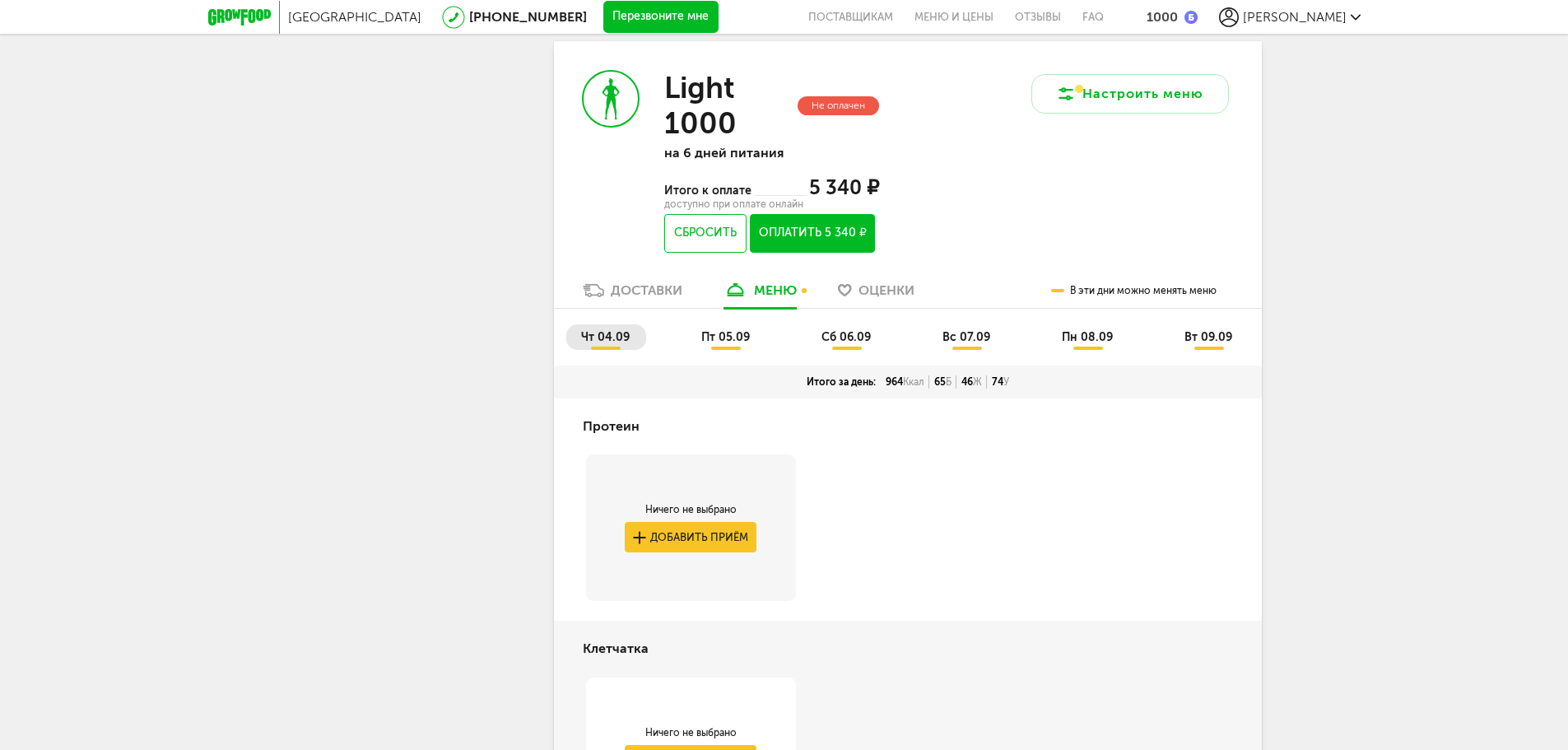
click at [978, 337] on span "вс 07.09" at bounding box center [966, 337] width 48 height 14
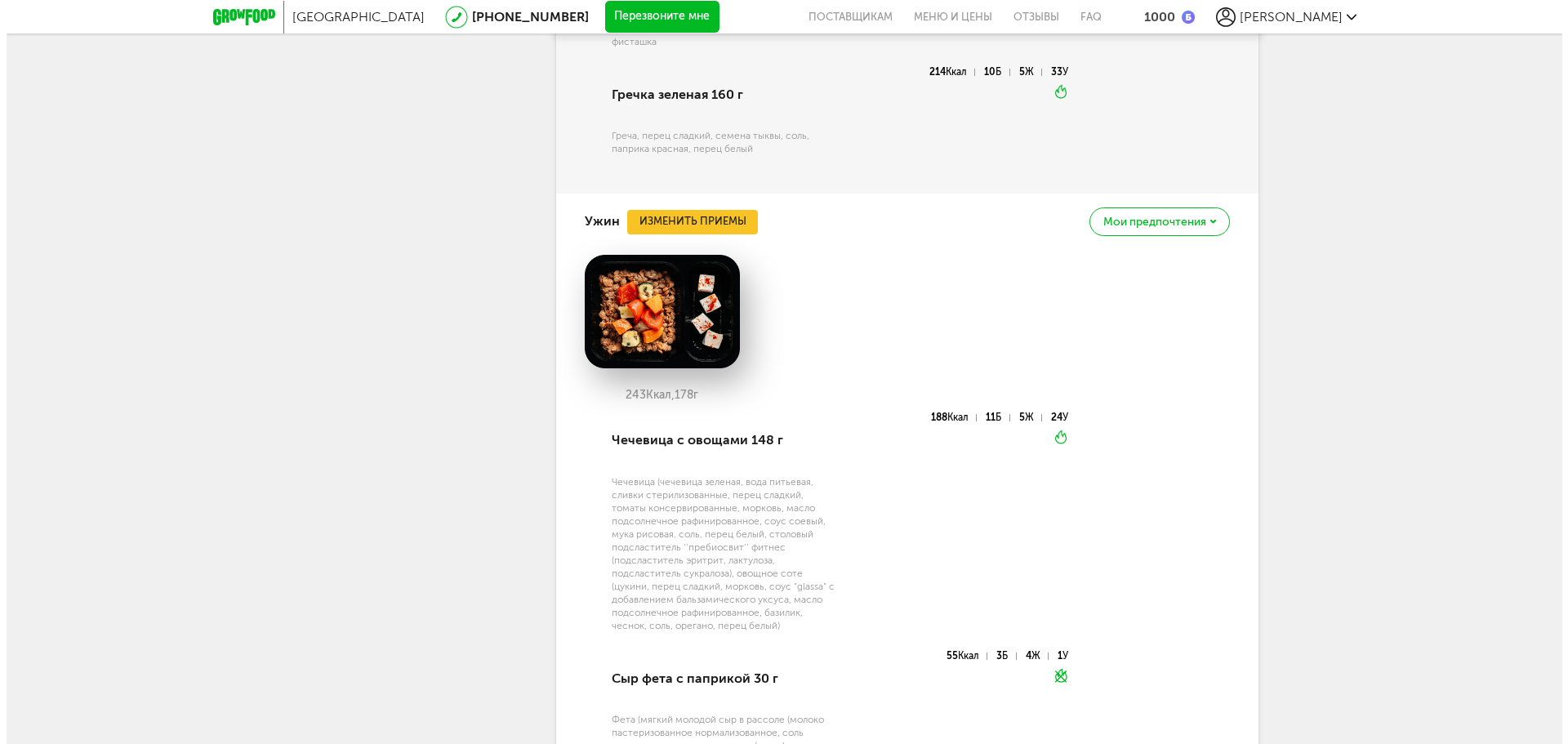
scroll to position [2652, 0]
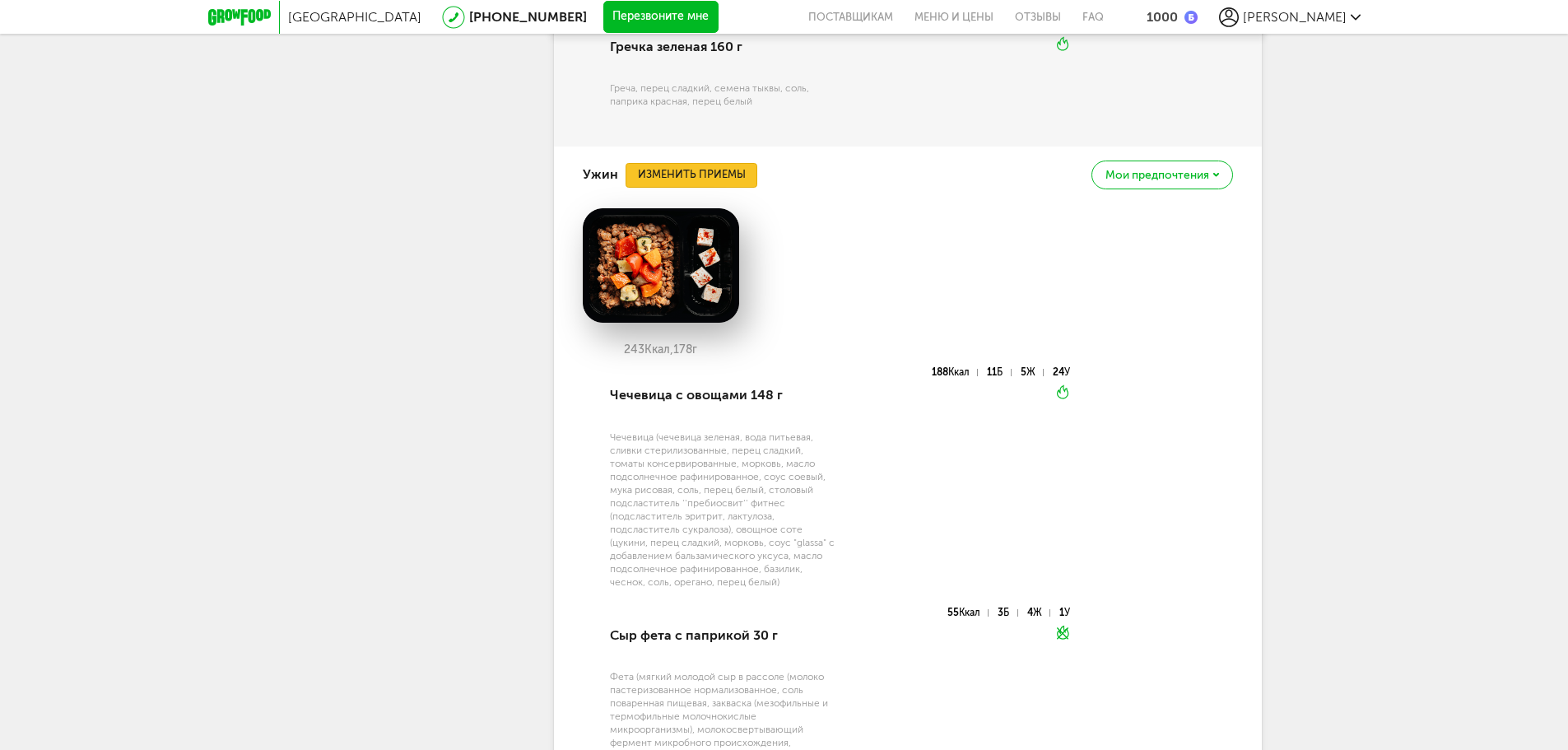
click at [733, 184] on button "Изменить приемы" at bounding box center [691, 175] width 131 height 25
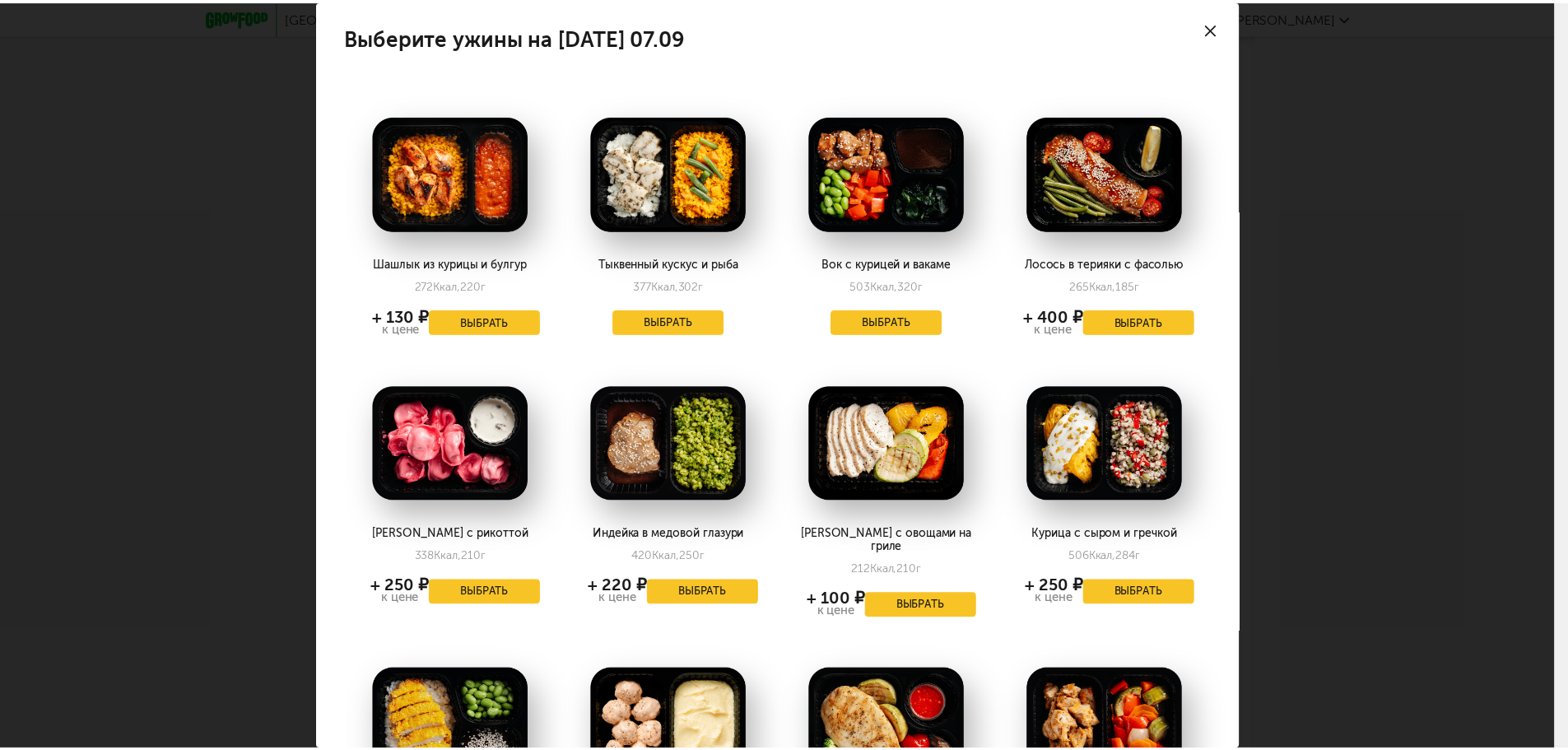
scroll to position [0, 0]
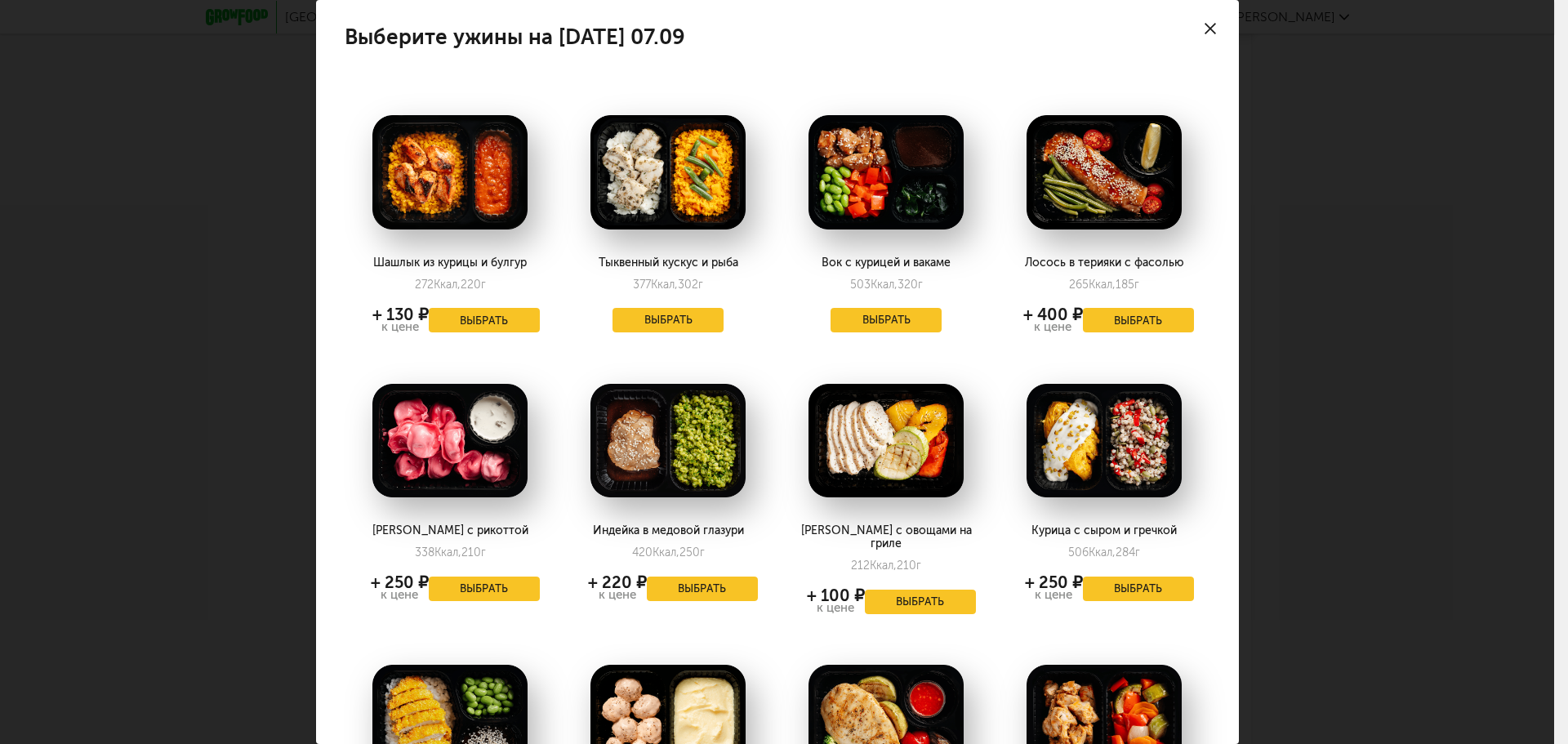
click at [1205, 25] on icon at bounding box center [1210, 28] width 11 height 11
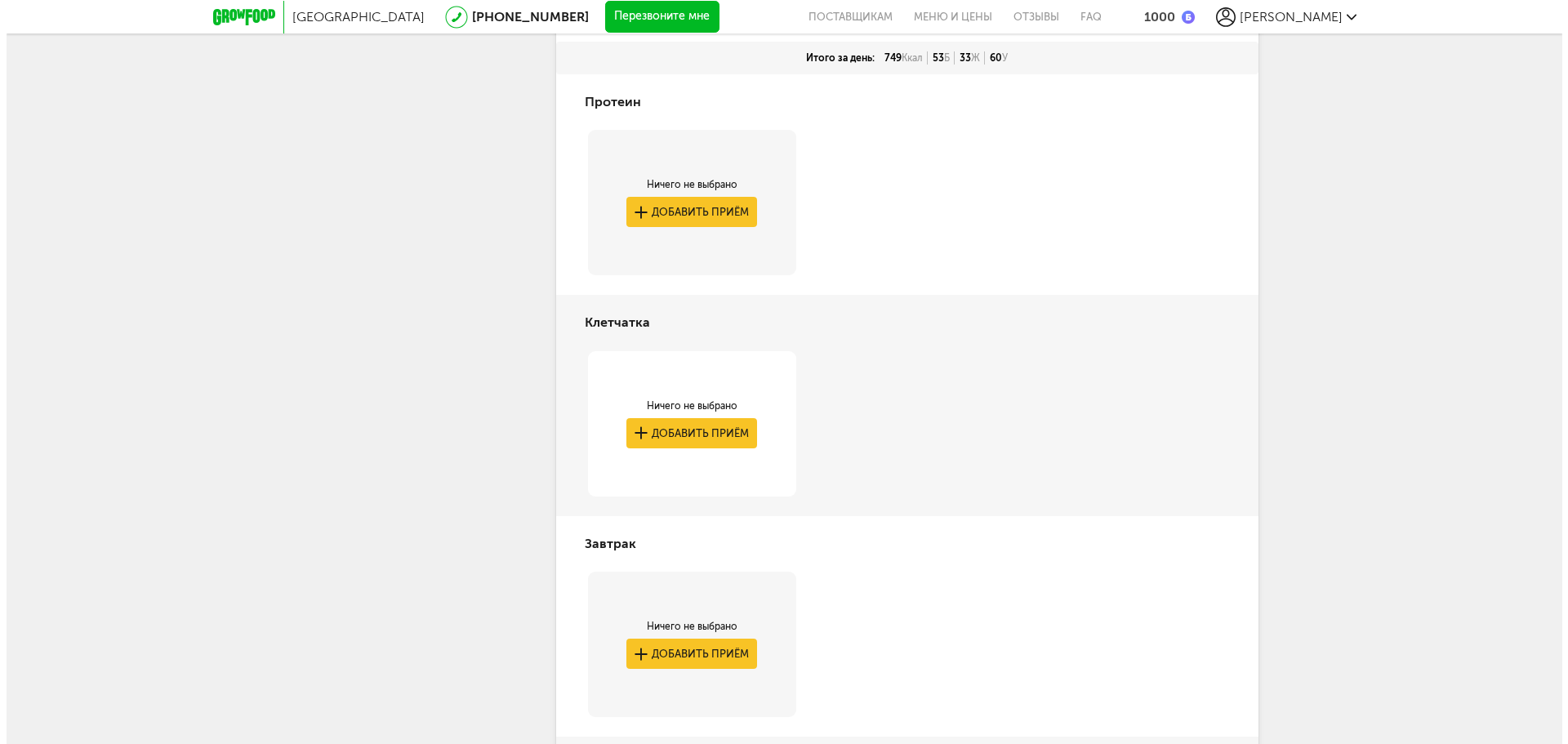
scroll to position [1508, 0]
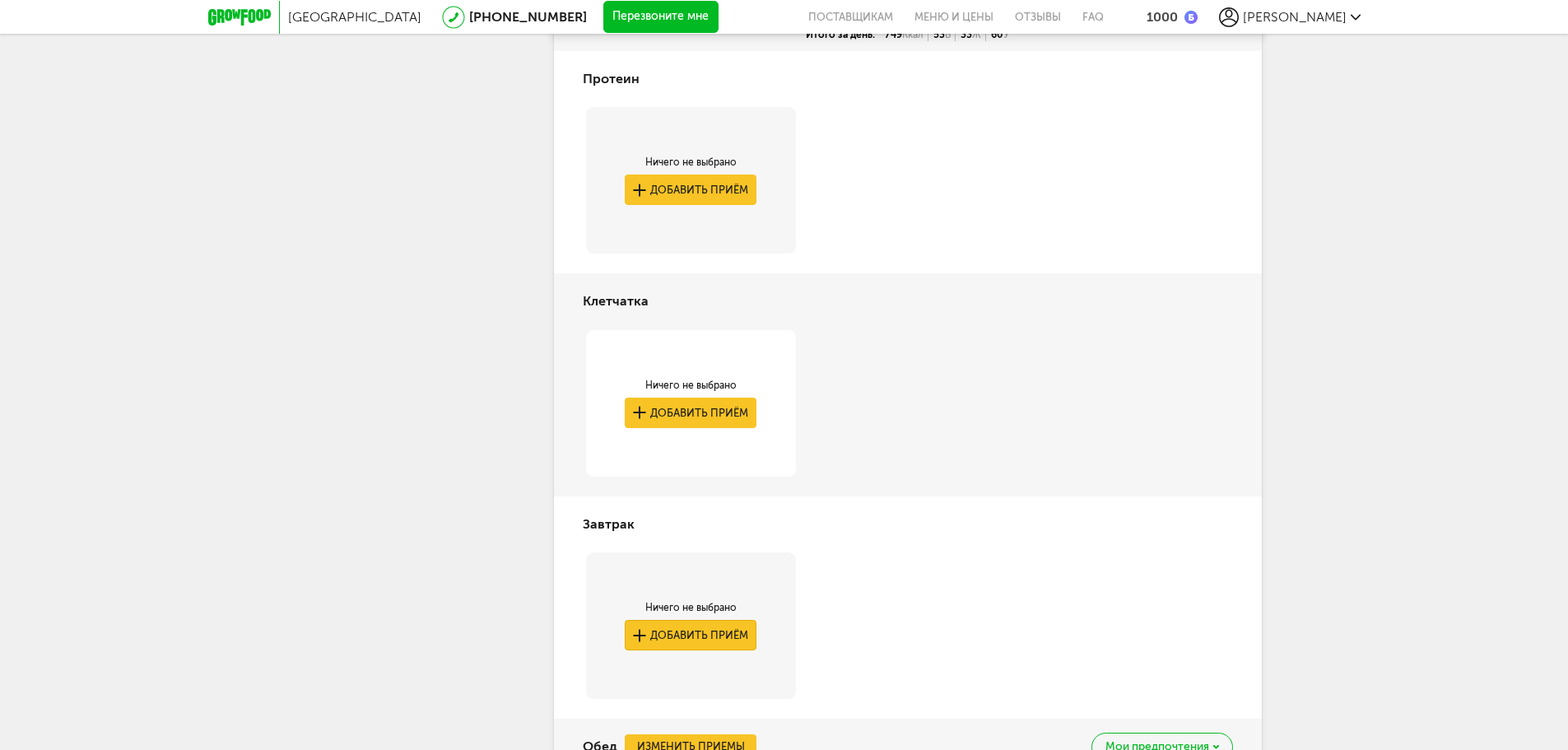
click at [721, 639] on button "Добавить приём" at bounding box center [690, 634] width 131 height 30
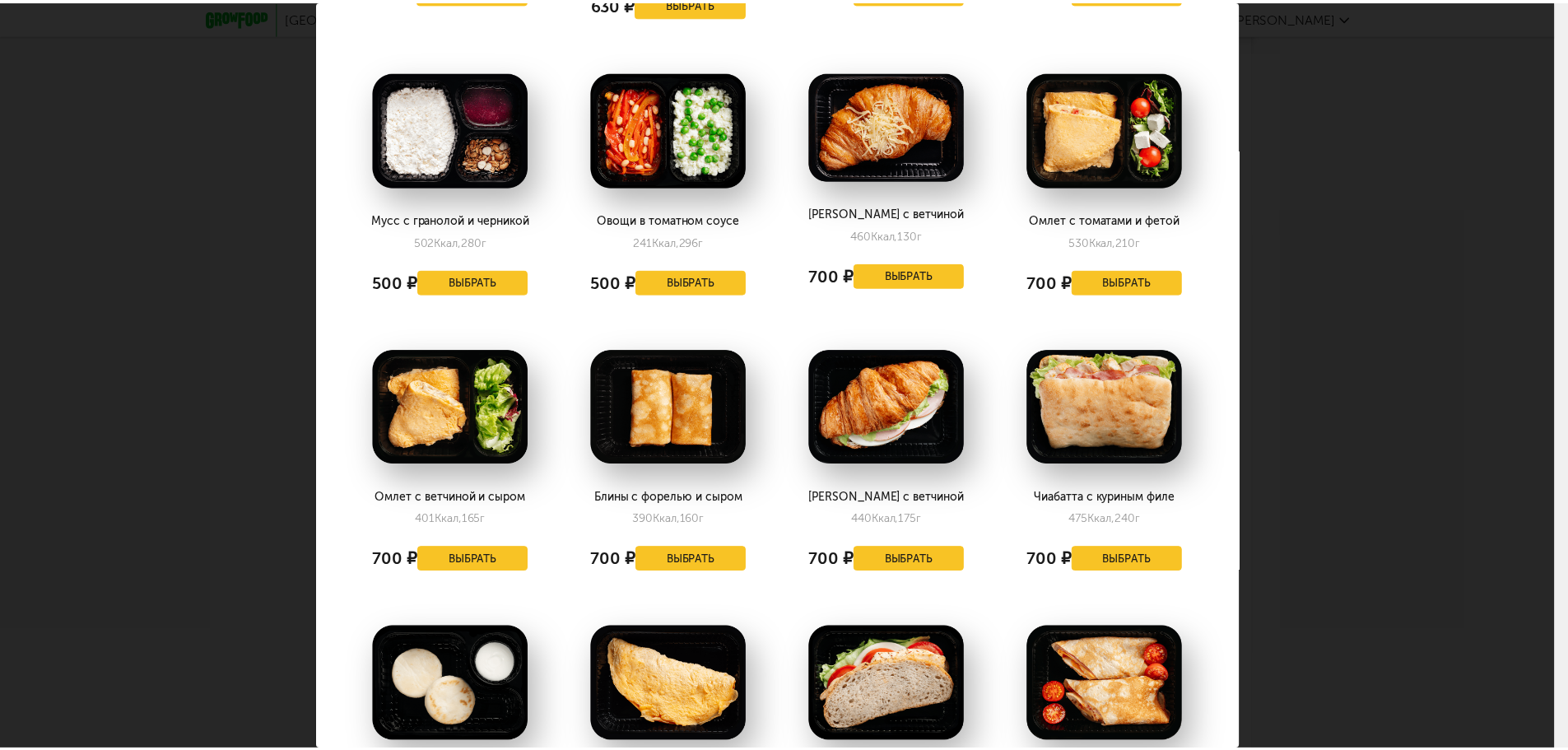
scroll to position [1380, 0]
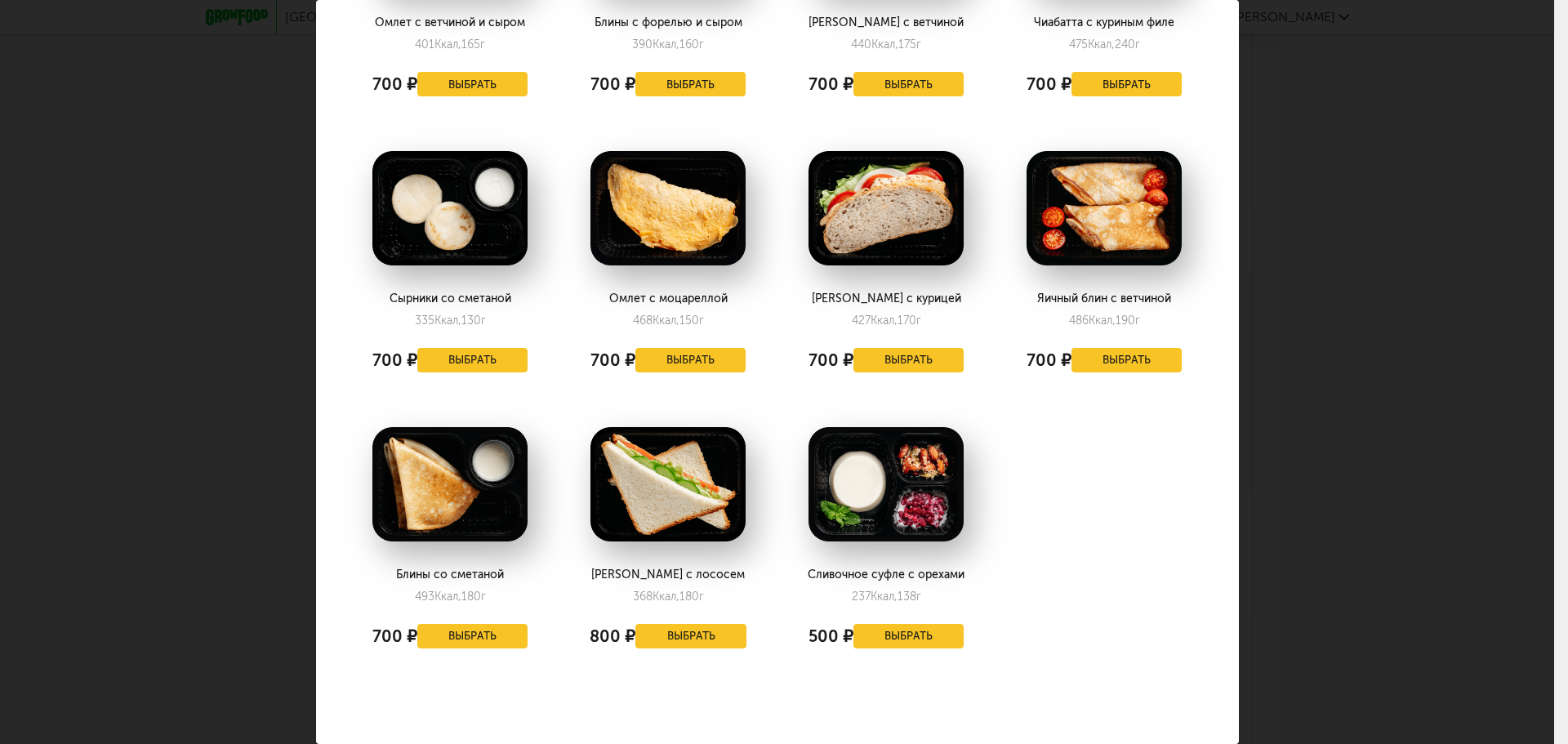
click at [1475, 171] on div "Выберите завтраки на воскресенье 07.09 В избранном Круассан с форелью 409 Ккал,…" at bounding box center [777, 372] width 1554 height 744
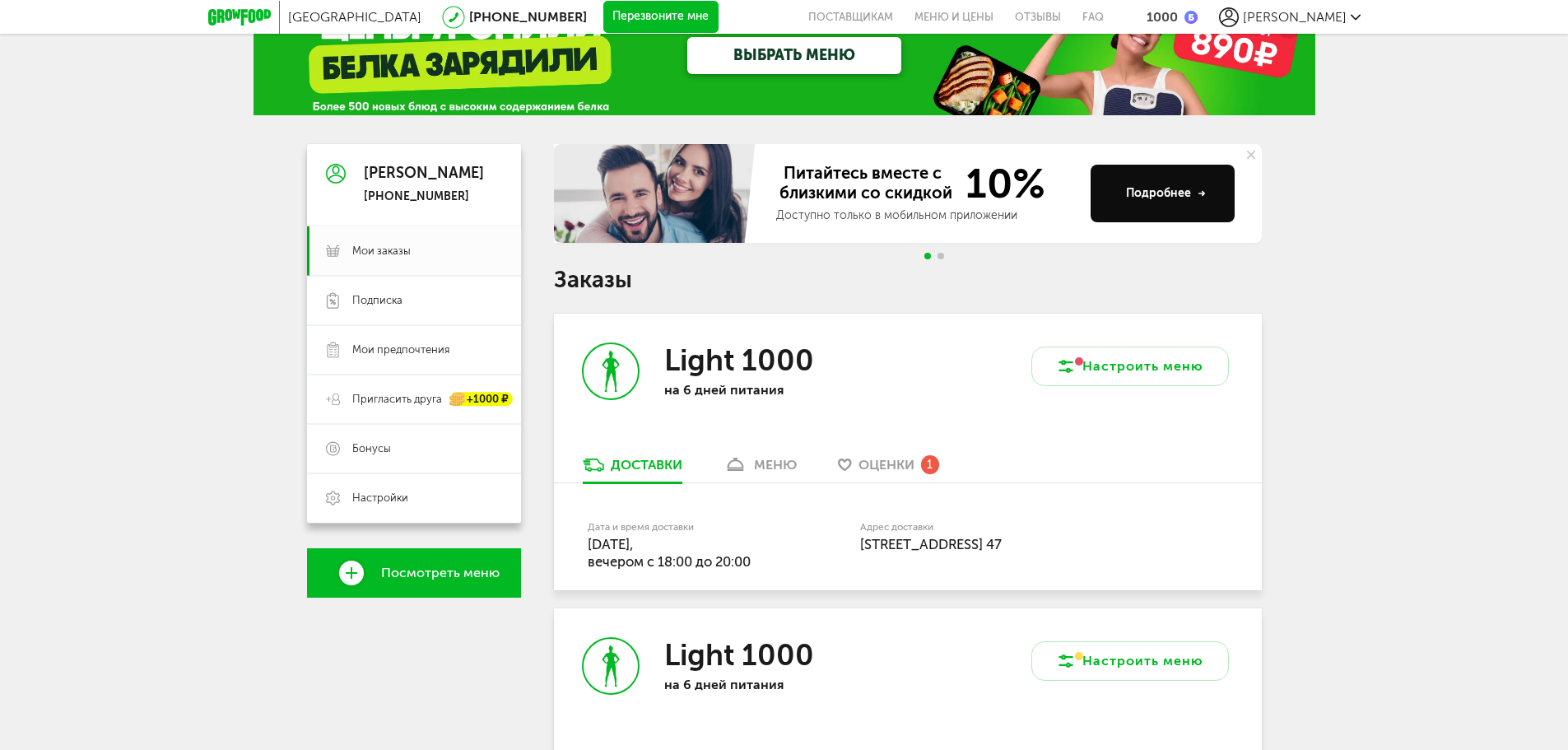
scroll to position [0, 0]
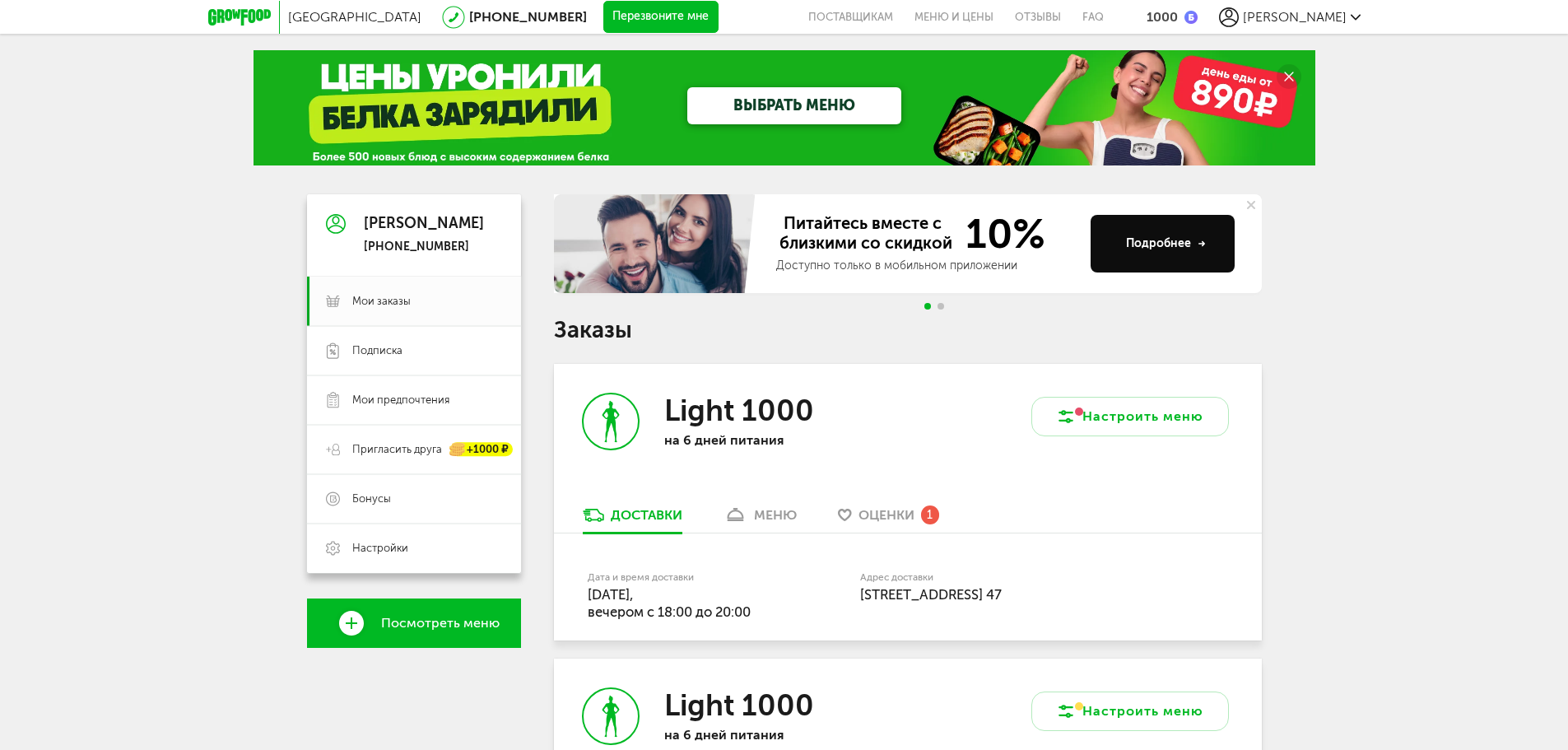
click at [603, 9] on button "Перезвоните мне" at bounding box center [660, 17] width 115 height 33
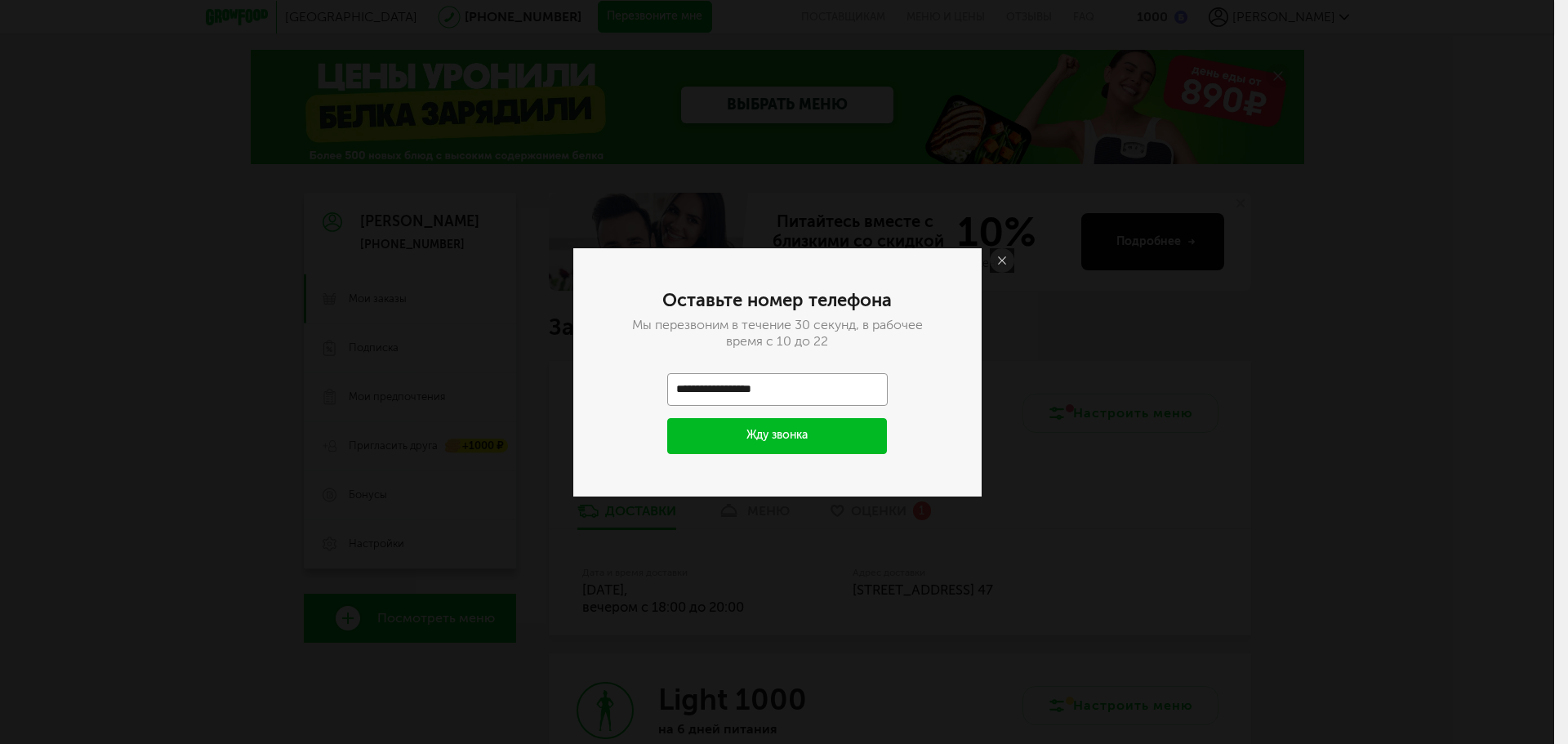
type input "**********"
click at [763, 448] on button "Жду звонка" at bounding box center [777, 436] width 220 height 36
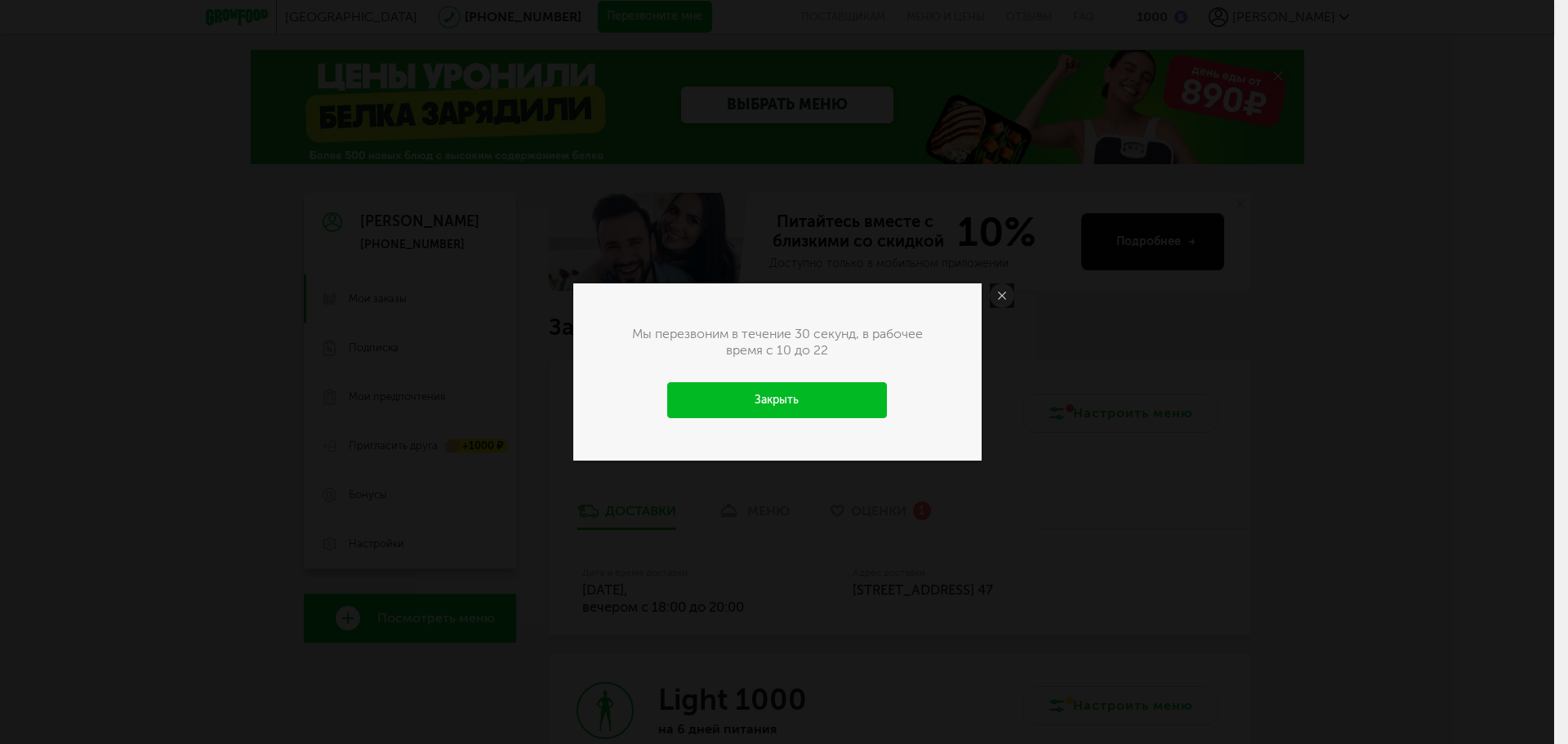
click at [794, 392] on link "Закрыть" at bounding box center [777, 400] width 220 height 36
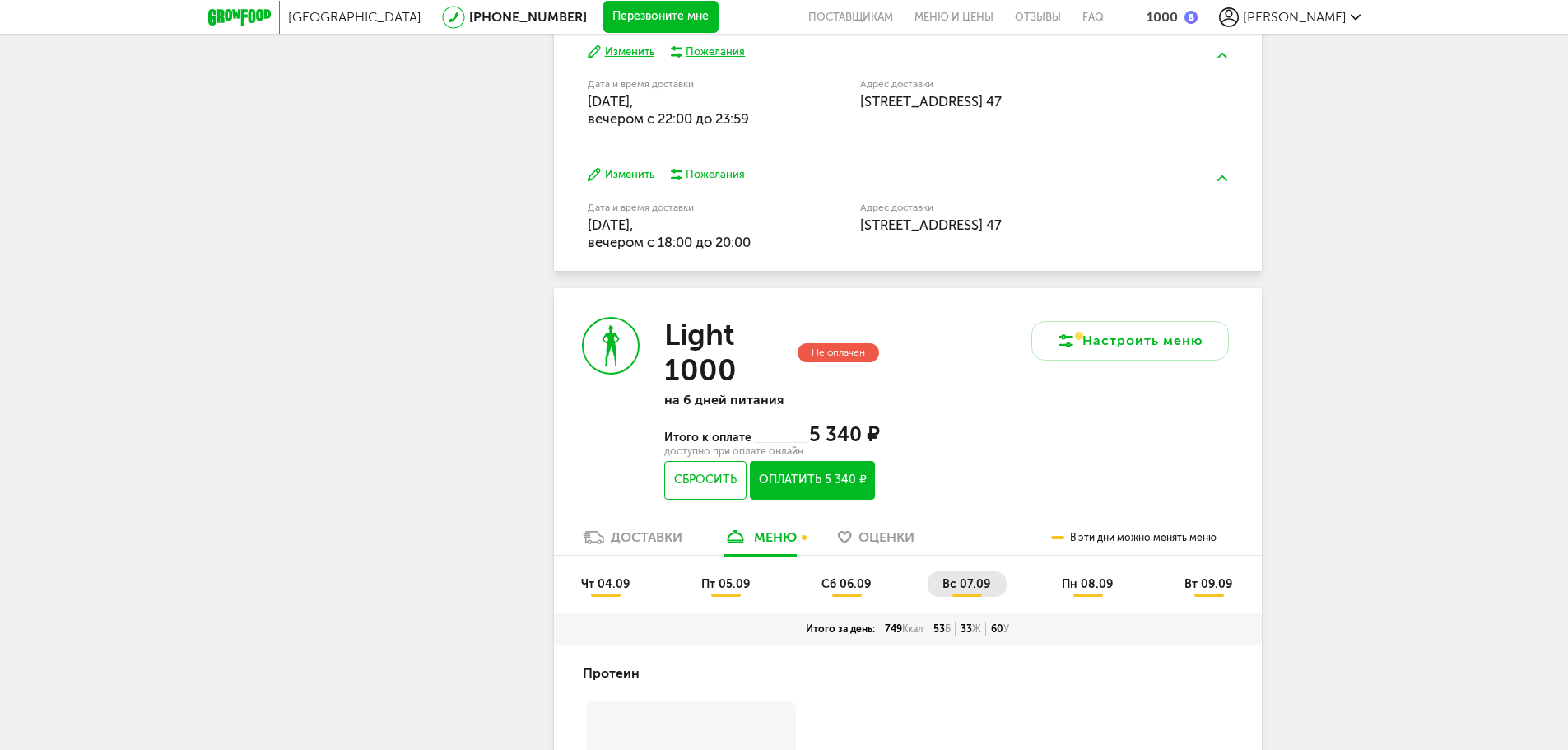
scroll to position [1152, 0]
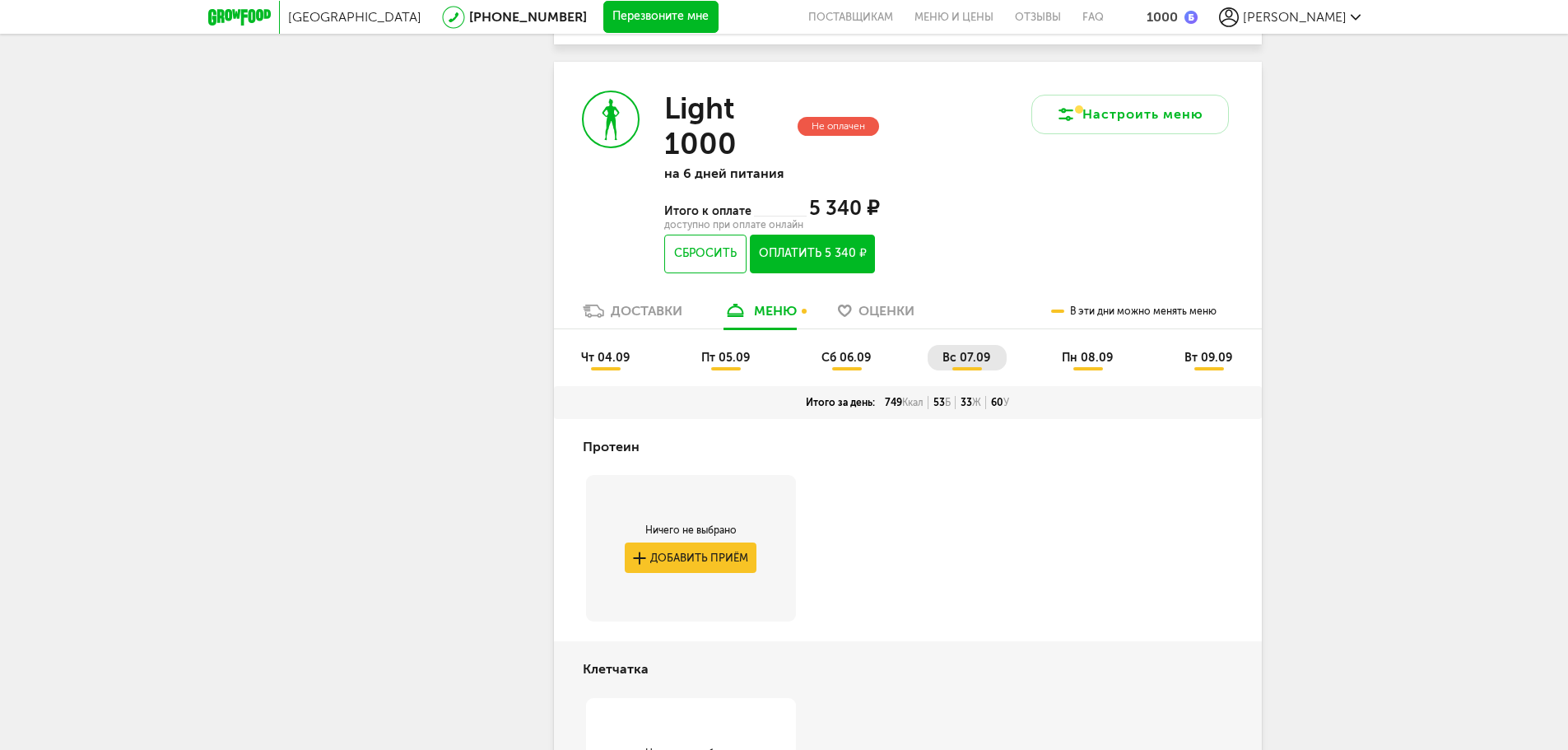
click at [611, 358] on span "чт 04.09" at bounding box center [605, 358] width 49 height 14
click at [962, 362] on span "вс 07.09" at bounding box center [966, 358] width 48 height 14
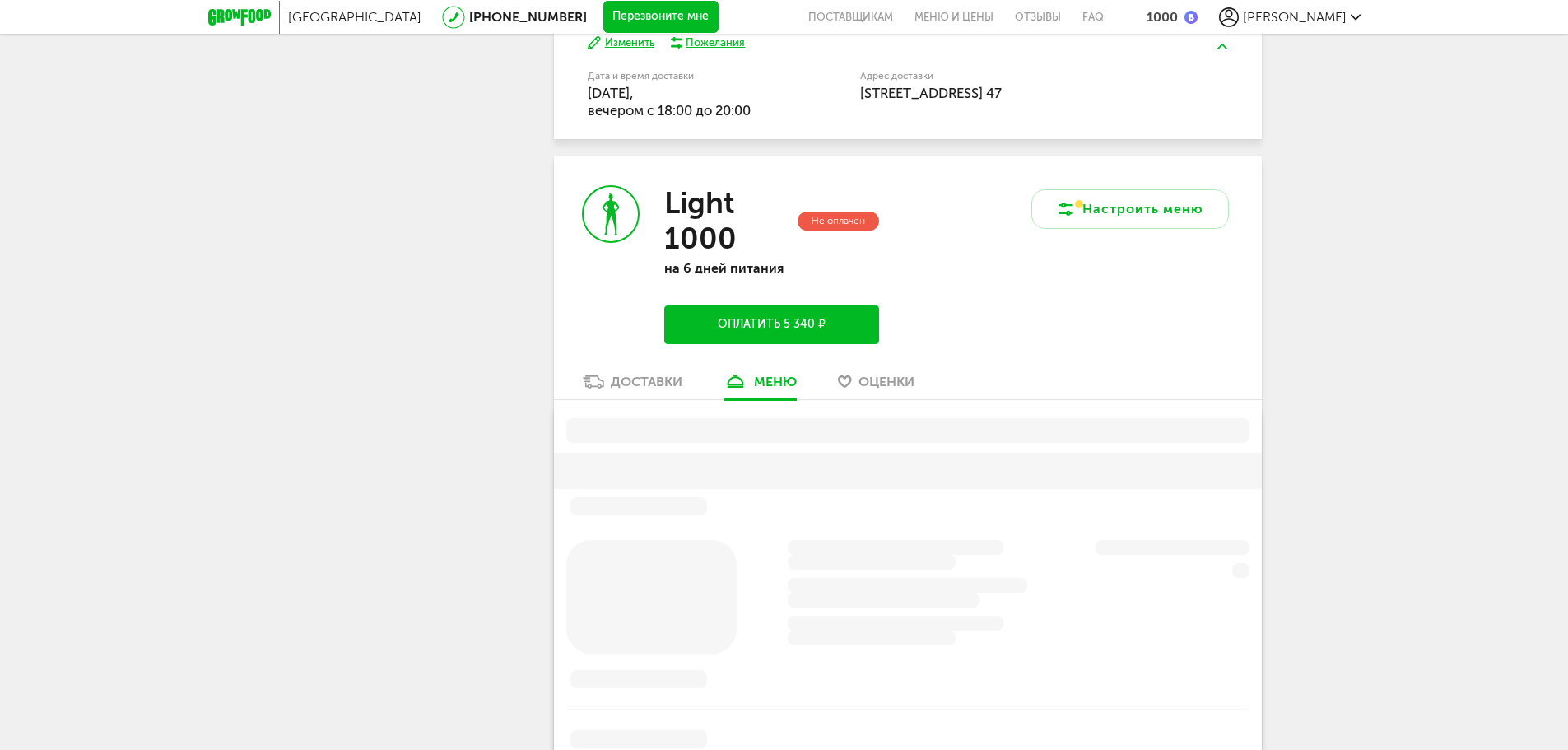
scroll to position [1173, 0]
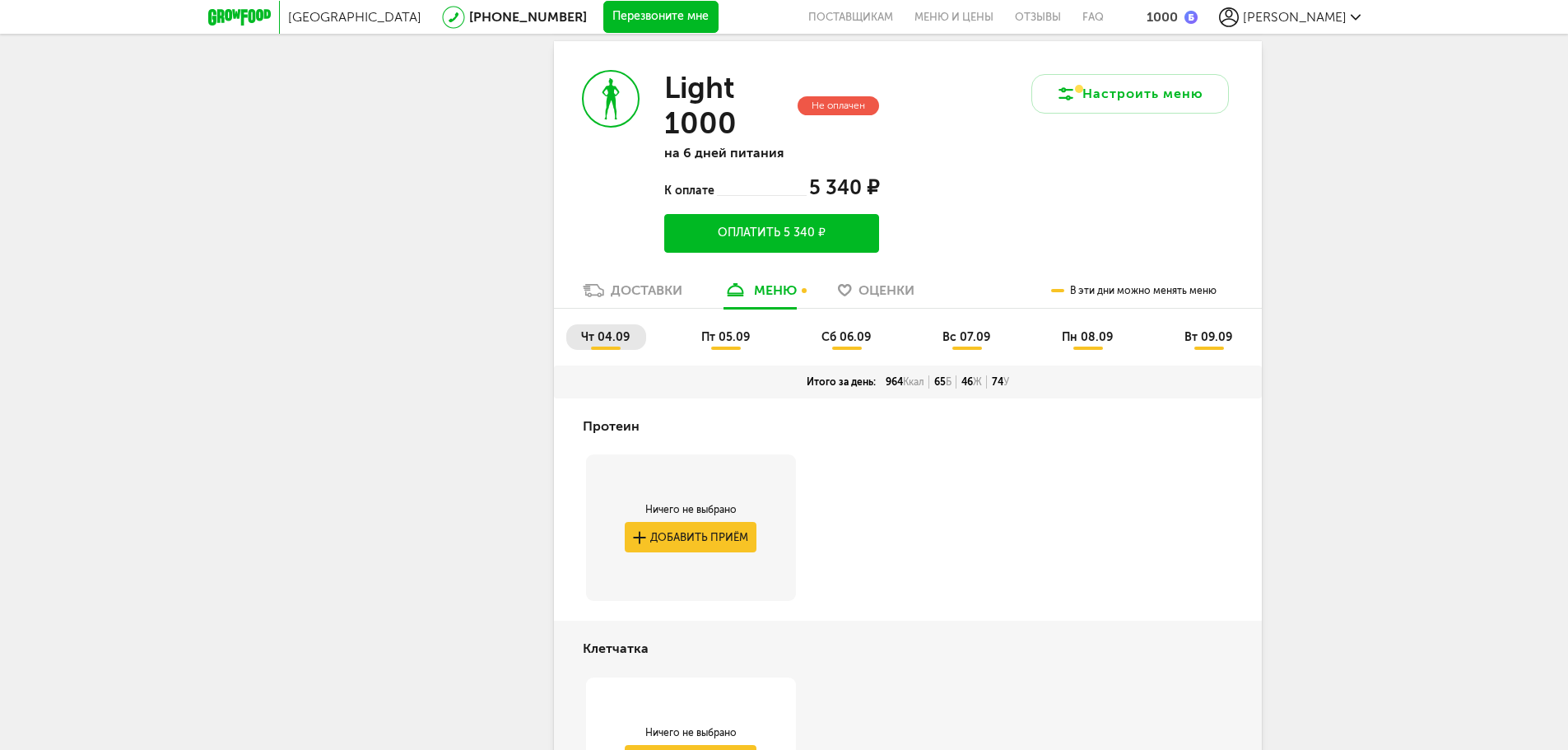
click at [979, 331] on span "вс 07.09" at bounding box center [966, 337] width 48 height 14
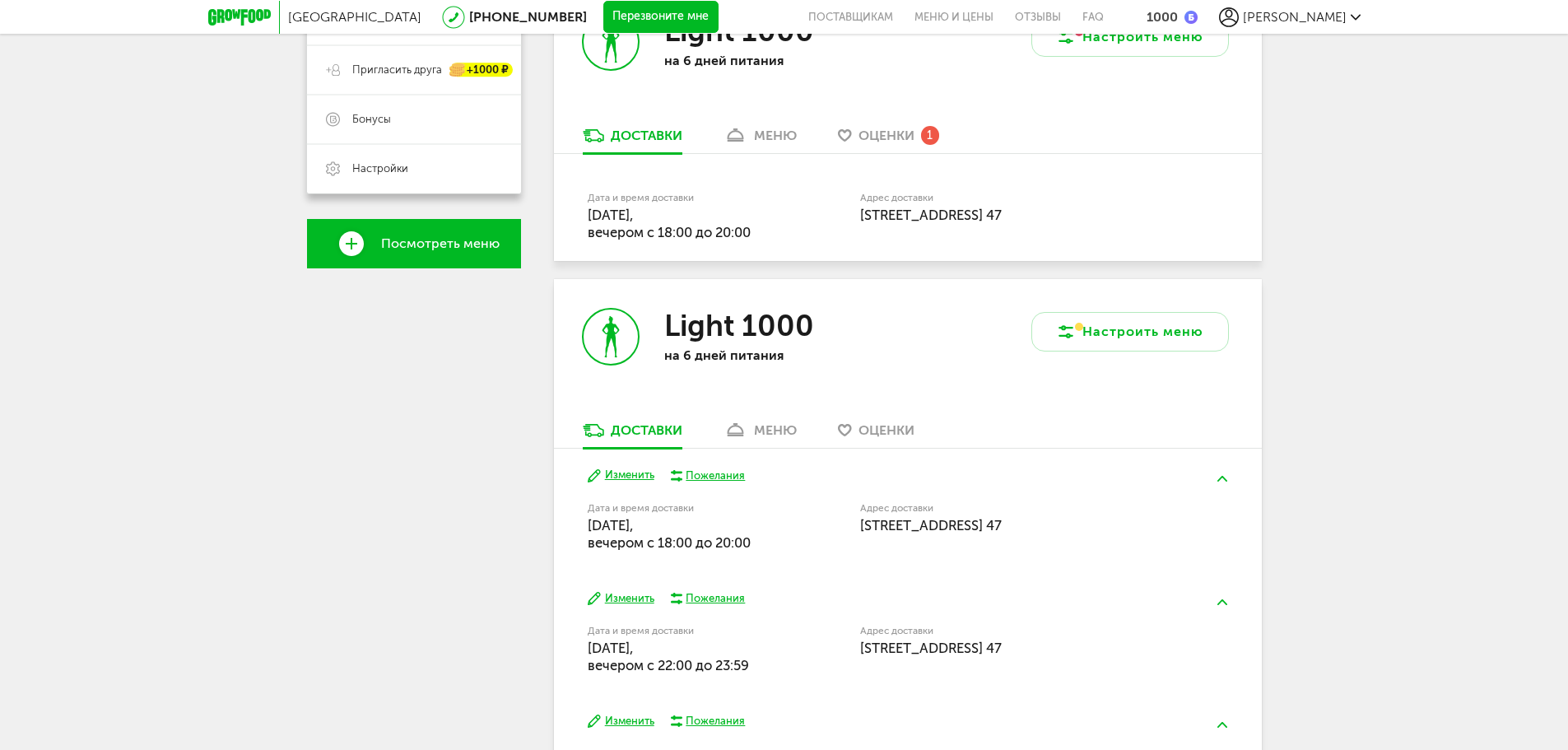
scroll to position [186, 0]
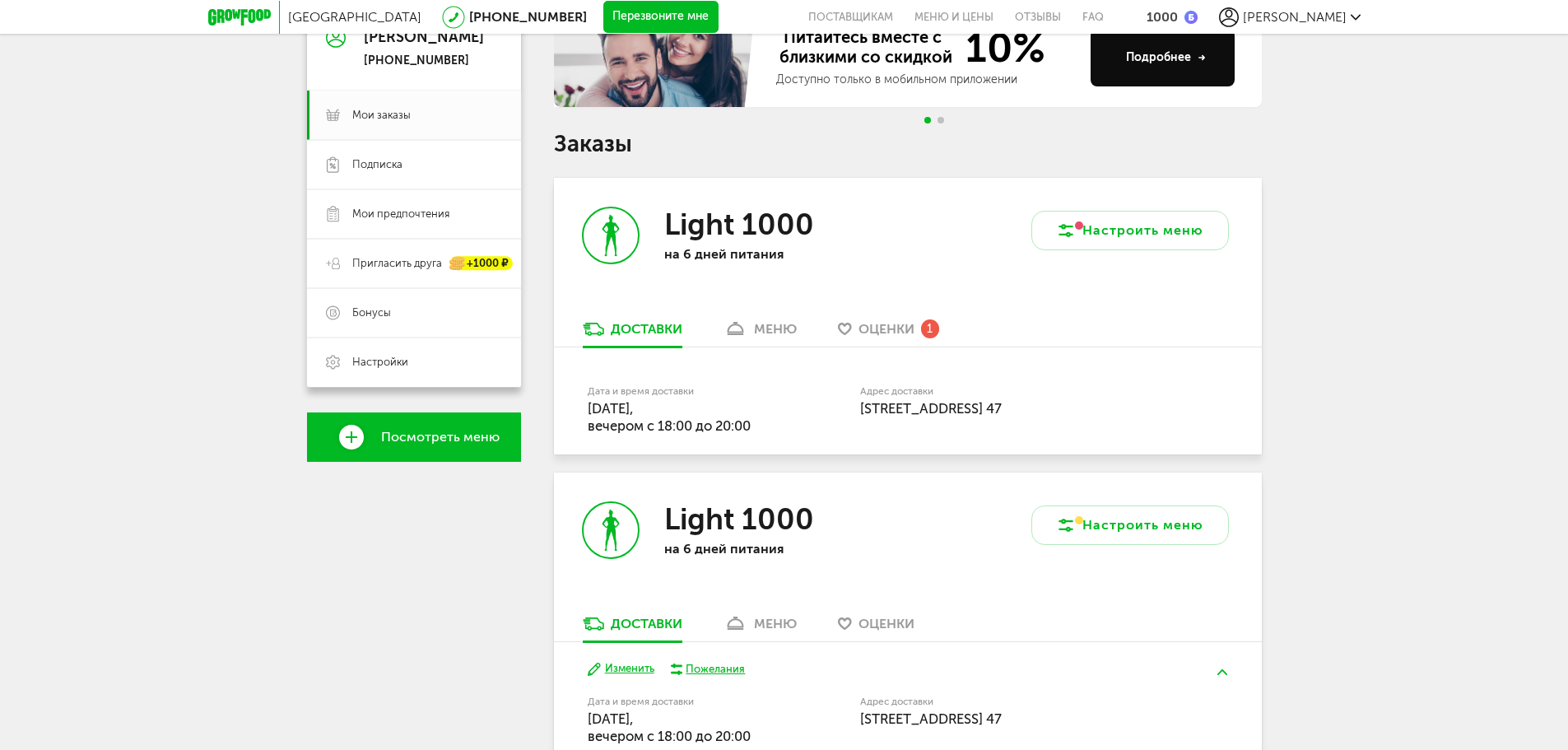
click at [766, 340] on link "меню" at bounding box center [760, 333] width 90 height 27
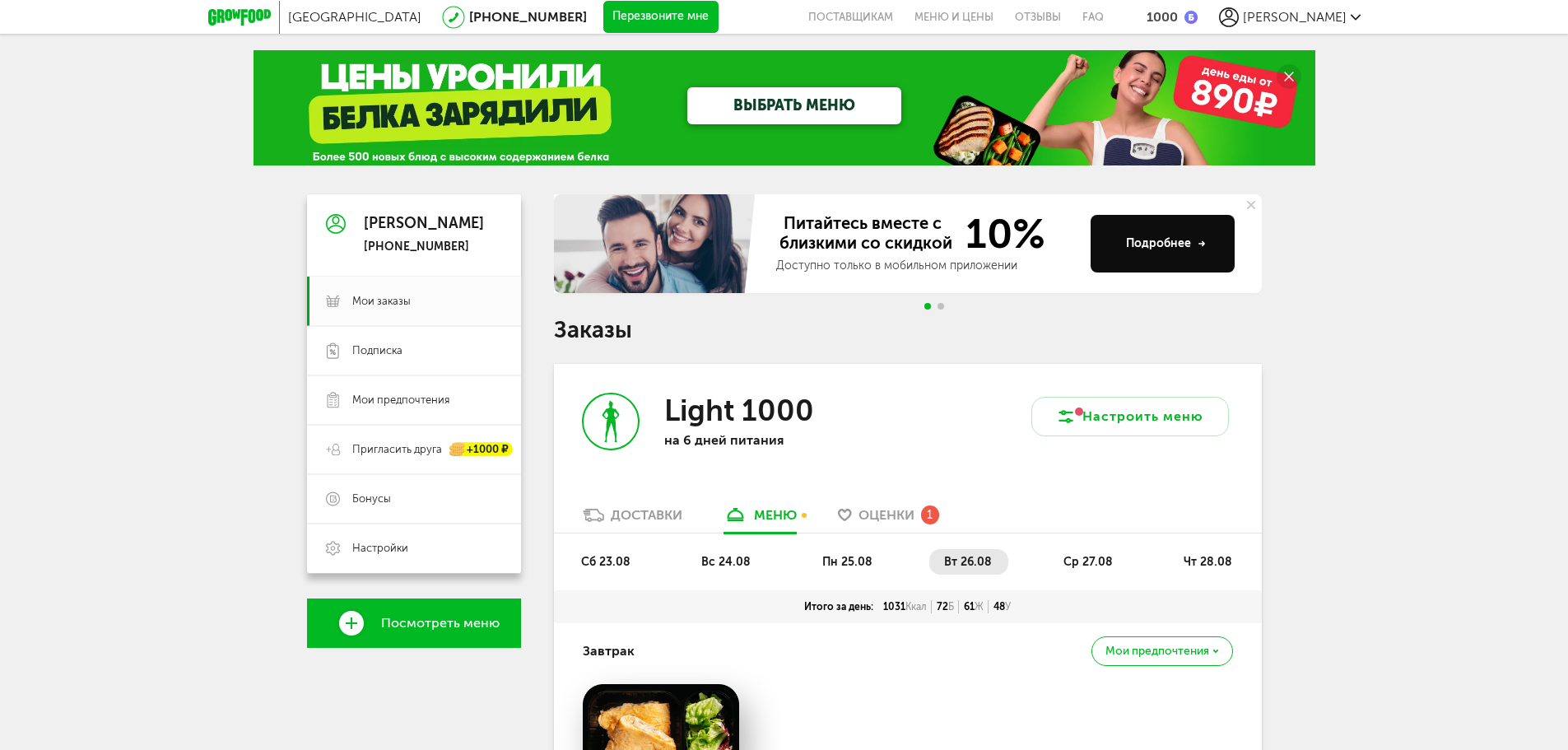
click at [862, 511] on span "Оценки" at bounding box center [886, 515] width 56 height 15
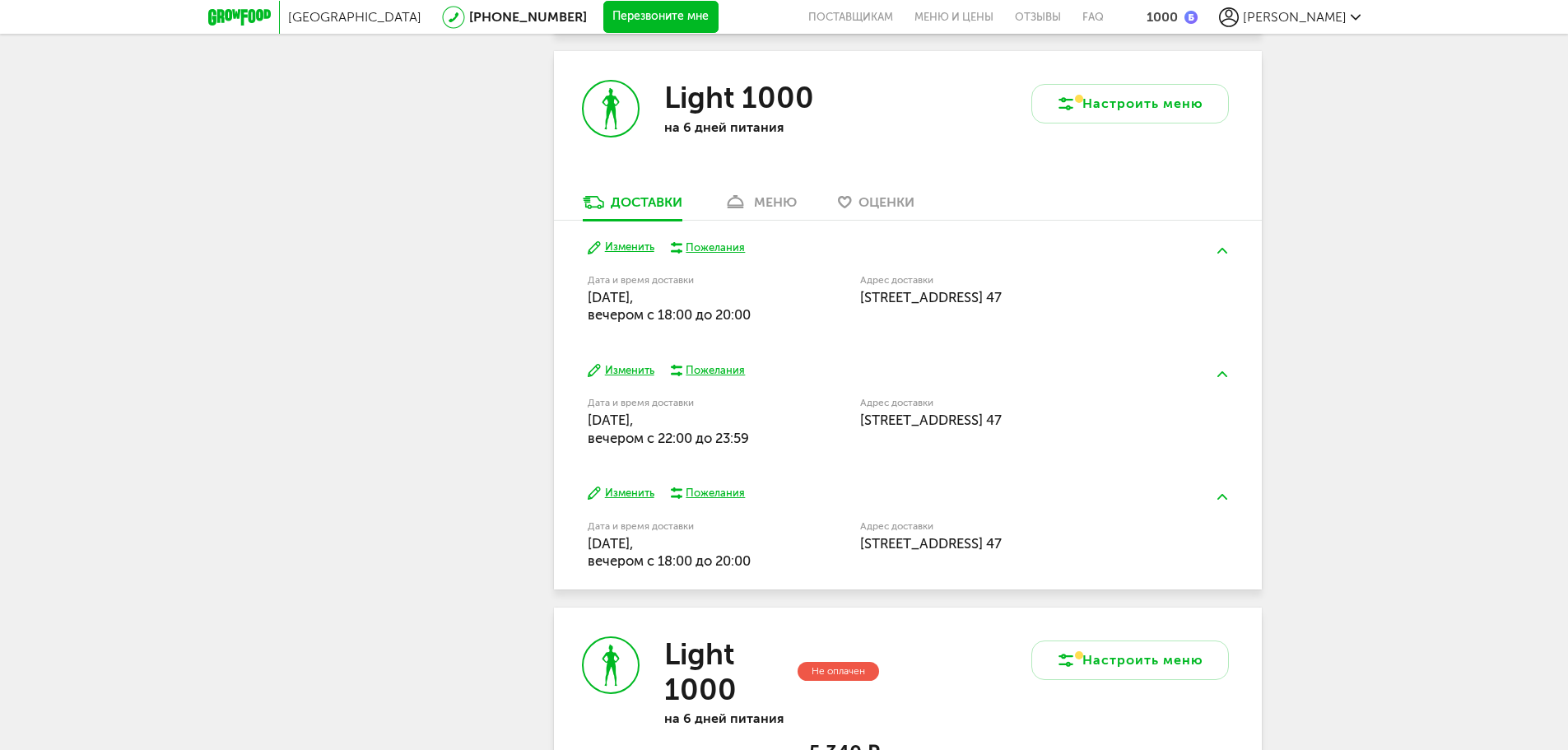
scroll to position [492, 0]
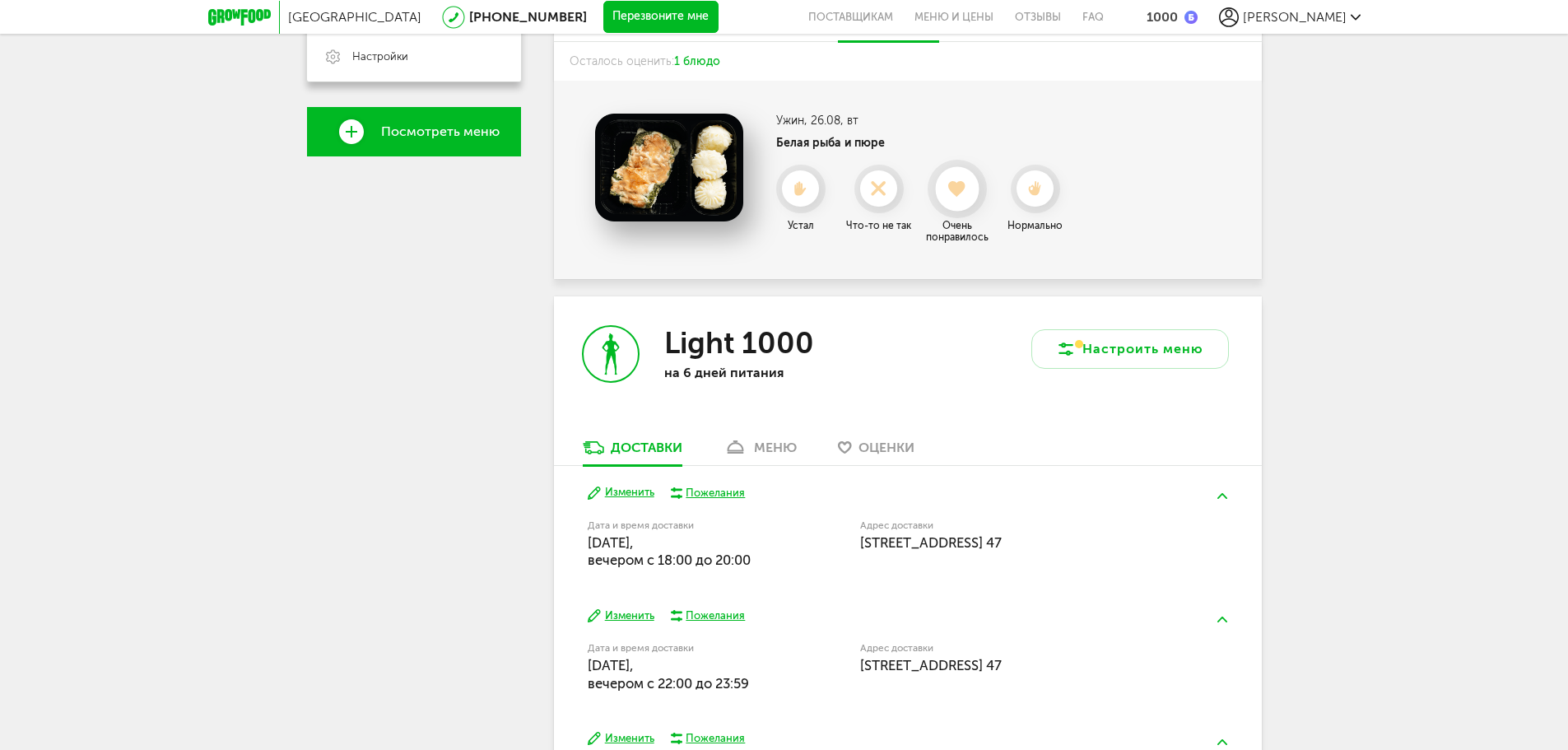
click at [955, 196] on icon at bounding box center [956, 189] width 44 height 18
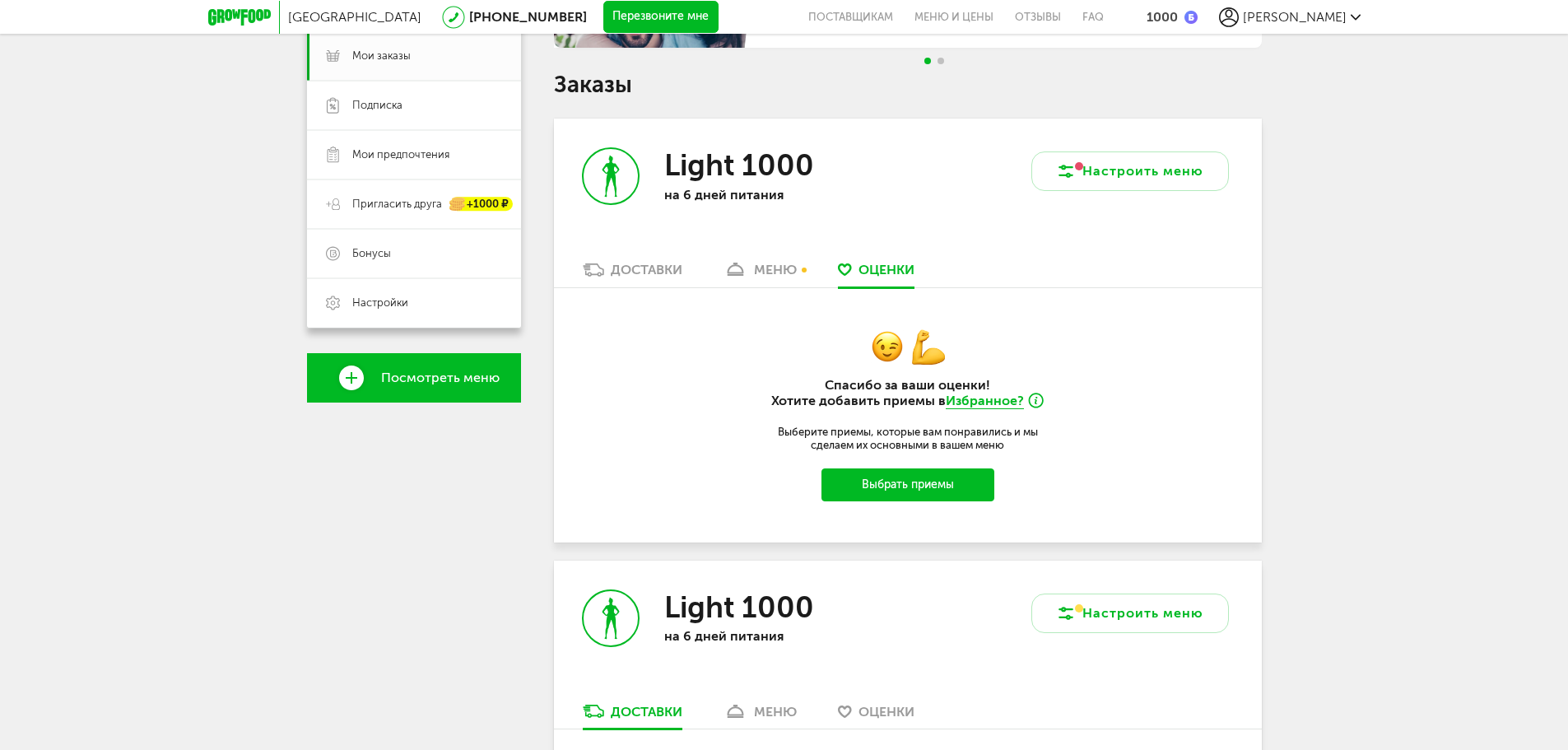
scroll to position [245, 0]
click at [610, 257] on div "Light 1000 на 6 дней питания" at bounding box center [731, 191] width 354 height 142
click at [615, 265] on div "Доставки" at bounding box center [646, 270] width 71 height 15
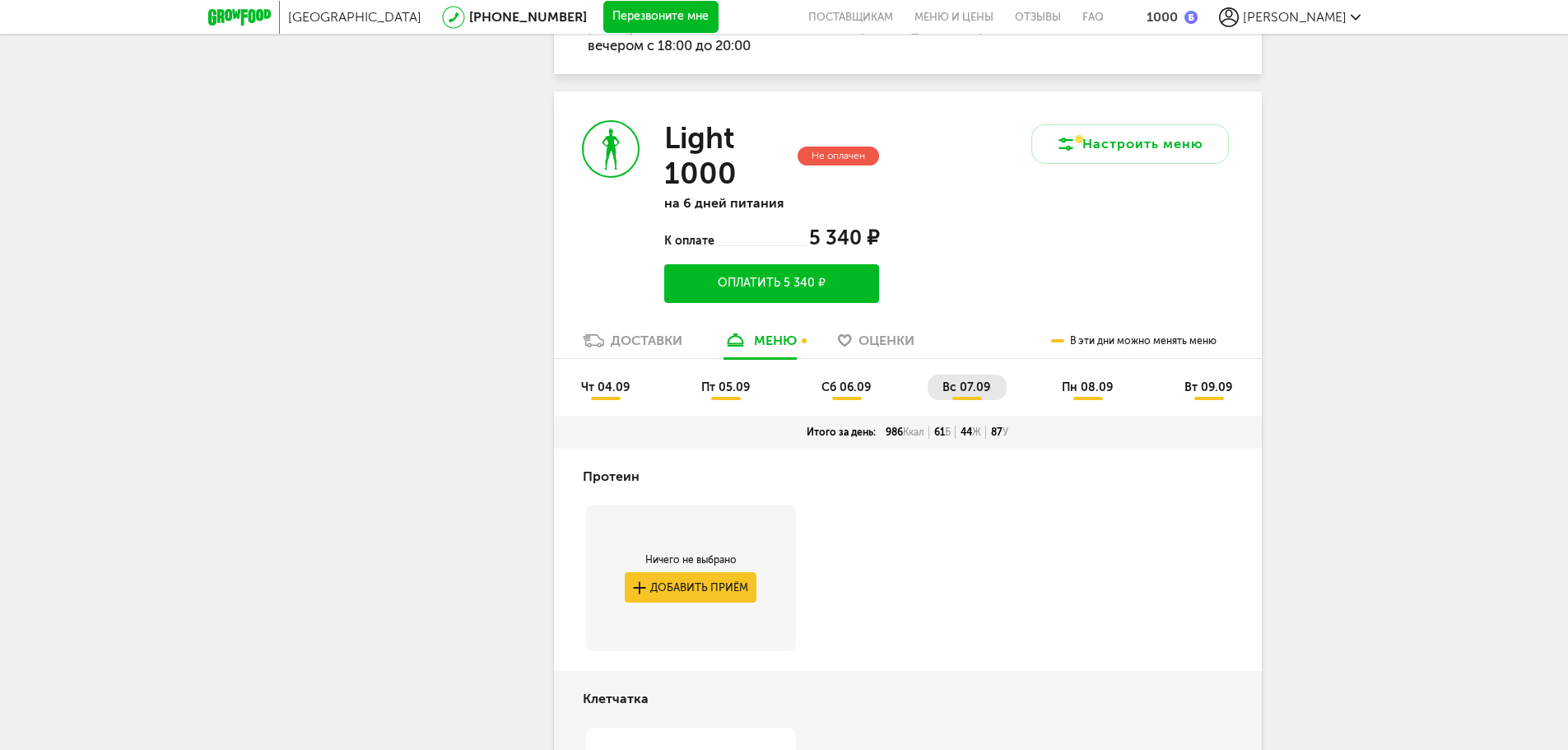
scroll to position [1152, 0]
